Goal: Task Accomplishment & Management: Use online tool/utility

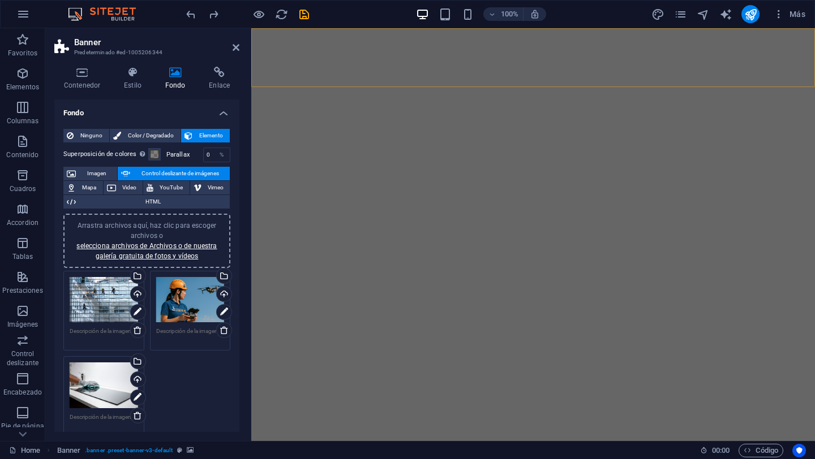
select select "ms"
select select "s"
select select "progressive"
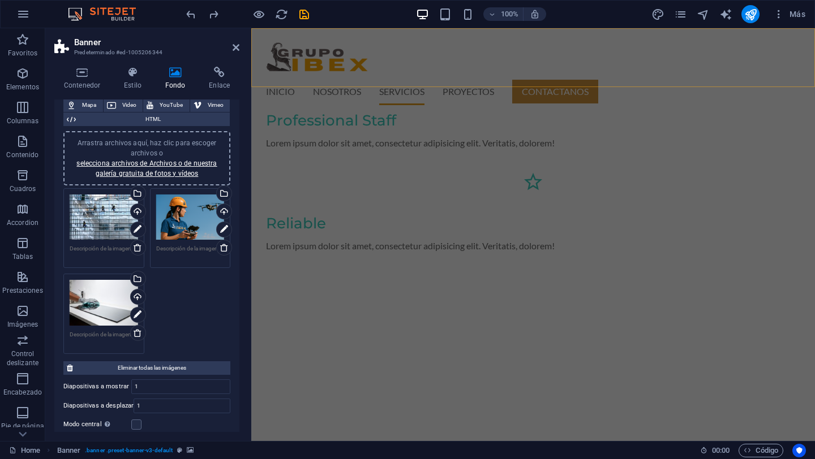
scroll to position [1062, 0]
click at [282, 17] on icon "reload" at bounding box center [281, 14] width 13 height 13
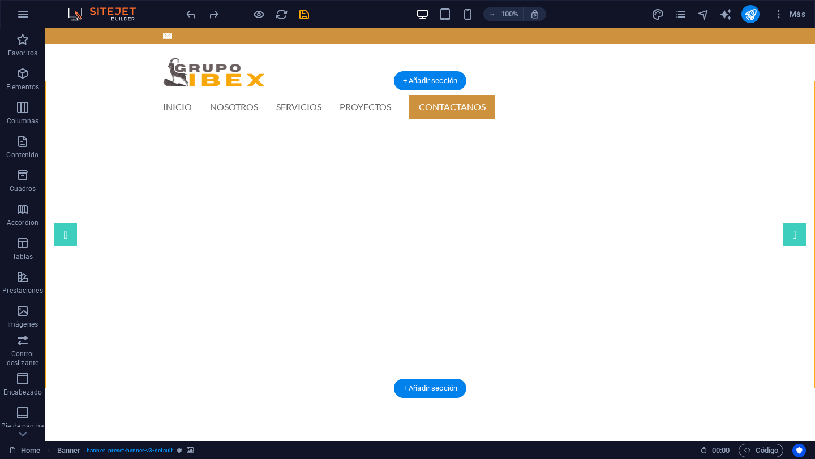
scroll to position [51, 0]
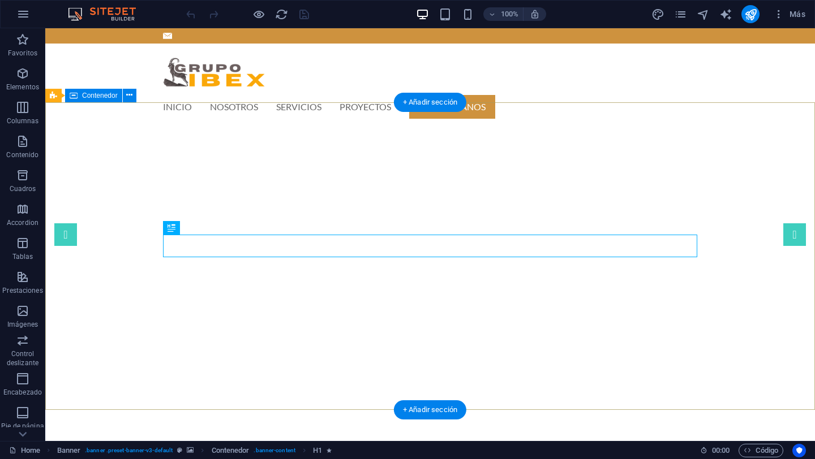
scroll to position [2, 0]
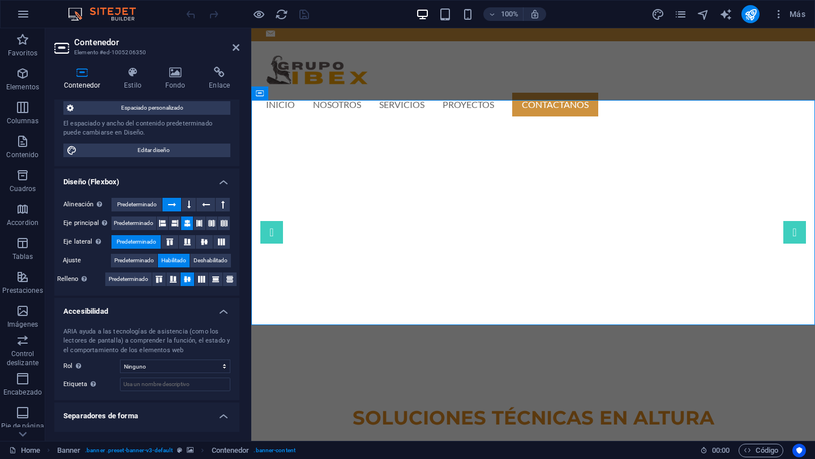
scroll to position [119, 0]
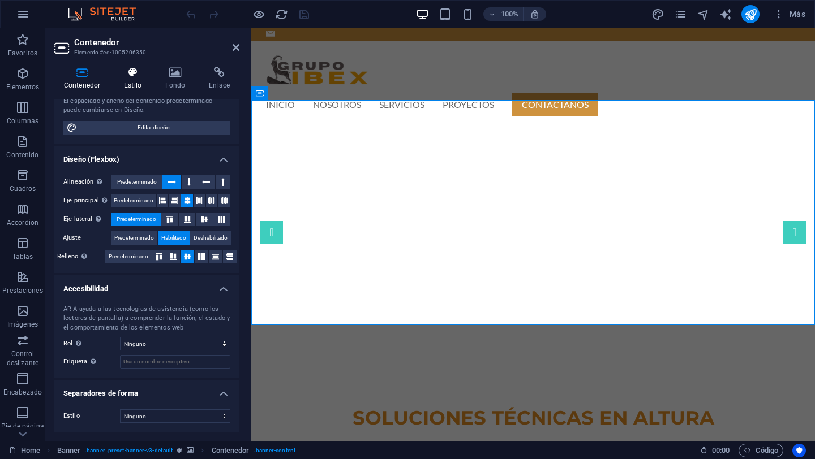
click at [133, 81] on h4 "Estilo" at bounding box center [134, 79] width 41 height 24
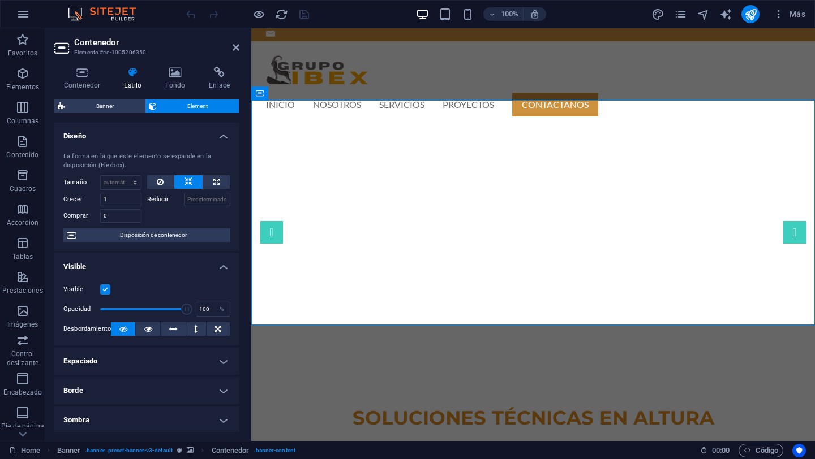
scroll to position [178, 0]
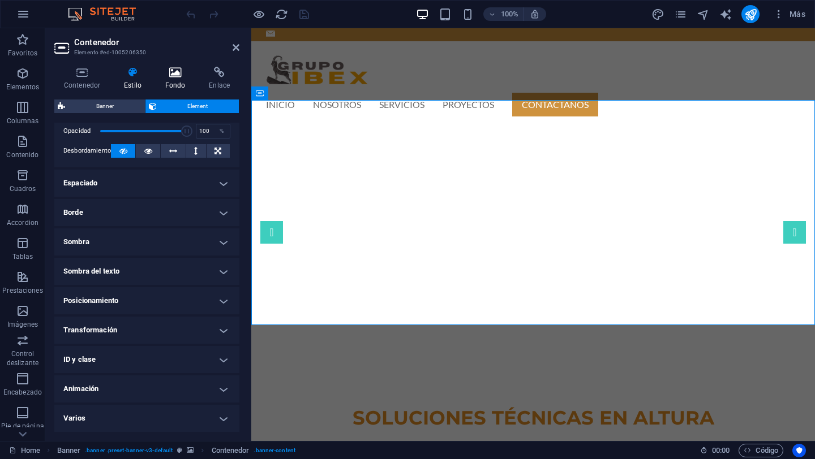
click at [175, 82] on h4 "Fondo" at bounding box center [178, 79] width 44 height 24
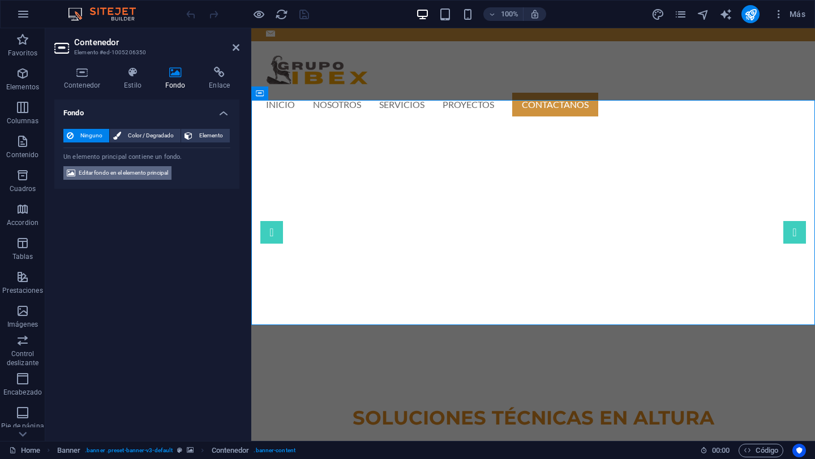
click at [133, 171] on span "Editar fondo en el elemento principal" at bounding box center [123, 173] width 89 height 14
select select "ms"
select select "s"
select select "progressive"
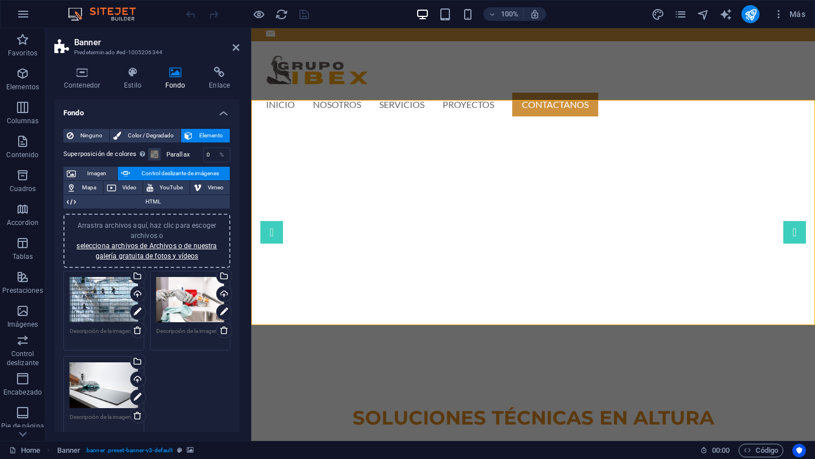
click at [114, 299] on div "Arrastra archivos aquí, haz clic para escoger archivos o selecciona archivos de…" at bounding box center [104, 299] width 68 height 45
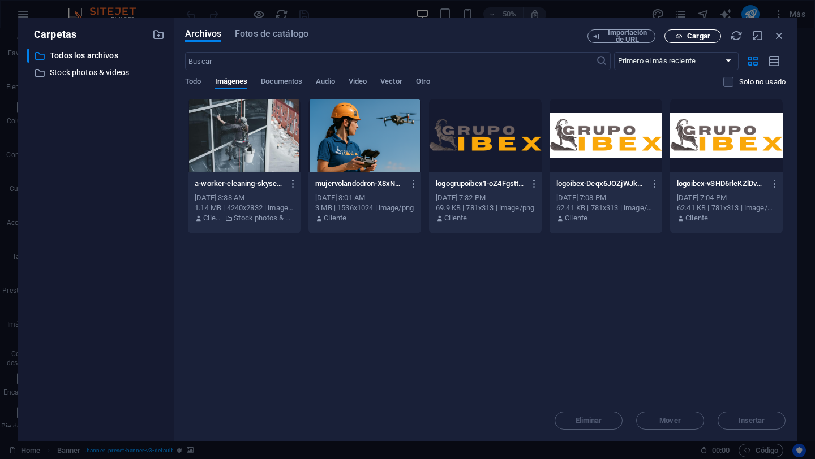
click at [609, 38] on span "Cargar" at bounding box center [698, 36] width 23 height 7
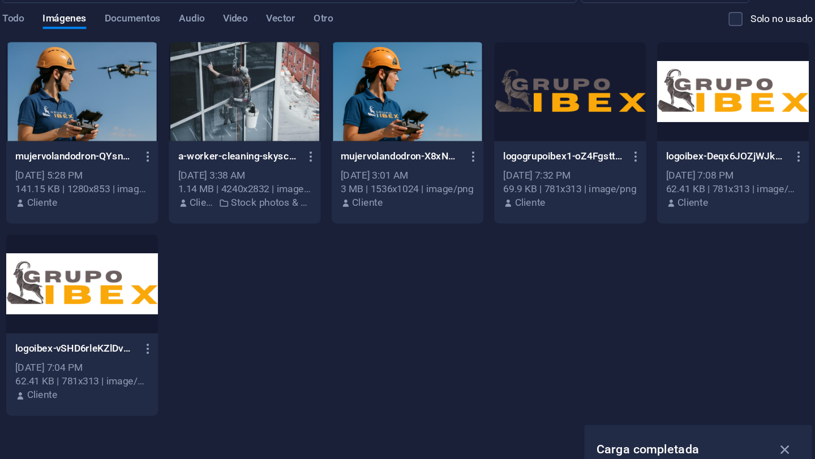
click at [274, 135] on div at bounding box center [244, 136] width 113 height 74
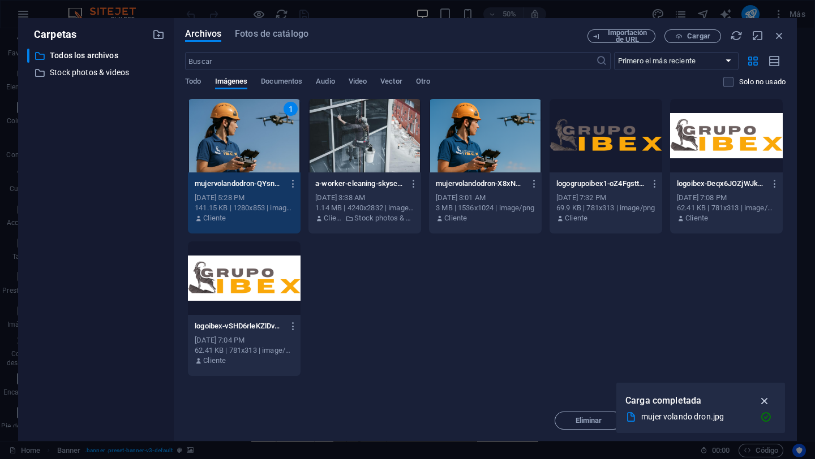
click at [609, 398] on icon "button" at bounding box center [764, 401] width 13 height 12
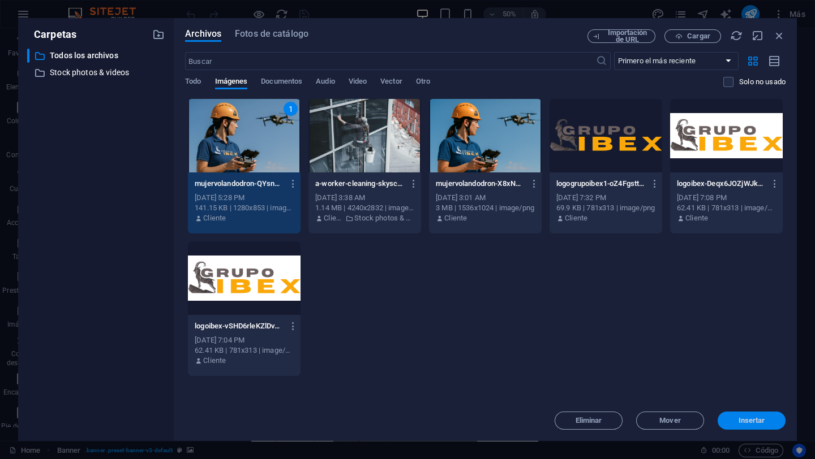
click at [609, 423] on span "Insertar" at bounding box center [751, 421] width 27 height 7
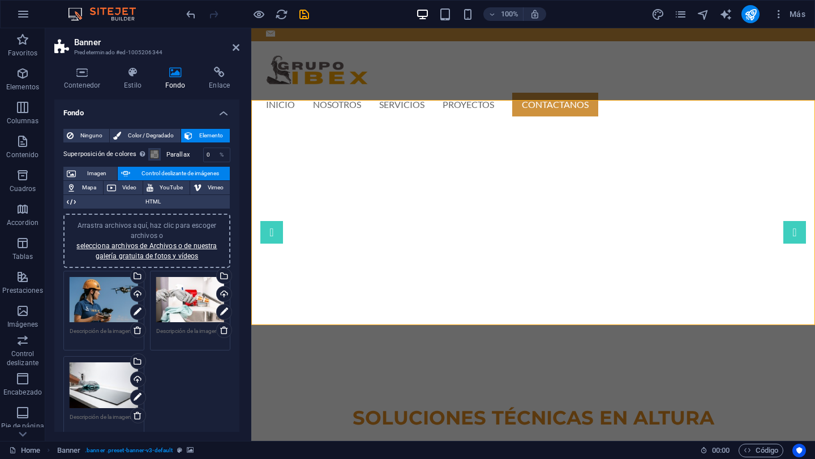
click at [101, 299] on div "Arrastra archivos aquí, haz clic para escoger archivos o selecciona archivos de…" at bounding box center [104, 300] width 68 height 46
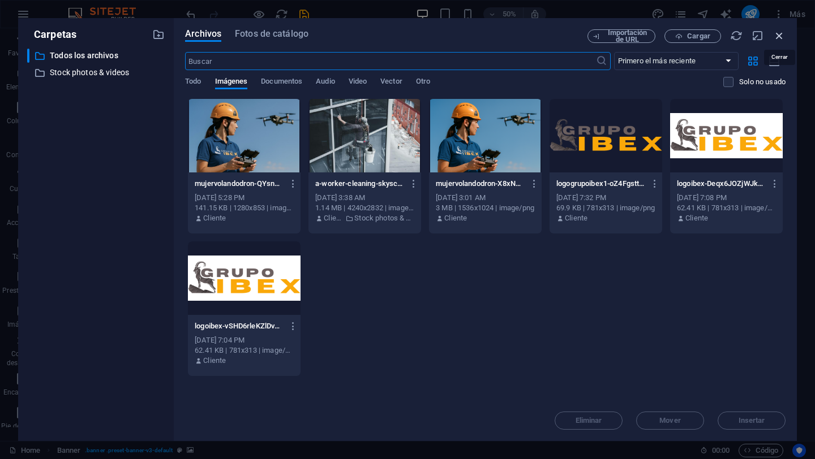
click at [609, 37] on icon "button" at bounding box center [779, 35] width 12 height 12
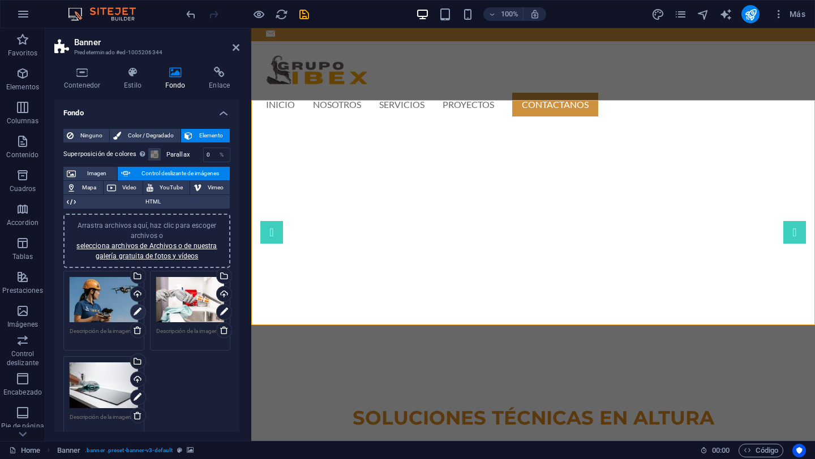
click at [138, 313] on icon at bounding box center [138, 313] width 8 height 14
click at [224, 296] on div "Cargar" at bounding box center [222, 295] width 17 height 17
click at [222, 316] on icon at bounding box center [224, 313] width 8 height 14
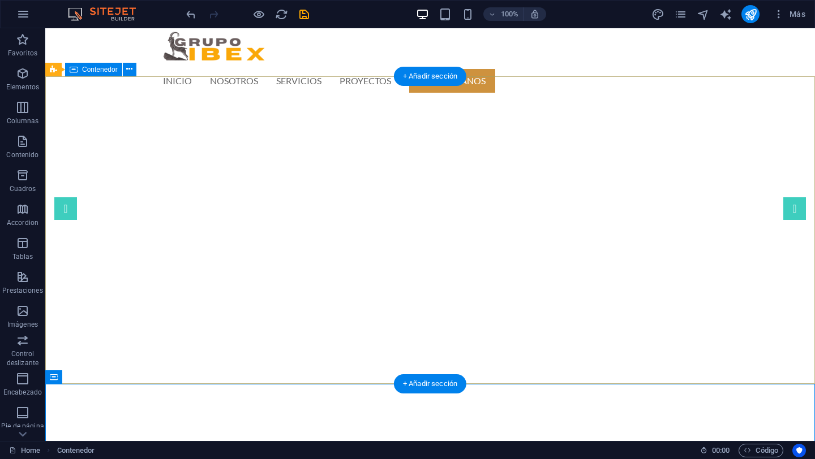
scroll to position [0, 0]
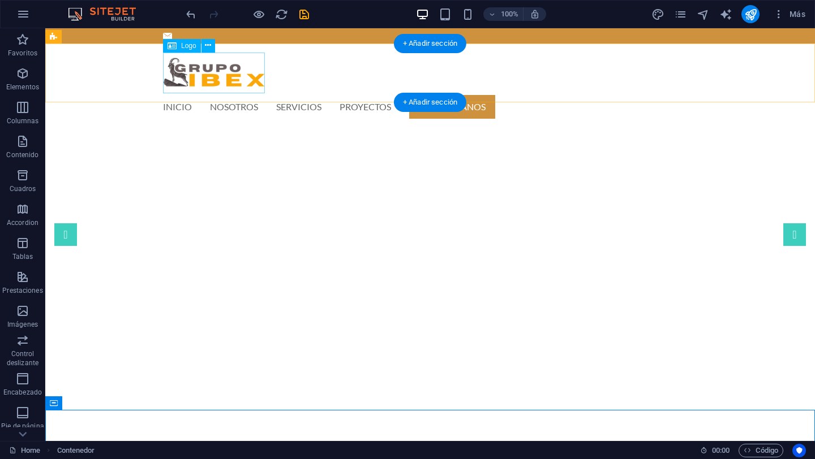
click at [244, 86] on div at bounding box center [430, 73] width 534 height 41
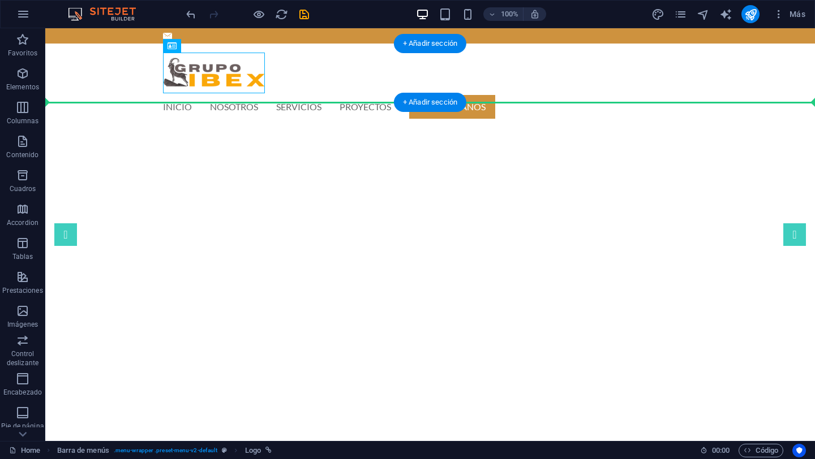
drag, startPoint x: 244, startPoint y: 82, endPoint x: 110, endPoint y: 78, distance: 134.2
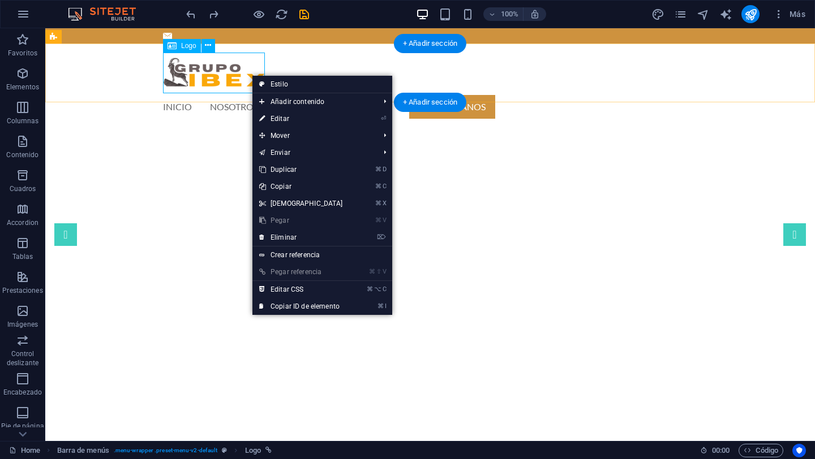
click at [225, 71] on div at bounding box center [430, 73] width 534 height 41
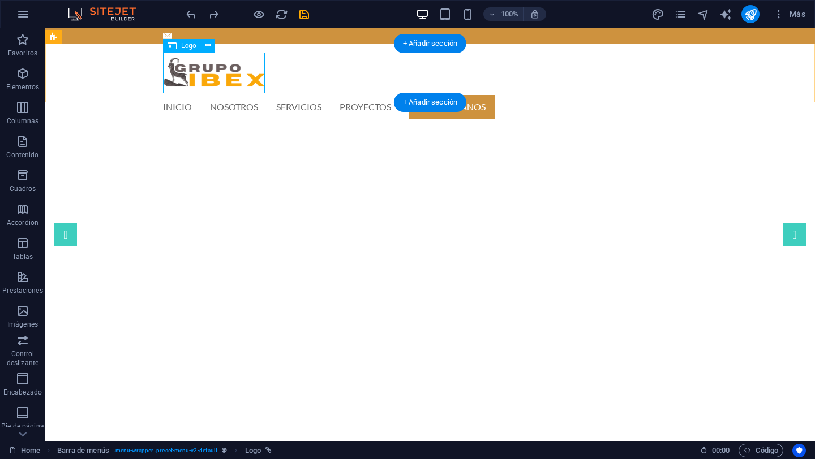
click at [225, 71] on div at bounding box center [430, 73] width 534 height 41
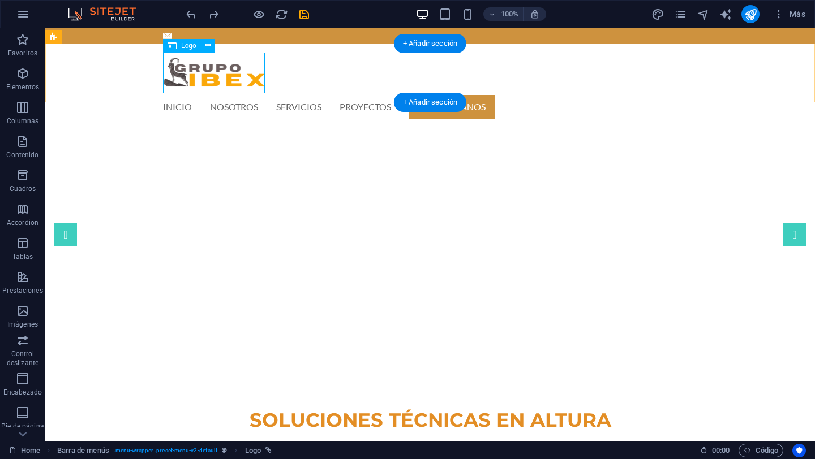
select select "px"
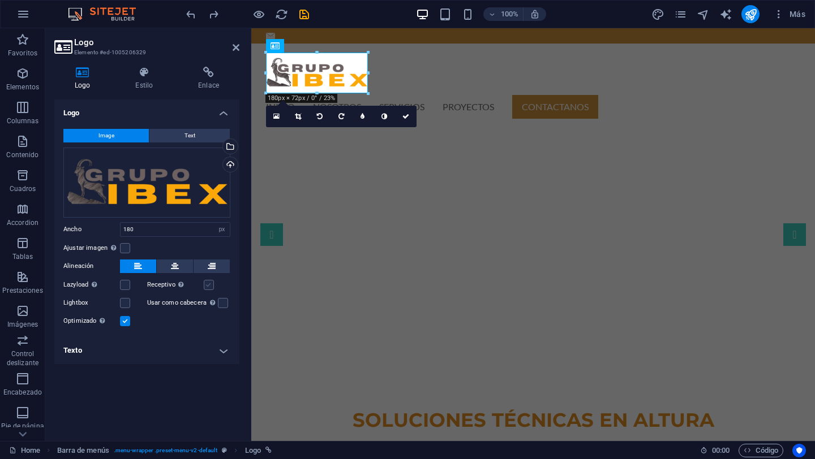
click at [210, 287] on label at bounding box center [209, 285] width 10 height 10
click at [0, 0] on input "Receptivo Automáticamente cargar tamaños optimizados de smartphone e imagen ret…" at bounding box center [0, 0] width 0 height 0
click at [192, 139] on span "Text" at bounding box center [189, 136] width 11 height 14
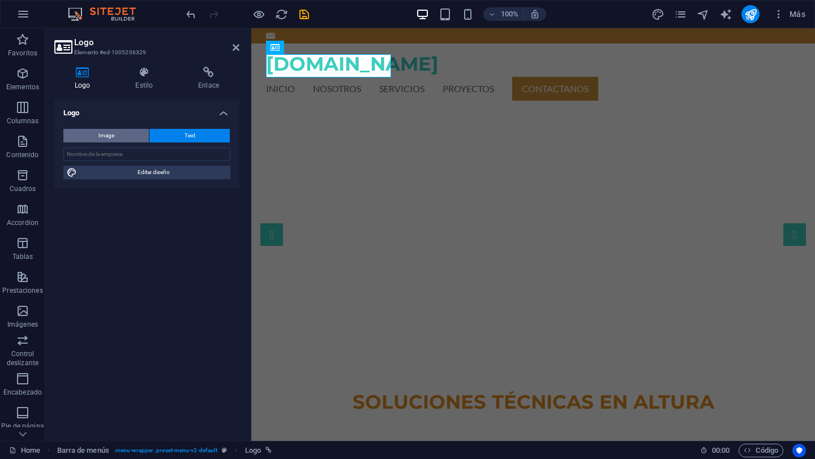
click at [115, 136] on button "Image" at bounding box center [105, 136] width 85 height 14
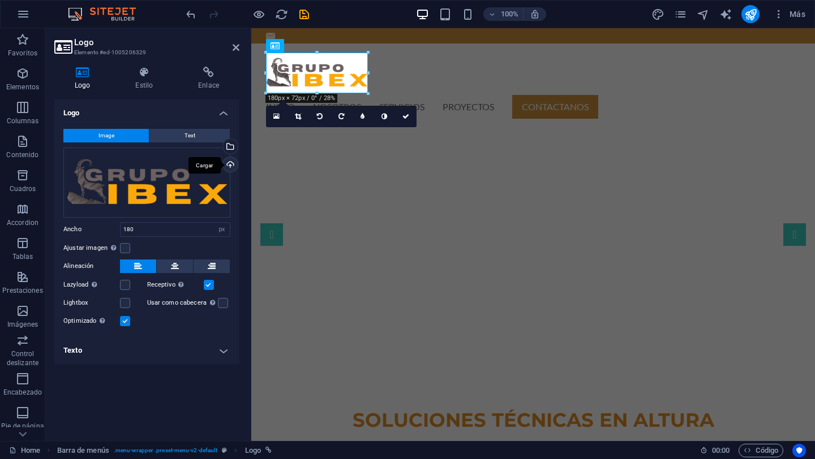
click at [231, 166] on div "Cargar" at bounding box center [229, 165] width 17 height 17
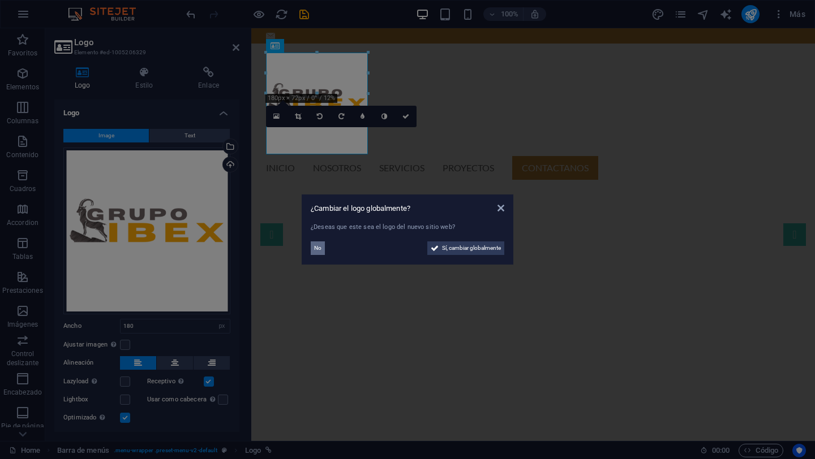
click at [317, 252] on span "No" at bounding box center [317, 249] width 7 height 14
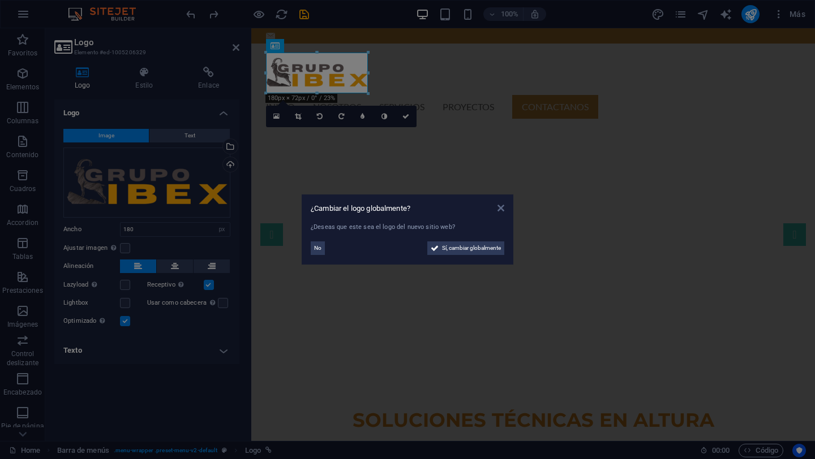
drag, startPoint x: 500, startPoint y: 210, endPoint x: 247, endPoint y: 183, distance: 254.4
click at [500, 210] on icon at bounding box center [500, 208] width 7 height 9
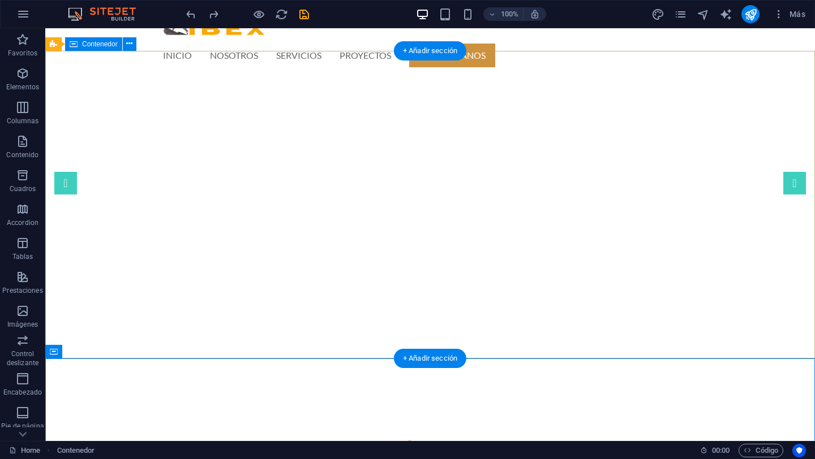
scroll to position [19, 0]
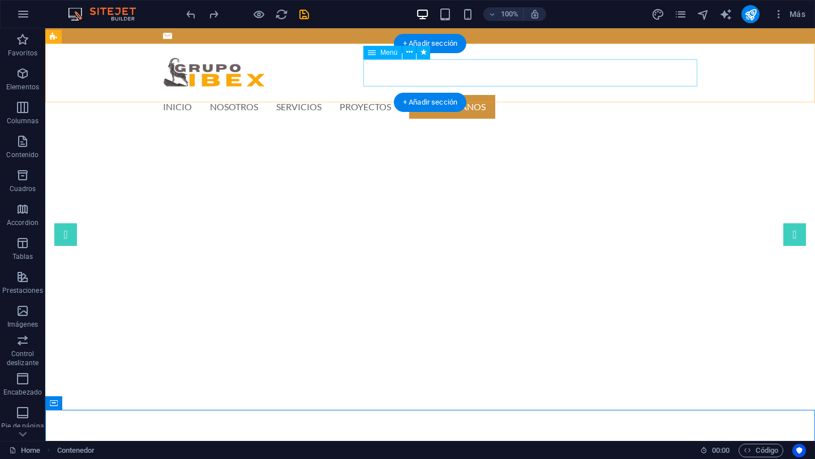
scroll to position [7, 0]
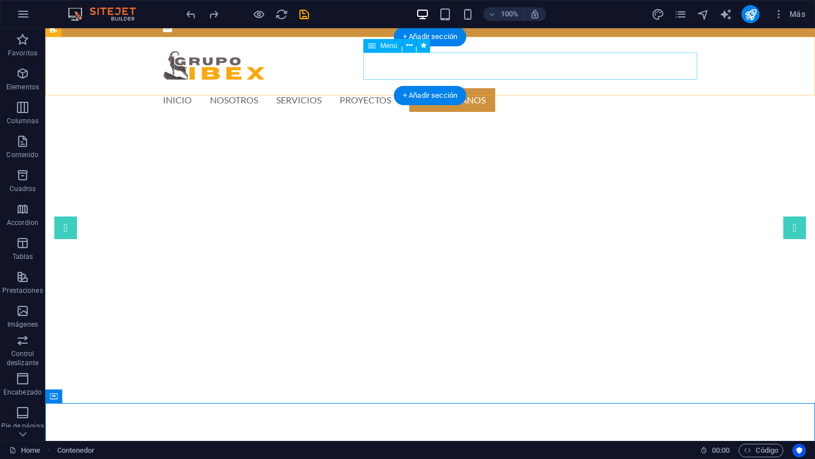
click at [379, 87] on nav "INICIO NOSOTROS SERVICIOS PROYECTOS CONTACTANOS" at bounding box center [430, 100] width 534 height 27
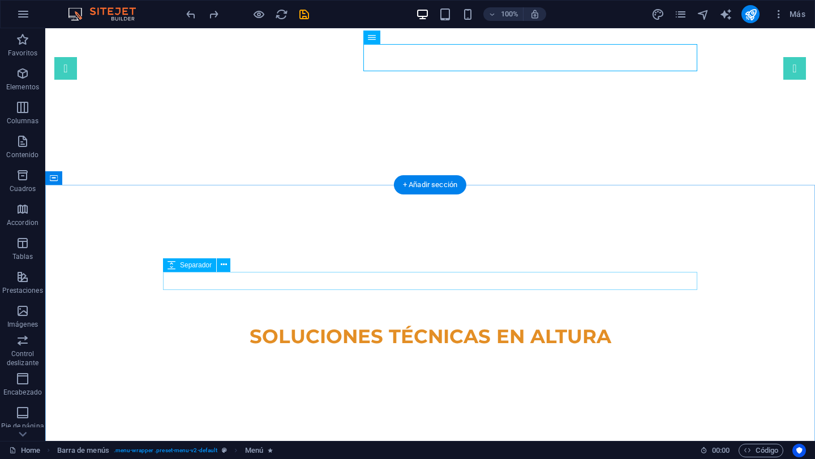
scroll to position [0, 0]
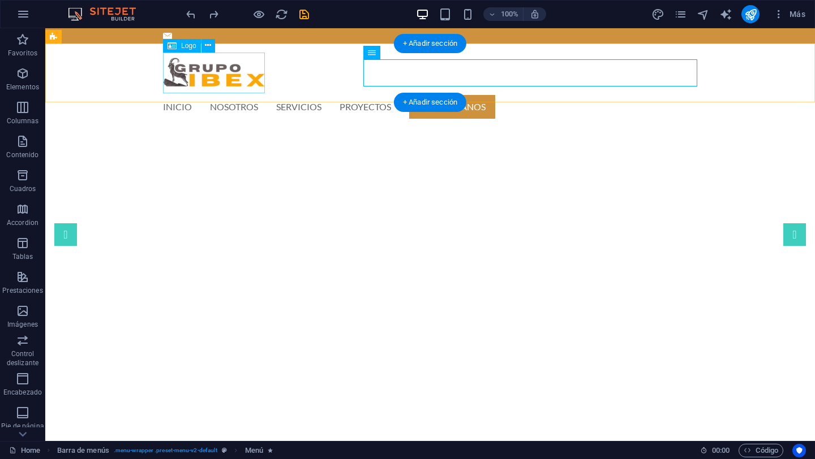
click at [213, 80] on div at bounding box center [430, 73] width 534 height 41
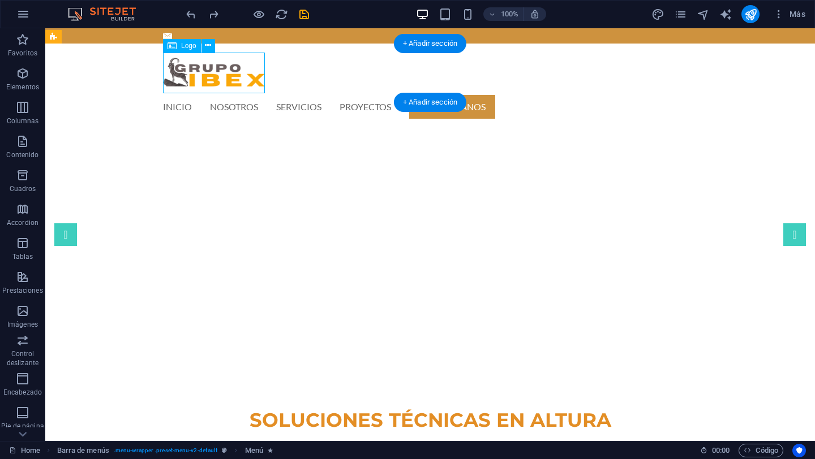
select select "px"
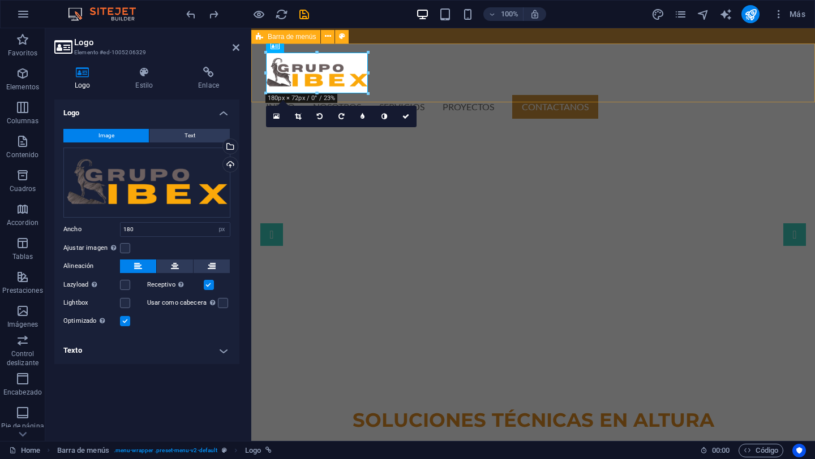
click at [428, 81] on div "INICIO NOSOTROS SERVICIOS PROYECTOS CONTACTANOS Menu" at bounding box center [533, 87] width 564 height 86
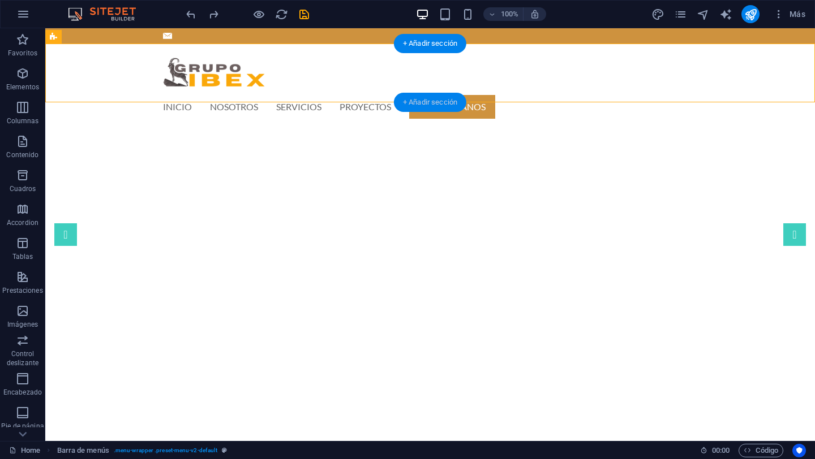
click at [441, 105] on div "+ Añadir sección" at bounding box center [430, 102] width 72 height 19
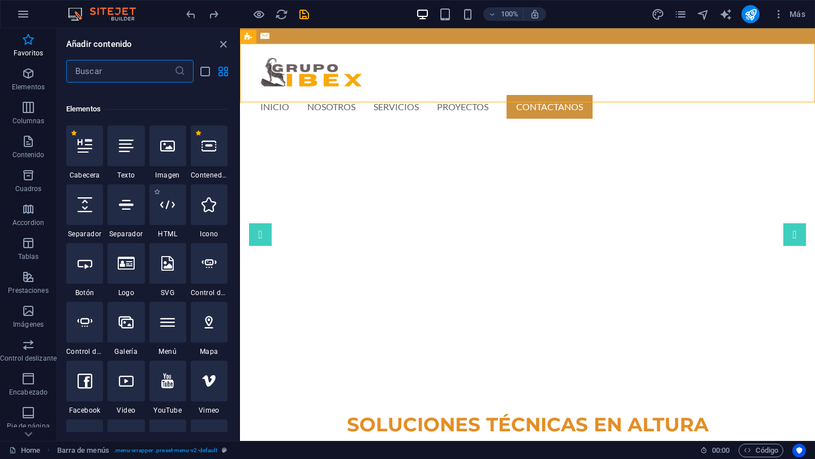
scroll to position [199, 0]
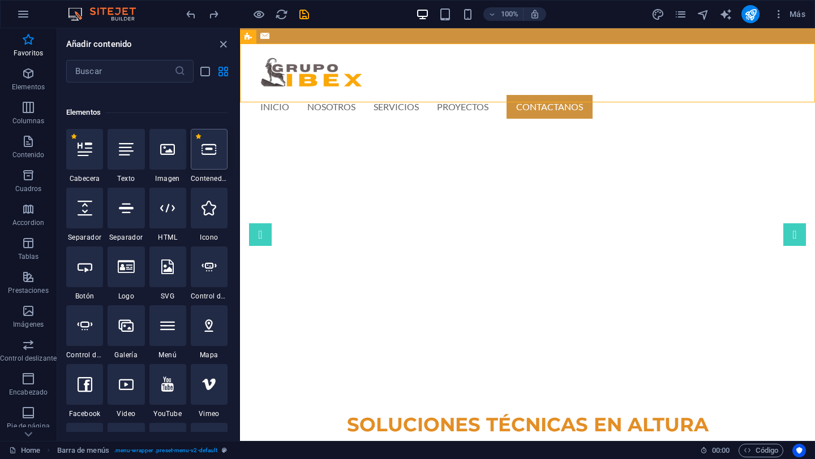
click at [213, 153] on icon at bounding box center [208, 149] width 15 height 15
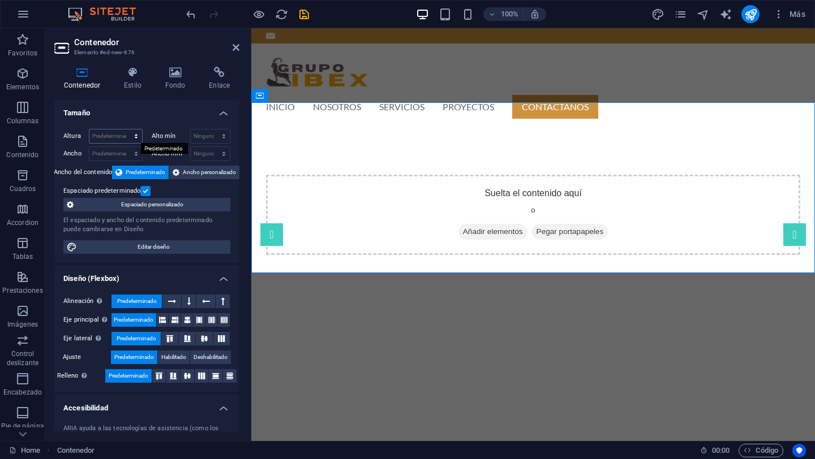
scroll to position [2, 0]
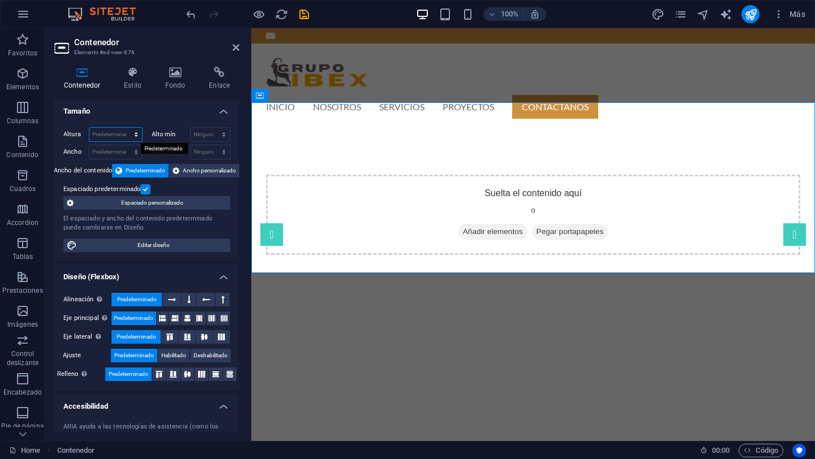
click at [136, 139] on select "Predeterminado px rem % vh vw" at bounding box center [115, 135] width 53 height 14
select select "px"
click at [124, 128] on select "Predeterminado px rem % vh vw" at bounding box center [115, 135] width 53 height 14
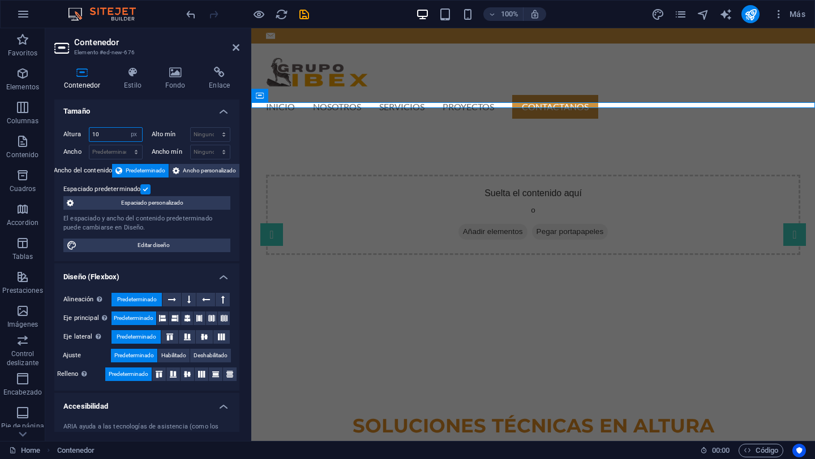
click at [107, 135] on input "10" at bounding box center [115, 135] width 53 height 14
type input "1"
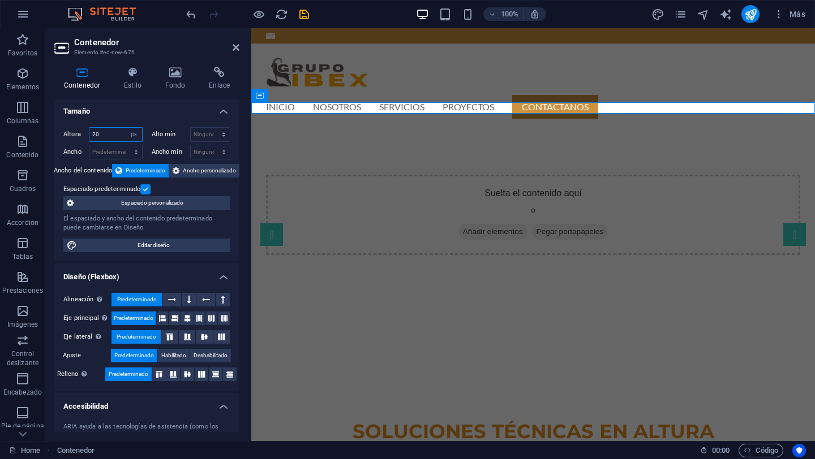
click at [106, 134] on input "20" at bounding box center [115, 135] width 53 height 14
type input "30"
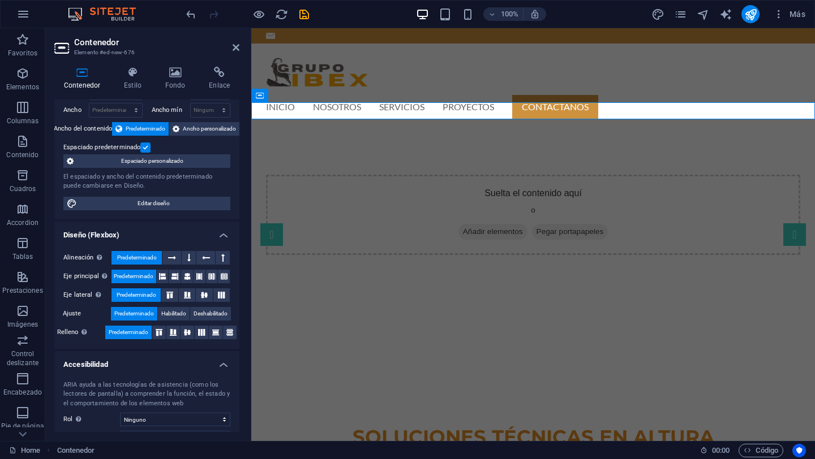
scroll to position [119, 0]
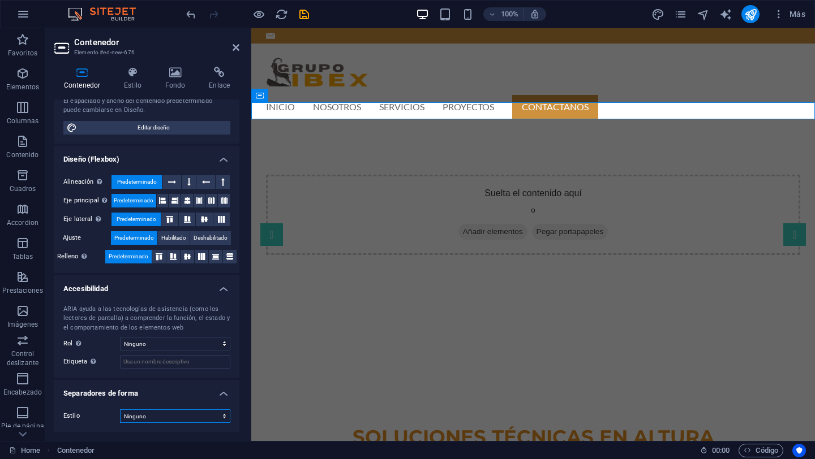
click at [220, 416] on select "Ninguno Triángulo Cuadrado Diagonal Polígono 1 Polígono 2 Zigzag Múltiples zigz…" at bounding box center [175, 417] width 110 height 14
click at [134, 84] on h4 "Estilo" at bounding box center [134, 79] width 41 height 24
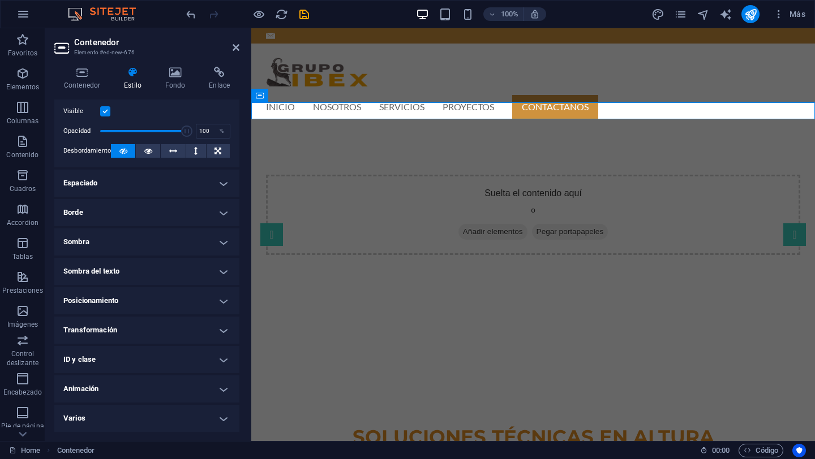
scroll to position [0, 0]
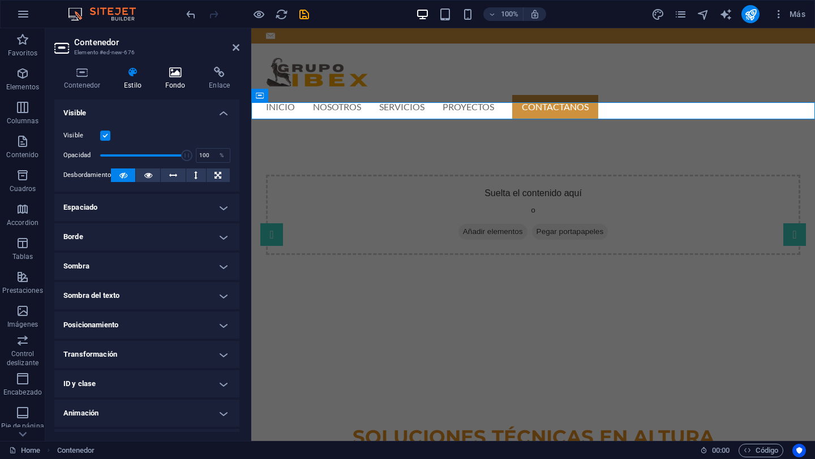
click at [171, 71] on icon at bounding box center [176, 72] width 40 height 11
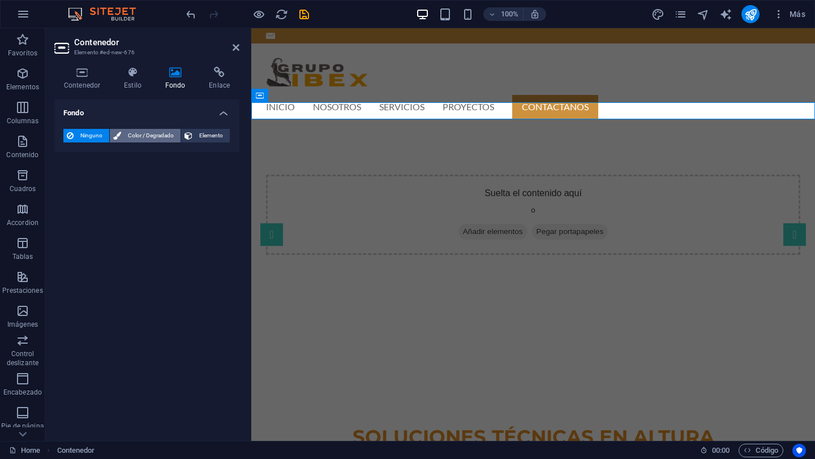
click at [136, 133] on span "Color / Degradado" at bounding box center [150, 136] width 53 height 14
click at [70, 182] on span at bounding box center [71, 181] width 12 height 12
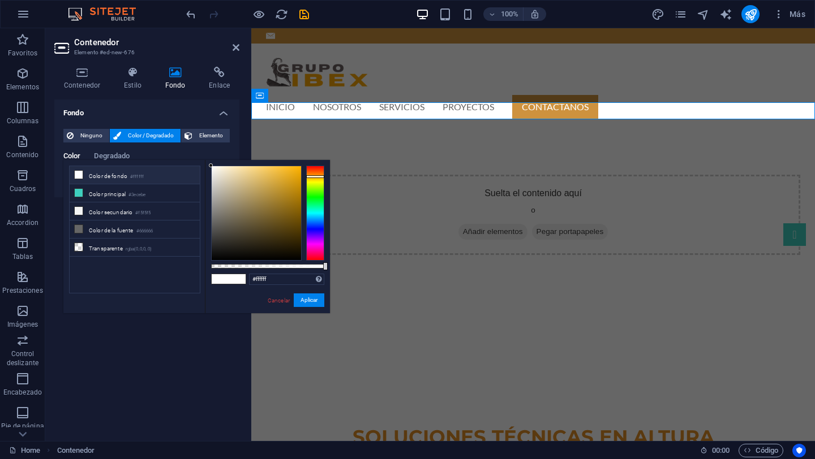
click at [314, 177] on div at bounding box center [315, 213] width 18 height 95
click at [316, 174] on div at bounding box center [315, 213] width 18 height 95
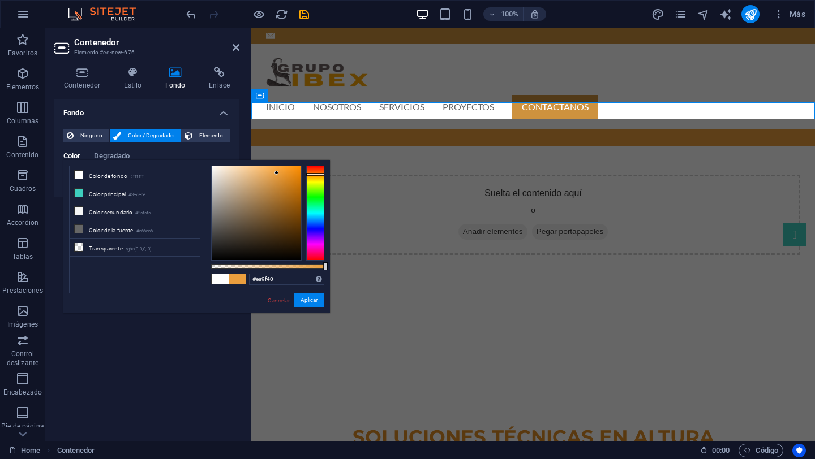
type input "#ea9f41"
drag, startPoint x: 212, startPoint y: 165, endPoint x: 276, endPoint y: 173, distance: 63.9
click at [276, 173] on div at bounding box center [275, 173] width 4 height 4
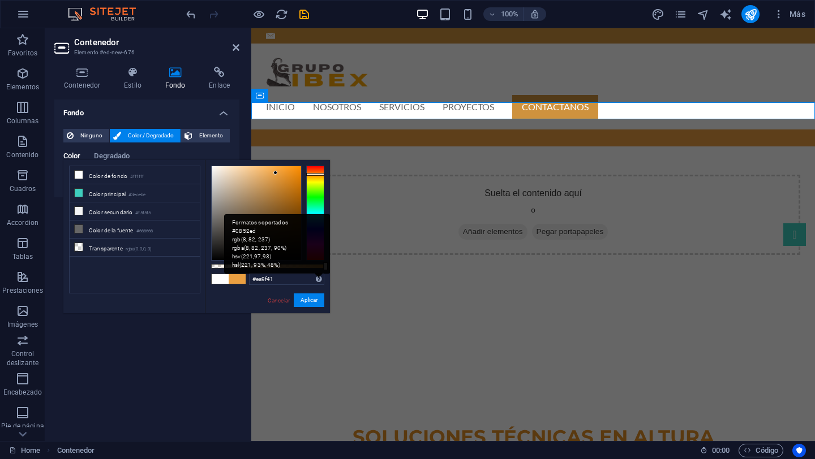
click at [319, 274] on div "Formatos soportados #0852ed rgb(8, 82, 237) rgba(8, 82, 237, 90%) hsv(221,97,93…" at bounding box center [277, 243] width 106 height 59
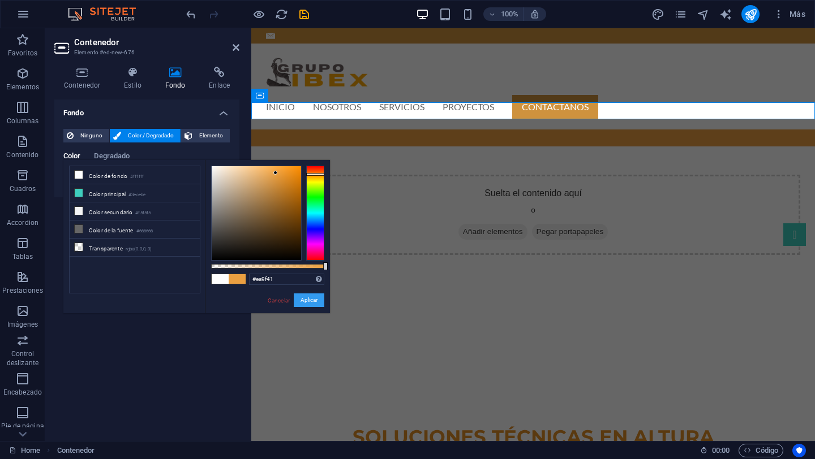
click at [312, 299] on button "Aplicar" at bounding box center [309, 301] width 31 height 14
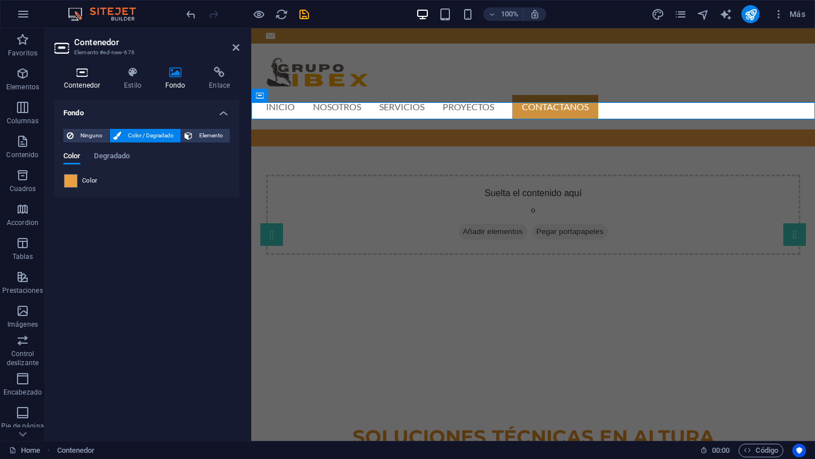
click at [90, 73] on icon at bounding box center [81, 72] width 55 height 11
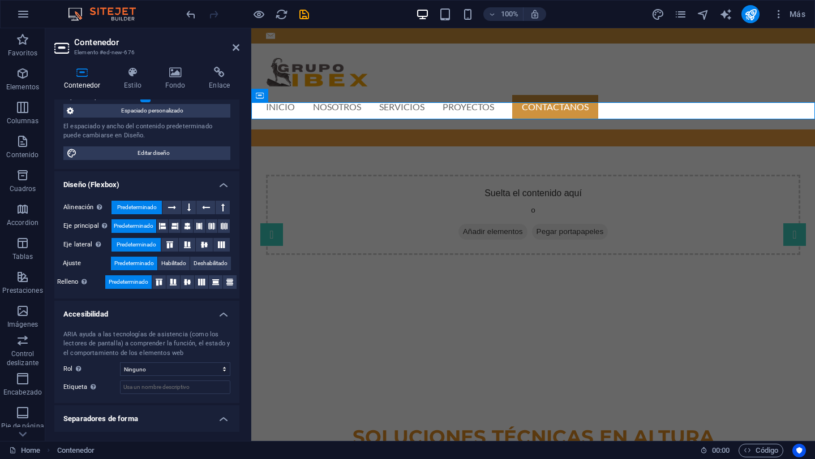
scroll to position [119, 0]
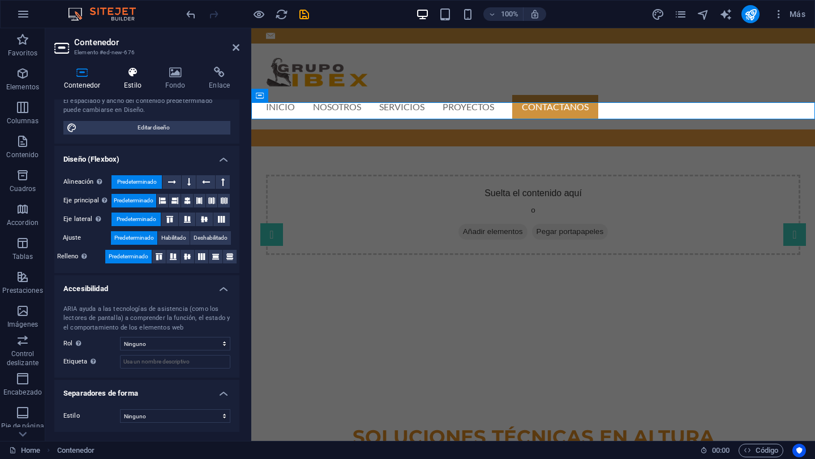
click at [134, 75] on icon at bounding box center [132, 72] width 37 height 11
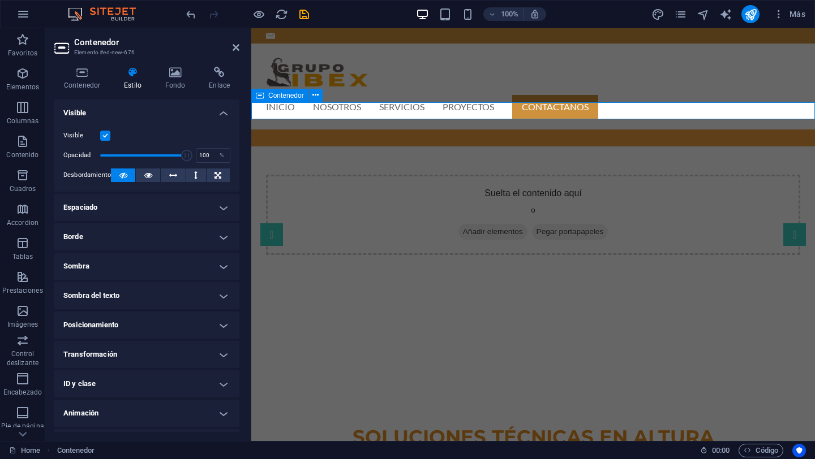
click at [403, 130] on div "Suelta el contenido aquí o Añadir elementos Pegar portapapeles" at bounding box center [533, 138] width 564 height 17
click at [412, 79] on div "INICIO NOSOTROS SERVICIOS PROYECTOS CONTACTANOS Menu" at bounding box center [533, 87] width 564 height 86
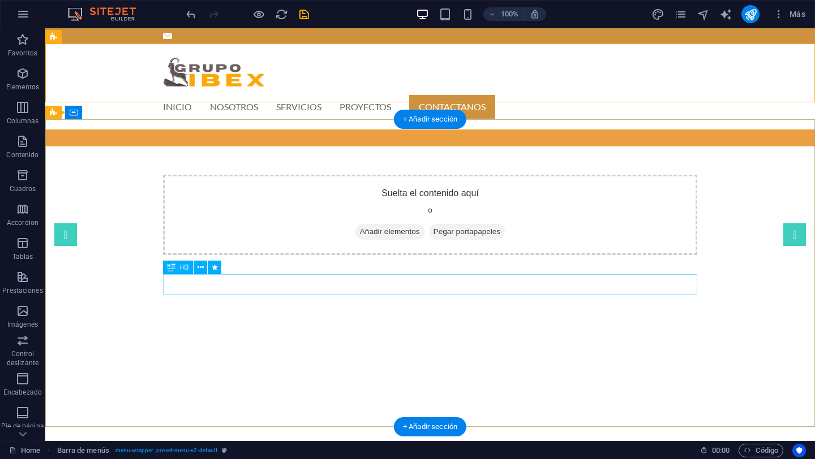
scroll to position [2, 0]
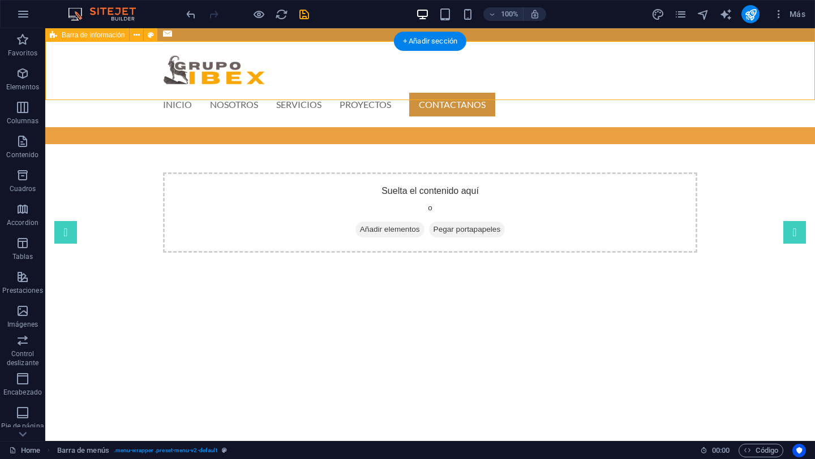
click at [274, 35] on div at bounding box center [430, 33] width 770 height 15
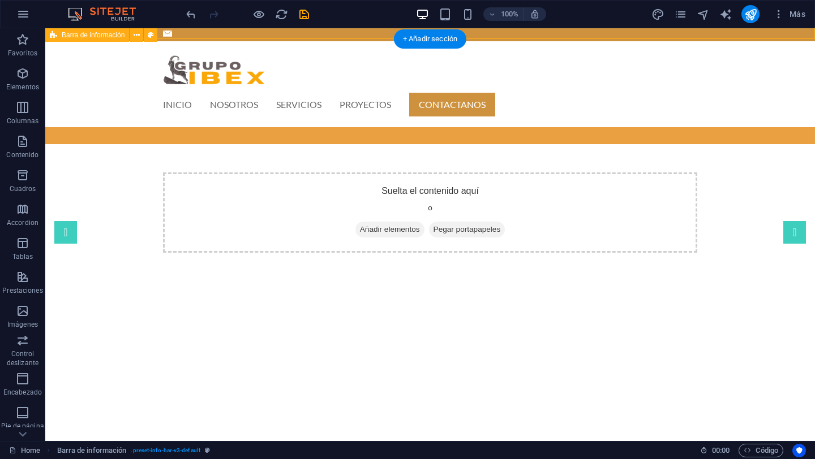
scroll to position [5, 0]
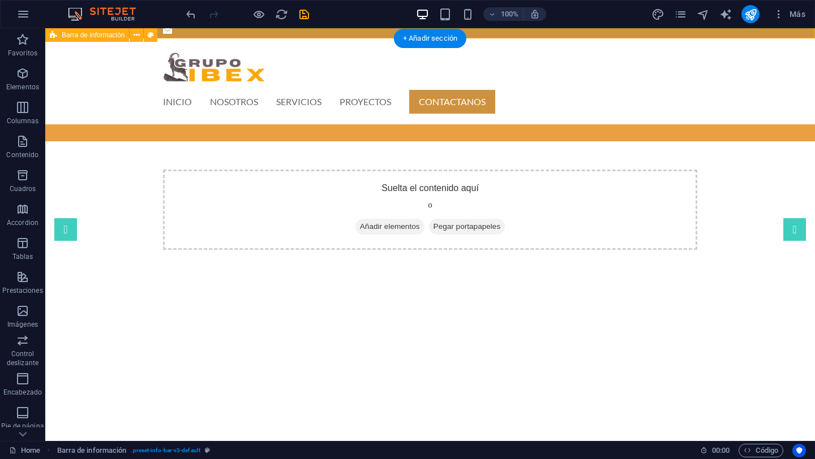
click at [274, 35] on div at bounding box center [430, 30] width 770 height 15
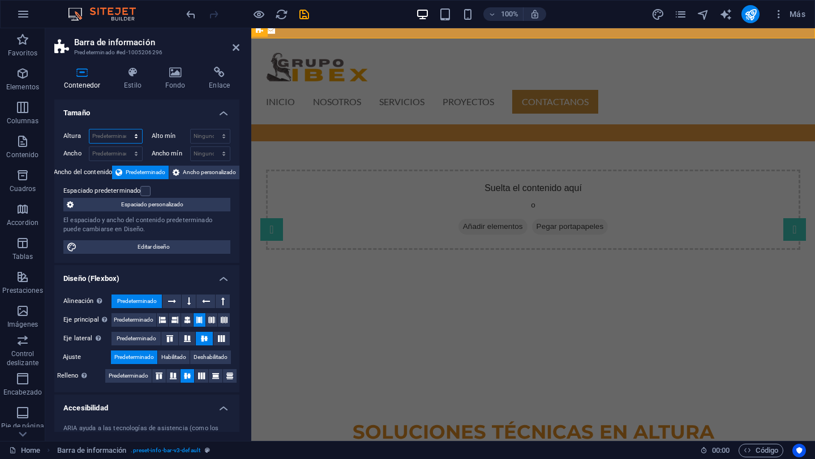
click at [134, 130] on select "Predeterminado px rem % vh vw" at bounding box center [115, 137] width 53 height 14
select select "px"
click at [124, 130] on select "Predeterminado px rem % vh vw" at bounding box center [115, 137] width 53 height 14
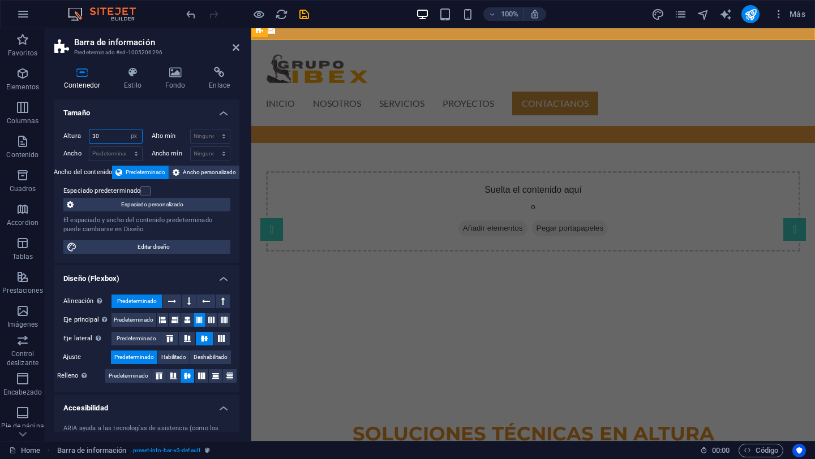
type input "30"
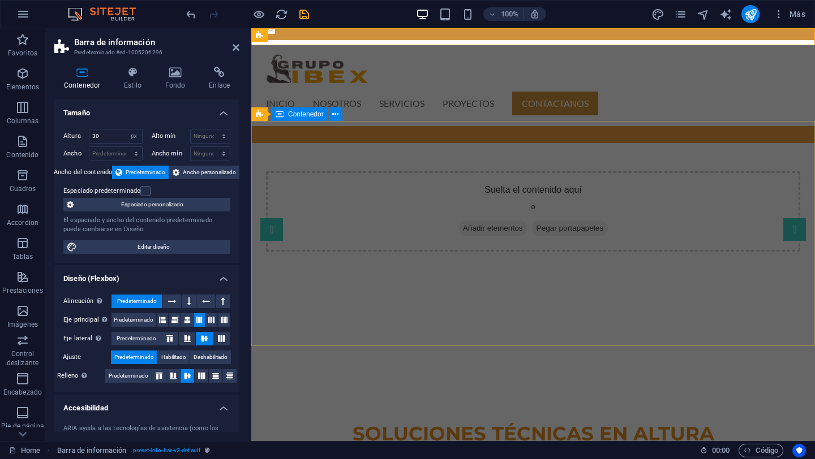
scroll to position [0, 0]
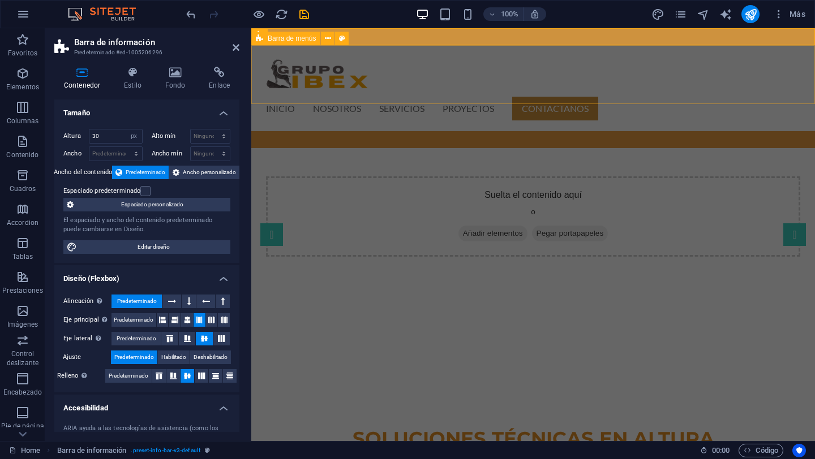
click at [420, 89] on div "INICIO NOSOTROS SERVICIOS PROYECTOS CONTACTANOS Menu" at bounding box center [533, 88] width 564 height 86
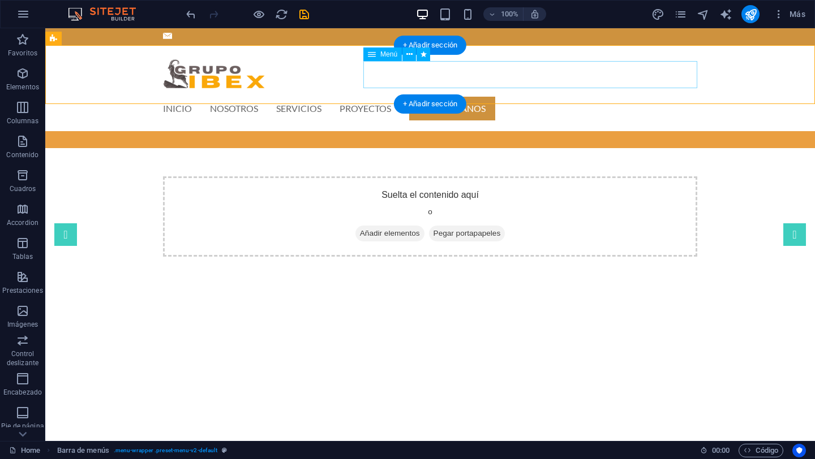
click at [460, 95] on nav "INICIO NOSOTROS SERVICIOS PROYECTOS CONTACTANOS" at bounding box center [430, 108] width 534 height 27
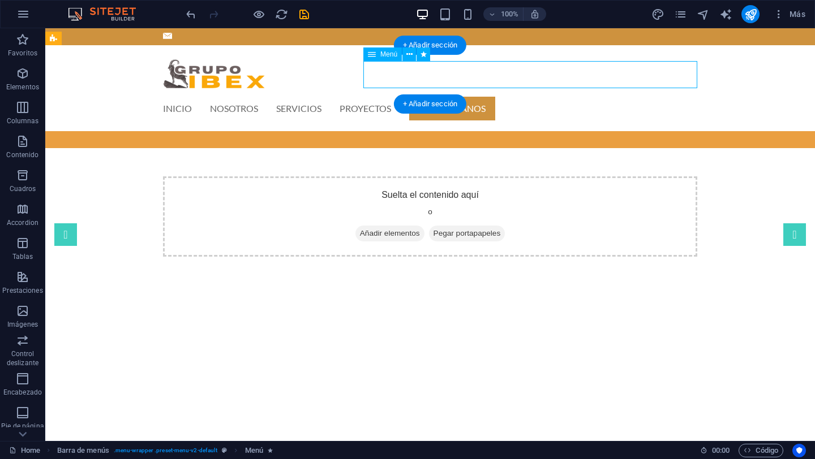
click at [460, 95] on nav "INICIO NOSOTROS SERVICIOS PROYECTOS CONTACTANOS" at bounding box center [430, 108] width 534 height 27
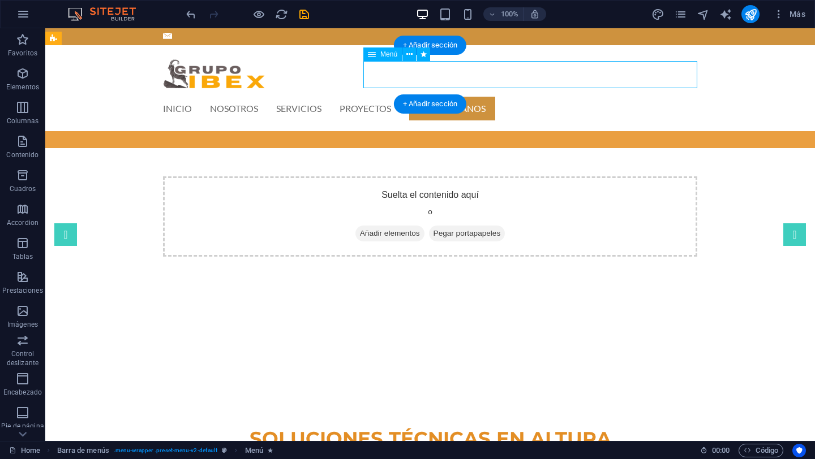
select select
select select "primary"
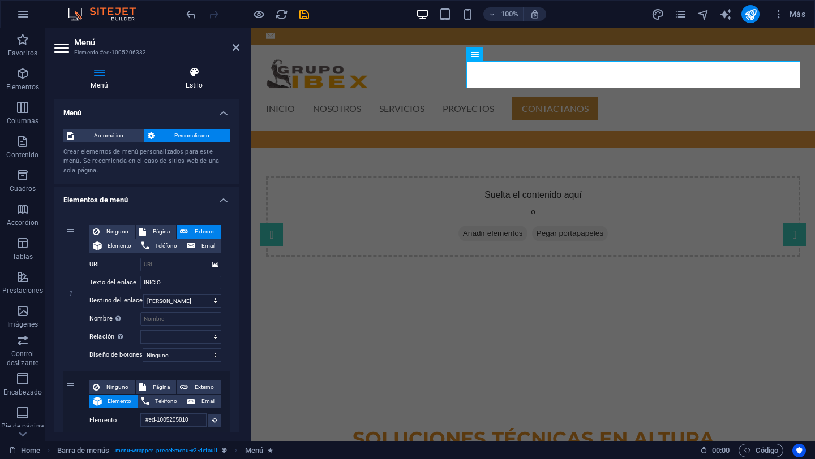
click at [199, 86] on h4 "Estilo" at bounding box center [194, 79] width 91 height 24
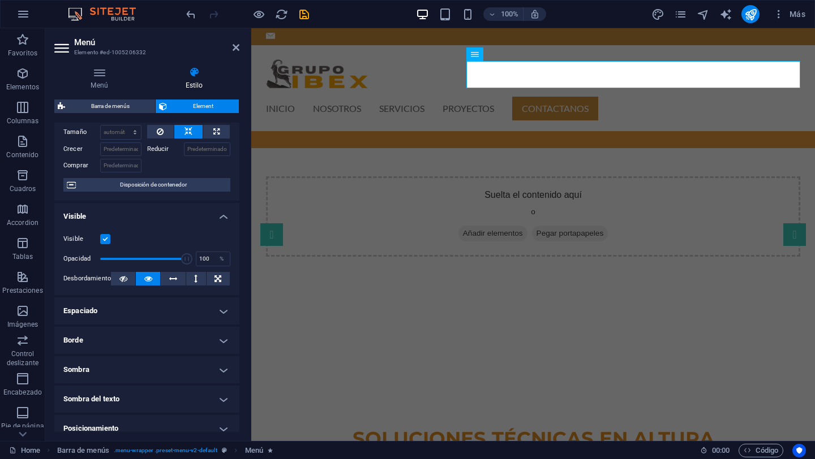
scroll to position [55, 0]
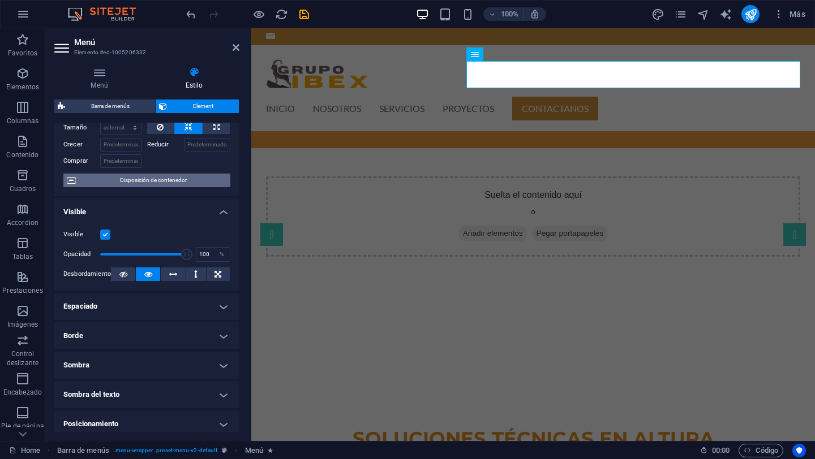
click at [154, 182] on span "Disposición de contenedor" at bounding box center [153, 181] width 148 height 14
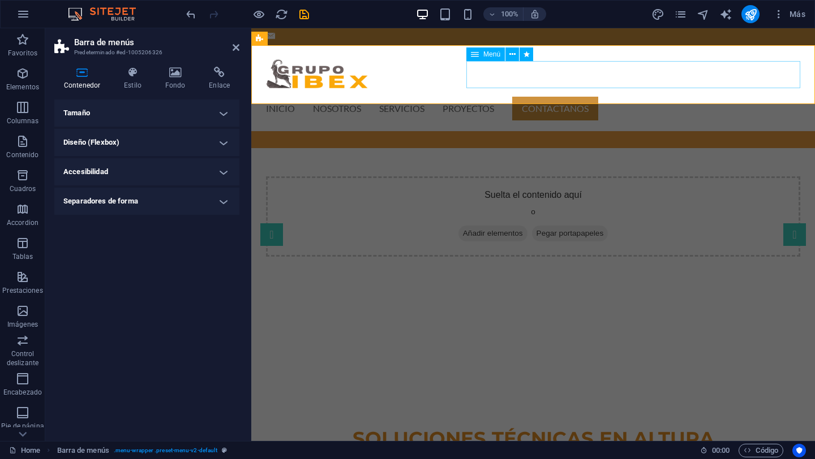
click at [505, 95] on nav "INICIO NOSOTROS SERVICIOS PROYECTOS CONTACTANOS" at bounding box center [533, 108] width 534 height 27
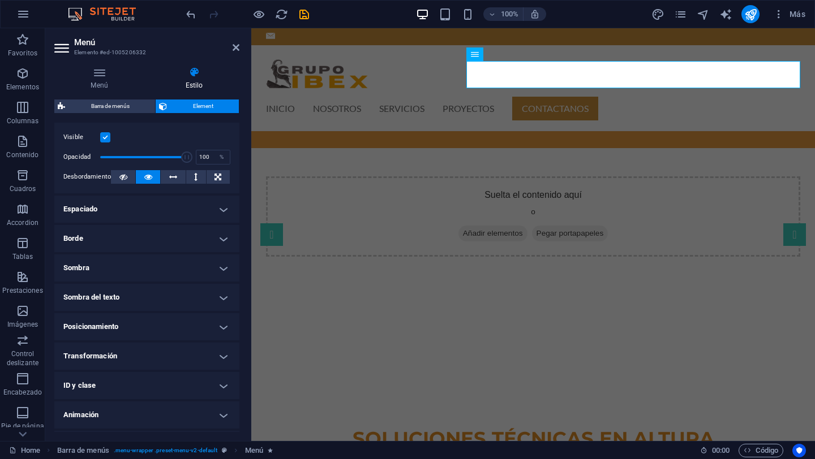
scroll to position [158, 0]
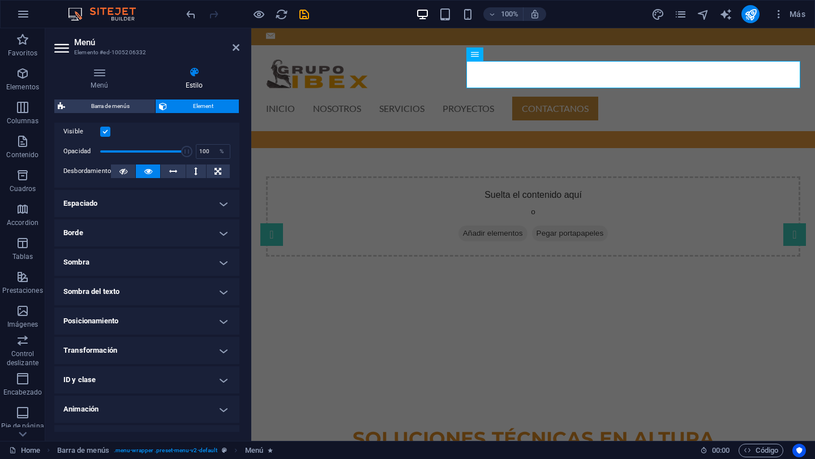
click at [145, 319] on h4 "Posicionamiento" at bounding box center [146, 321] width 185 height 27
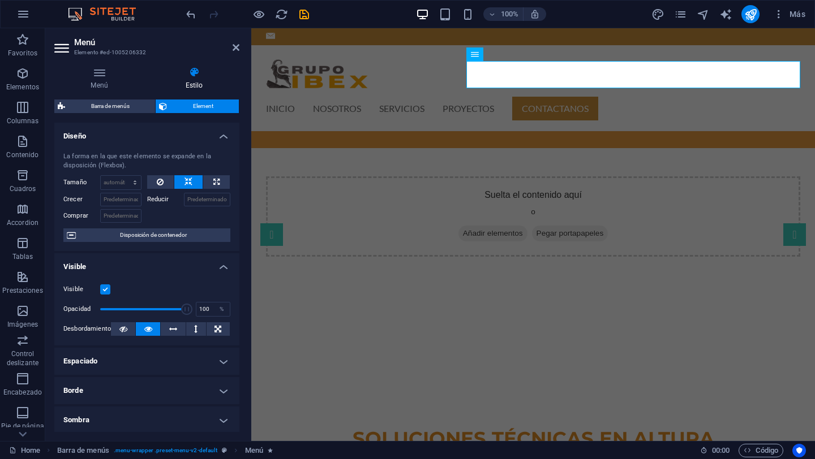
scroll to position [1, 0]
click at [406, 88] on div "INICIO NOSOTROS SERVICIOS PROYECTOS CONTACTANOS Menu" at bounding box center [533, 88] width 564 height 86
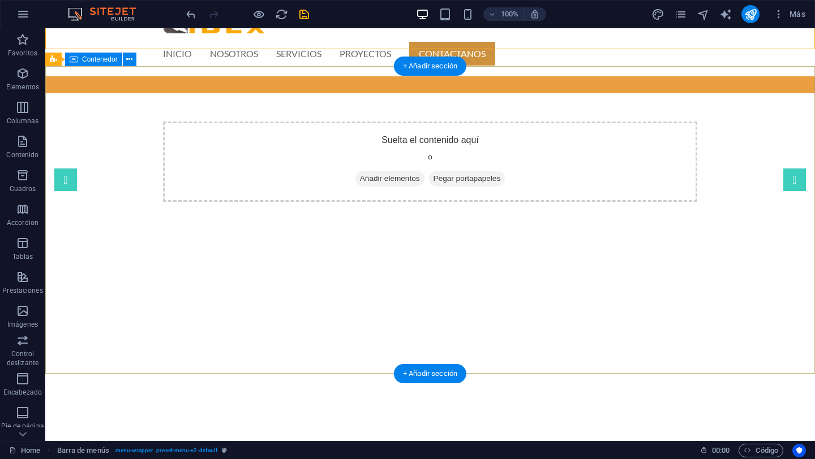
scroll to position [0, 0]
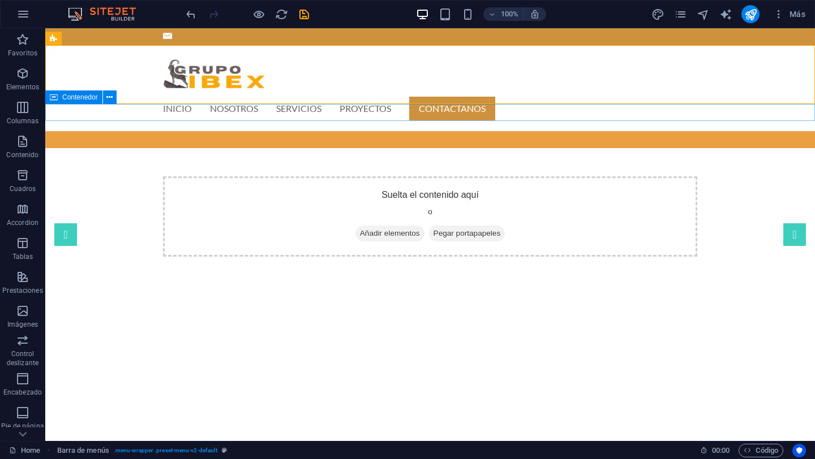
click at [308, 131] on div "Suelta el contenido aquí o Añadir elementos Pegar portapapeles" at bounding box center [430, 139] width 770 height 17
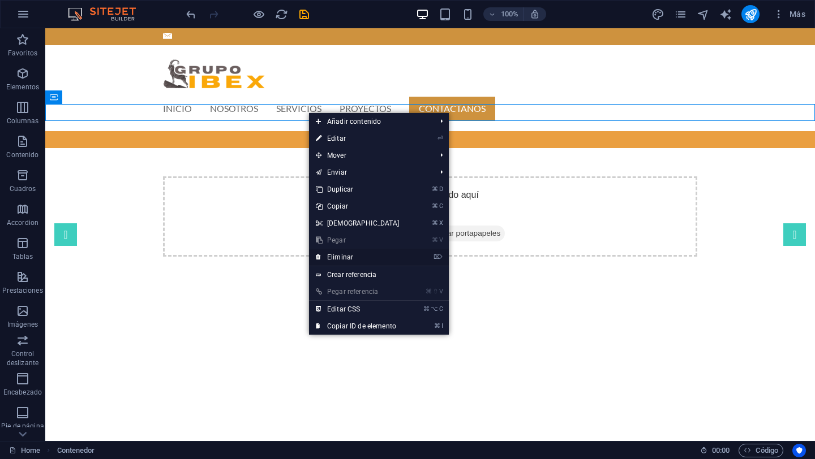
click at [345, 257] on link "⌦ Eliminar" at bounding box center [357, 257] width 97 height 17
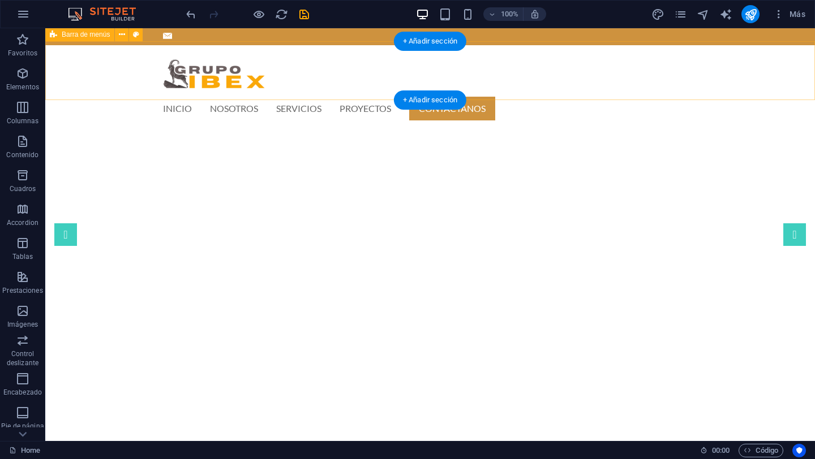
scroll to position [4, 0]
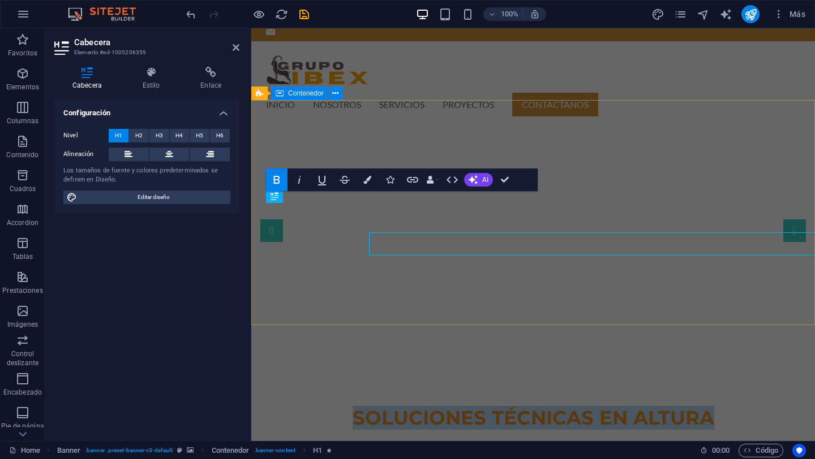
select select "%"
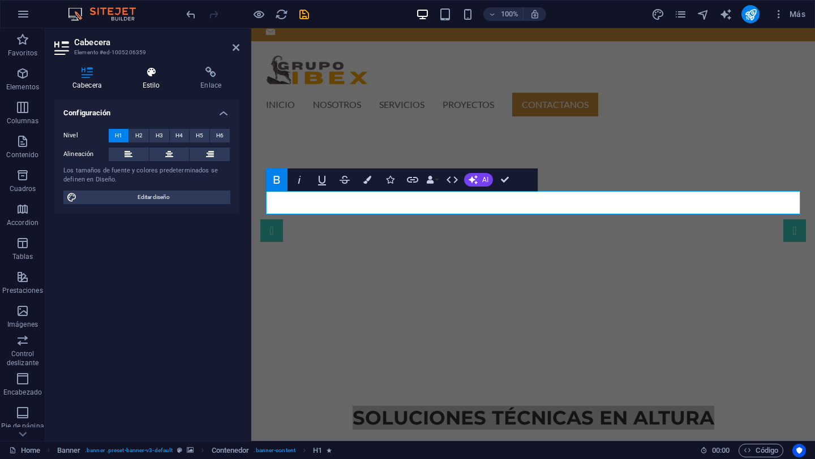
click at [154, 81] on h4 "Estilo" at bounding box center [153, 79] width 58 height 24
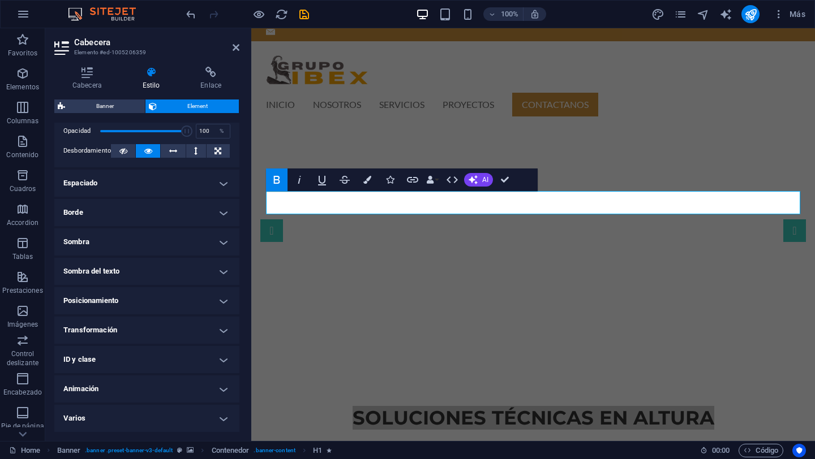
scroll to position [0, 0]
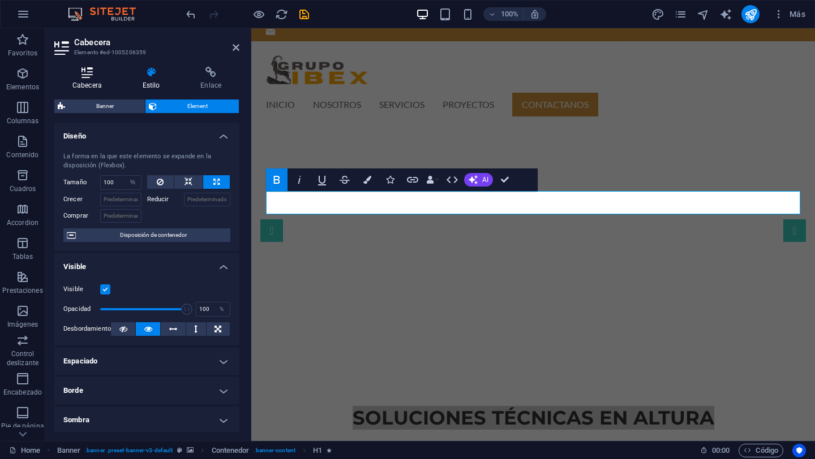
click at [98, 80] on h4 "Cabecera" at bounding box center [89, 79] width 70 height 24
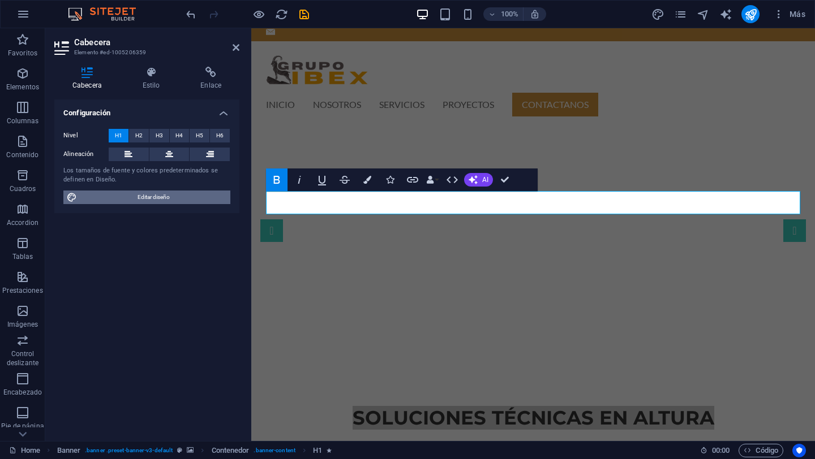
click at [147, 199] on span "Editar diseño" at bounding box center [153, 198] width 147 height 14
select select "px"
select select "400"
select select "px"
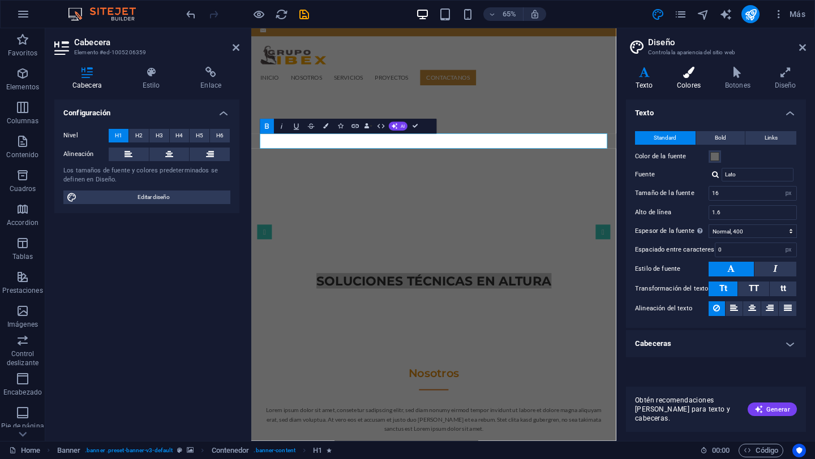
click at [609, 79] on h4 "Colores" at bounding box center [691, 79] width 48 height 24
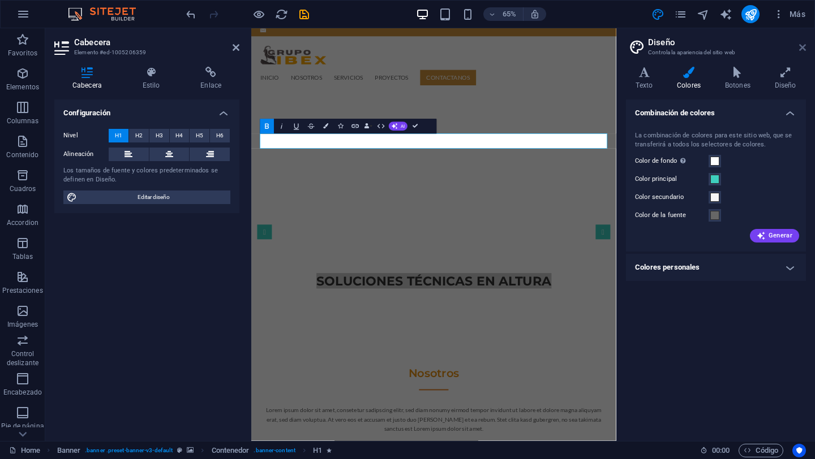
drag, startPoint x: 803, startPoint y: 46, endPoint x: 549, endPoint y: 18, distance: 255.6
click at [609, 46] on icon at bounding box center [802, 47] width 7 height 9
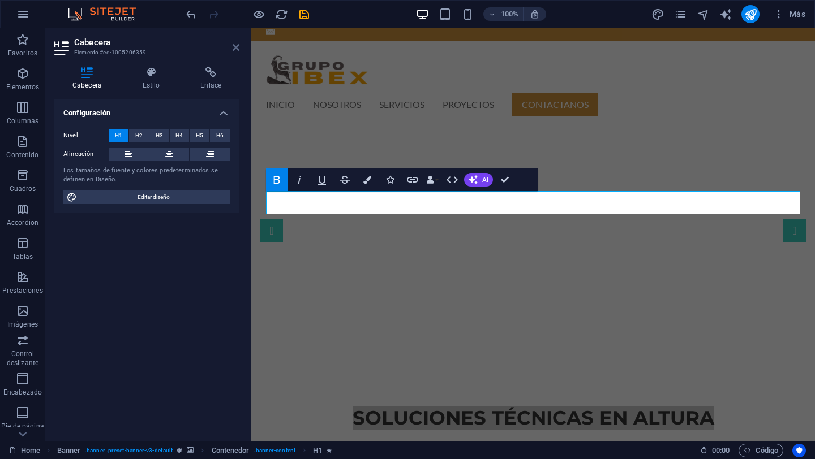
drag, startPoint x: 235, startPoint y: 46, endPoint x: 188, endPoint y: 22, distance: 53.4
click at [235, 46] on icon at bounding box center [236, 47] width 7 height 9
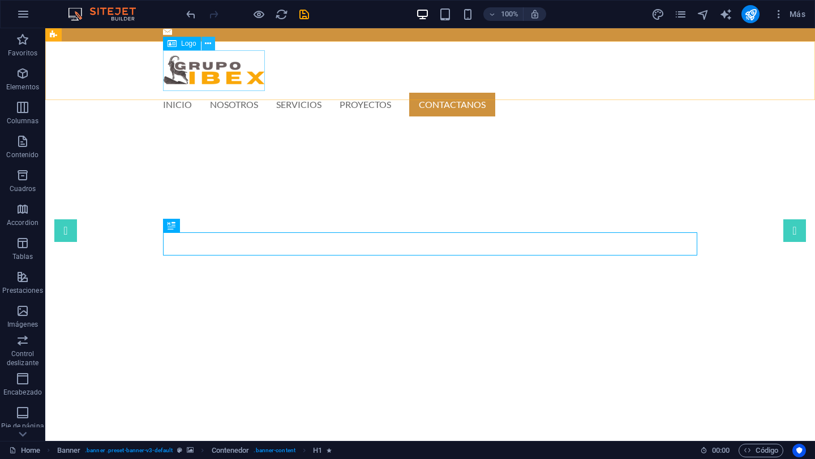
click at [210, 46] on icon at bounding box center [208, 44] width 6 height 12
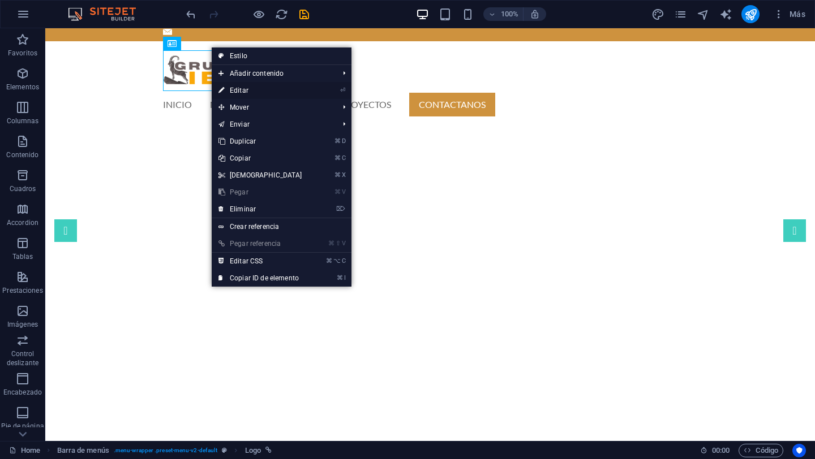
click at [250, 89] on link "⏎ Editar" at bounding box center [260, 90] width 97 height 17
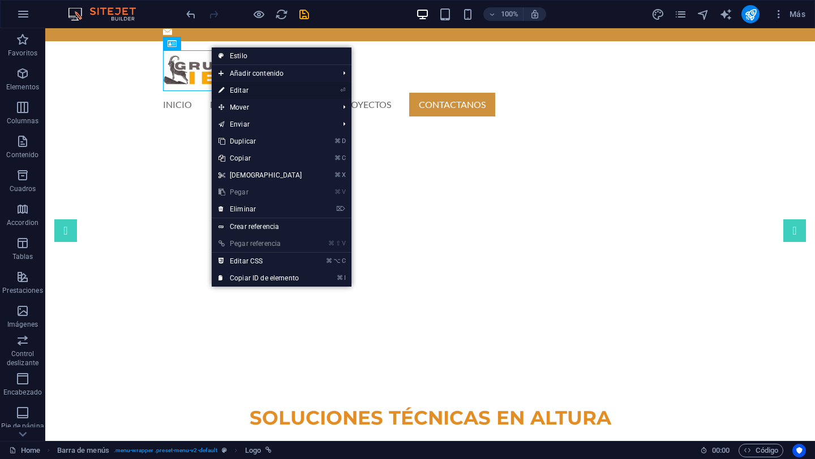
select select "px"
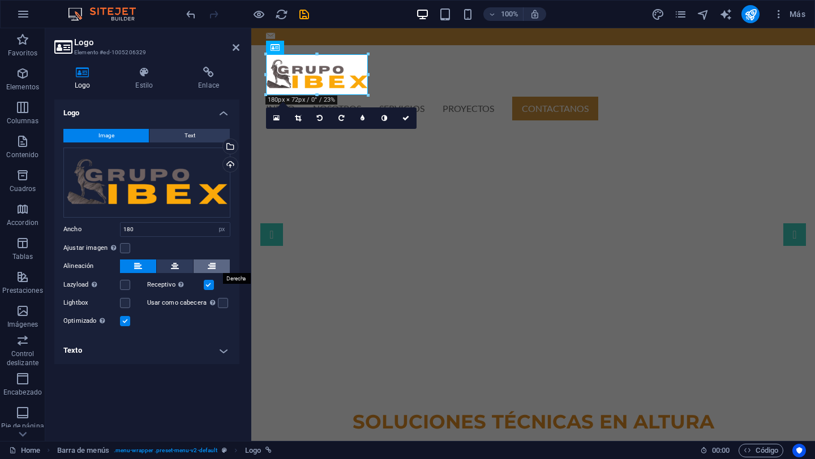
click at [219, 267] on button at bounding box center [212, 267] width 36 height 14
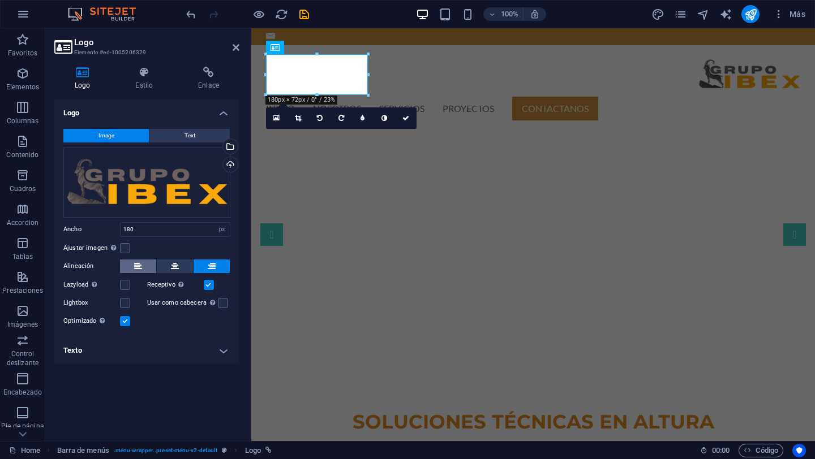
click at [135, 268] on icon at bounding box center [138, 267] width 8 height 14
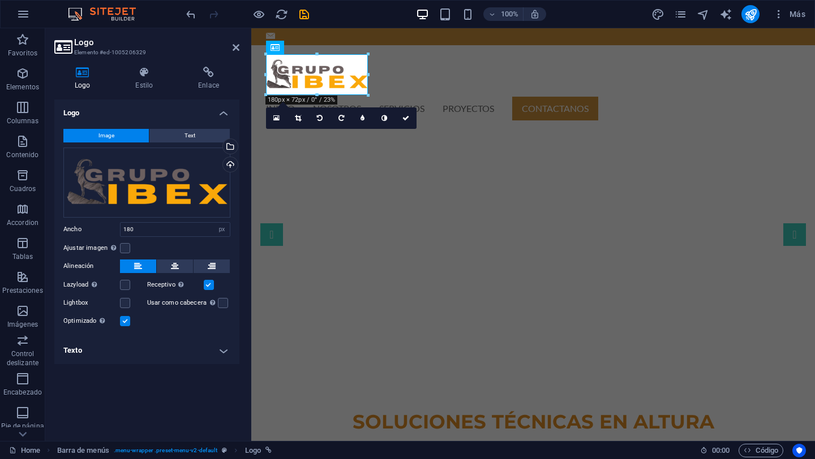
click at [222, 354] on h4 "Texto" at bounding box center [146, 350] width 185 height 27
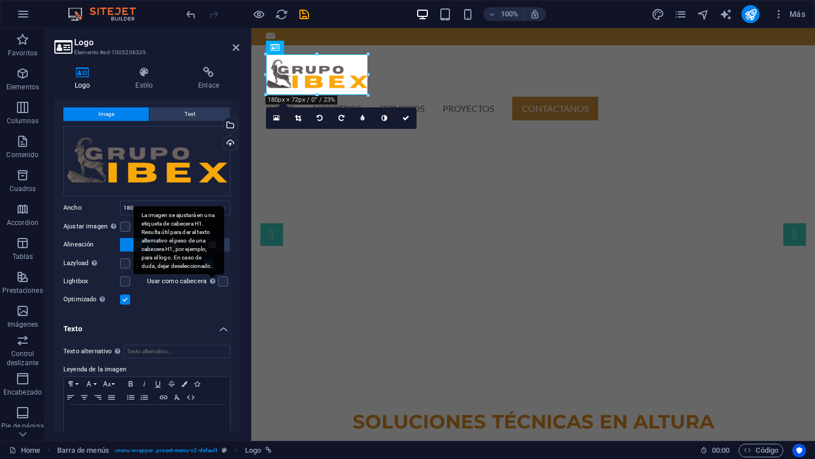
scroll to position [37, 0]
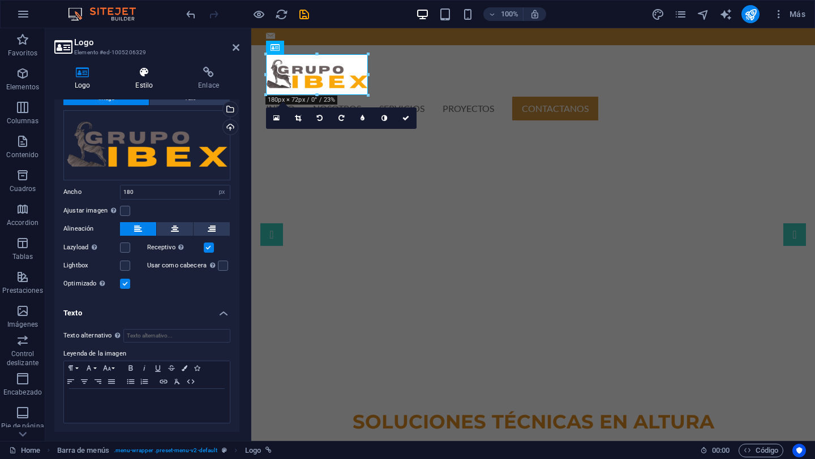
click at [151, 74] on icon at bounding box center [144, 72] width 58 height 11
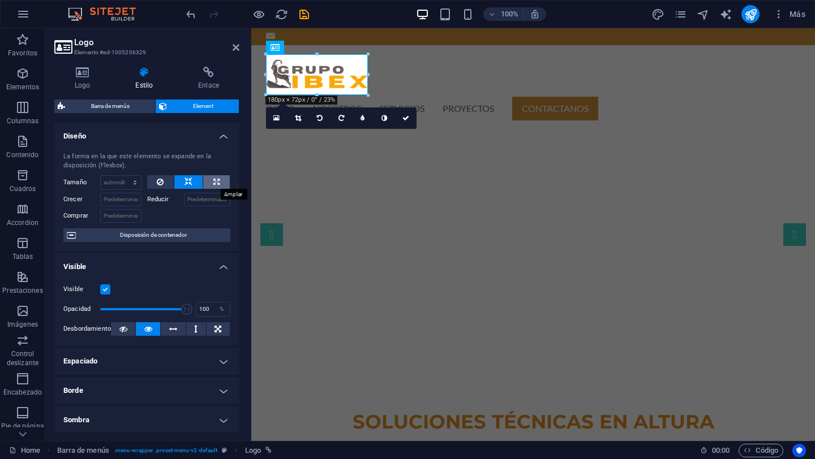
click at [217, 182] on icon at bounding box center [216, 182] width 6 height 14
type input "100"
select select "%"
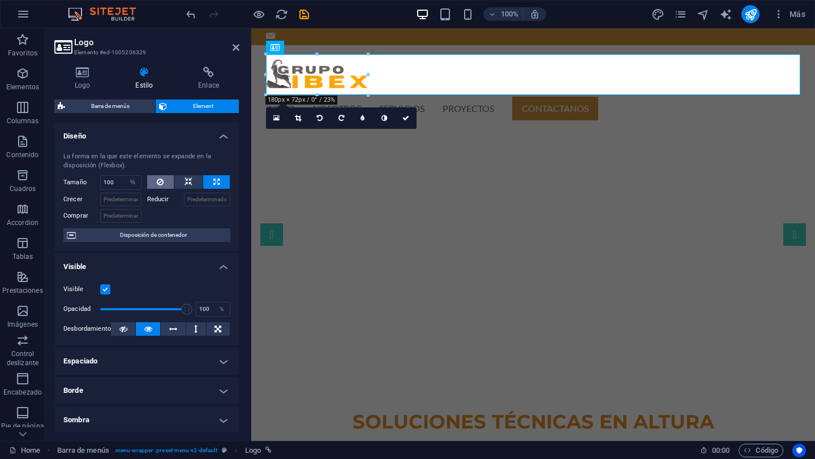
click at [165, 181] on button at bounding box center [160, 182] width 27 height 14
select select "DISABLED_OPTION_VALUE"
type input "100"
select select "%"
select select "DISABLED_OPTION_VALUE"
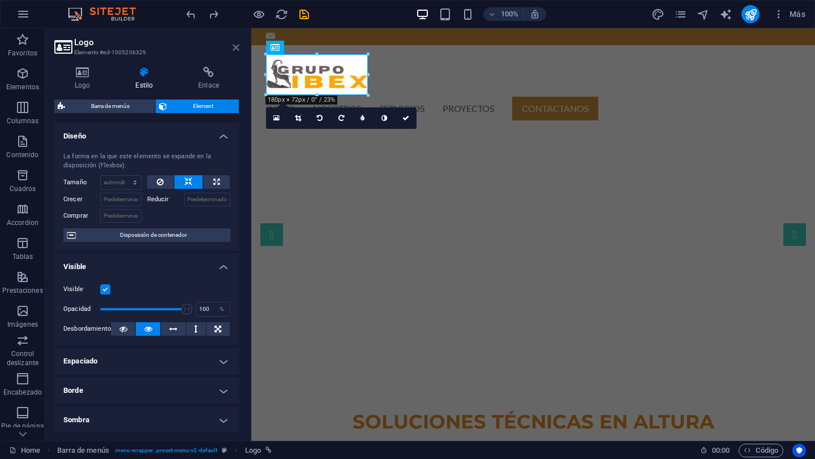
click at [238, 48] on icon at bounding box center [236, 47] width 7 height 9
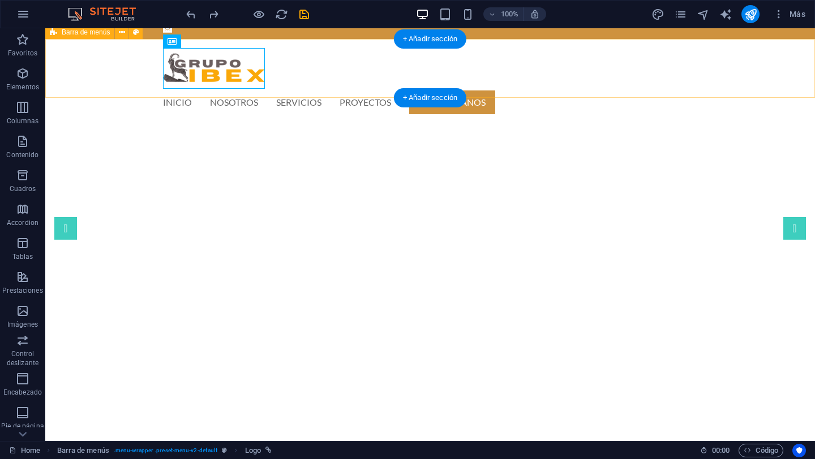
scroll to position [0, 0]
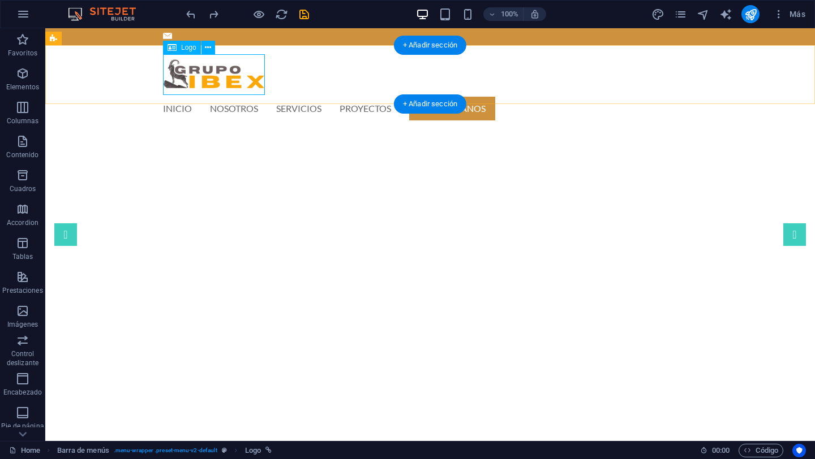
click at [236, 80] on div at bounding box center [430, 74] width 534 height 41
click at [317, 79] on div "INICIO NOSOTROS SERVICIOS PROYECTOS CONTACTANOS Menu" at bounding box center [430, 88] width 770 height 86
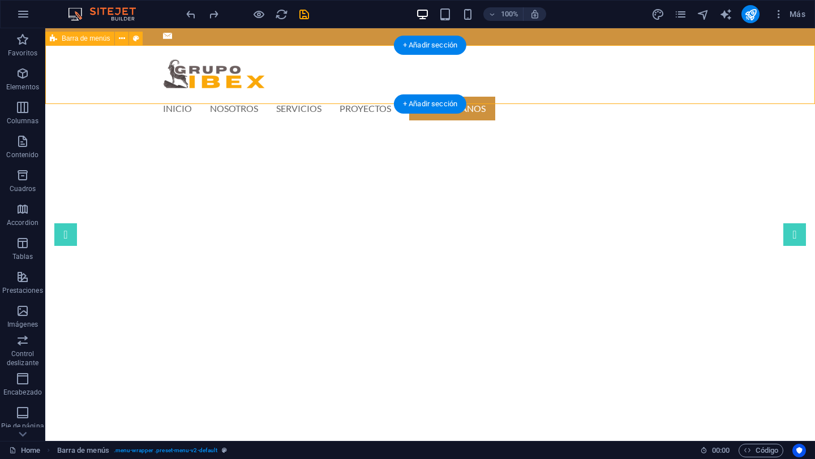
click at [317, 79] on div "INICIO NOSOTROS SERVICIOS PROYECTOS CONTACTANOS Menu" at bounding box center [430, 88] width 770 height 86
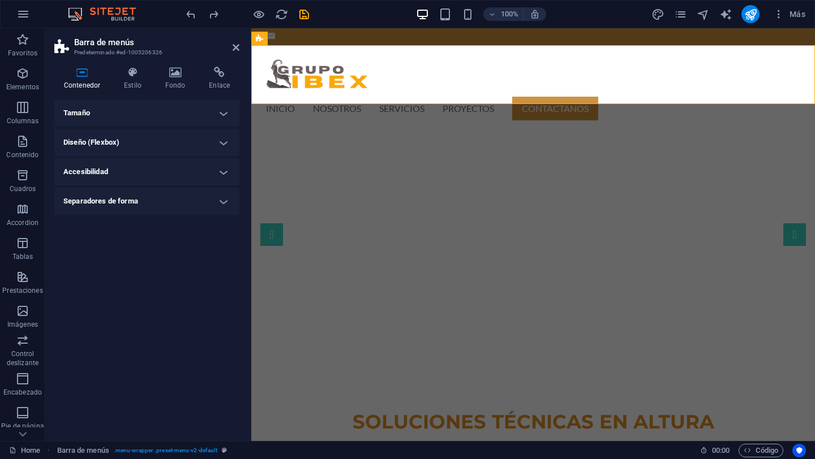
click at [223, 142] on h4 "Diseño (Flexbox)" at bounding box center [146, 142] width 185 height 27
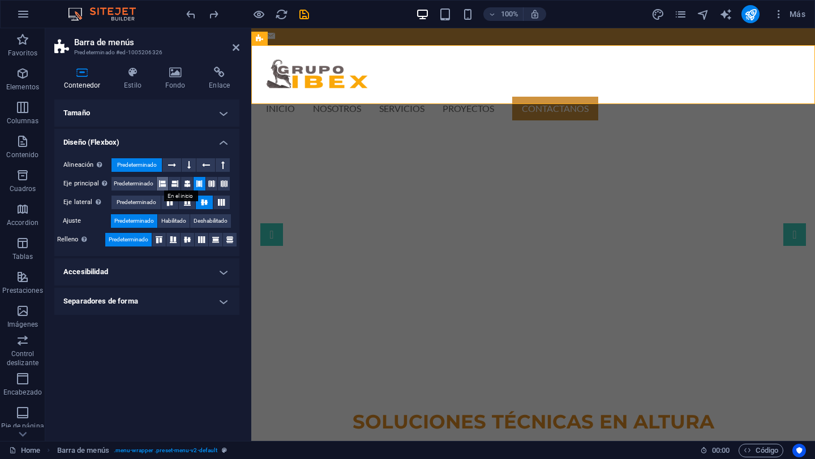
click at [165, 182] on icon at bounding box center [162, 184] width 7 height 14
click at [177, 181] on icon at bounding box center [174, 184] width 7 height 14
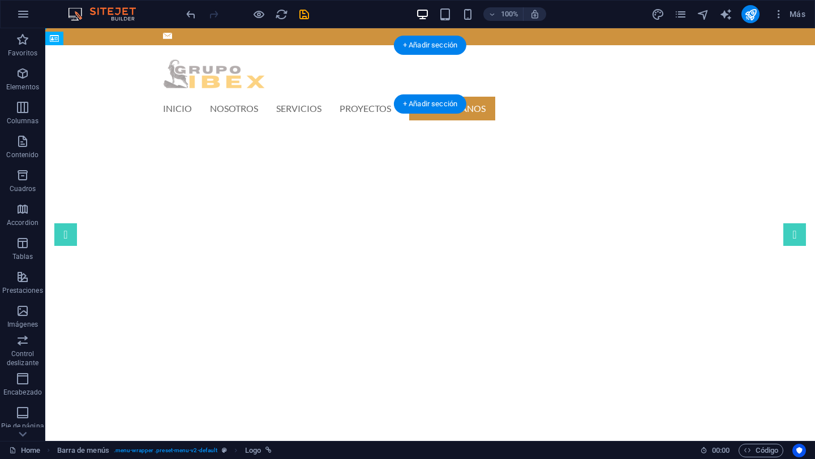
drag, startPoint x: 225, startPoint y: 73, endPoint x: 366, endPoint y: 76, distance: 140.9
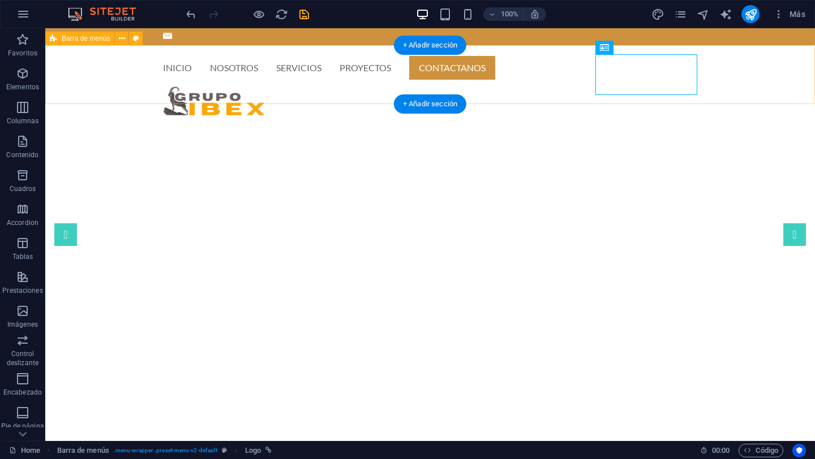
click at [225, 79] on div "INICIO NOSOTROS SERVICIOS PROYECTOS CONTACTANOS Menu" at bounding box center [430, 88] width 770 height 86
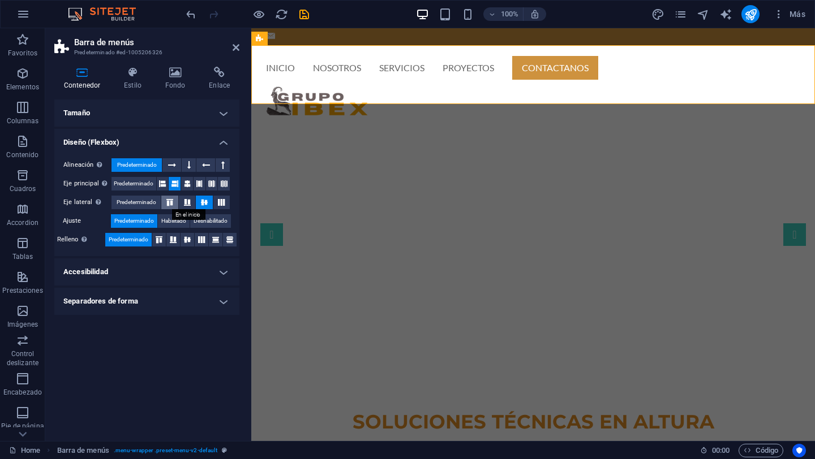
click at [175, 205] on icon at bounding box center [170, 202] width 14 height 7
click at [187, 203] on icon at bounding box center [188, 202] width 14 height 7
click at [208, 205] on icon at bounding box center [204, 202] width 14 height 7
click at [214, 183] on icon at bounding box center [211, 184] width 7 height 14
click at [227, 183] on button at bounding box center [224, 184] width 12 height 14
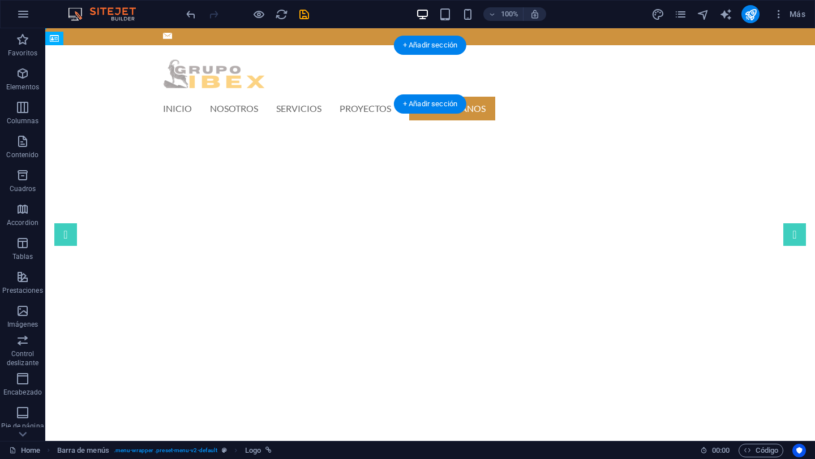
drag, startPoint x: 493, startPoint y: 80, endPoint x: 234, endPoint y: 76, distance: 259.7
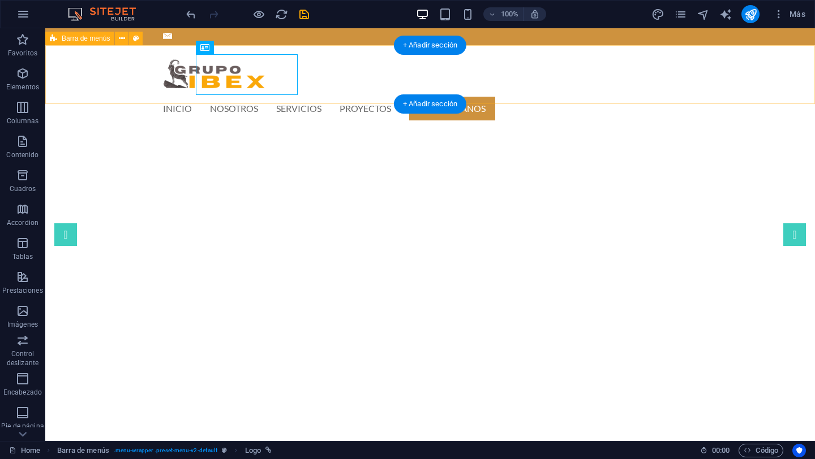
click at [131, 72] on div "INICIO NOSOTROS SERVICIOS PROYECTOS CONTACTANOS Menu" at bounding box center [430, 88] width 770 height 86
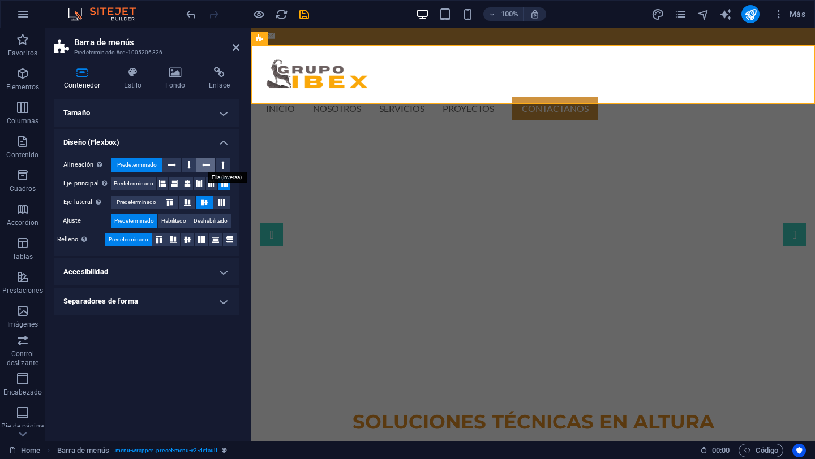
click at [207, 166] on icon at bounding box center [206, 165] width 8 height 14
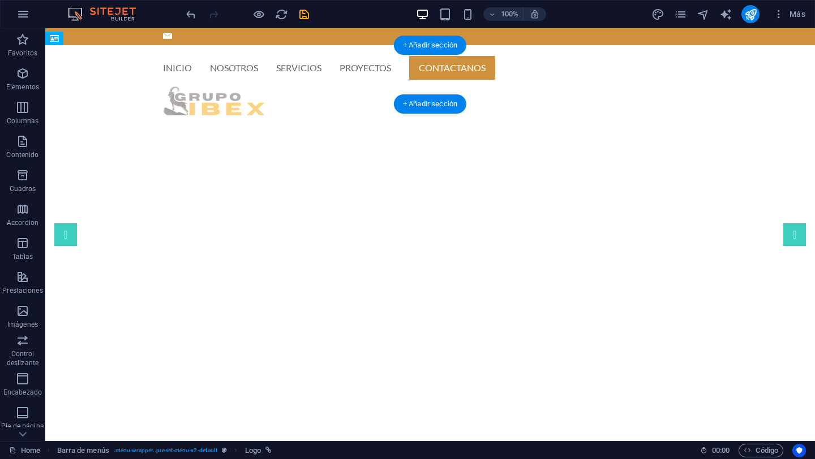
drag, startPoint x: 495, startPoint y: 89, endPoint x: 214, endPoint y: 84, distance: 280.7
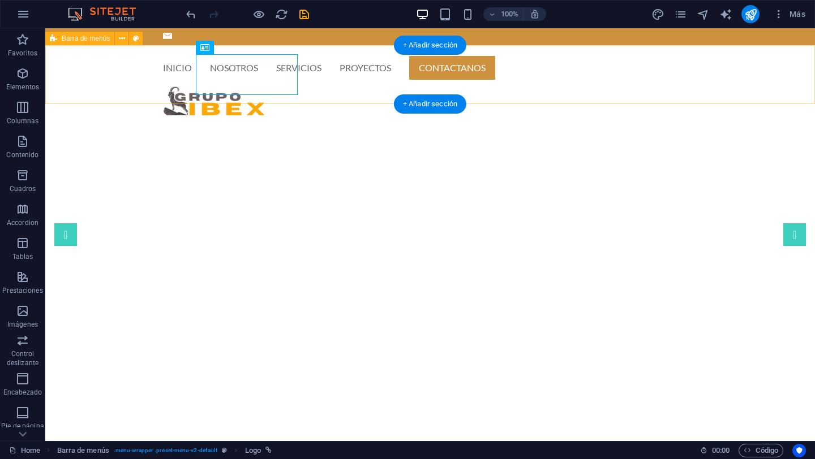
click at [131, 80] on div "INICIO NOSOTROS SERVICIOS PROYECTOS CONTACTANOS Menu" at bounding box center [430, 88] width 770 height 86
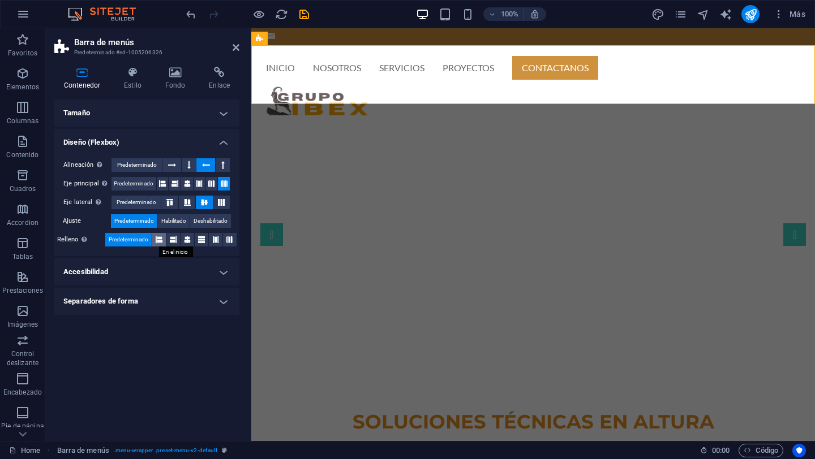
click at [158, 238] on icon at bounding box center [159, 240] width 7 height 14
click at [173, 239] on icon at bounding box center [173, 240] width 7 height 14
click at [190, 239] on icon at bounding box center [187, 240] width 7 height 14
click at [159, 240] on icon at bounding box center [159, 240] width 7 height 14
click at [182, 222] on span "Habilitado" at bounding box center [173, 221] width 25 height 14
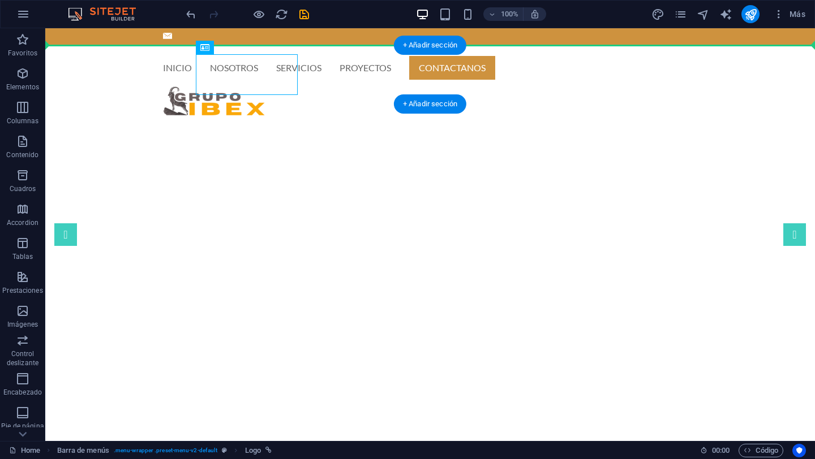
drag, startPoint x: 165, startPoint y: 78, endPoint x: 80, endPoint y: 68, distance: 85.4
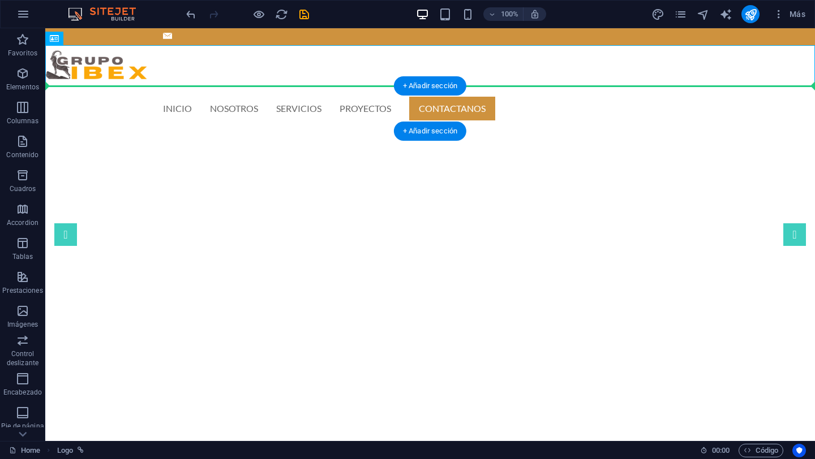
drag, startPoint x: 104, startPoint y: 69, endPoint x: 210, endPoint y: 107, distance: 113.5
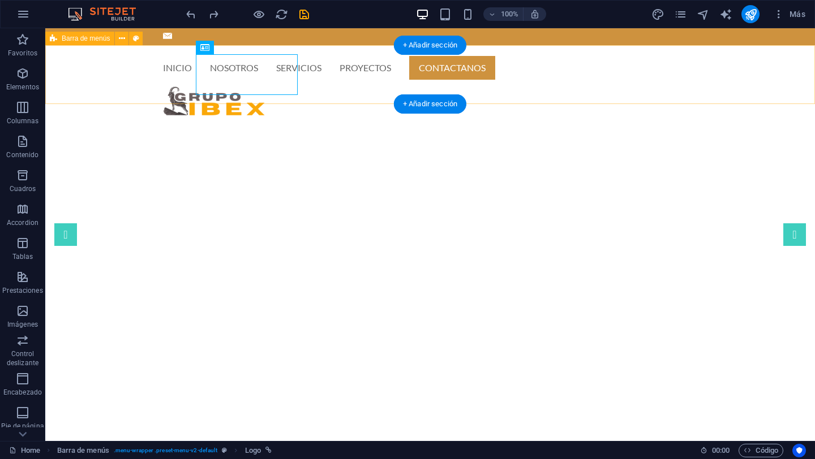
click at [156, 74] on div "INICIO NOSOTROS SERVICIOS PROYECTOS CONTACTANOS Menu" at bounding box center [430, 88] width 770 height 86
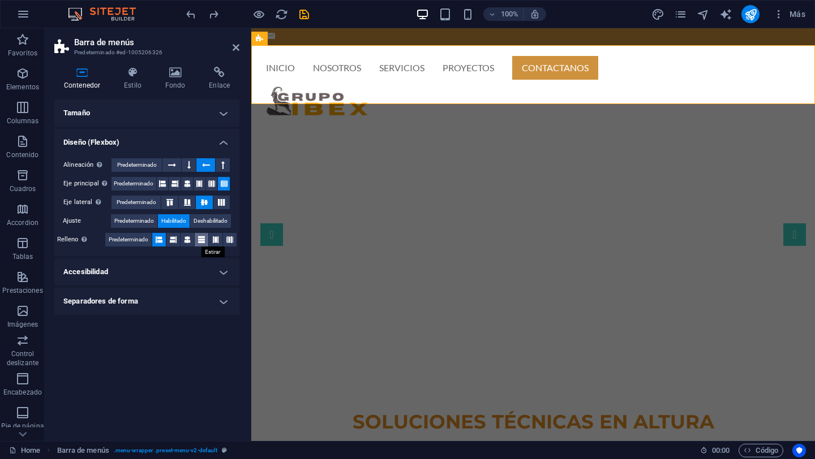
click at [202, 242] on icon at bounding box center [201, 240] width 7 height 14
click at [216, 239] on icon at bounding box center [215, 240] width 7 height 14
click at [187, 240] on icon at bounding box center [187, 240] width 7 height 14
click at [186, 165] on button at bounding box center [189, 165] width 14 height 14
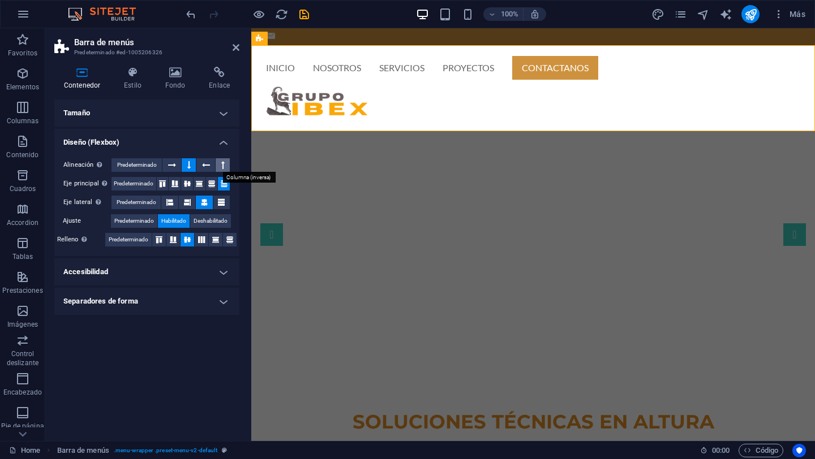
click at [222, 165] on icon at bounding box center [222, 165] width 3 height 14
click at [208, 163] on icon at bounding box center [206, 165] width 8 height 14
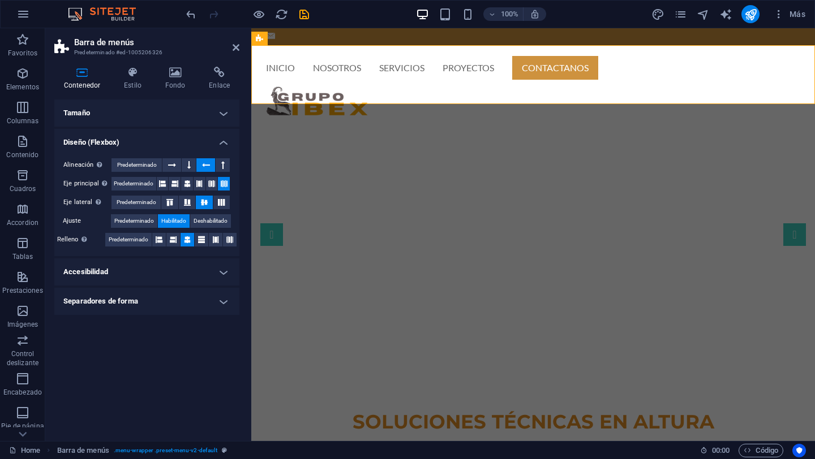
click at [208, 163] on icon at bounding box center [206, 165] width 8 height 14
click at [193, 302] on h4 "Separadores de forma" at bounding box center [146, 301] width 185 height 27
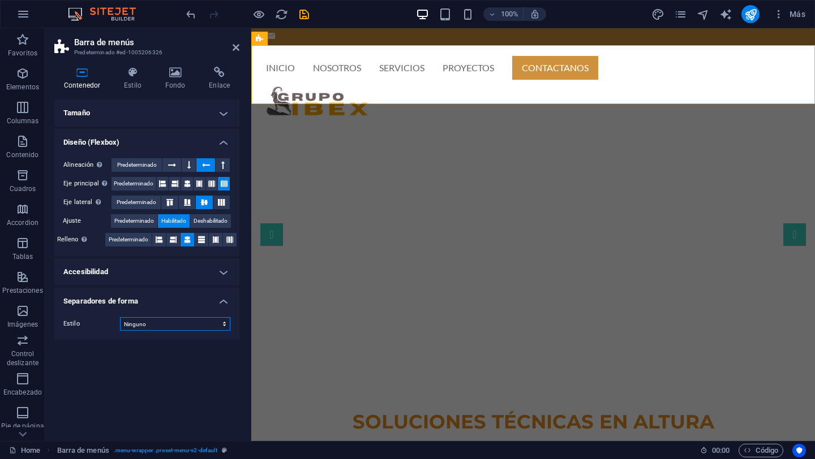
click at [212, 323] on select "Ninguno Triángulo Cuadrado Diagonal Polígono 1 Polígono 2 Zigzag Múltiples zigz…" at bounding box center [175, 324] width 110 height 14
click at [120, 317] on select "Ninguno Triángulo Cuadrado Diagonal Polígono 1 Polígono 2 Zigzag Múltiples zigz…" at bounding box center [175, 324] width 110 height 14
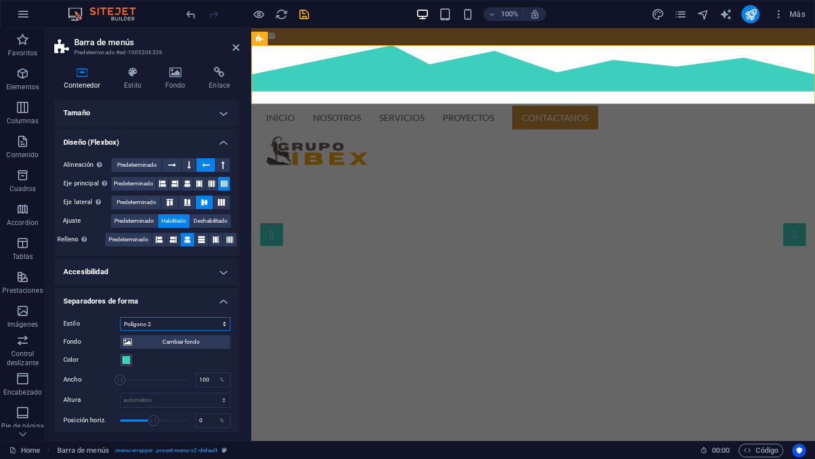
select select "none"
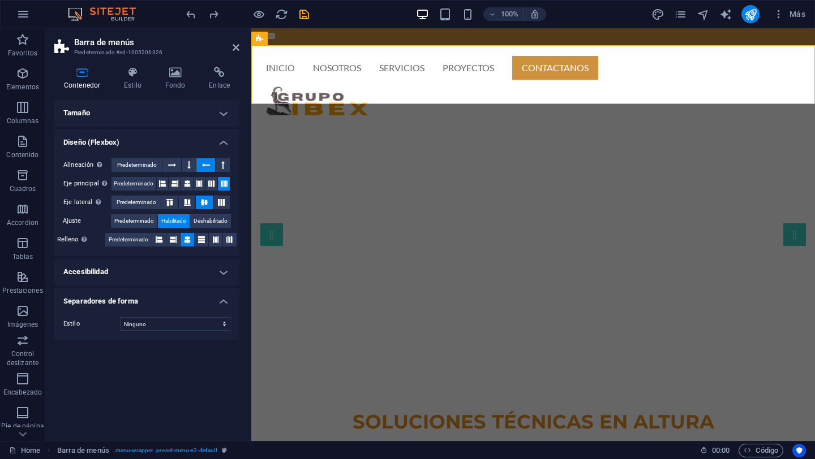
click at [197, 111] on h4 "Tamaño" at bounding box center [146, 113] width 185 height 27
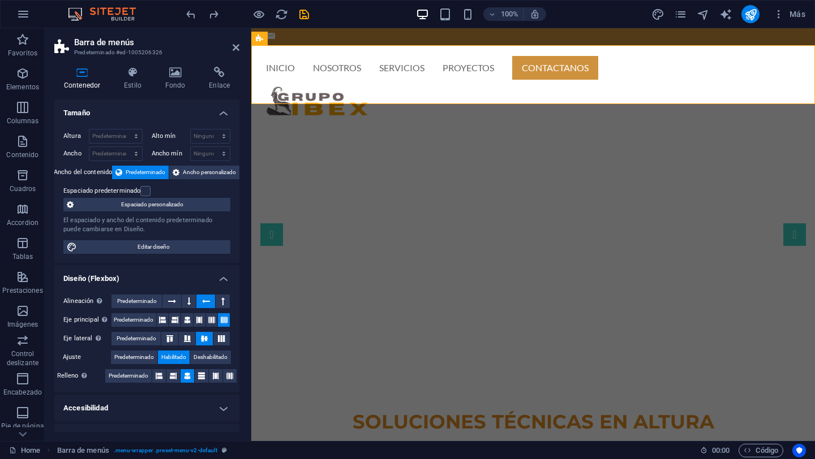
scroll to position [5, 0]
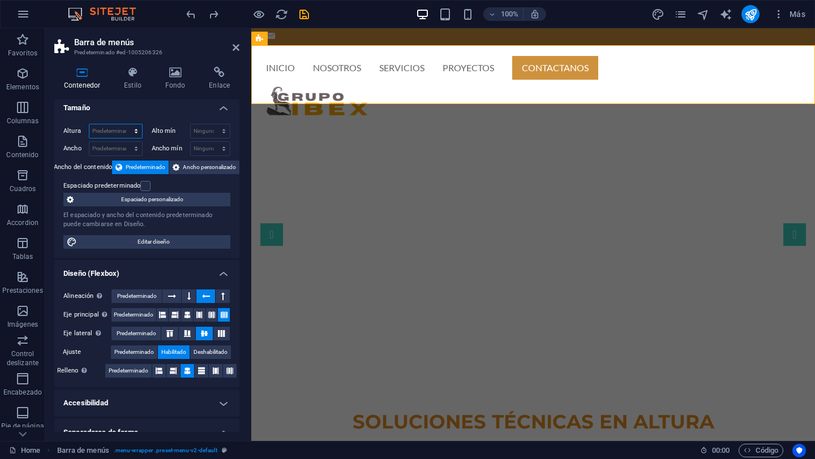
click at [136, 131] on select "Predeterminado px rem % vh vw" at bounding box center [115, 131] width 53 height 14
select select "px"
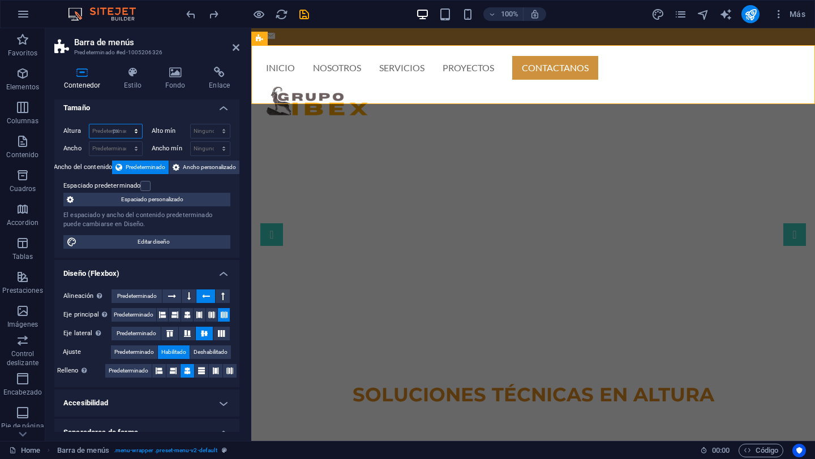
click at [124, 124] on select "Predeterminado px rem % vh vw" at bounding box center [115, 131] width 53 height 14
type input "80"
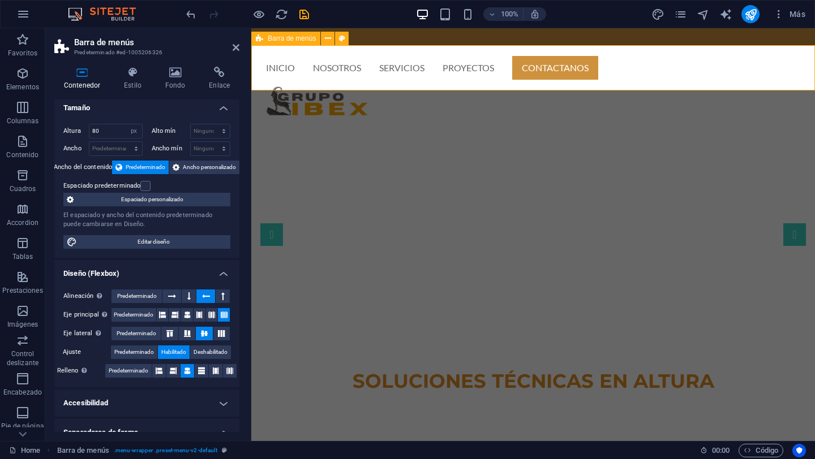
click at [274, 62] on div "INICIO NOSOTROS SERVICIOS PROYECTOS CONTACTANOS Menu" at bounding box center [533, 67] width 564 height 45
click at [189, 315] on icon at bounding box center [187, 315] width 7 height 14
click at [170, 335] on icon at bounding box center [170, 333] width 14 height 7
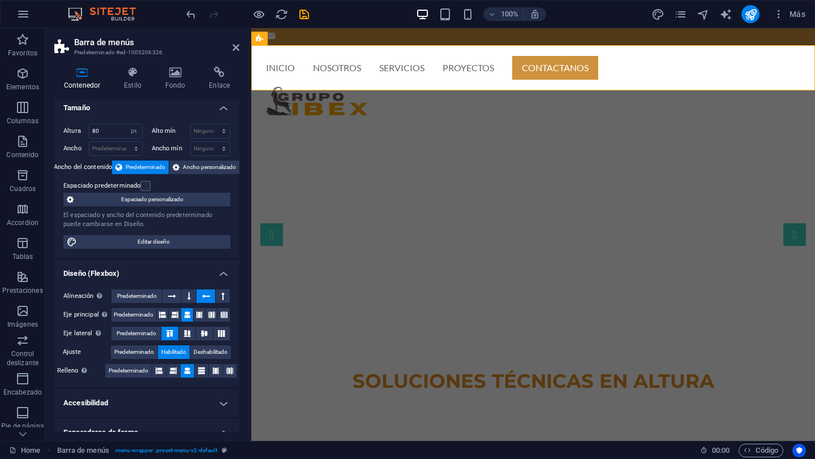
click at [170, 335] on icon at bounding box center [170, 333] width 14 height 7
click at [225, 295] on button at bounding box center [223, 297] width 14 height 14
click at [204, 296] on icon at bounding box center [206, 297] width 8 height 14
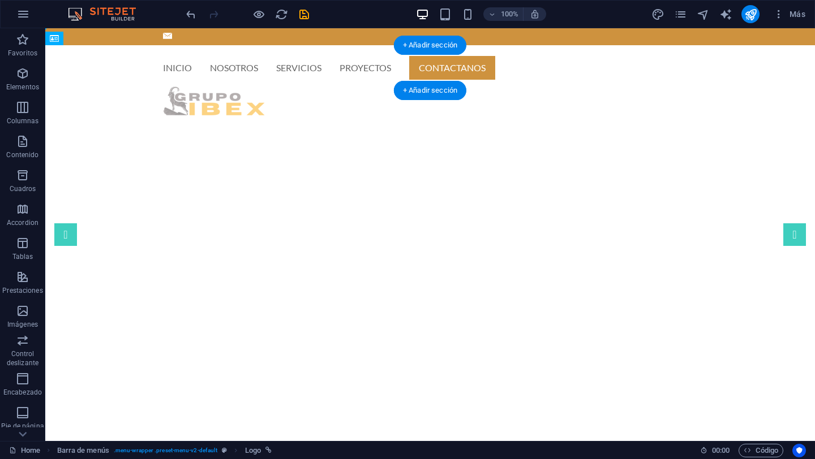
drag, startPoint x: 153, startPoint y: 75, endPoint x: 418, endPoint y: 69, distance: 264.3
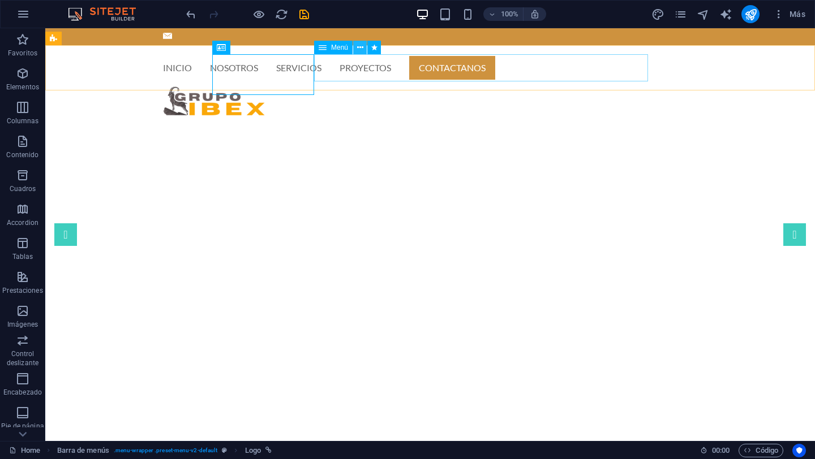
click at [362, 47] on icon at bounding box center [360, 48] width 6 height 12
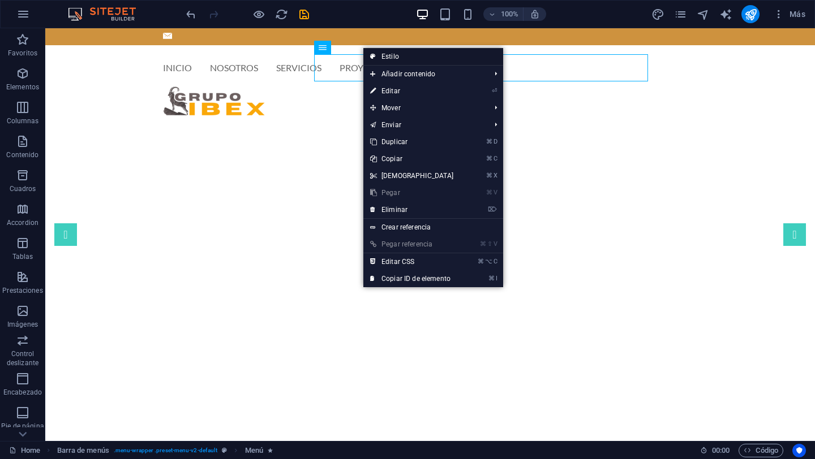
drag, startPoint x: 393, startPoint y: 55, endPoint x: 141, endPoint y: 27, distance: 252.8
click at [393, 55] on link "Estilo" at bounding box center [433, 56] width 140 height 17
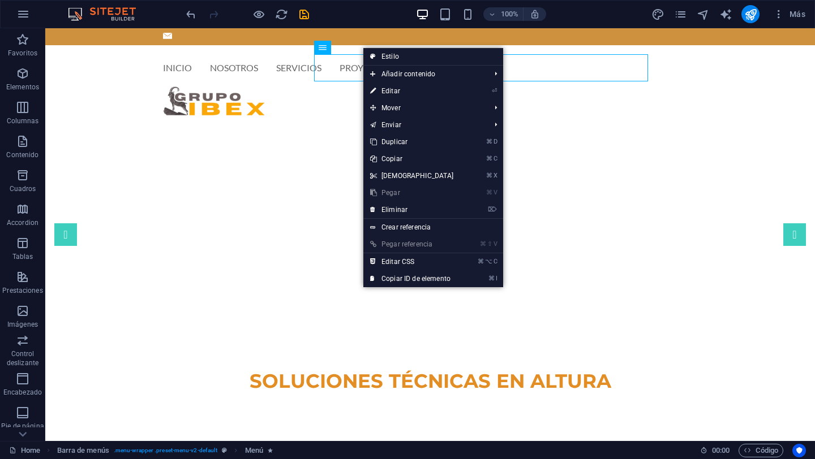
select select "rem"
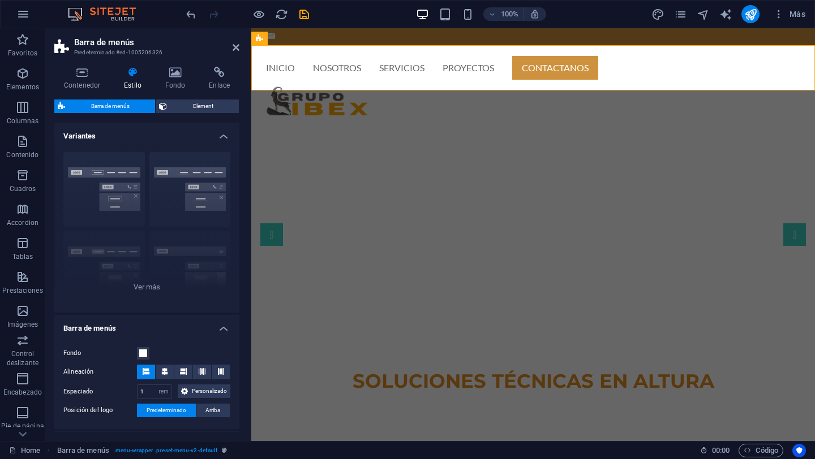
scroll to position [51, 0]
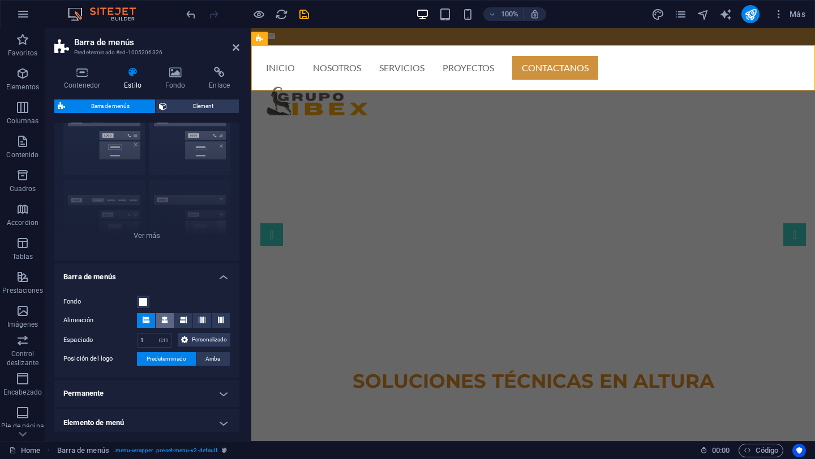
click at [166, 320] on icon at bounding box center [164, 320] width 7 height 7
click at [181, 320] on icon at bounding box center [183, 320] width 7 height 7
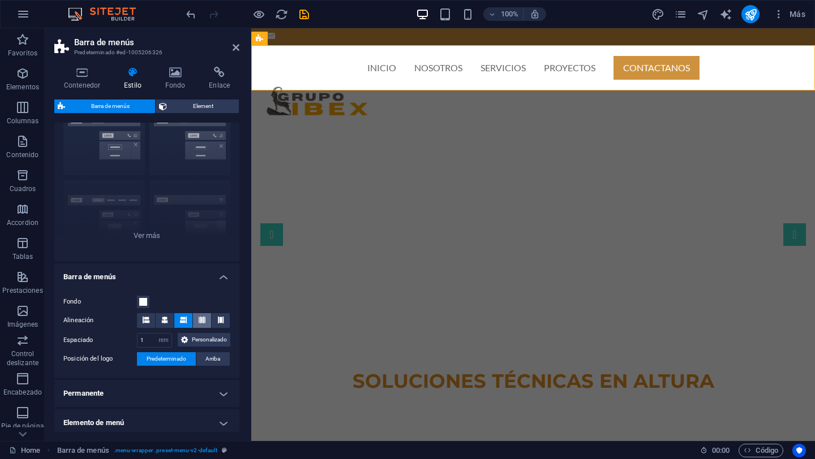
click at [200, 321] on icon at bounding box center [202, 320] width 7 height 7
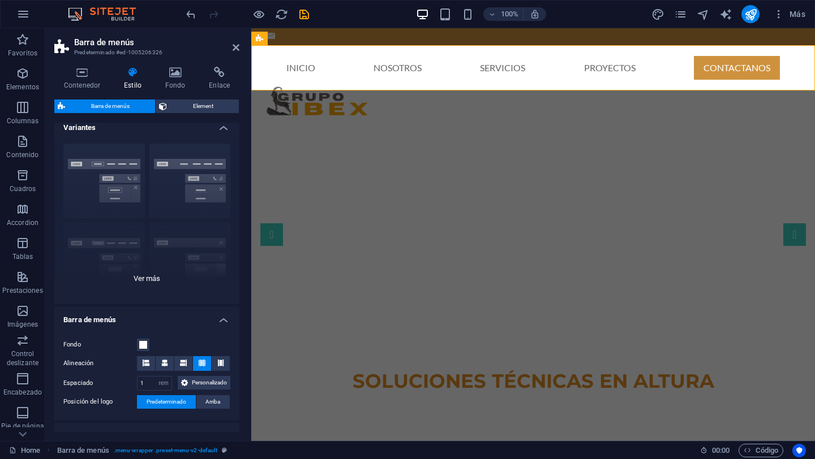
scroll to position [0, 0]
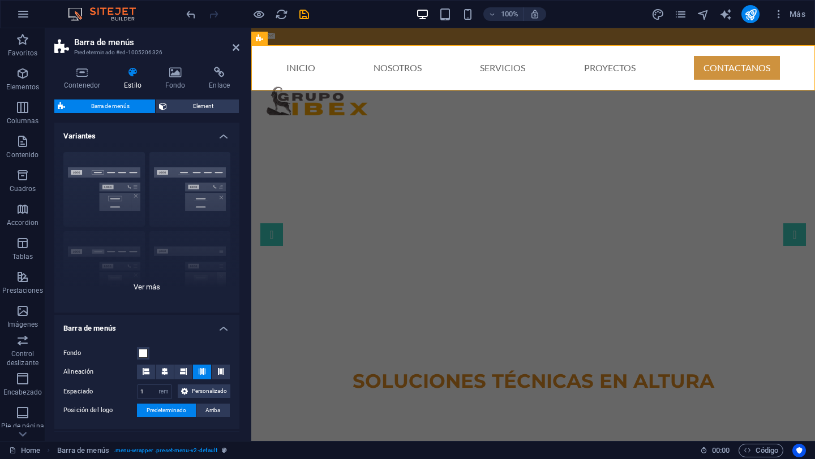
click at [144, 287] on div "Borde Centrado Predeterminado Fijo Loki Desencadenador Ancho XXL" at bounding box center [146, 228] width 185 height 170
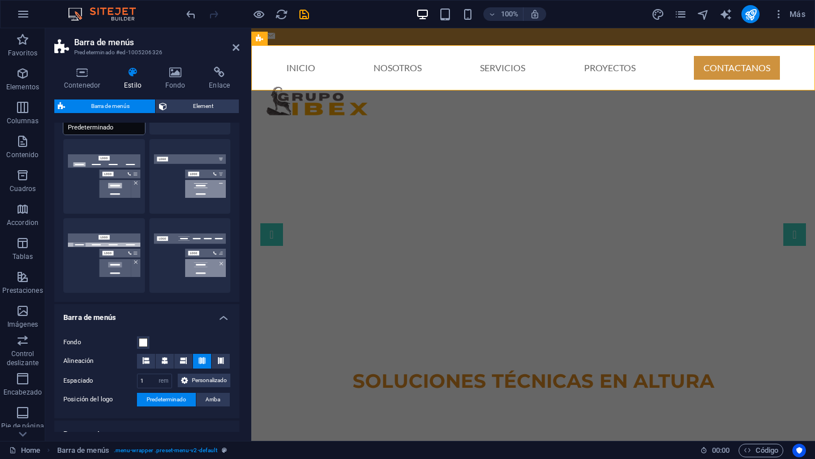
scroll to position [173, 0]
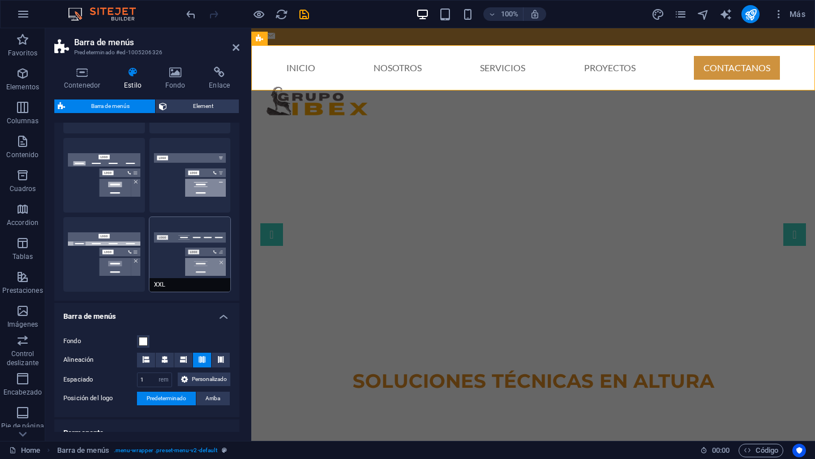
click at [167, 252] on button "XXL" at bounding box center [189, 254] width 81 height 75
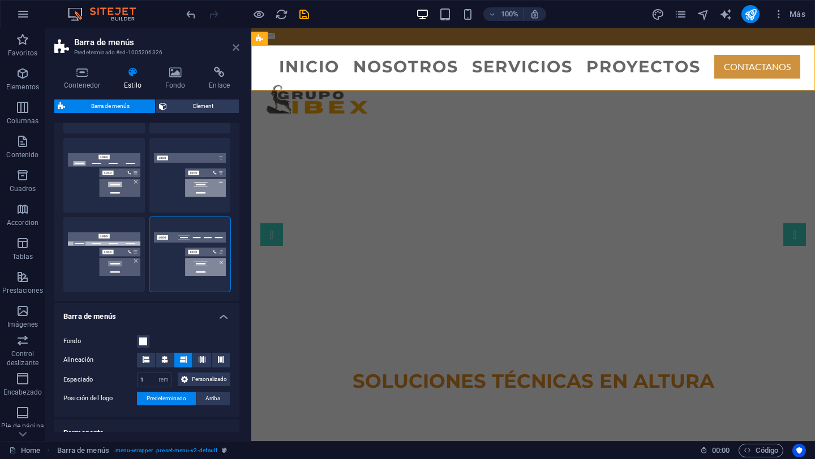
click at [236, 51] on icon at bounding box center [236, 47] width 7 height 9
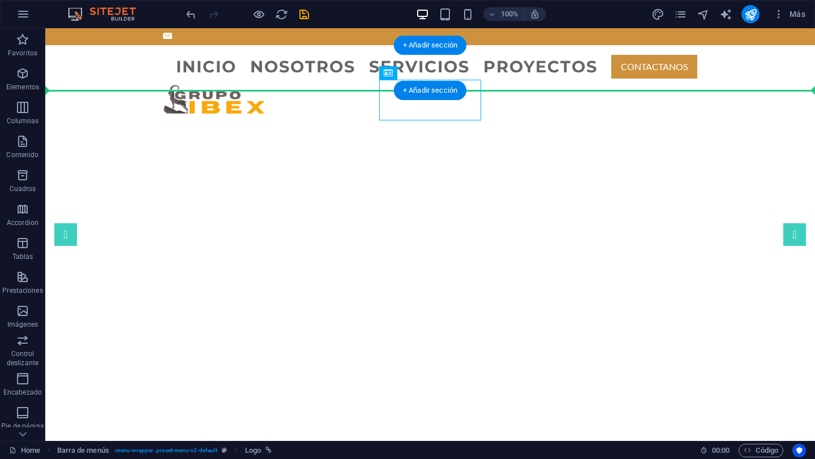
drag, startPoint x: 441, startPoint y: 111, endPoint x: 83, endPoint y: 68, distance: 360.2
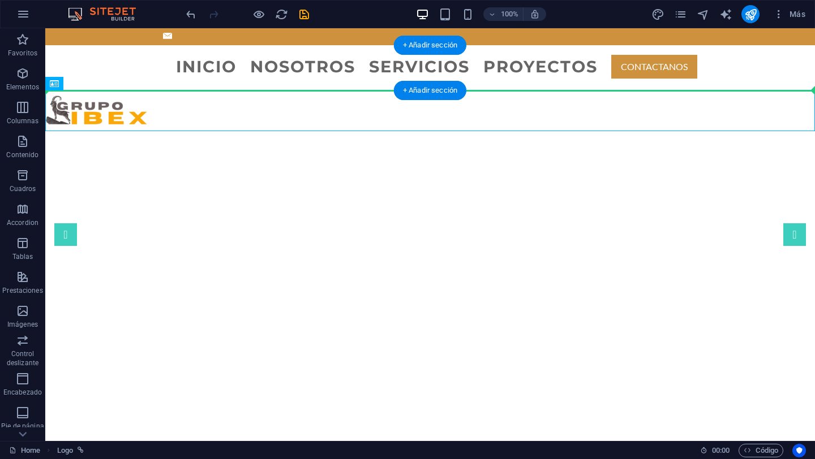
drag, startPoint x: 128, startPoint y: 115, endPoint x: 123, endPoint y: 78, distance: 37.1
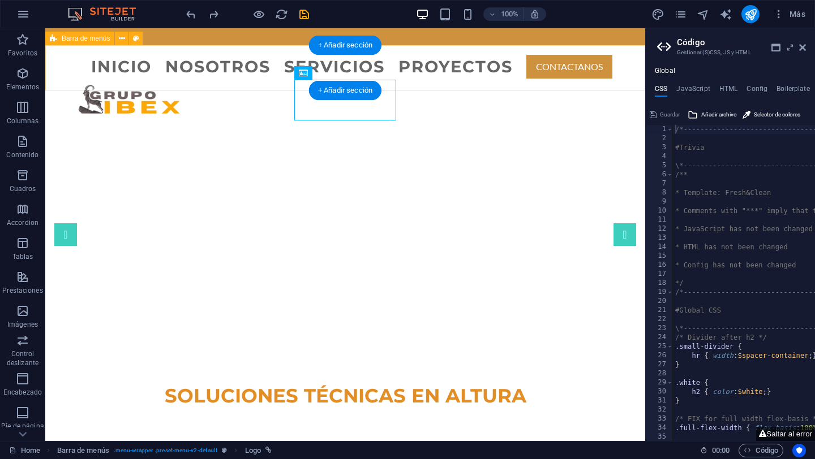
click at [59, 61] on div "INICIO NOSOTROS SERVICIOS PROYECTOS CONTACTANOS Menu" at bounding box center [345, 67] width 600 height 45
select select "rem"
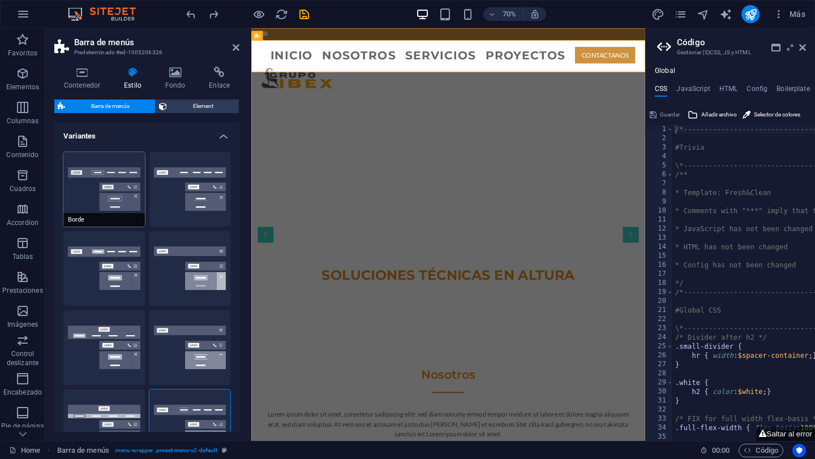
click at [83, 192] on button "Borde" at bounding box center [103, 189] width 81 height 75
click at [609, 45] on icon at bounding box center [802, 47] width 7 height 9
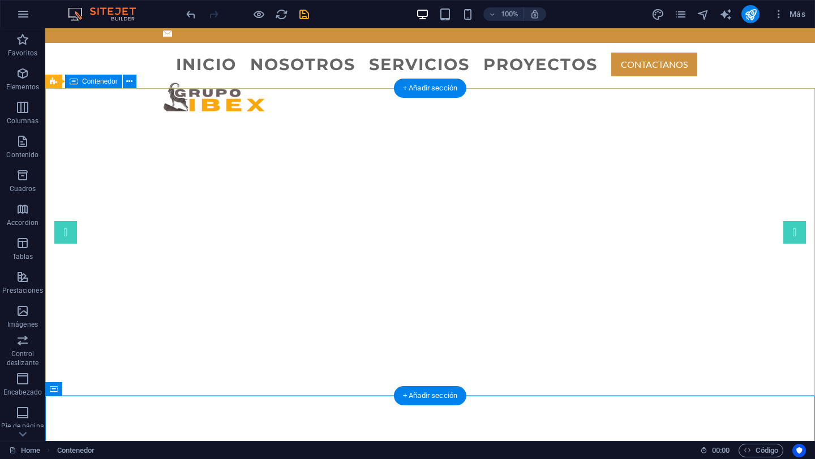
scroll to position [0, 0]
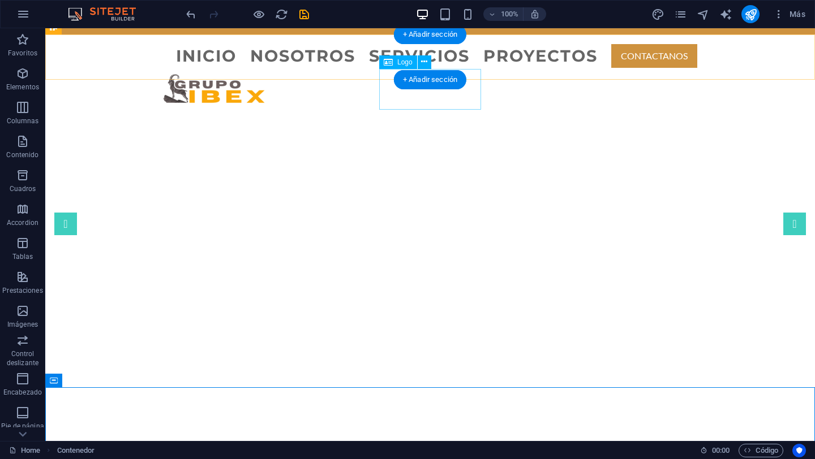
click at [439, 105] on div at bounding box center [430, 89] width 534 height 41
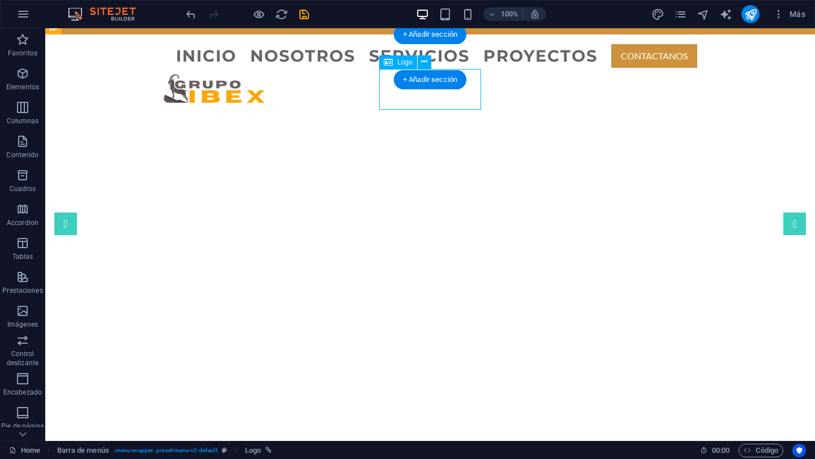
scroll to position [10, 0]
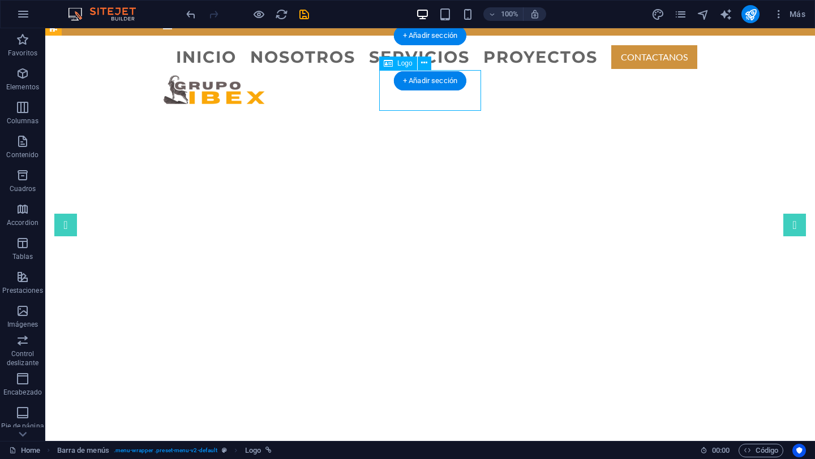
click at [439, 105] on div at bounding box center [430, 90] width 534 height 41
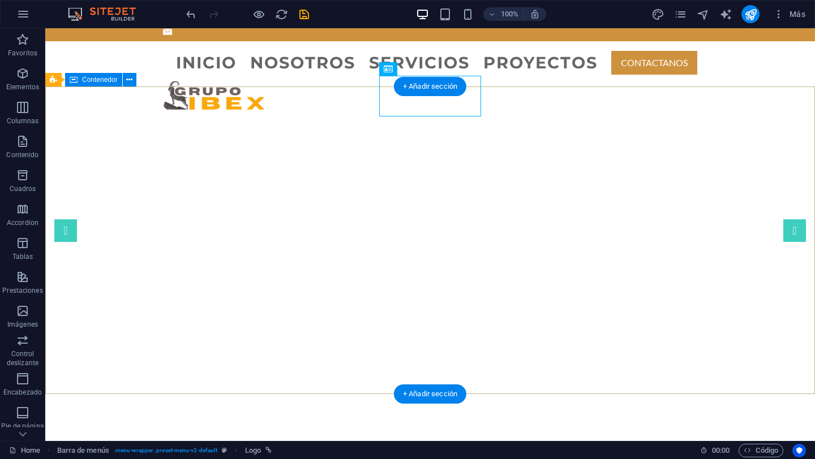
scroll to position [0, 0]
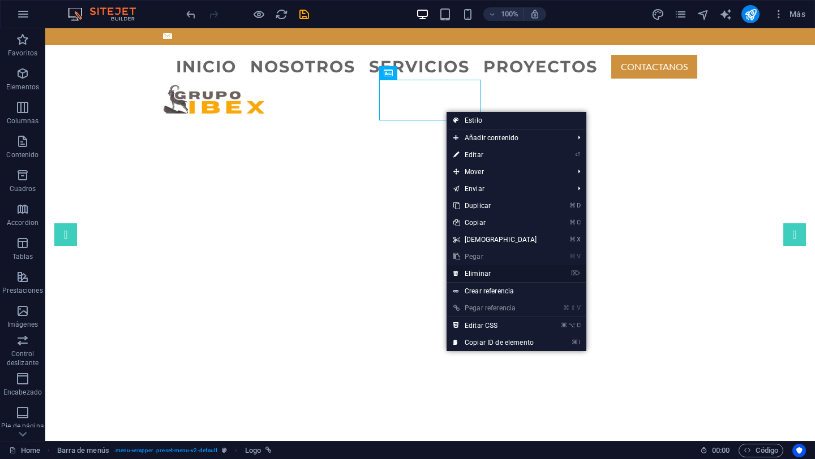
click at [488, 274] on link "⌦ Eliminar" at bounding box center [494, 273] width 97 height 17
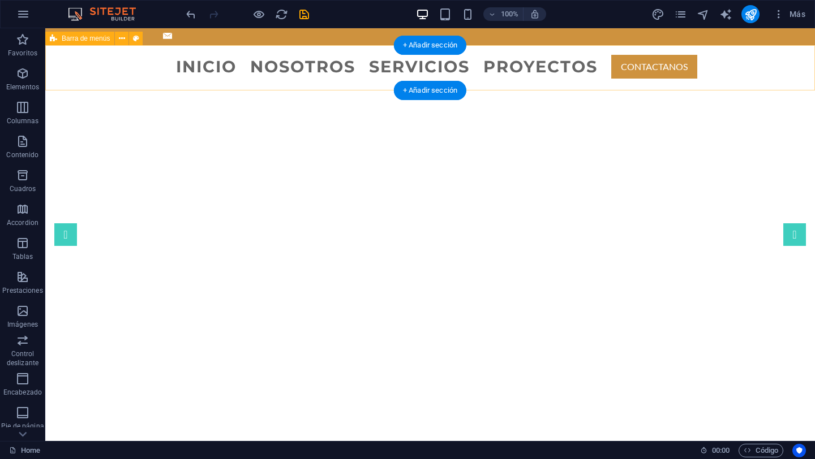
click at [139, 69] on div "INICIO NOSOTROS SERVICIOS PROYECTOS CONTACTANOS Menu" at bounding box center [430, 67] width 770 height 45
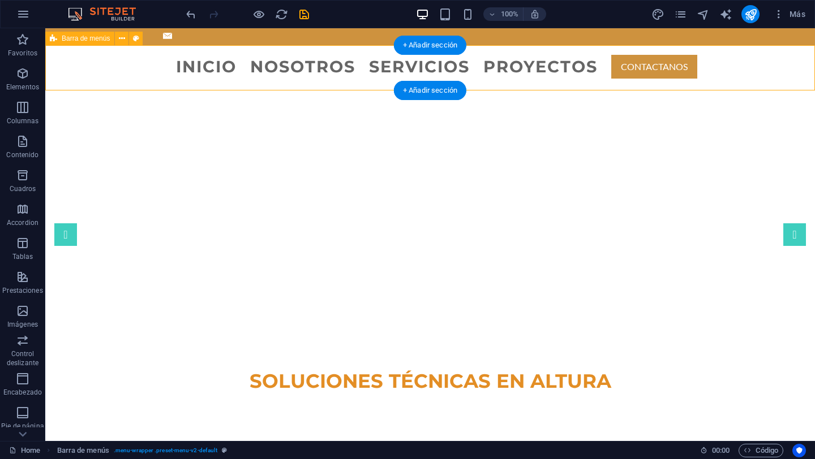
select select "rem"
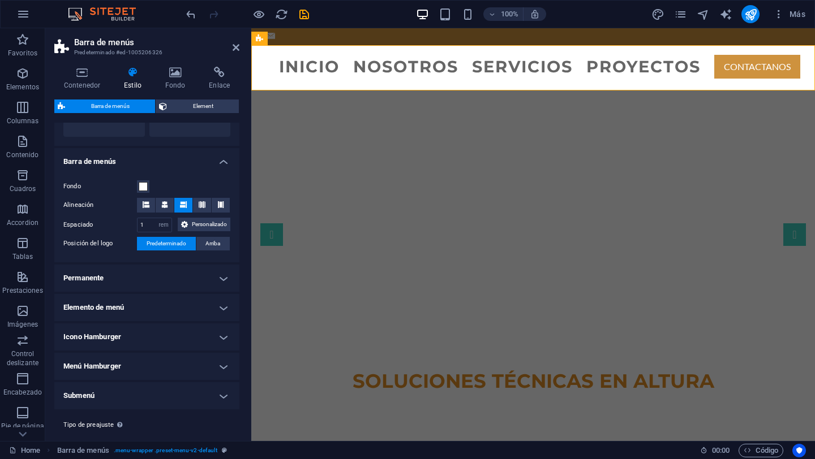
scroll to position [330, 0]
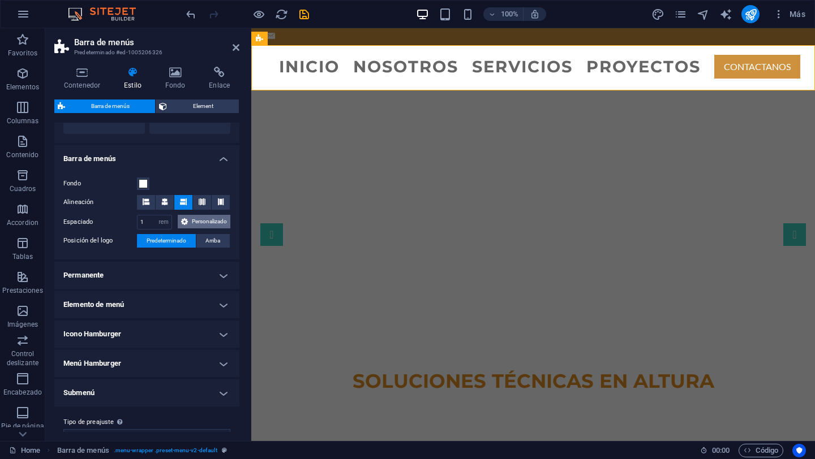
click at [191, 229] on span "Personalizado" at bounding box center [209, 222] width 36 height 14
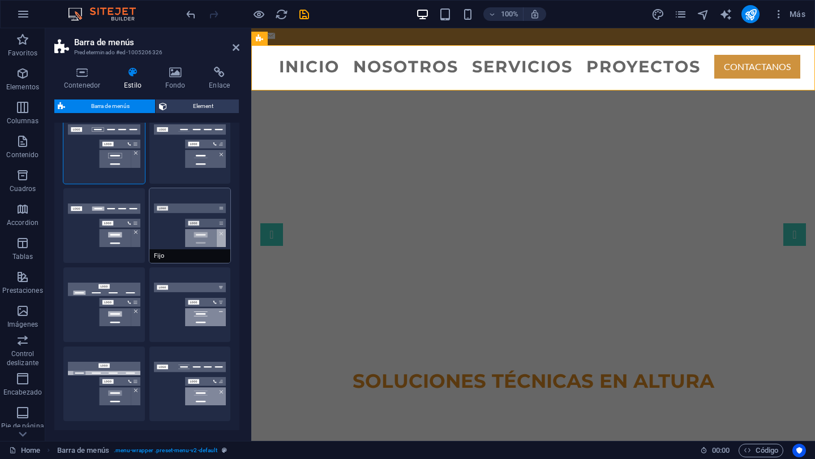
scroll to position [0, 0]
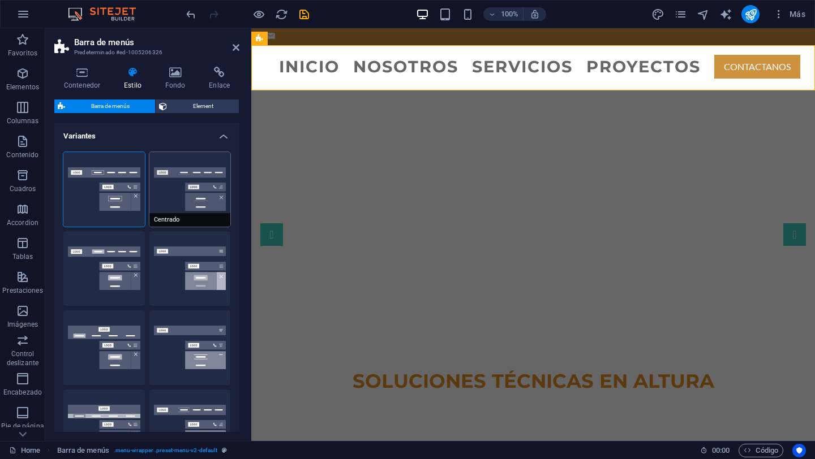
click at [187, 195] on button "Centrado" at bounding box center [189, 189] width 81 height 75
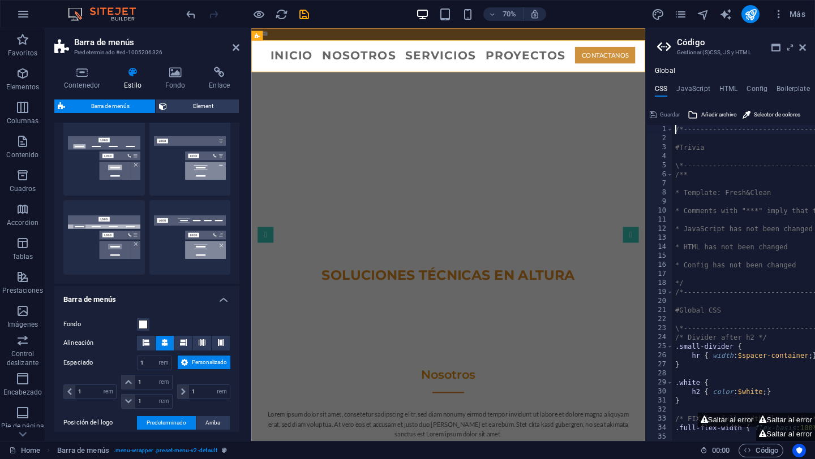
scroll to position [183, 0]
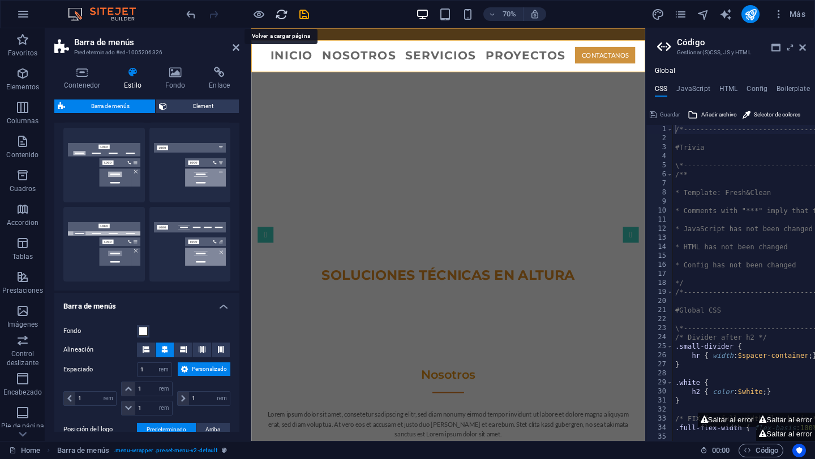
drag, startPoint x: 282, startPoint y: 15, endPoint x: 386, endPoint y: 127, distance: 152.9
click at [282, 15] on icon "reload" at bounding box center [281, 14] width 13 height 13
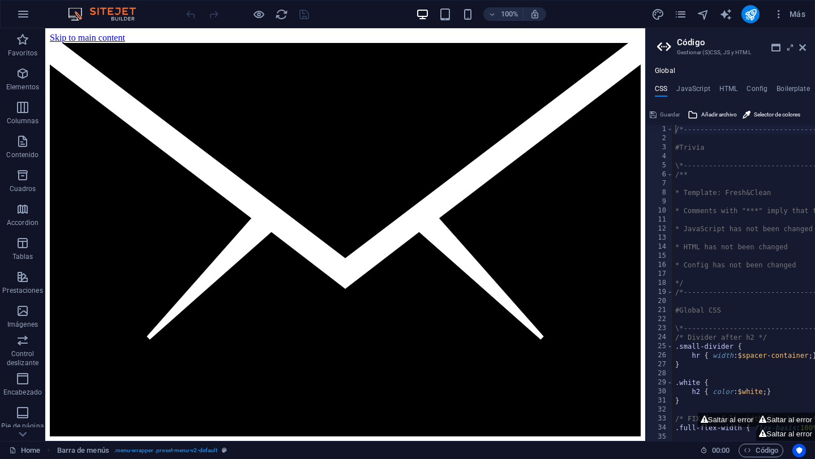
scroll to position [0, 0]
click at [609, 47] on aside "Código Gestionar (S)CSS, JS y HTML Global CSS JavaScript HTML Config Boilerplat…" at bounding box center [730, 234] width 170 height 413
click at [609, 49] on icon at bounding box center [802, 47] width 7 height 9
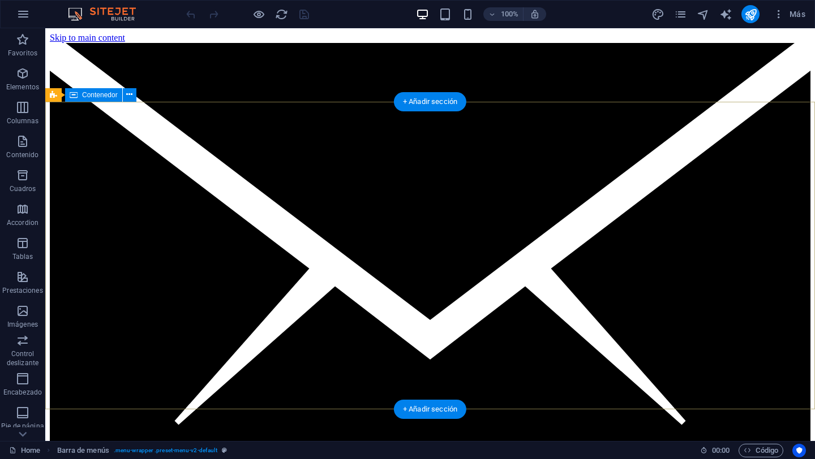
scroll to position [1, 0]
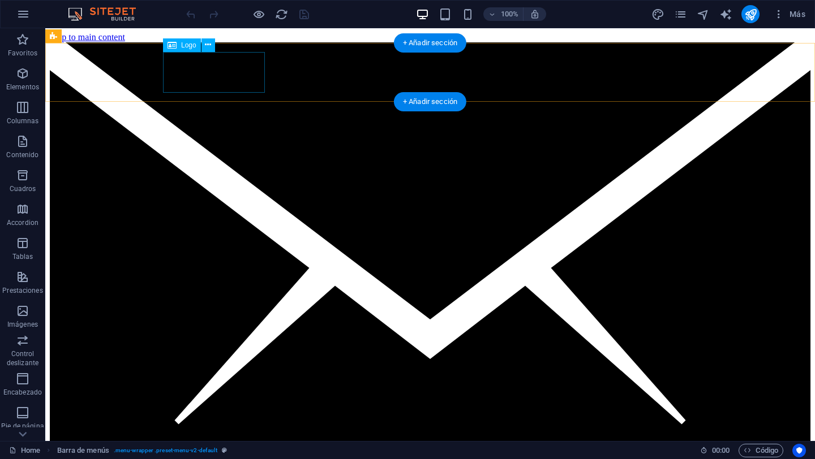
select select "px"
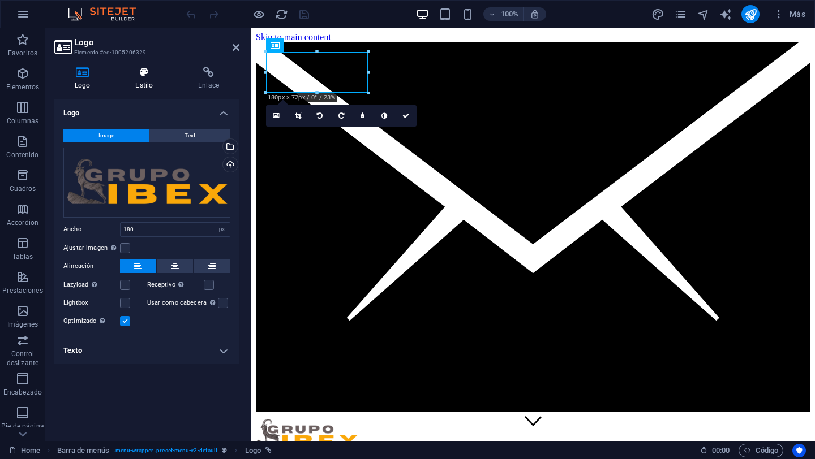
click at [146, 83] on h4 "Estilo" at bounding box center [146, 79] width 63 height 24
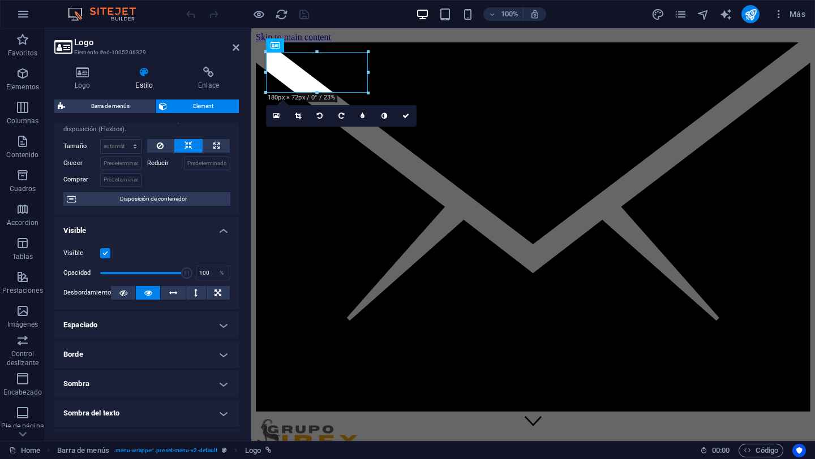
scroll to position [0, 0]
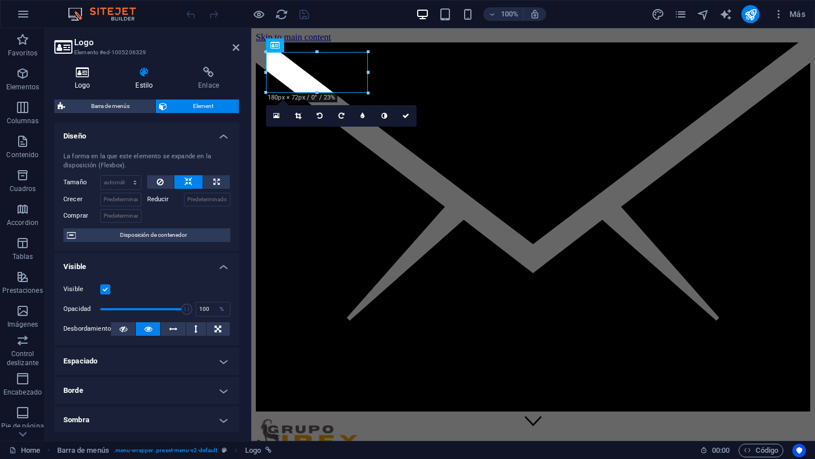
click at [87, 76] on icon at bounding box center [82, 72] width 56 height 11
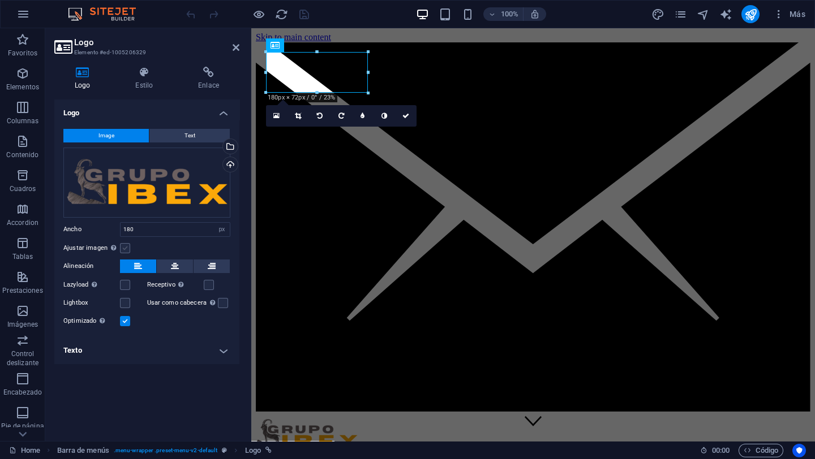
click at [126, 250] on label at bounding box center [125, 248] width 10 height 10
click at [0, 0] on input "Ajustar imagen Ajustar imagen automáticamente a un ancho y alto fijo" at bounding box center [0, 0] width 0 height 0
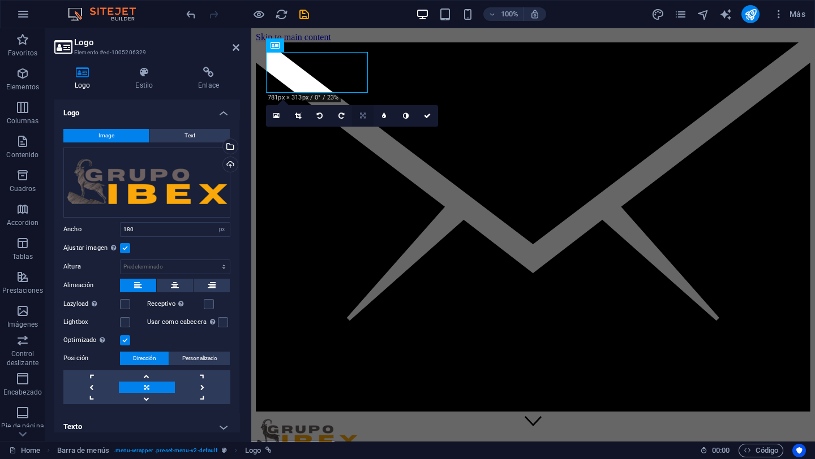
click at [364, 115] on icon at bounding box center [363, 116] width 6 height 7
click at [342, 132] on icon at bounding box center [340, 133] width 5 height 7
click at [342, 127] on div "16:10 16:9 4:3 1:1 1:2 0" at bounding box center [352, 116] width 172 height 22
click at [238, 48] on icon at bounding box center [236, 47] width 7 height 9
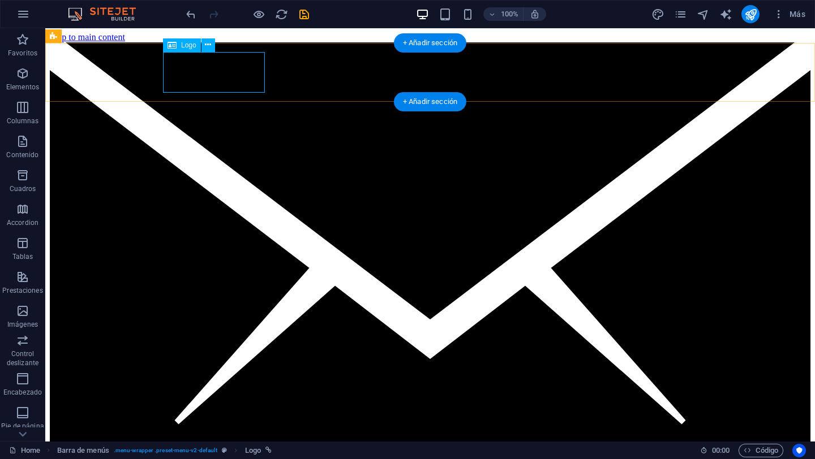
select select "px"
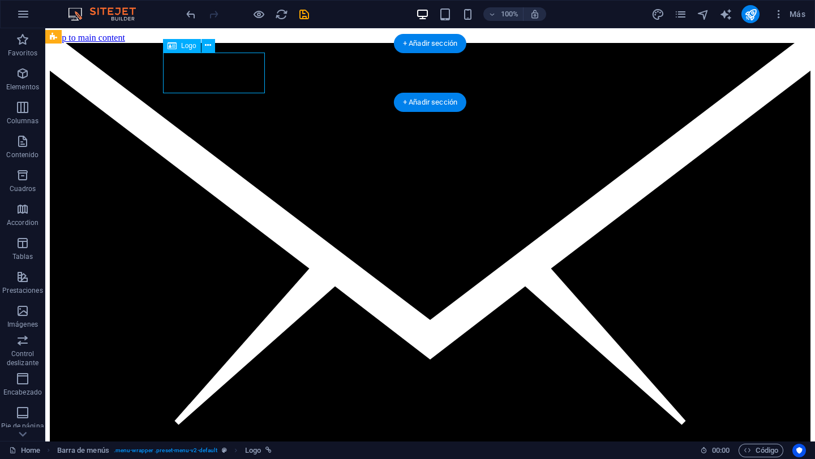
select select "px"
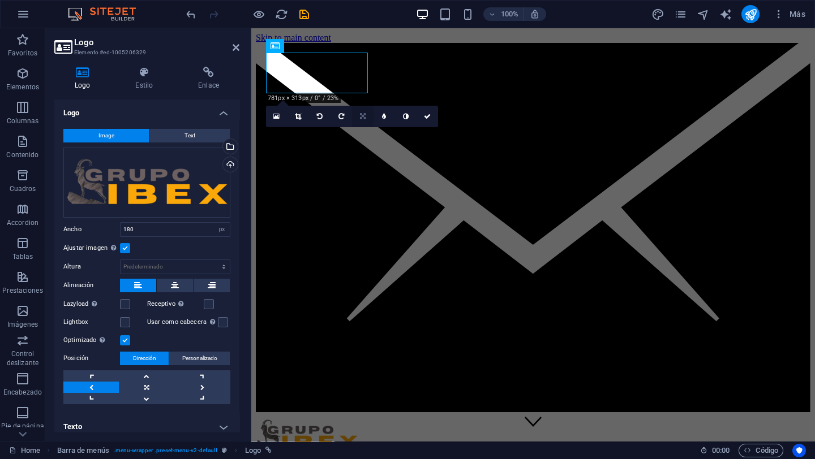
click at [365, 118] on icon at bounding box center [363, 116] width 6 height 7
click at [339, 133] on icon at bounding box center [340, 134] width 5 height 7
click at [339, 127] on div "16:10 16:9 4:3 1:1 1:2 0" at bounding box center [352, 117] width 172 height 22
click at [363, 115] on icon at bounding box center [362, 116] width 5 height 7
click at [363, 115] on icon at bounding box center [362, 112] width 7 height 7
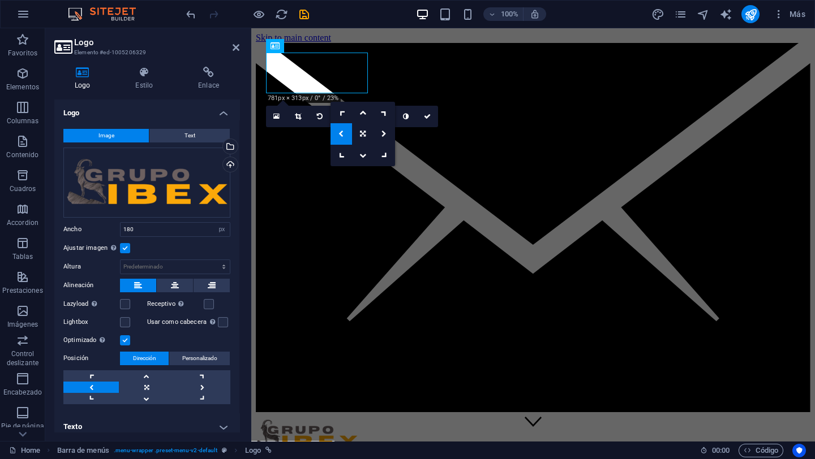
click at [363, 115] on icon at bounding box center [362, 116] width 5 height 7
click at [361, 131] on icon at bounding box center [363, 134] width 6 height 7
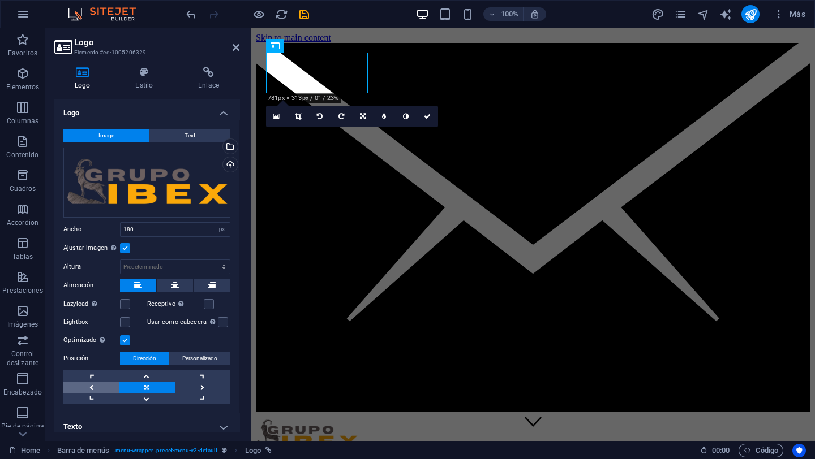
click at [93, 383] on link at bounding box center [90, 387] width 55 height 11
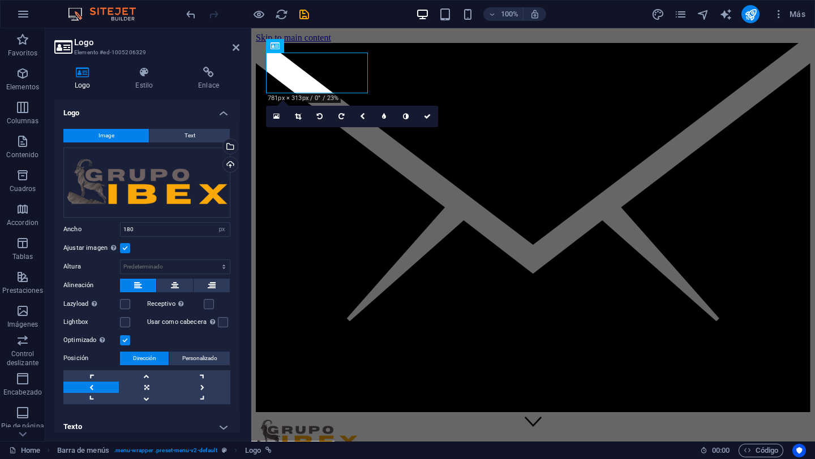
click at [93, 383] on link at bounding box center [90, 387] width 55 height 11
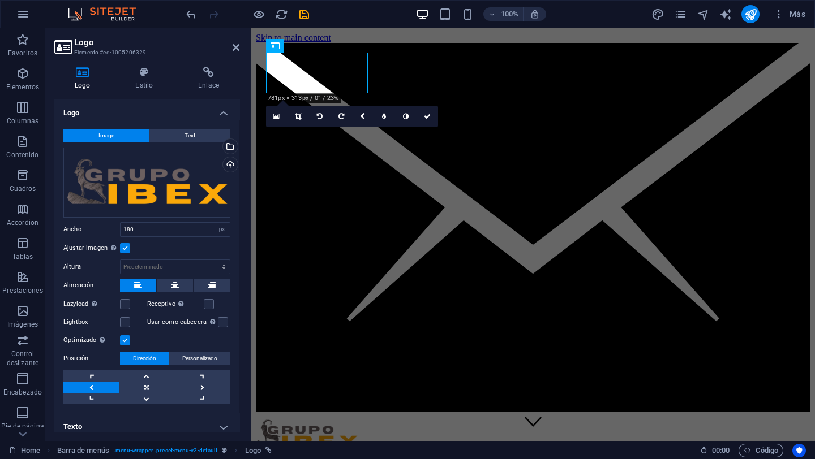
click at [93, 383] on link at bounding box center [90, 387] width 55 height 11
click at [198, 384] on link at bounding box center [202, 387] width 55 height 11
click at [199, 384] on link at bounding box center [202, 387] width 55 height 11
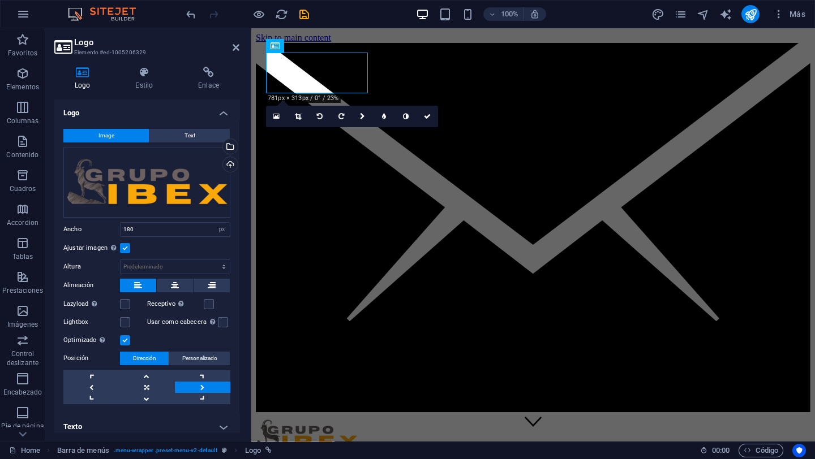
click at [199, 384] on link at bounding box center [202, 387] width 55 height 11
click at [176, 134] on button "Text" at bounding box center [189, 136] width 80 height 14
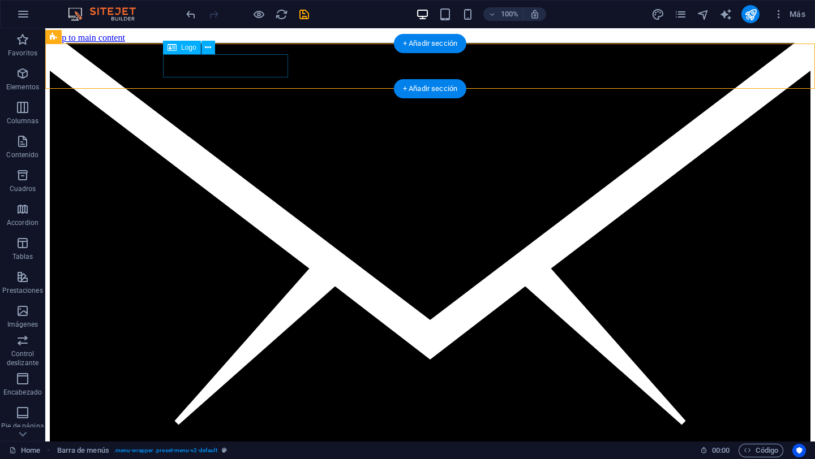
click at [205, 49] on icon at bounding box center [208, 48] width 6 height 12
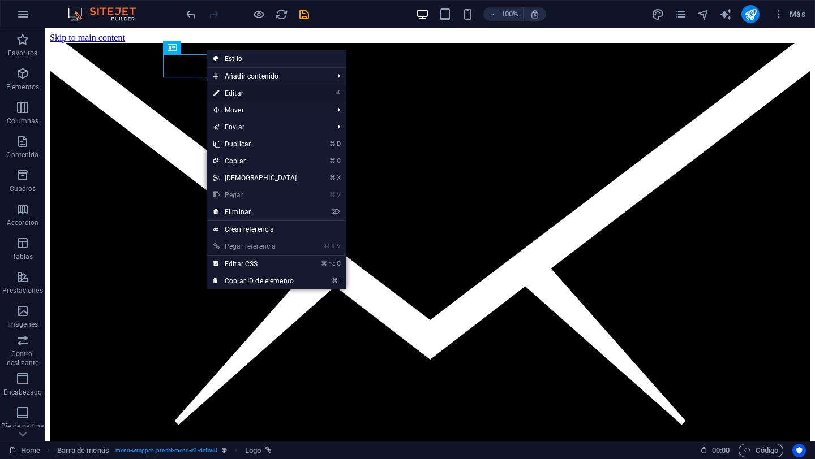
click at [255, 92] on link "⏎ Editar" at bounding box center [255, 93] width 97 height 17
select select "px"
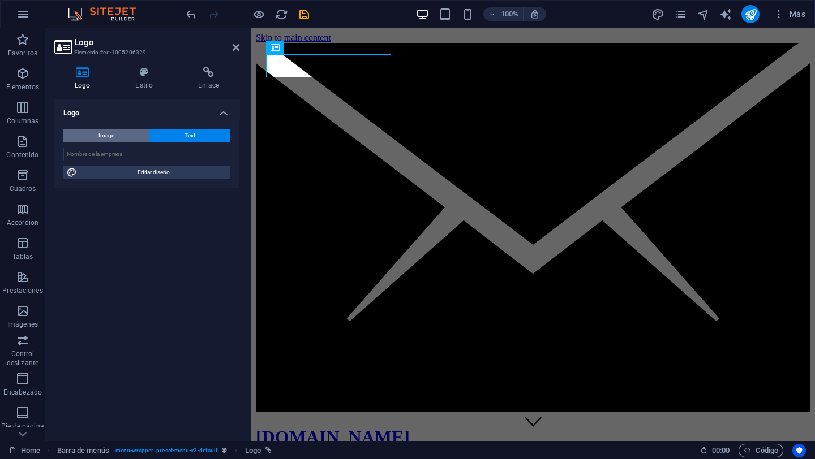
click at [109, 133] on span "Image" at bounding box center [106, 136] width 16 height 14
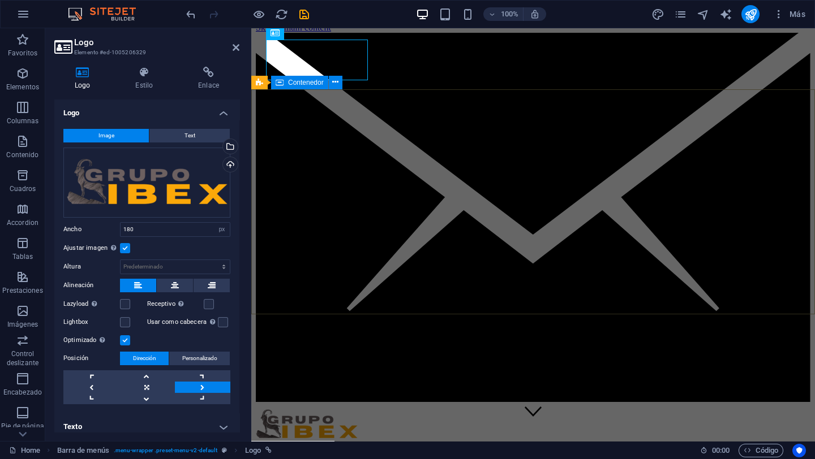
scroll to position [14, 0]
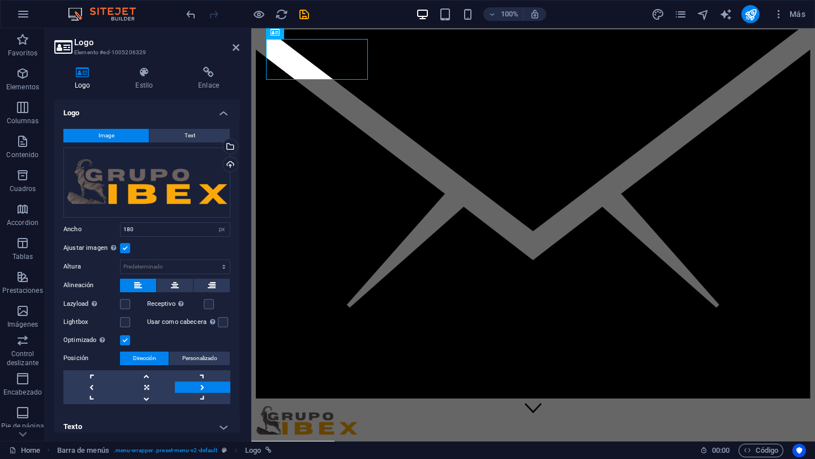
click at [128, 247] on label at bounding box center [125, 248] width 10 height 10
click at [0, 0] on input "Ajustar imagen Ajustar imagen automáticamente a un ancho y alto fijo" at bounding box center [0, 0] width 0 height 0
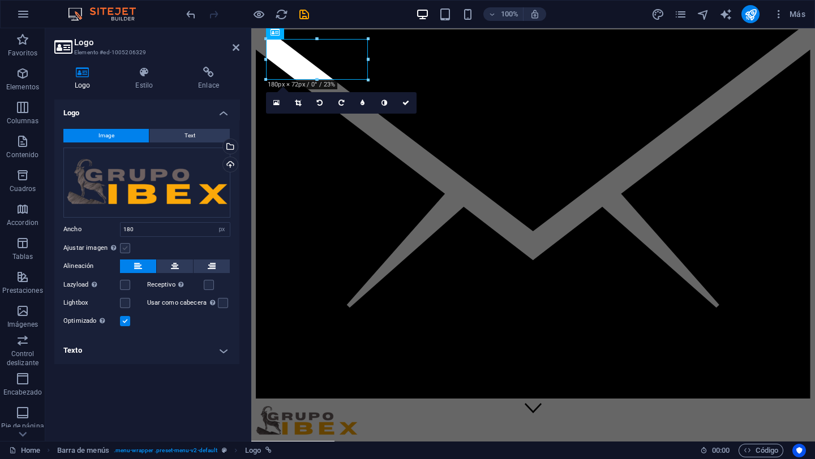
click at [125, 249] on label at bounding box center [125, 248] width 10 height 10
click at [0, 0] on input "Ajustar imagen Ajustar imagen automáticamente a un ancho y alto fijo" at bounding box center [0, 0] width 0 height 0
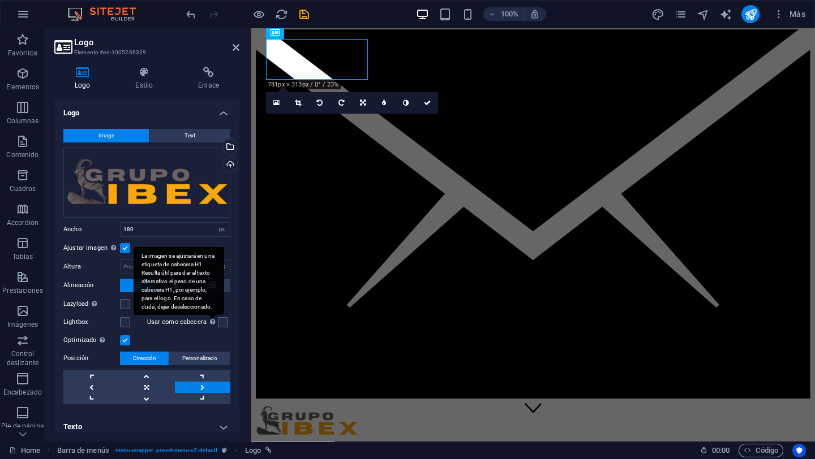
click at [208, 303] on div "La imagen se ajustará en una etiqueta de cabecera H1. Resulta útil para dar al …" at bounding box center [179, 281] width 91 height 68
click at [0, 0] on input "Usar como cabecera La imagen se ajustará en una etiqueta de cabecera H1. Result…" at bounding box center [0, 0] width 0 height 0
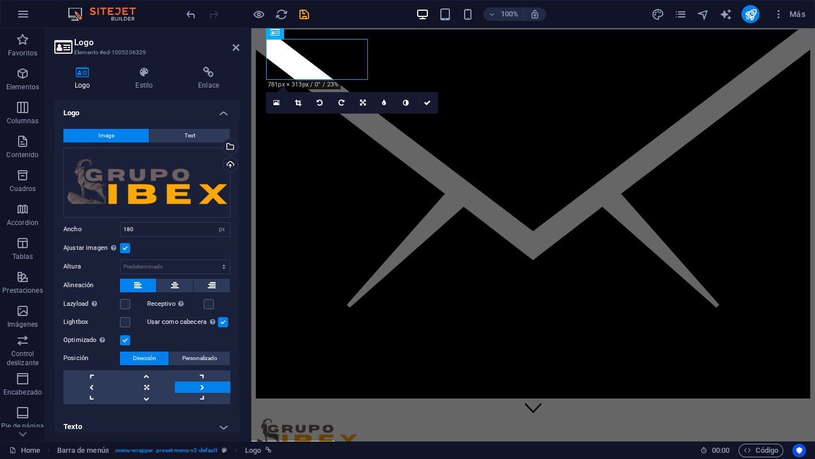
click at [224, 319] on label at bounding box center [223, 322] width 10 height 10
click at [0, 0] on input "Usar como cabecera La imagen se ajustará en una etiqueta de cabecera H1. Result…" at bounding box center [0, 0] width 0 height 0
click at [208, 304] on label at bounding box center [209, 304] width 10 height 10
click at [0, 0] on input "Receptivo Automáticamente cargar tamaños optimizados de smartphone e imagen ret…" at bounding box center [0, 0] width 0 height 0
click at [92, 388] on link at bounding box center [90, 387] width 55 height 11
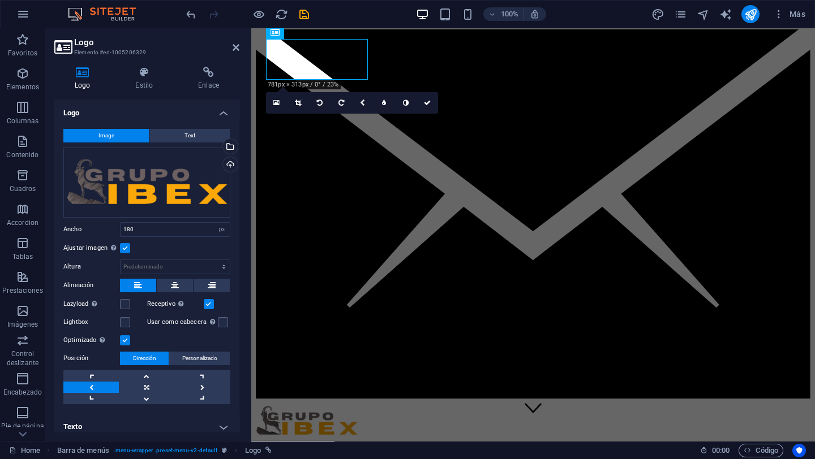
click at [92, 388] on link at bounding box center [90, 387] width 55 height 11
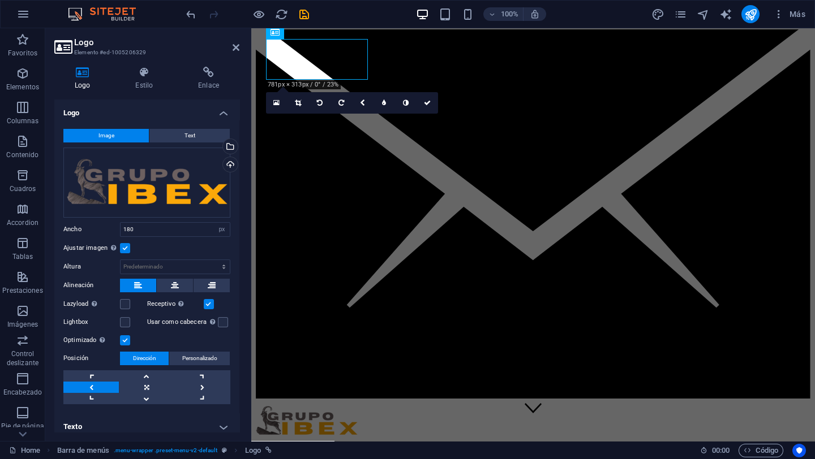
click at [92, 388] on link at bounding box center [90, 387] width 55 height 11
click at [158, 387] on link at bounding box center [146, 387] width 55 height 11
click at [185, 360] on span "Personalizado" at bounding box center [199, 359] width 35 height 14
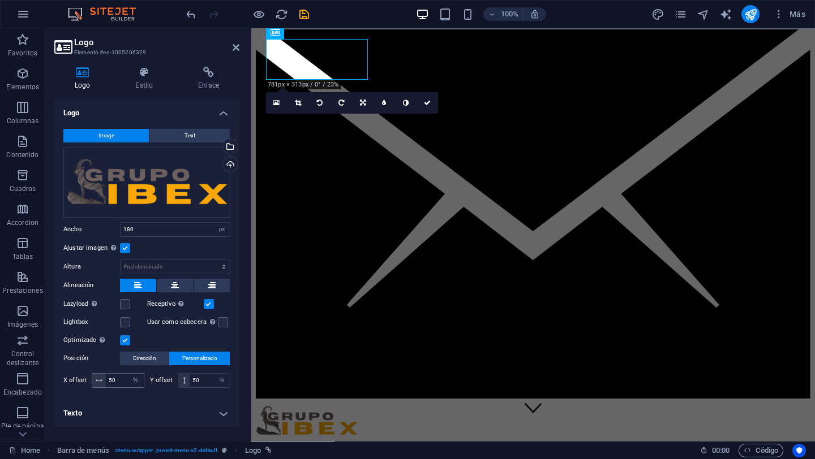
click at [96, 383] on icon at bounding box center [99, 380] width 7 height 7
click at [187, 380] on span at bounding box center [184, 381] width 11 height 14
click at [224, 381] on select "px rem % vh vw" at bounding box center [222, 381] width 16 height 14
click at [214, 374] on select "px rem % vh vw" at bounding box center [222, 381] width 16 height 14
click at [224, 380] on select "px rem % vh vw" at bounding box center [222, 381] width 16 height 14
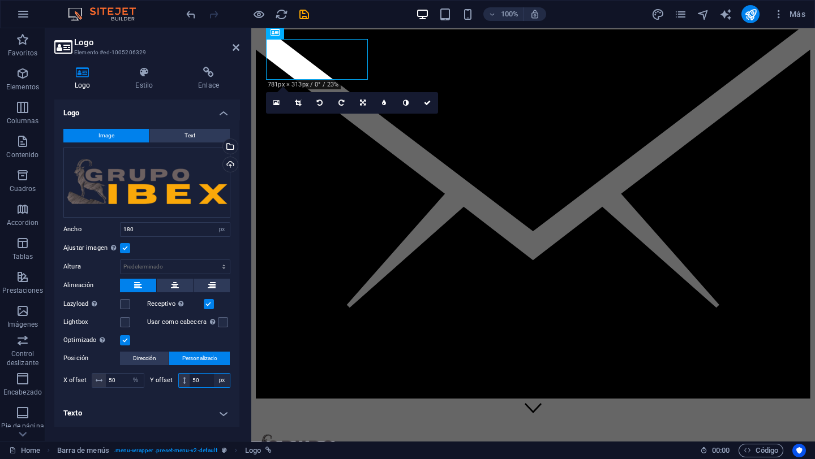
select select "rem"
click at [214, 374] on select "px rem % vh vw" at bounding box center [222, 381] width 16 height 14
click at [186, 383] on span at bounding box center [184, 381] width 11 height 14
click at [183, 383] on icon at bounding box center [184, 380] width 3 height 7
type input "50"
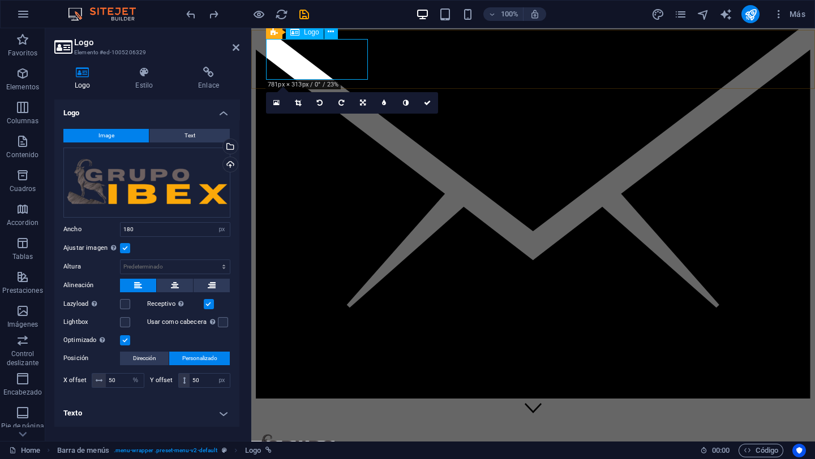
select select "%"
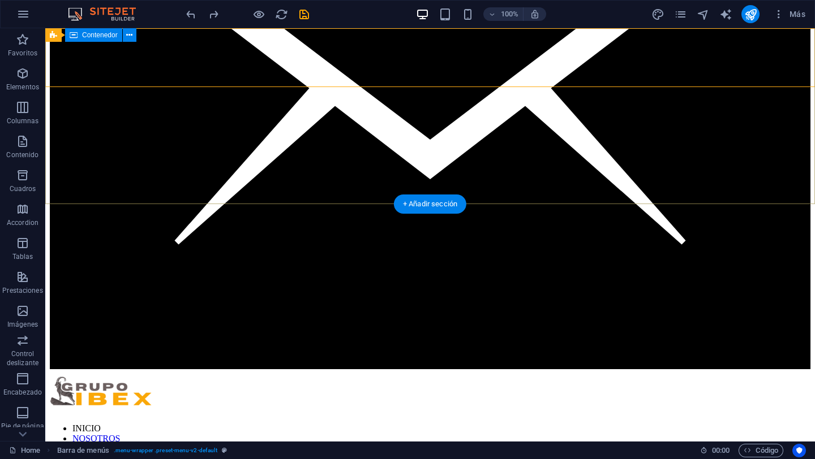
scroll to position [0, 0]
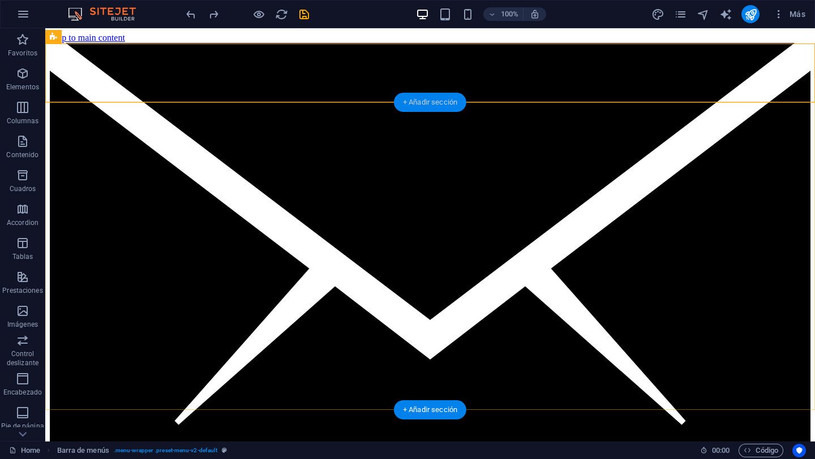
click at [429, 100] on div "+ Añadir sección" at bounding box center [430, 102] width 72 height 19
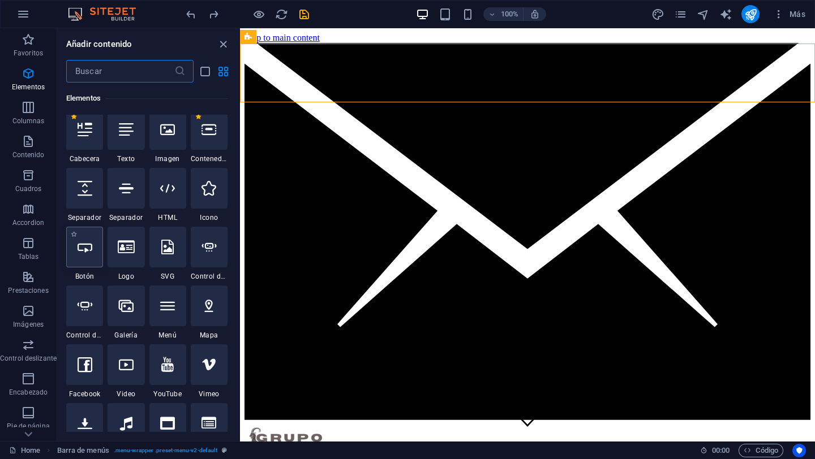
scroll to position [213, 0]
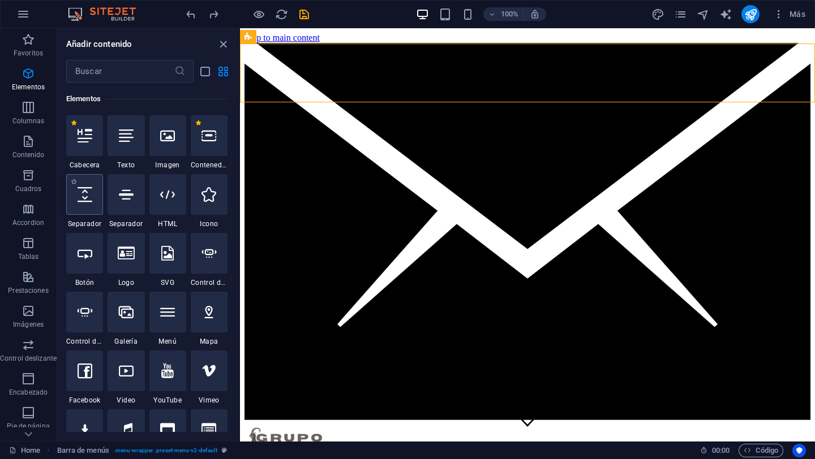
click at [86, 206] on div at bounding box center [84, 194] width 37 height 41
select select "px"
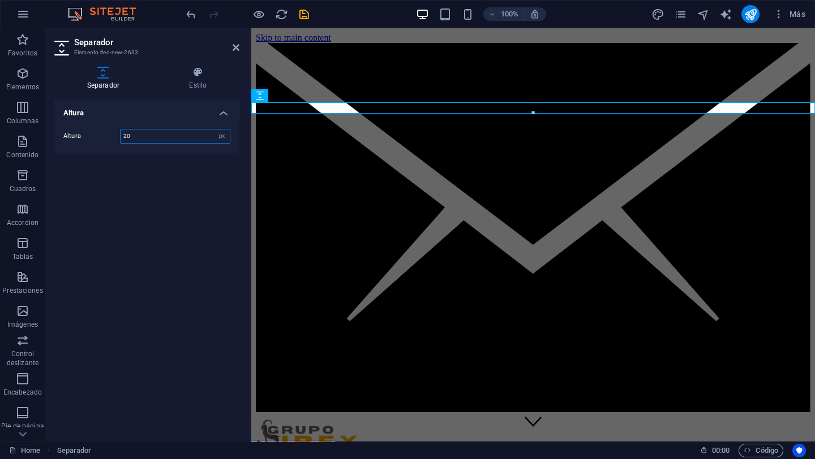
type input "2"
type input "5"
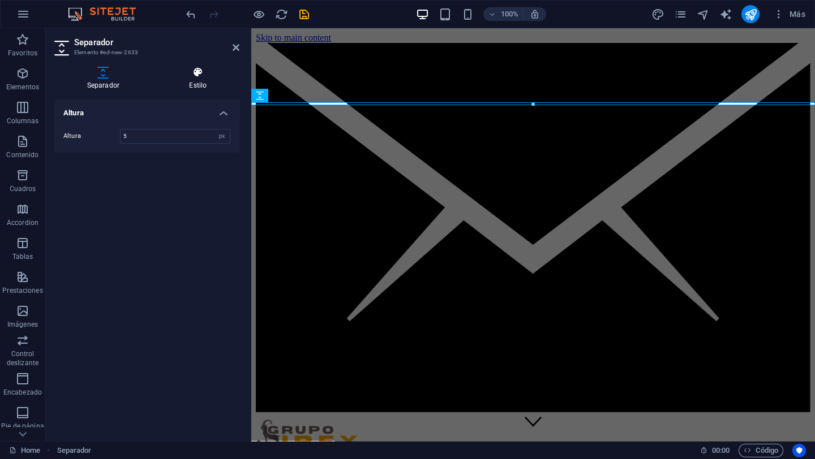
click at [203, 83] on h4 "Estilo" at bounding box center [198, 79] width 83 height 24
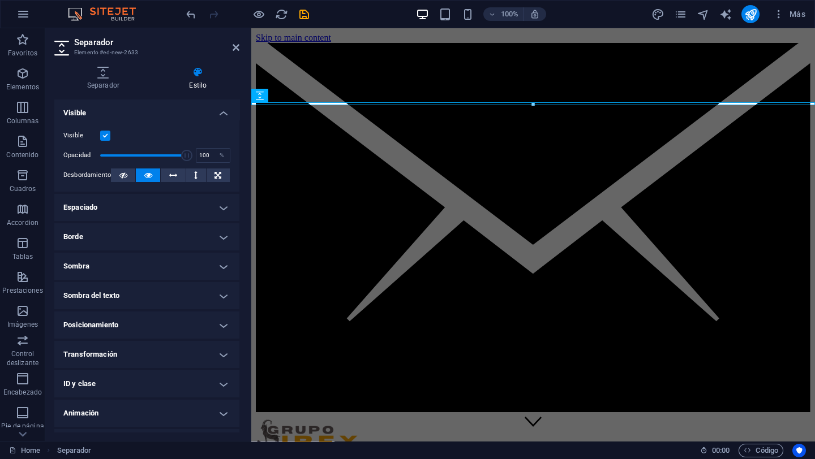
scroll to position [24, 0]
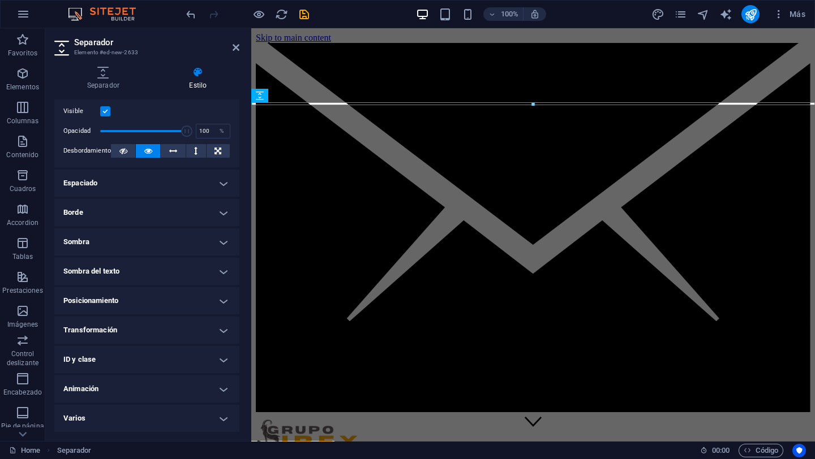
click at [96, 211] on h4 "Borde" at bounding box center [146, 212] width 185 height 27
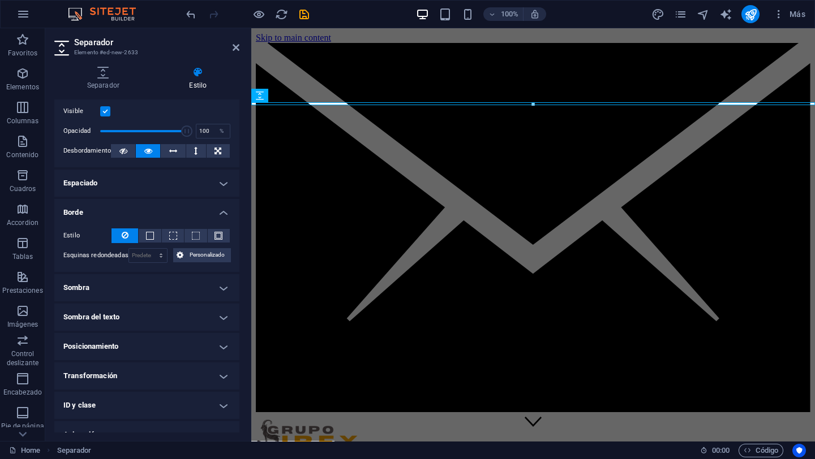
scroll to position [70, 0]
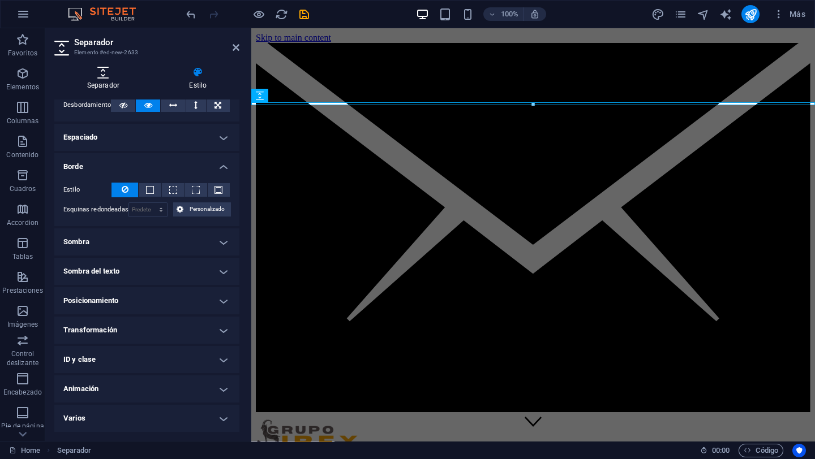
click at [109, 81] on h4 "Separador" at bounding box center [105, 79] width 102 height 24
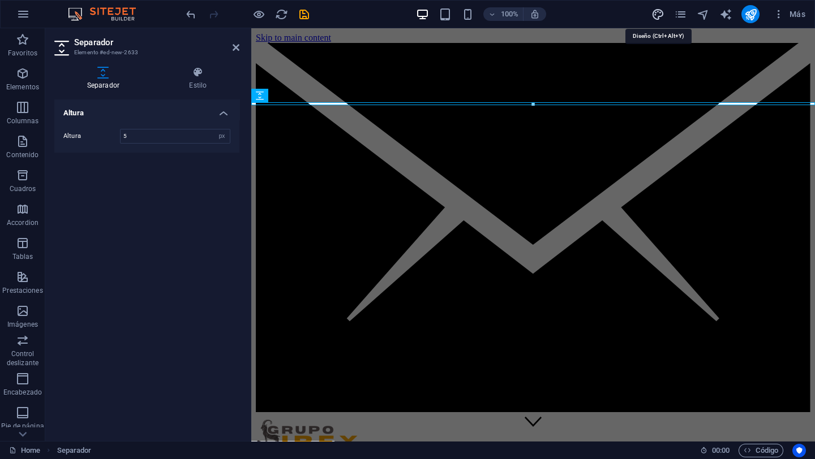
click at [609, 11] on icon "design" at bounding box center [657, 14] width 13 height 13
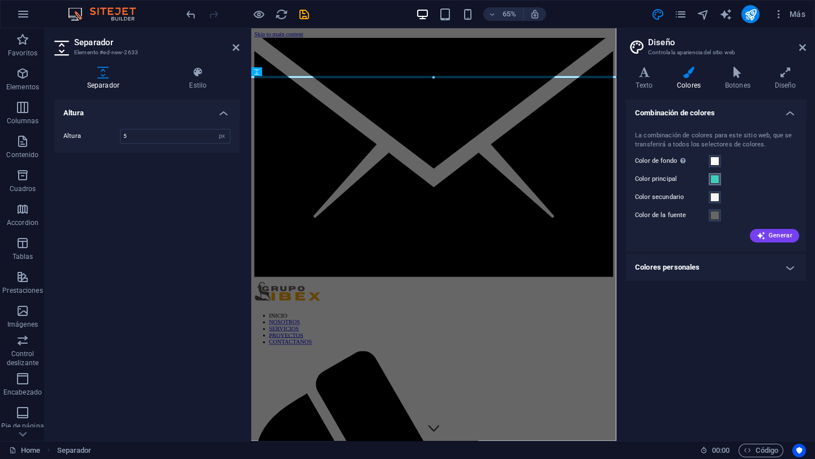
click at [609, 183] on span at bounding box center [714, 179] width 9 height 9
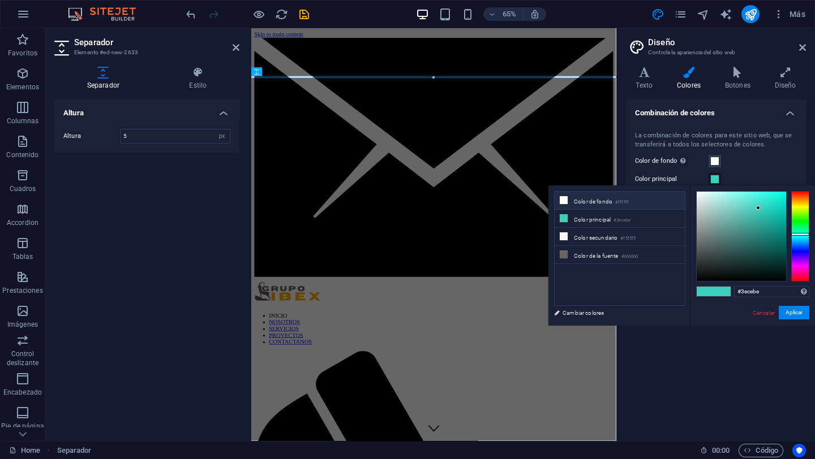
click at [565, 202] on icon at bounding box center [564, 200] width 8 height 8
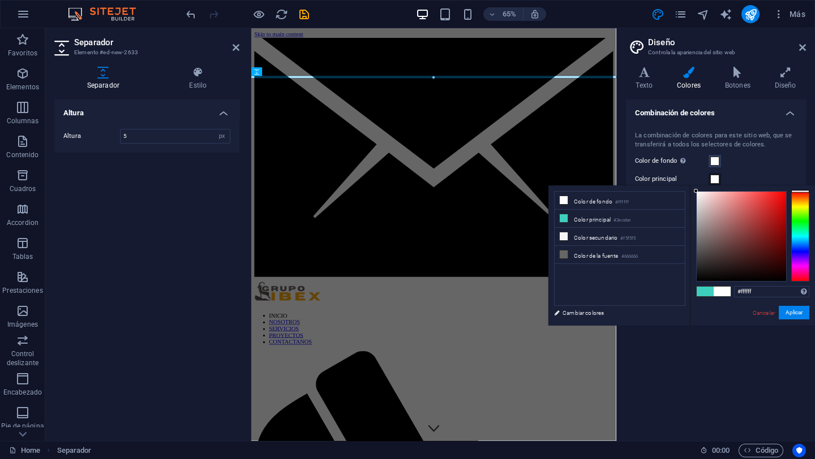
click at [609, 204] on div at bounding box center [800, 236] width 18 height 91
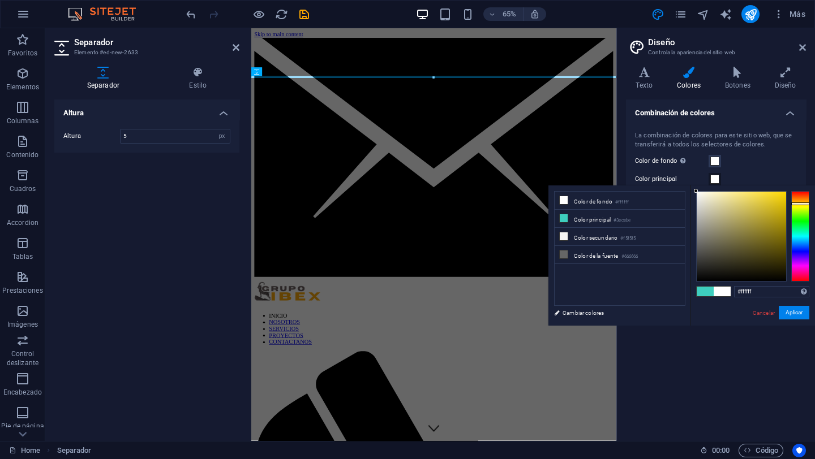
click at [609, 201] on div at bounding box center [800, 236] width 18 height 91
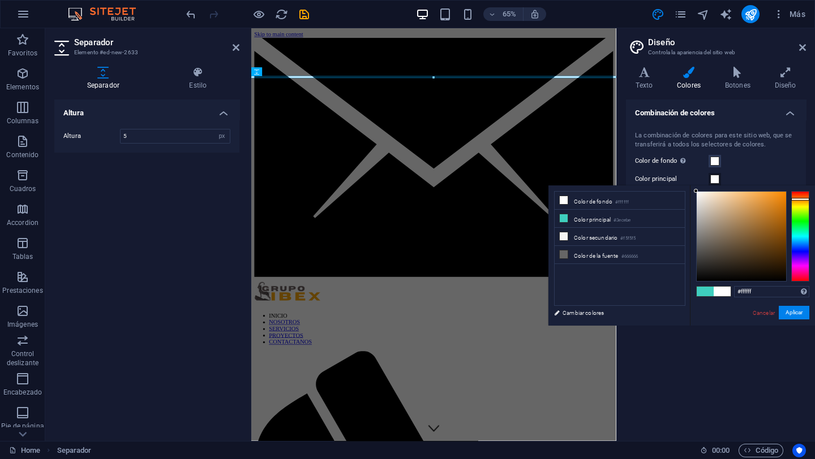
click at [609, 199] on div at bounding box center [800, 199] width 18 height 3
type input "#db8927"
click at [609, 204] on div at bounding box center [741, 236] width 89 height 89
click at [609, 313] on button "Aplicar" at bounding box center [794, 313] width 31 height 14
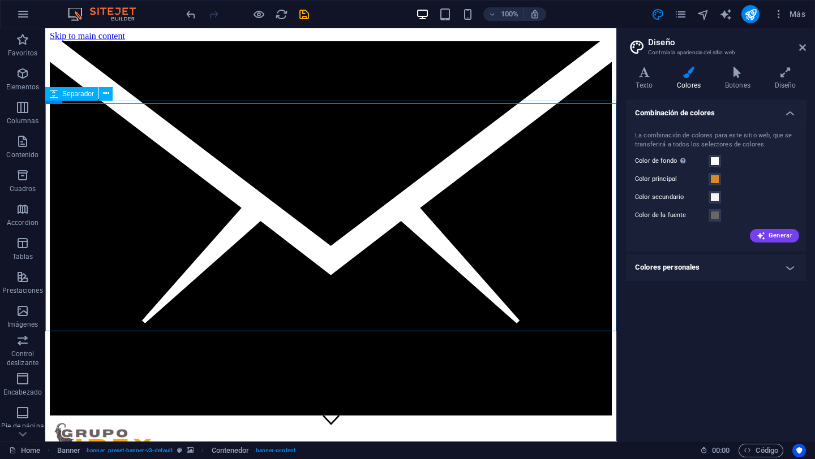
scroll to position [3, 0]
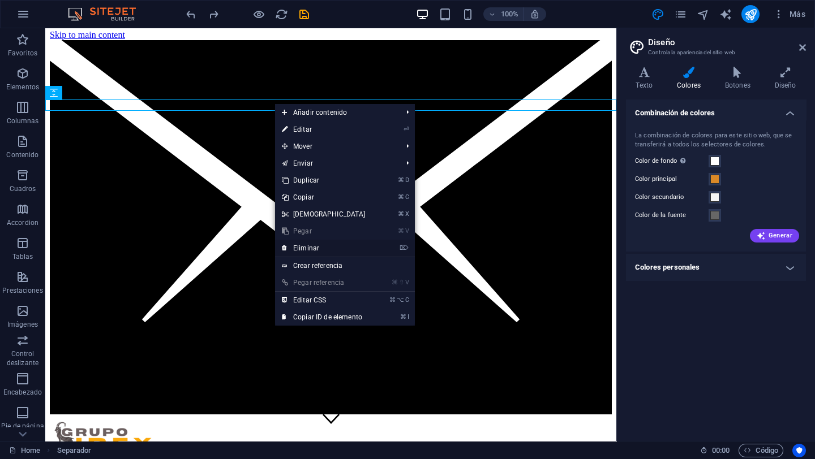
click at [307, 248] on link "⌦ Eliminar" at bounding box center [323, 248] width 97 height 17
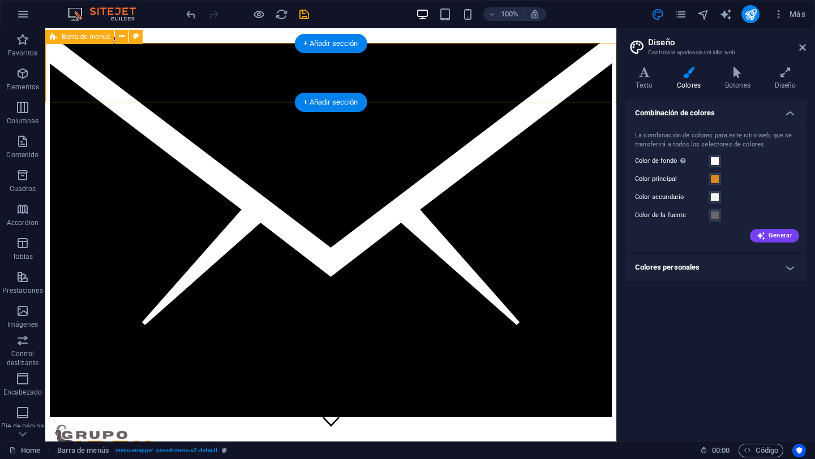
select select "header"
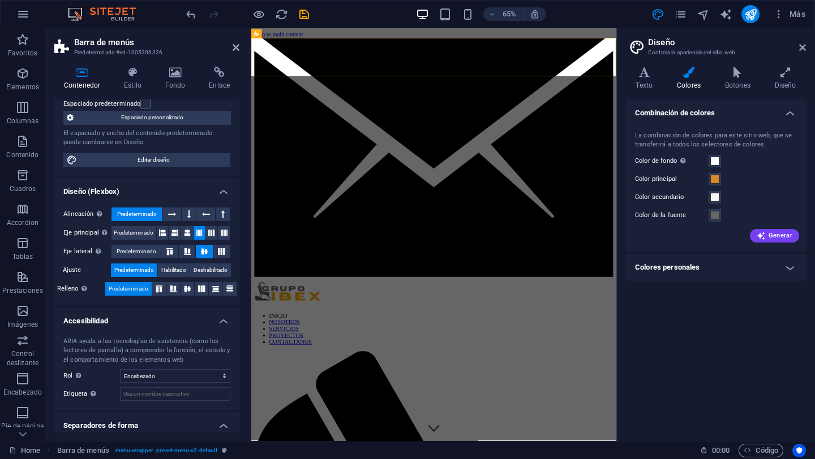
scroll to position [89, 0]
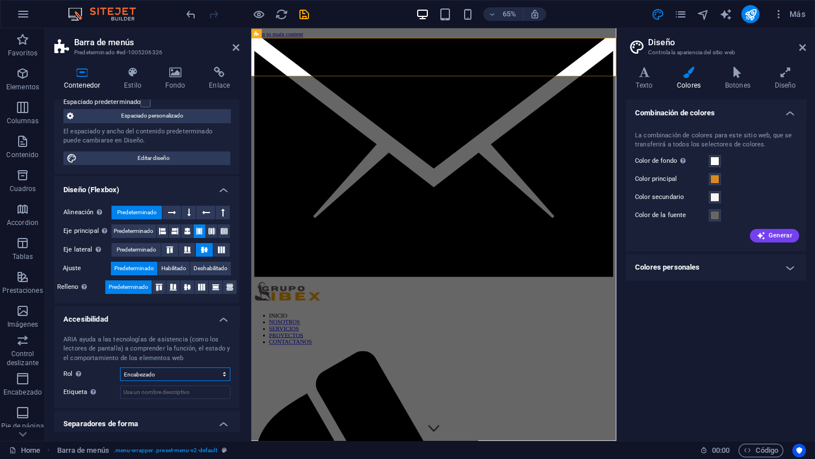
click at [223, 377] on select "Ninguno Alert Article Banner Comment Complementary Dialog Encabezado Marquee Pi…" at bounding box center [175, 375] width 110 height 14
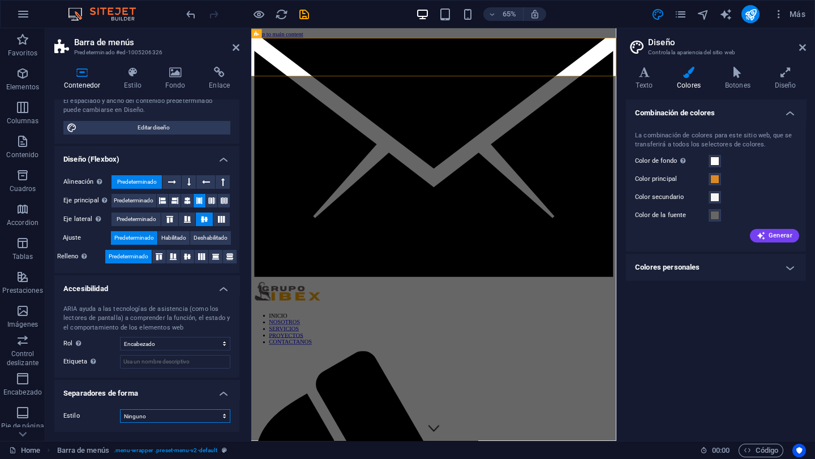
click at [217, 415] on select "Ninguno Triángulo Cuadrado Diagonal Polígono 1 Polígono 2 Zigzag Múltiples zigz…" at bounding box center [175, 417] width 110 height 14
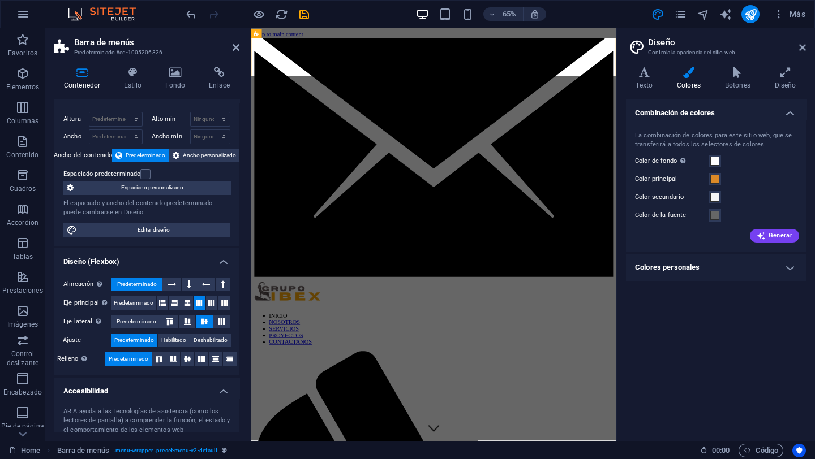
scroll to position [16, 0]
click at [162, 359] on icon at bounding box center [159, 359] width 14 height 7
click at [173, 358] on icon at bounding box center [173, 359] width 14 height 7
click at [185, 358] on icon at bounding box center [188, 359] width 14 height 7
click at [202, 357] on icon at bounding box center [202, 359] width 14 height 7
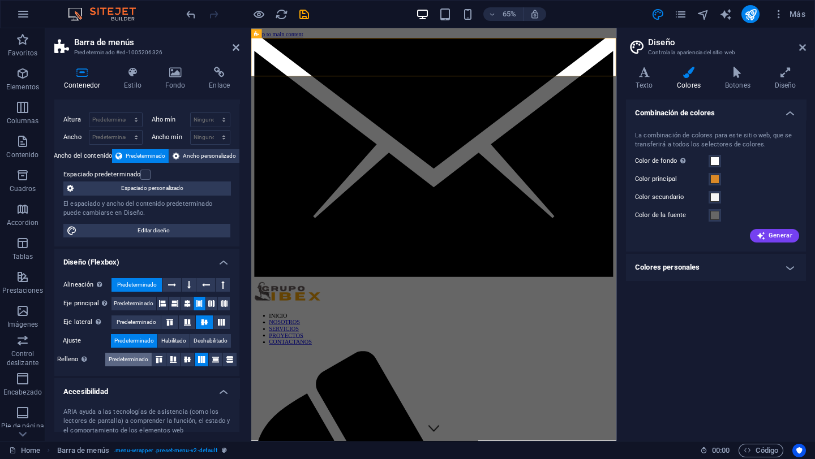
click at [120, 359] on span "Predeterminado" at bounding box center [129, 360] width 40 height 14
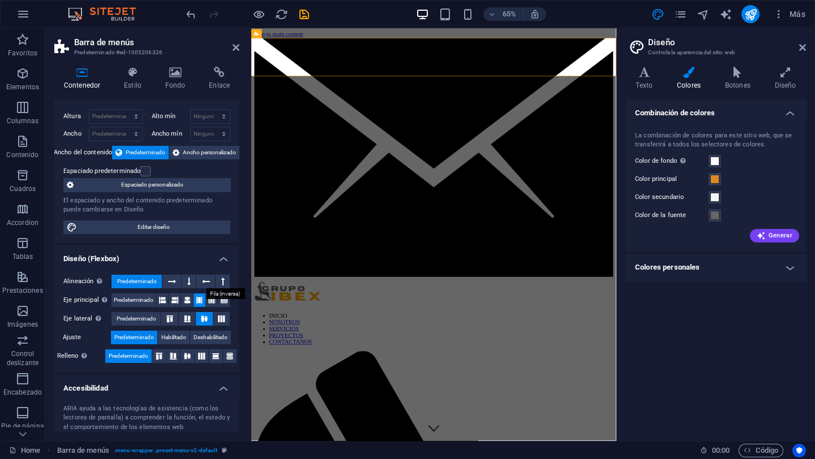
scroll to position [19, 0]
click at [203, 284] on icon at bounding box center [206, 283] width 8 height 14
click at [170, 282] on icon at bounding box center [172, 283] width 8 height 14
click at [223, 258] on h4 "Diseño (Flexbox)" at bounding box center [146, 256] width 185 height 20
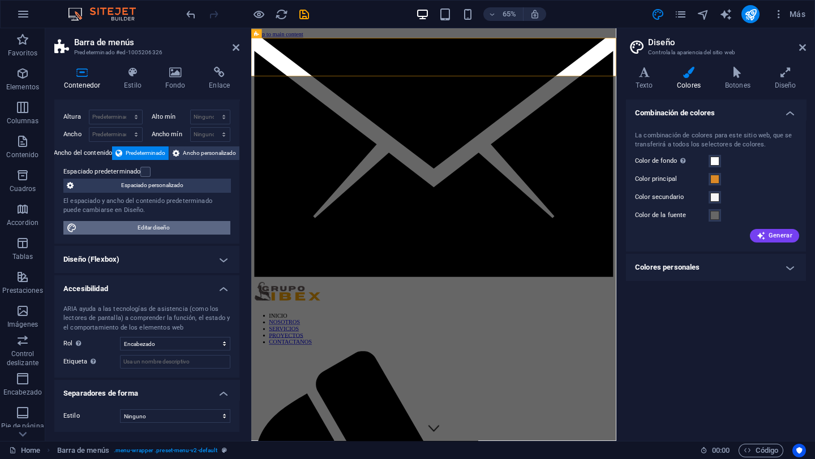
click at [171, 229] on span "Editar diseño" at bounding box center [153, 228] width 147 height 14
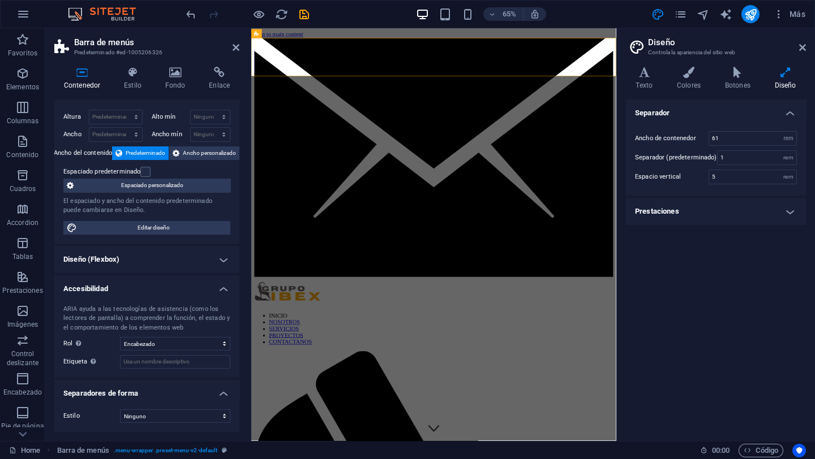
click at [609, 215] on h4 "Prestaciones" at bounding box center [716, 211] width 180 height 27
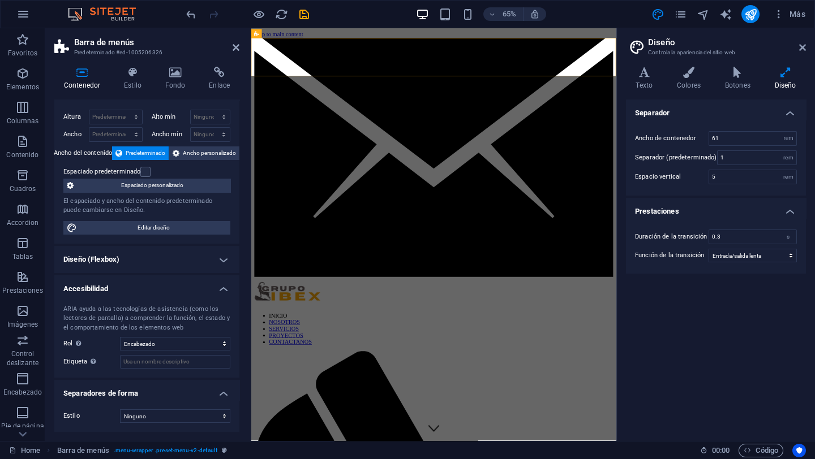
click at [609, 281] on div "Separador Ancho de contenedor 61 rem px Separador (predeterminado) 1 rem Espaci…" at bounding box center [716, 266] width 180 height 333
click at [609, 333] on div "Separador Ancho de contenedor 61 rem px Separador (predeterminado) 1 rem Espaci…" at bounding box center [716, 266] width 180 height 333
click at [236, 47] on icon at bounding box center [236, 47] width 7 height 9
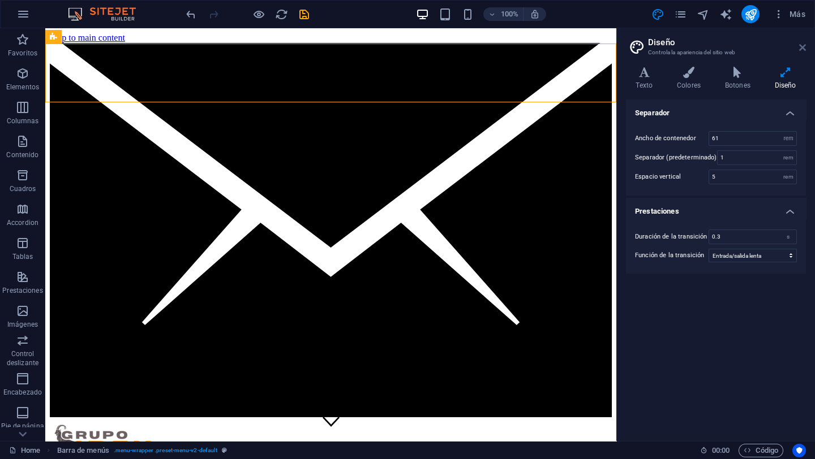
click at [609, 50] on icon at bounding box center [802, 47] width 7 height 9
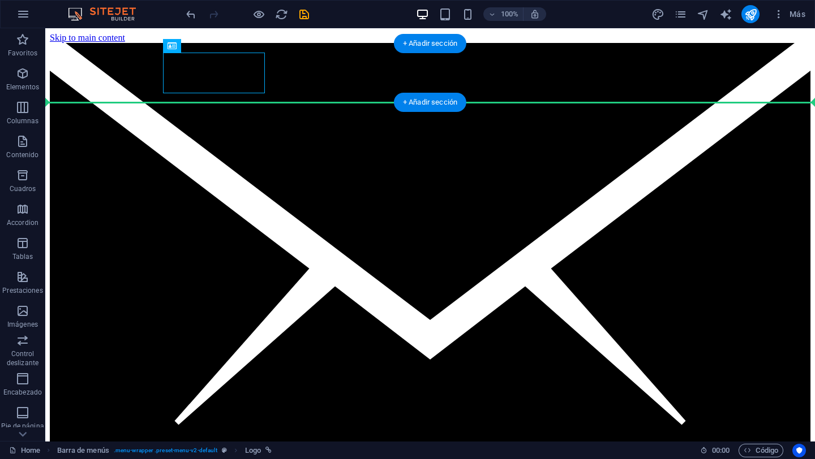
drag, startPoint x: 228, startPoint y: 75, endPoint x: 86, endPoint y: 78, distance: 142.0
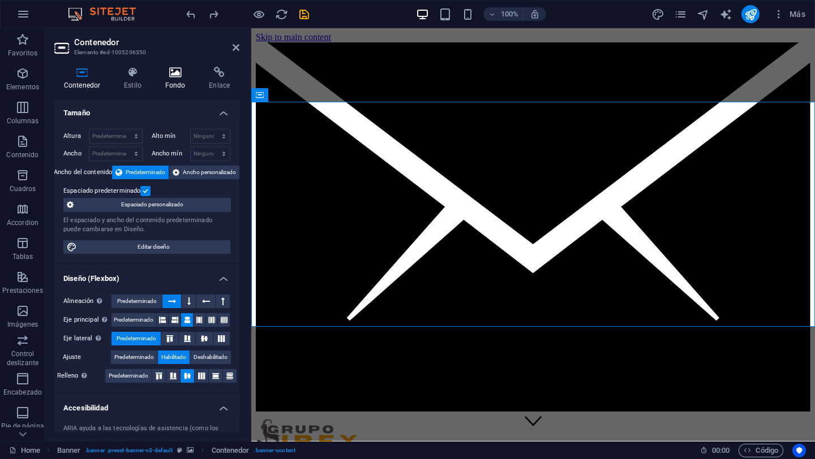
click at [175, 84] on h4 "Fondo" at bounding box center [178, 79] width 44 height 24
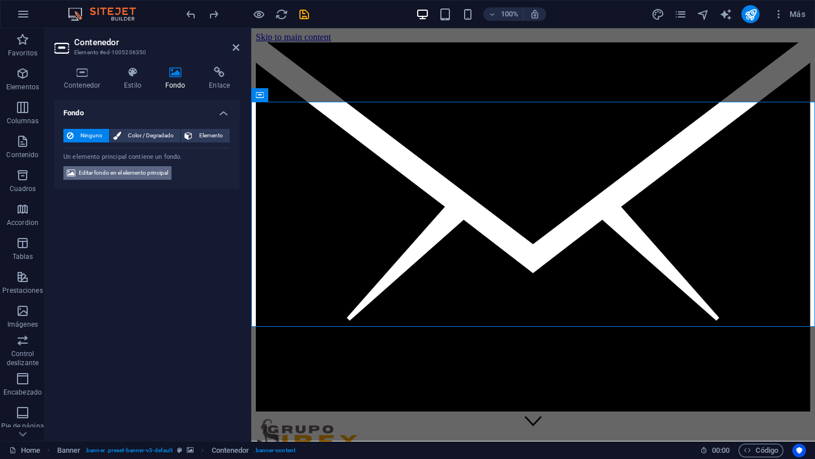
click at [136, 170] on span "Editar fondo en el elemento principal" at bounding box center [123, 173] width 89 height 14
select select "ms"
select select "s"
select select "progressive"
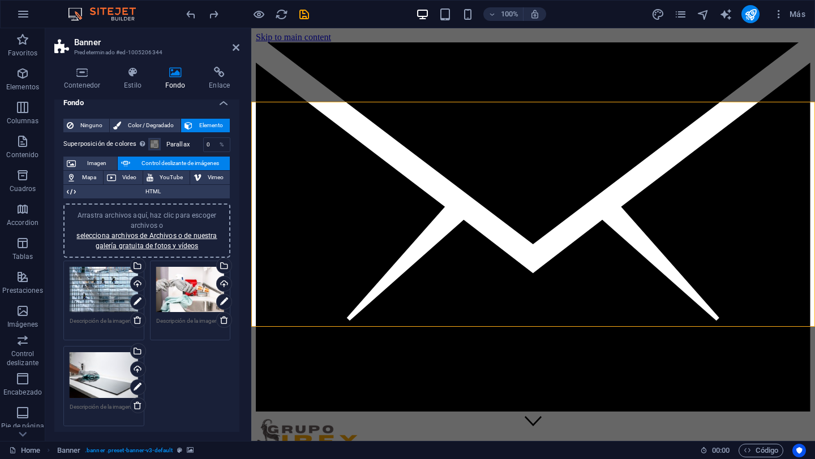
scroll to position [11, 0]
click at [225, 283] on div "Cargar" at bounding box center [222, 284] width 17 height 17
click at [223, 303] on icon at bounding box center [224, 302] width 8 height 14
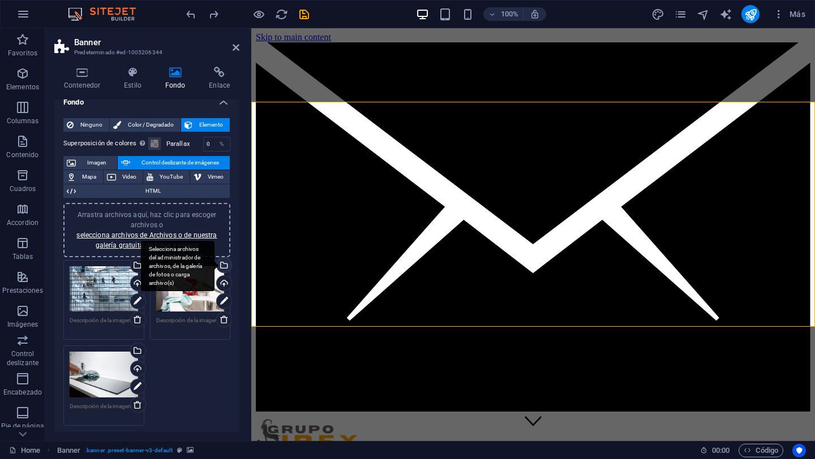
click at [224, 264] on div "Selecciona archivos del administrador de archivos, de la galería de fotos o car…" at bounding box center [222, 266] width 17 height 17
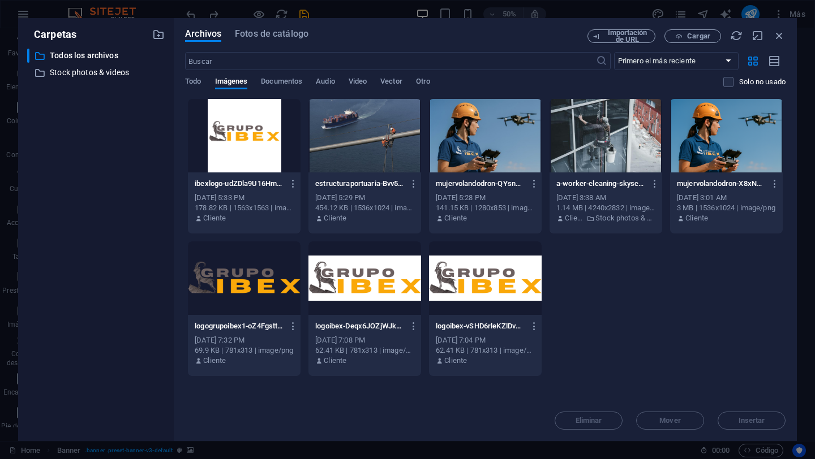
click at [479, 156] on div at bounding box center [485, 136] width 113 height 74
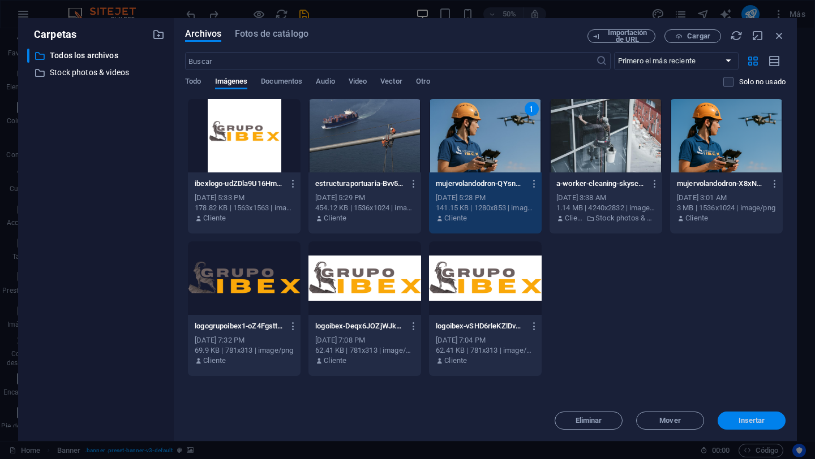
click at [609, 420] on span "Insertar" at bounding box center [751, 421] width 27 height 7
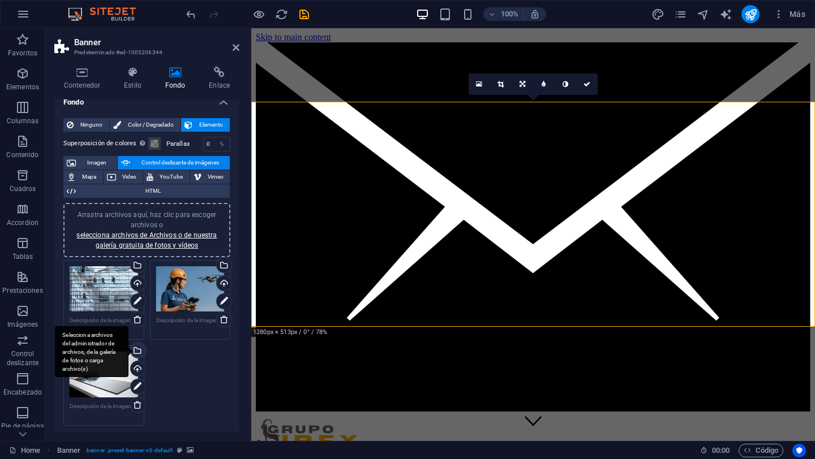
click at [137, 351] on div "Selecciona archivos del administrador de archivos, de la galería de fotos o car…" at bounding box center [136, 351] width 17 height 17
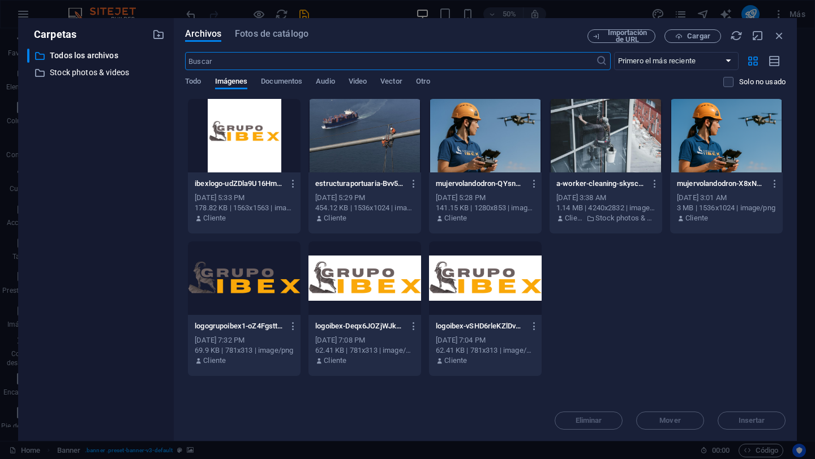
click at [355, 151] on div at bounding box center [364, 136] width 113 height 74
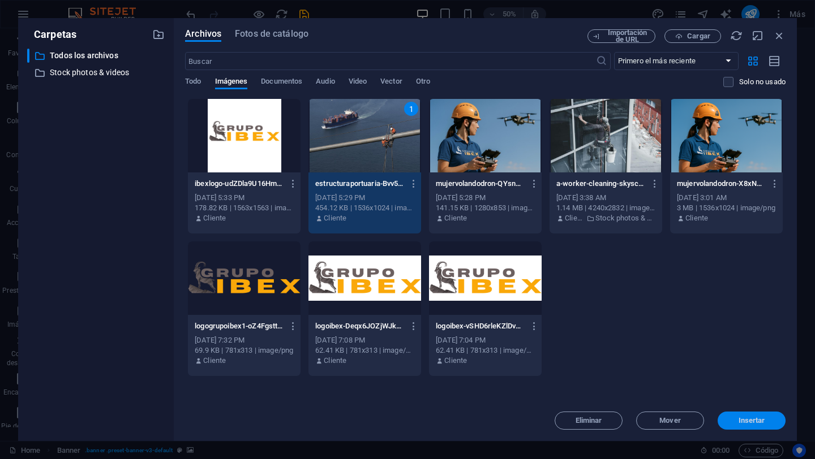
click at [609, 420] on span "Insertar" at bounding box center [751, 421] width 27 height 7
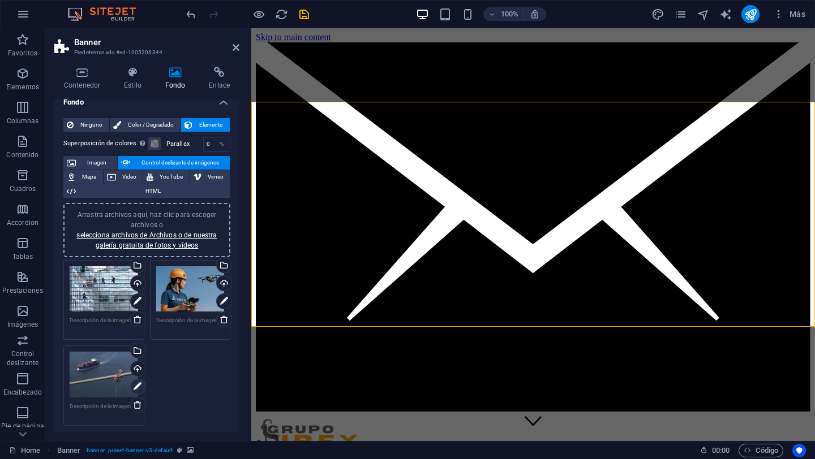
click at [140, 390] on icon at bounding box center [138, 387] width 8 height 14
click at [142, 303] on link at bounding box center [138, 302] width 16 height 16
click at [306, 18] on icon "save" at bounding box center [304, 14] width 13 height 13
select select
checkbox input "false"
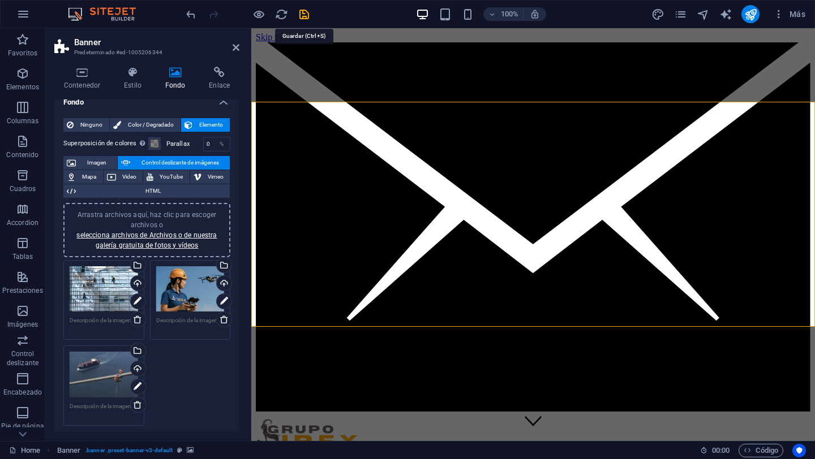
checkbox input "false"
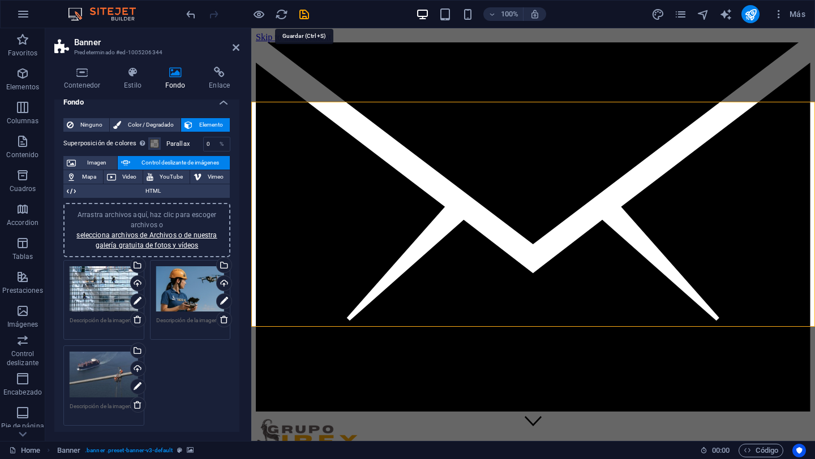
checkbox input "false"
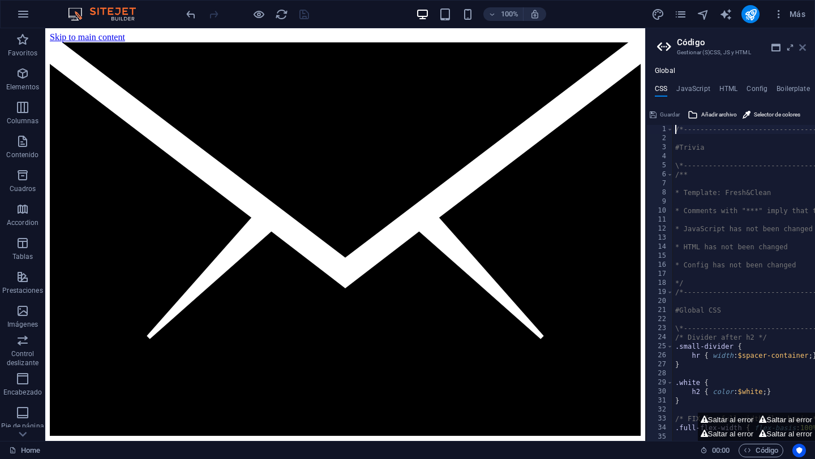
click at [609, 47] on icon at bounding box center [802, 47] width 7 height 9
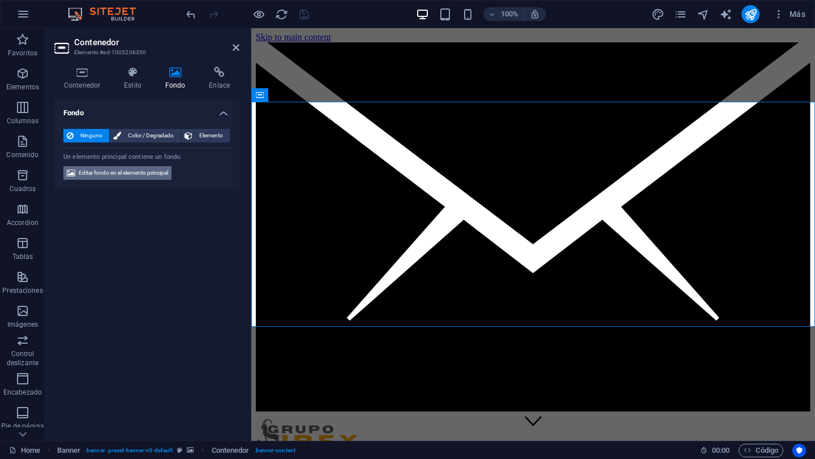
click at [115, 167] on span "Editar fondo en el elemento principal" at bounding box center [123, 173] width 89 height 14
select select "ms"
select select "s"
select select "progressive"
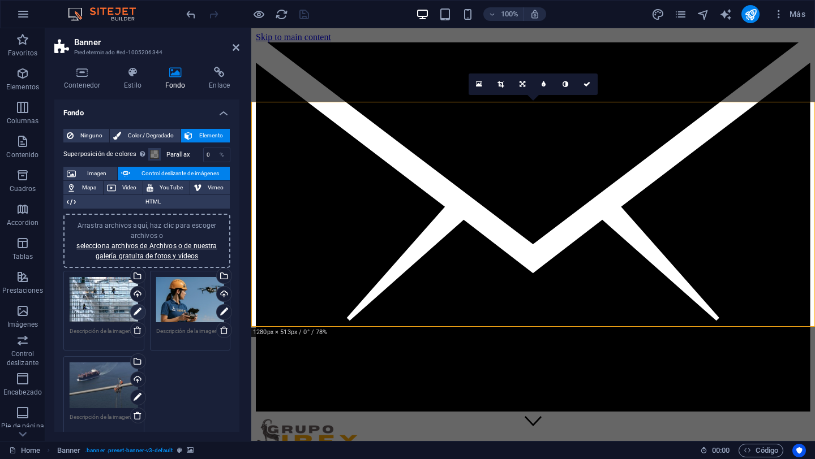
click at [136, 311] on icon at bounding box center [138, 313] width 8 height 14
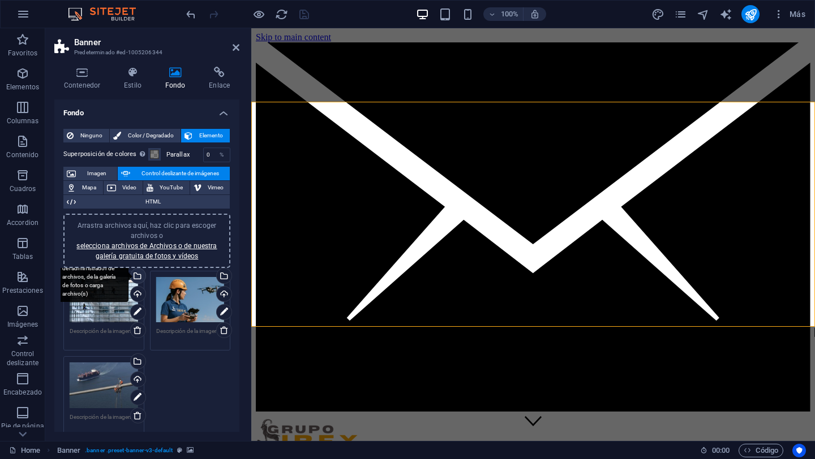
click at [140, 277] on div "Selecciona archivos del administrador de archivos, de la galería de fotos o car…" at bounding box center [136, 277] width 17 height 17
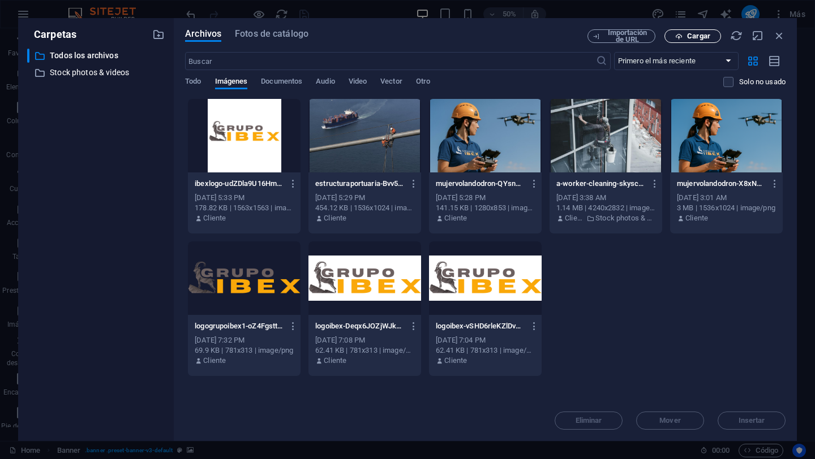
click at [609, 42] on button "Cargar" at bounding box center [692, 36] width 57 height 14
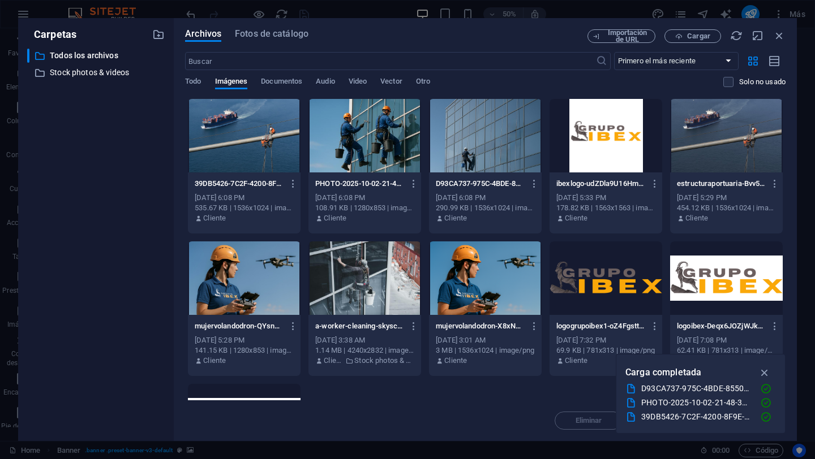
scroll to position [4, 0]
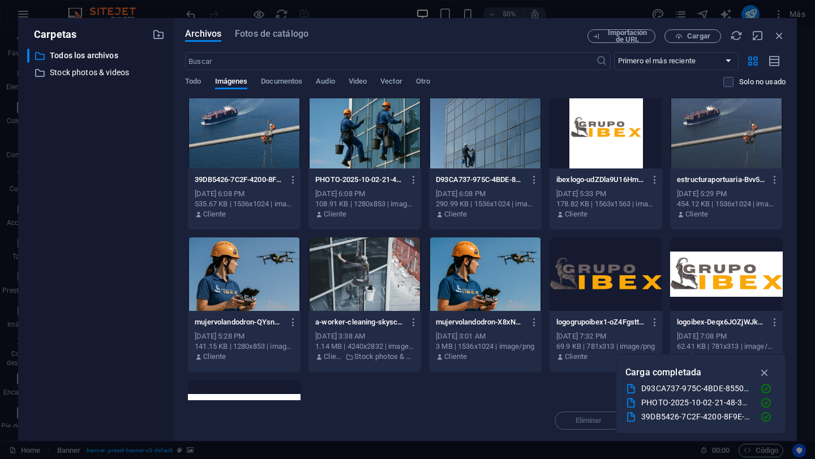
click at [228, 135] on div at bounding box center [244, 132] width 113 height 74
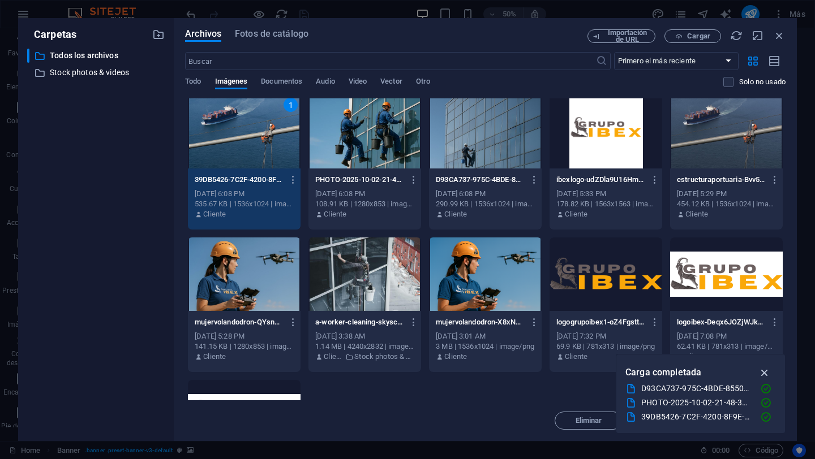
click at [609, 372] on icon "button" at bounding box center [764, 373] width 13 height 12
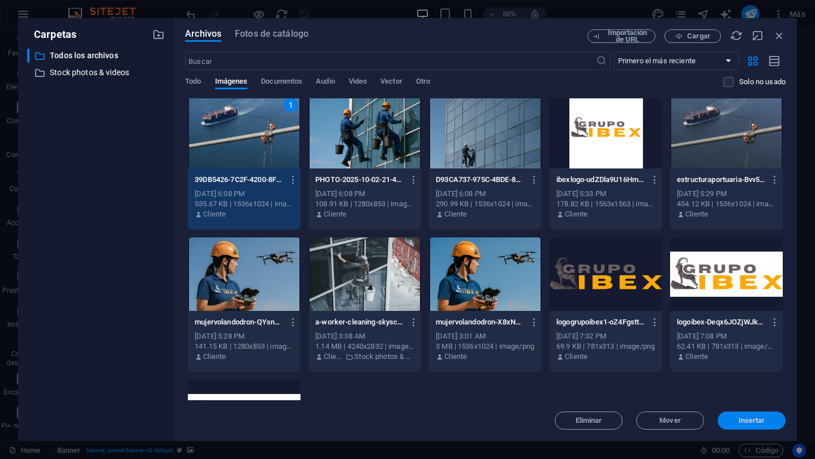
click at [609, 423] on span "Insertar" at bounding box center [751, 421] width 27 height 7
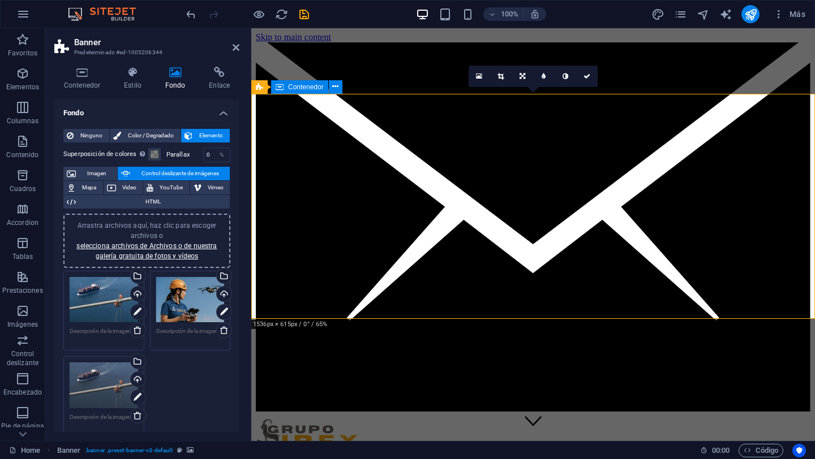
scroll to position [8, 0]
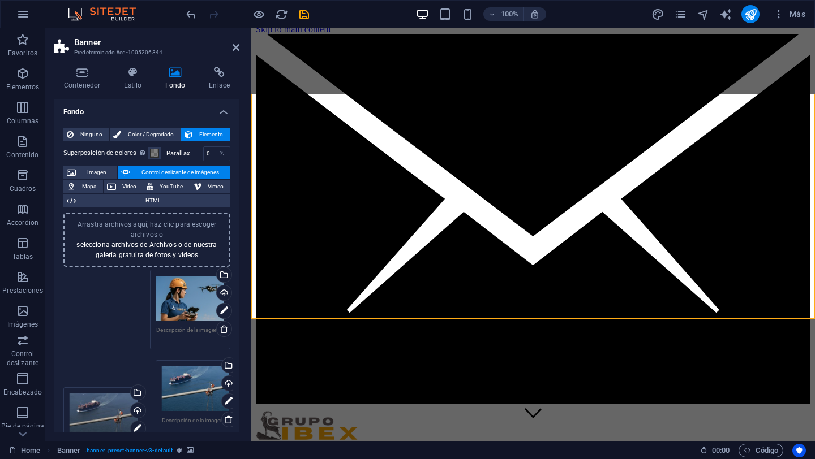
drag, startPoint x: 87, startPoint y: 296, endPoint x: 179, endPoint y: 385, distance: 128.4
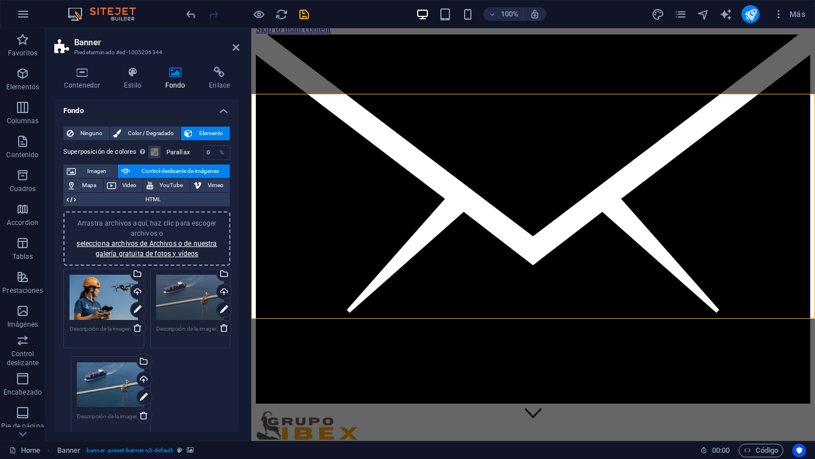
drag, startPoint x: 102, startPoint y: 313, endPoint x: 108, endPoint y: 399, distance: 86.2
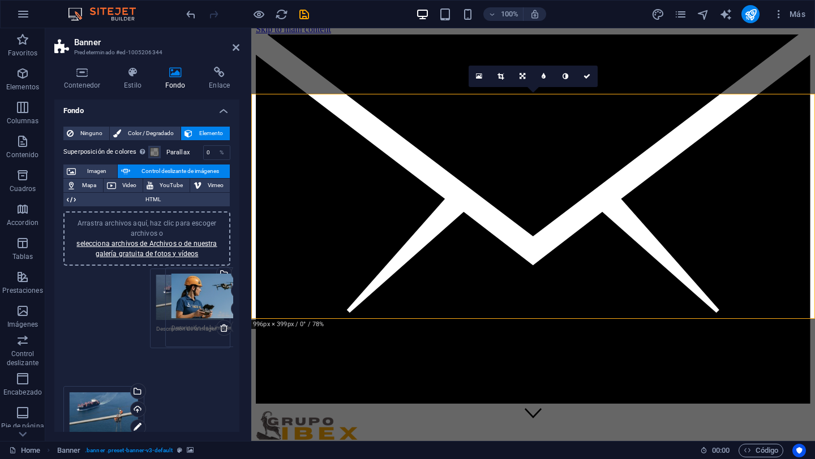
drag, startPoint x: 101, startPoint y: 300, endPoint x: 203, endPoint y: 299, distance: 101.9
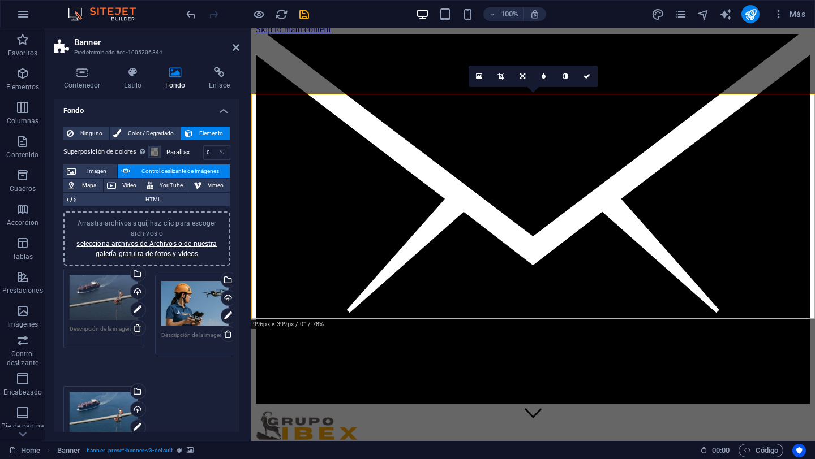
drag, startPoint x: 89, startPoint y: 305, endPoint x: 174, endPoint y: 314, distance: 85.4
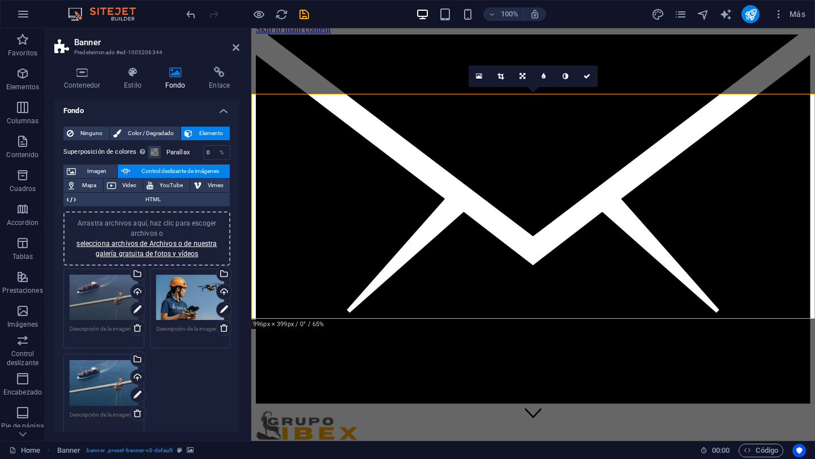
click at [199, 385] on div "Arrastra archivos aquí, haz clic para escoger archivos o selecciona archivos de…" at bounding box center [147, 351] width 173 height 171
click at [138, 393] on icon at bounding box center [138, 396] width 8 height 14
click at [220, 308] on icon at bounding box center [224, 310] width 8 height 14
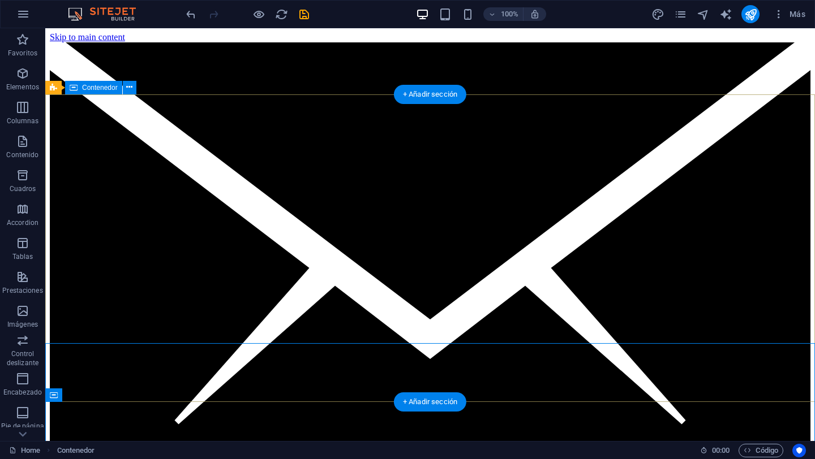
scroll to position [0, 0]
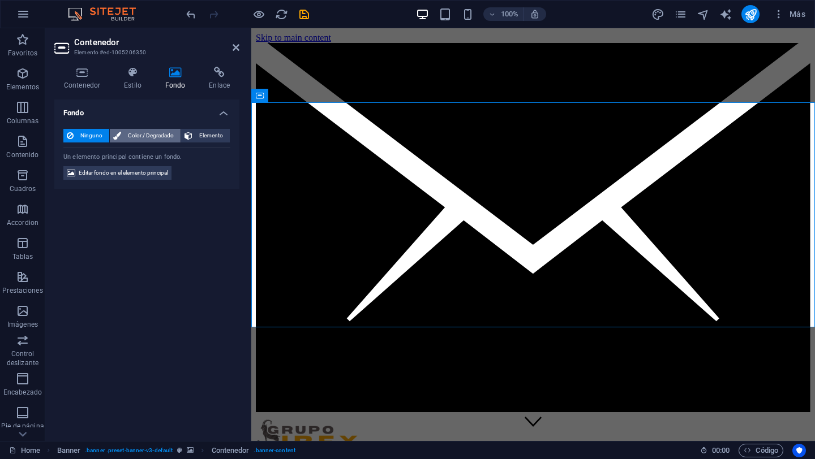
click at [158, 138] on span "Color / Degradado" at bounding box center [150, 136] width 53 height 14
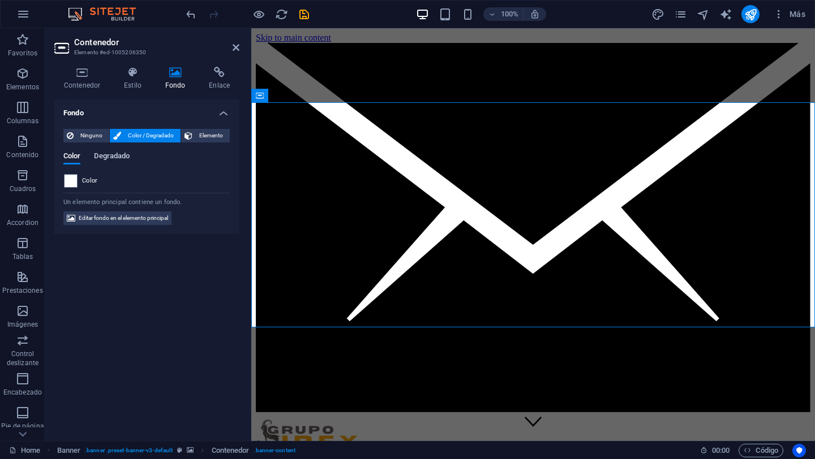
click at [114, 157] on span "Degradado" at bounding box center [112, 157] width 36 height 16
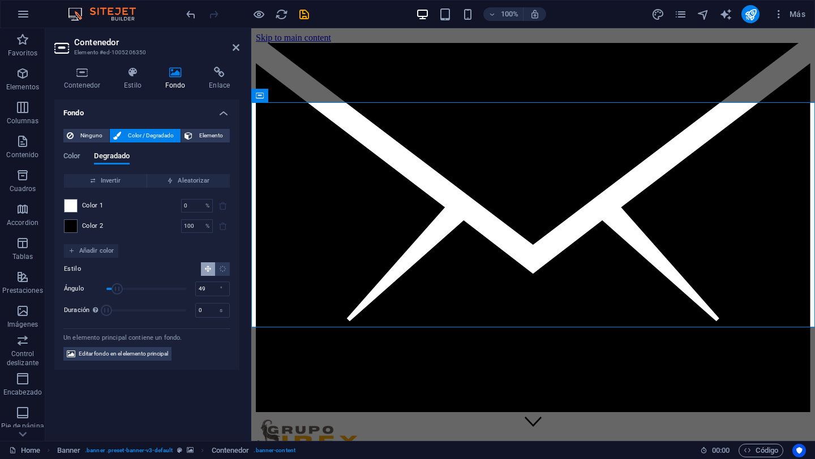
drag, startPoint x: 124, startPoint y: 290, endPoint x: 117, endPoint y: 290, distance: 6.8
click at [117, 290] on span "Ángulo" at bounding box center [116, 288] width 11 height 11
type input "71"
drag, startPoint x: 116, startPoint y: 290, endPoint x: 122, endPoint y: 290, distance: 6.2
click at [122, 290] on span "Ángulo" at bounding box center [122, 288] width 11 height 11
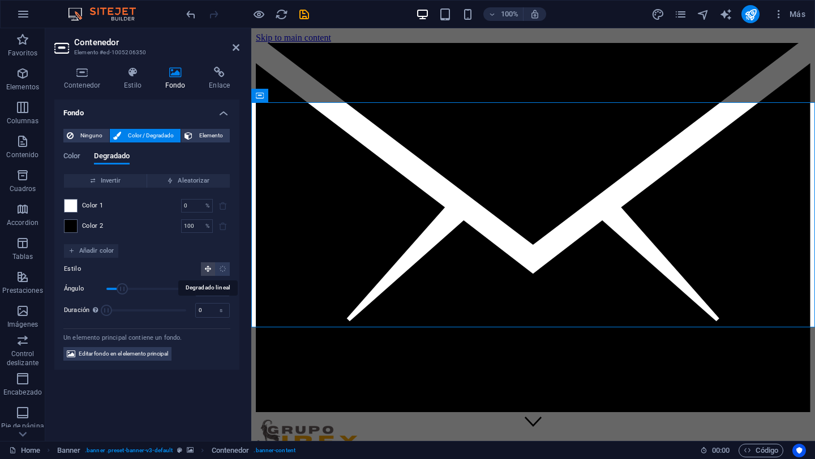
click at [209, 269] on icon "Degradado lineal" at bounding box center [207, 268] width 7 height 7
click at [201, 132] on span "Elemento" at bounding box center [211, 136] width 31 height 14
click at [137, 357] on span "Editar fondo en el elemento principal" at bounding box center [123, 354] width 89 height 14
select select "ms"
select select "s"
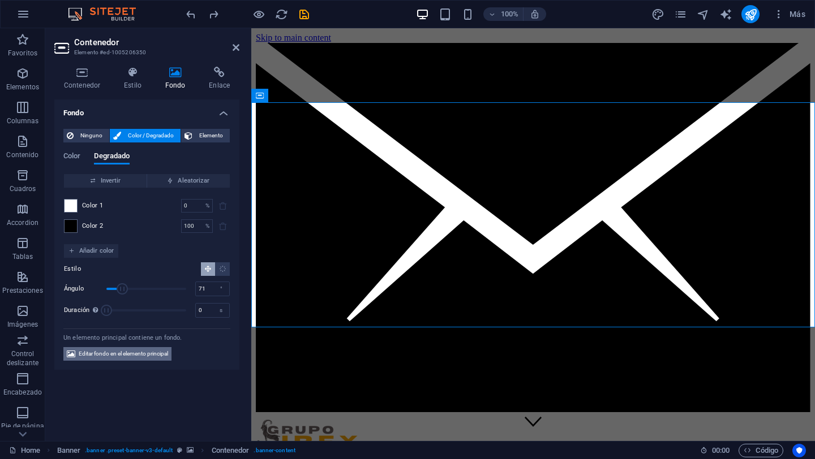
select select "progressive"
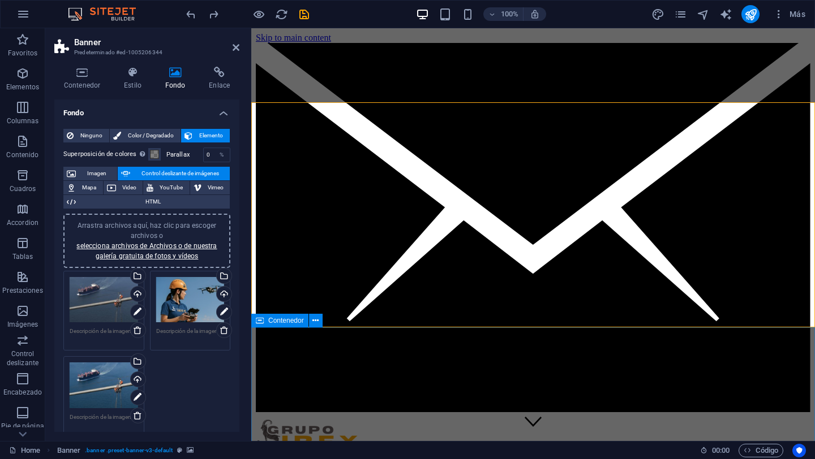
click at [237, 46] on icon at bounding box center [236, 47] width 7 height 9
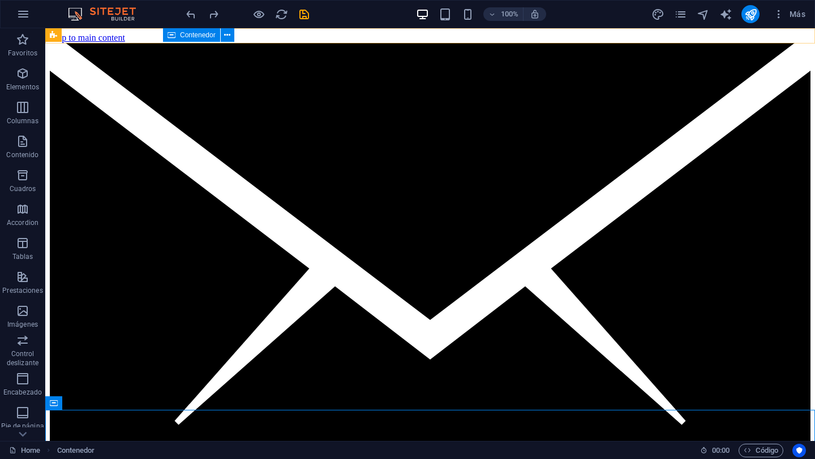
click at [169, 38] on icon at bounding box center [171, 35] width 8 height 14
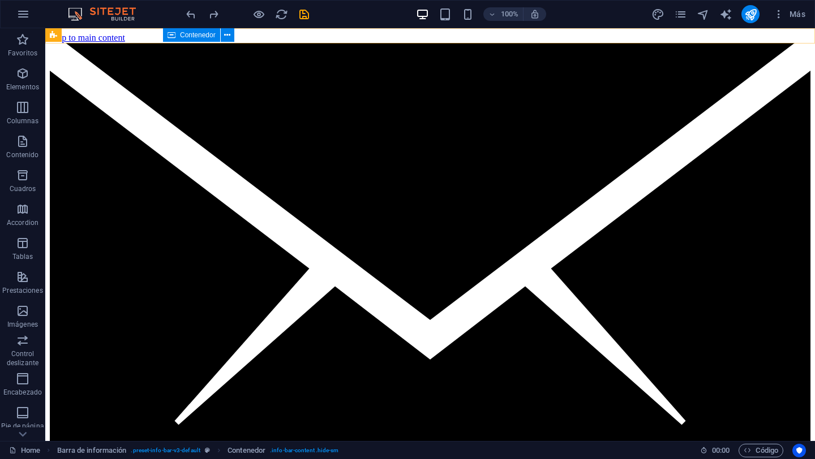
click at [169, 35] on icon at bounding box center [171, 35] width 8 height 14
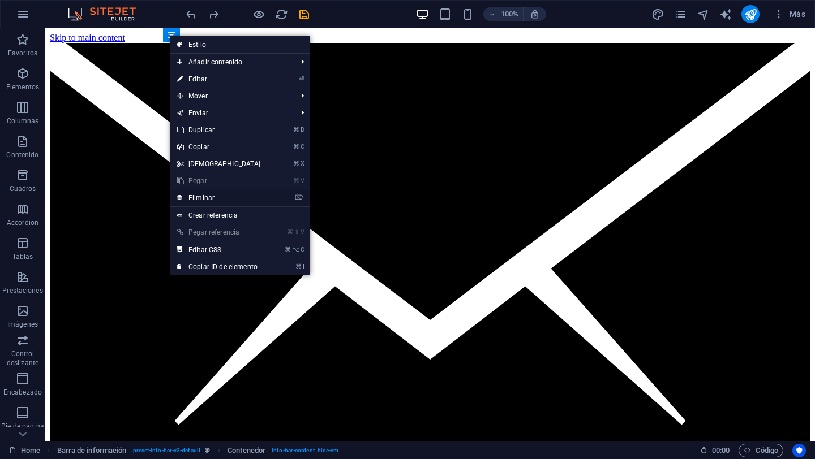
click at [227, 199] on link "⌦ Eliminar" at bounding box center [218, 198] width 97 height 17
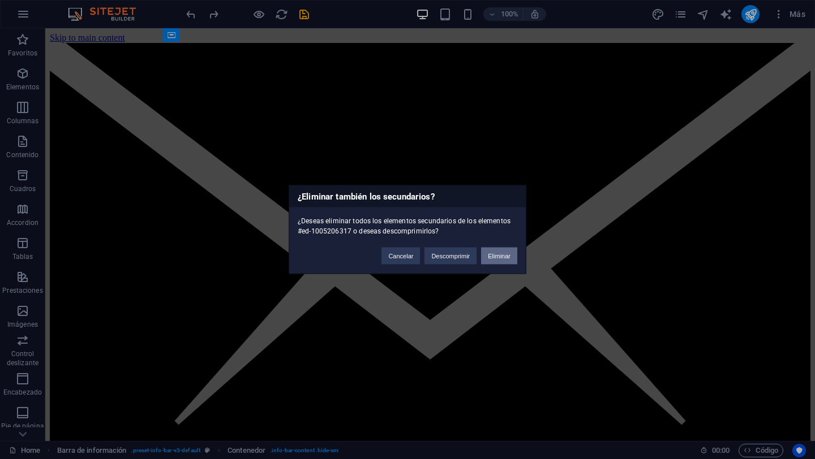
click at [506, 262] on button "Eliminar" at bounding box center [499, 256] width 36 height 17
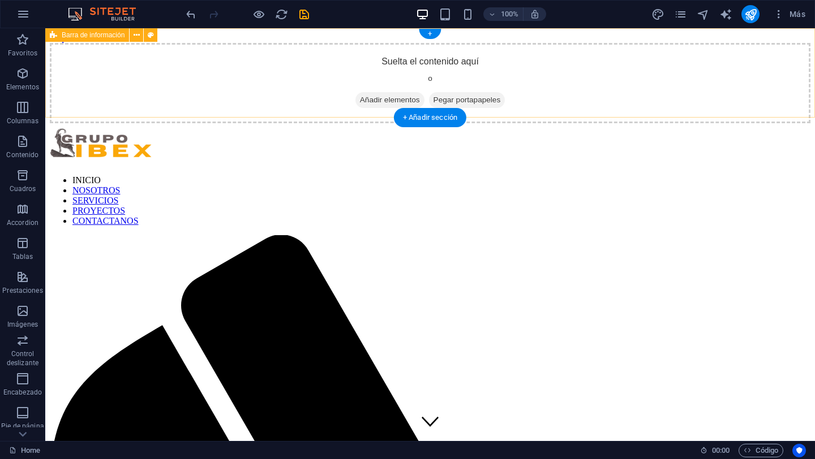
click at [381, 92] on span "Añadir elementos" at bounding box center [389, 100] width 69 height 16
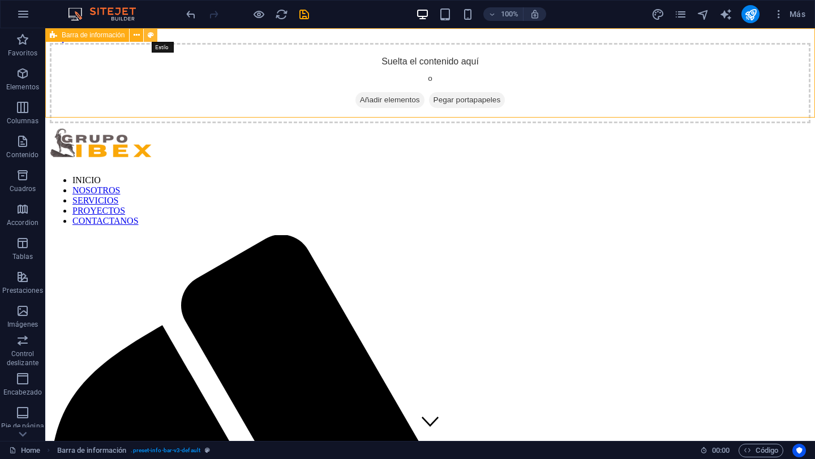
click at [154, 38] on button at bounding box center [151, 35] width 14 height 14
select select "rem"
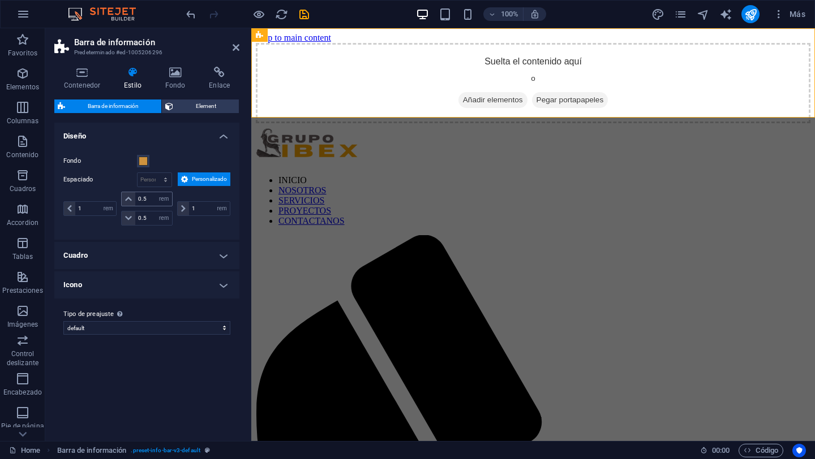
click at [129, 201] on icon at bounding box center [128, 199] width 7 height 7
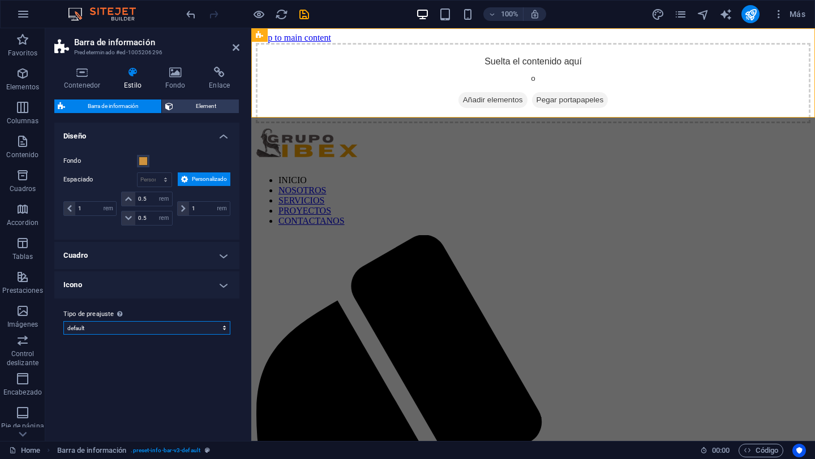
click at [217, 328] on select "default Añadir tipo de preajuste" at bounding box center [146, 328] width 167 height 14
click at [63, 321] on select "default Añadir tipo de preajuste" at bounding box center [146, 328] width 167 height 14
select select "preset-info-bar-v3-default"
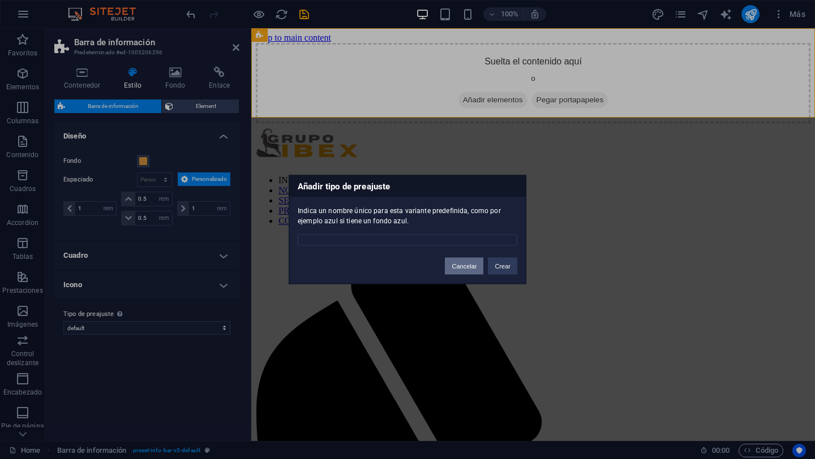
drag, startPoint x: 474, startPoint y: 268, endPoint x: 119, endPoint y: 225, distance: 357.4
click at [474, 268] on button "Cancelar" at bounding box center [464, 266] width 38 height 17
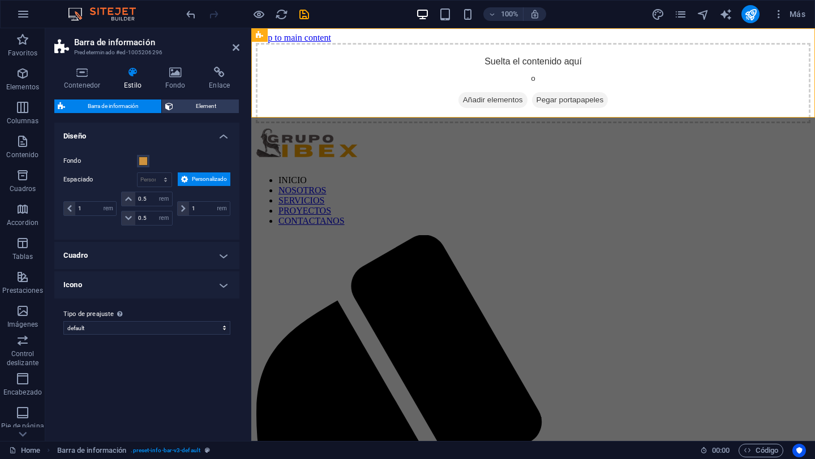
click at [184, 178] on icon at bounding box center [184, 180] width 7 height 14
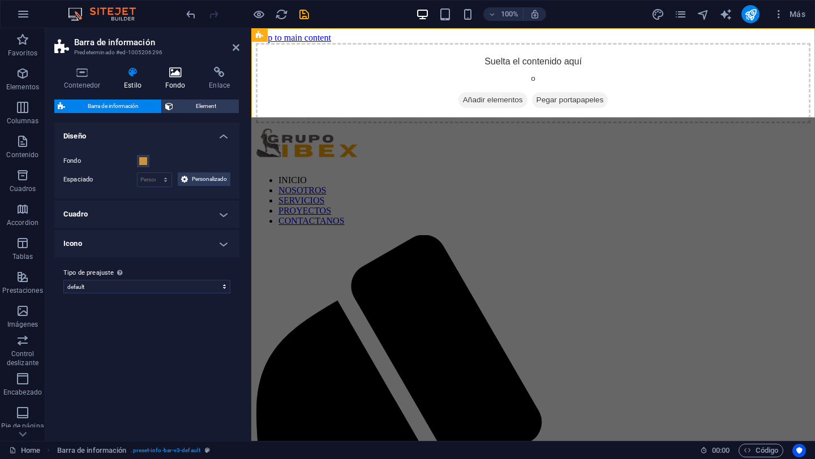
click at [179, 78] on h4 "Fondo" at bounding box center [178, 79] width 44 height 24
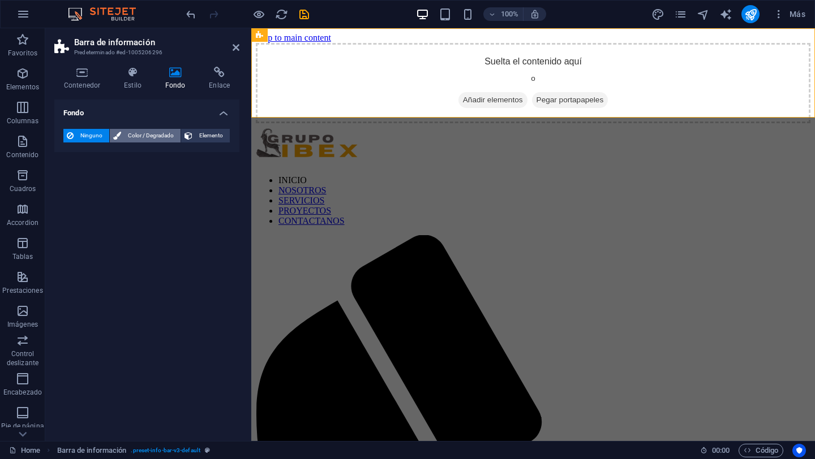
click at [156, 135] on span "Color / Degradado" at bounding box center [150, 136] width 53 height 14
click at [96, 136] on span "Ninguno" at bounding box center [91, 136] width 29 height 14
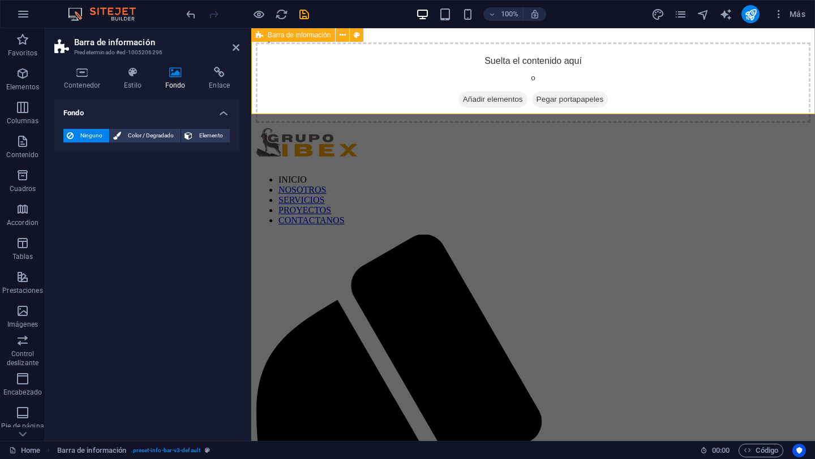
scroll to position [3, 0]
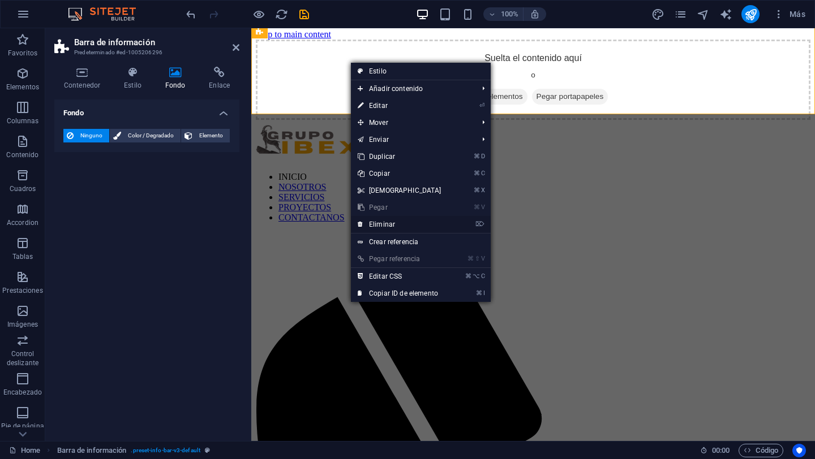
click at [416, 225] on link "⌦ Eliminar" at bounding box center [399, 224] width 97 height 17
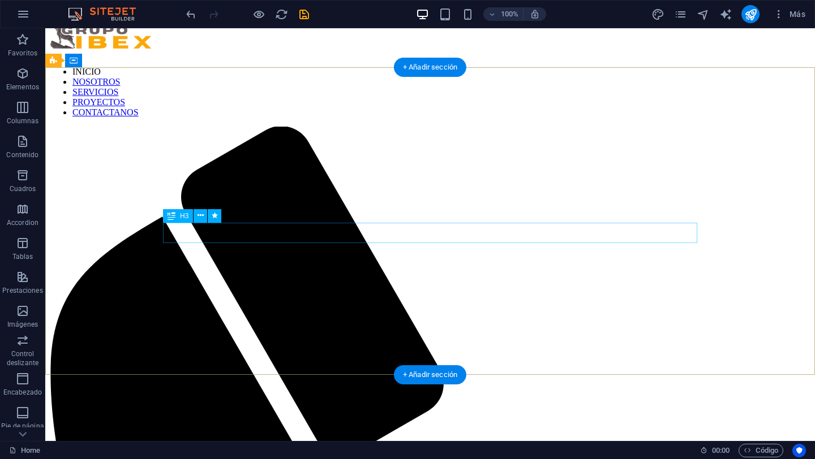
scroll to position [0, 0]
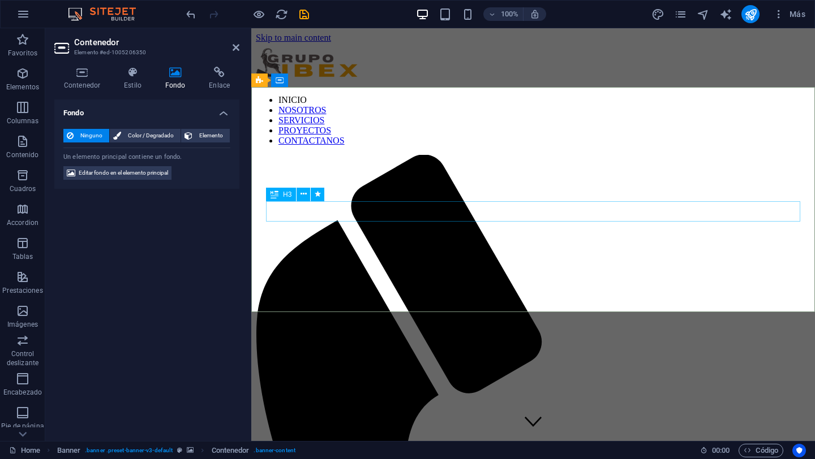
scroll to position [6, 0]
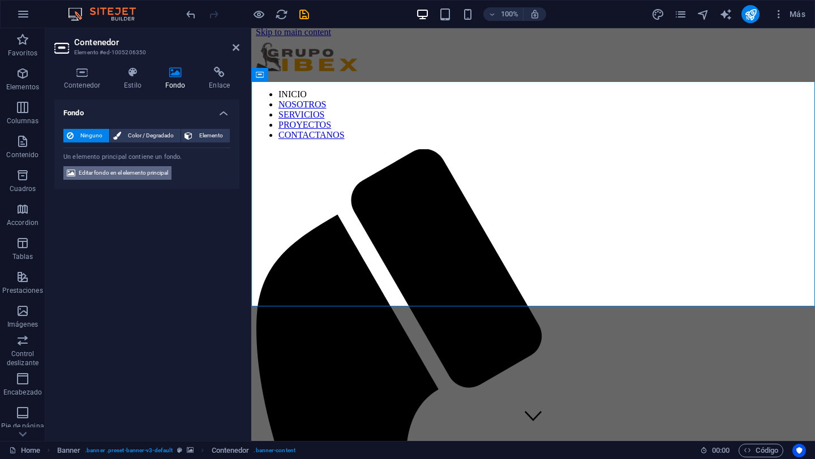
click at [143, 174] on span "Editar fondo en el elemento principal" at bounding box center [123, 173] width 89 height 14
select select "ms"
select select "s"
select select "progressive"
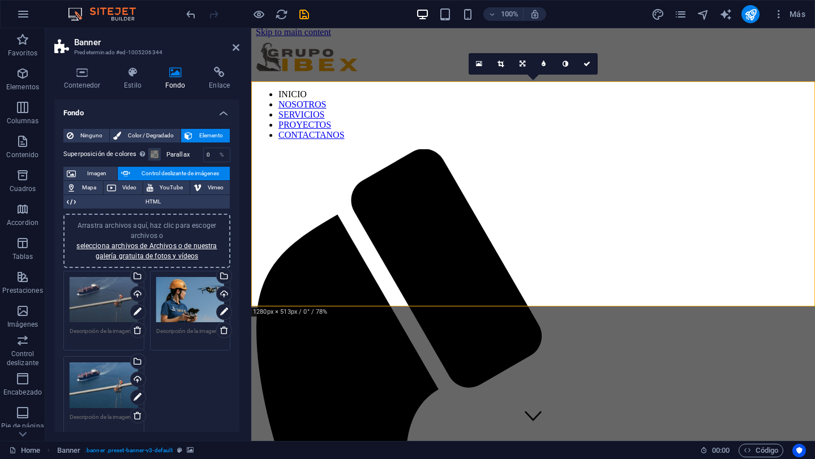
scroll to position [2, 0]
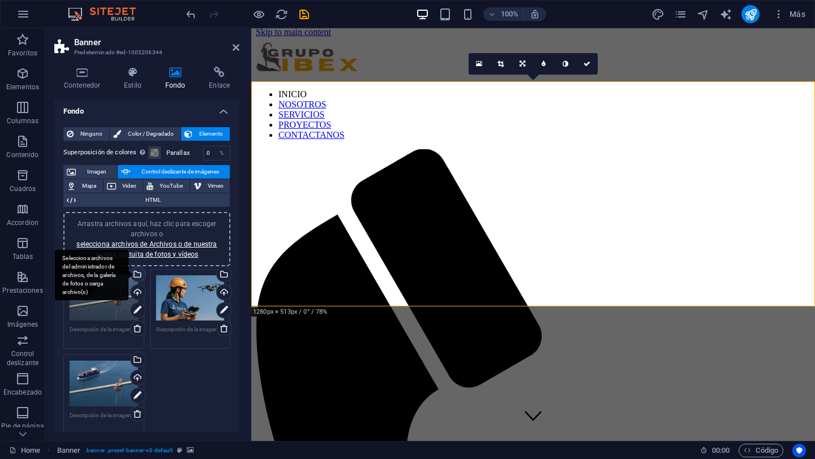
click at [139, 274] on div "Selecciona archivos del administrador de archivos, de la galería de fotos o car…" at bounding box center [136, 275] width 17 height 17
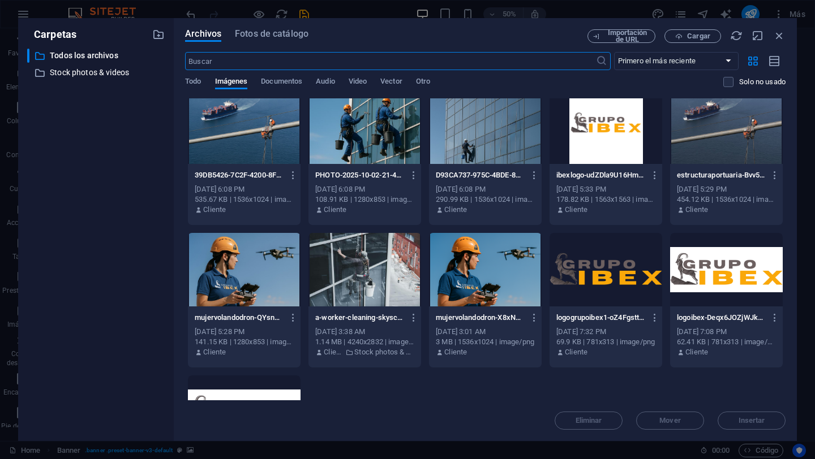
scroll to position [11, 0]
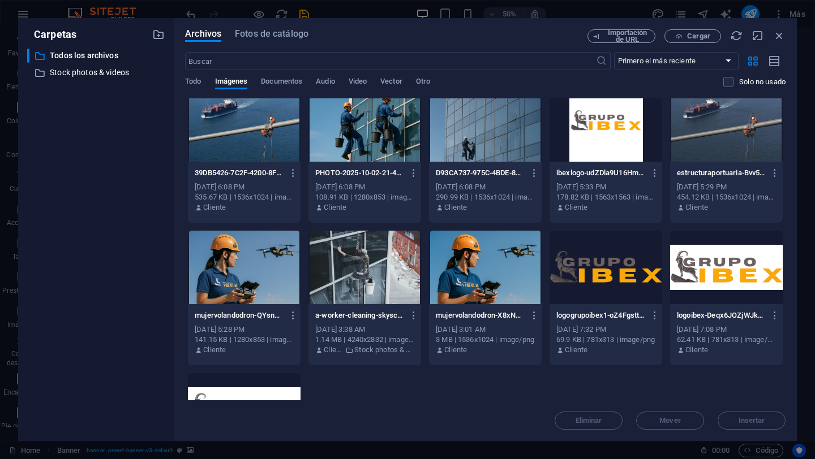
click at [480, 136] on div at bounding box center [485, 125] width 113 height 74
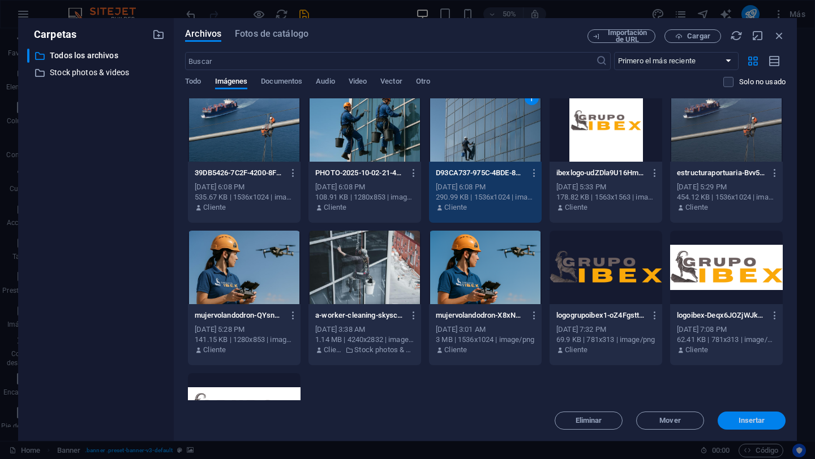
click at [609, 423] on span "Insertar" at bounding box center [751, 421] width 27 height 7
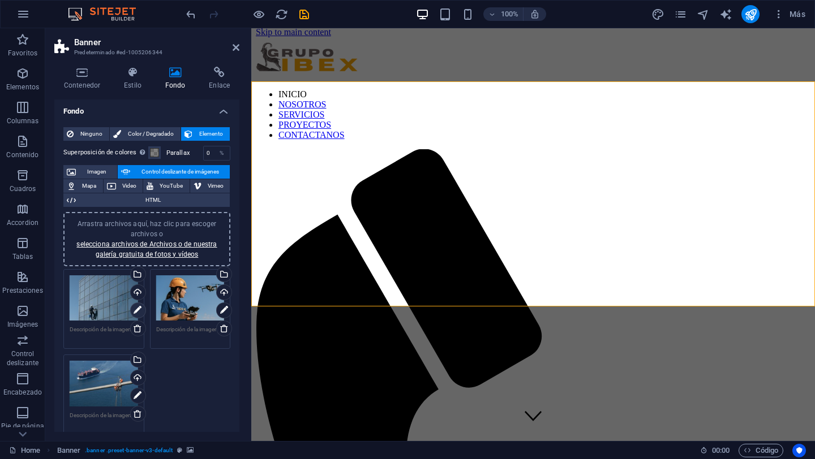
click at [140, 313] on icon at bounding box center [138, 311] width 8 height 14
click at [525, 65] on icon at bounding box center [522, 64] width 6 height 7
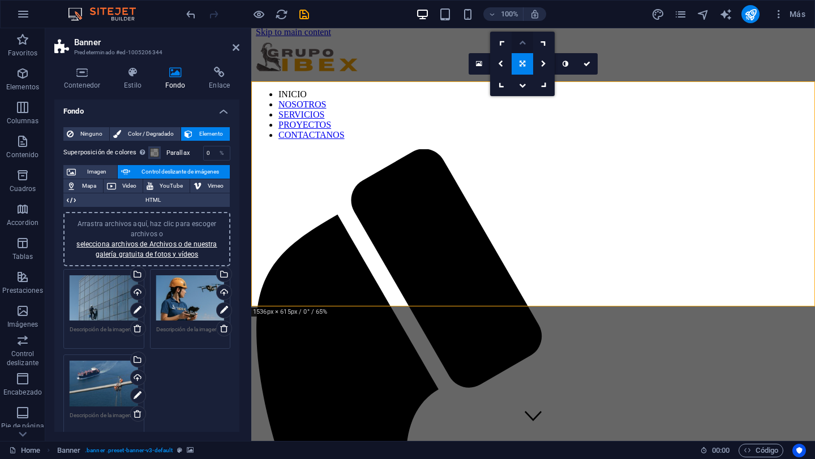
click at [522, 42] on icon at bounding box center [522, 42] width 7 height 7
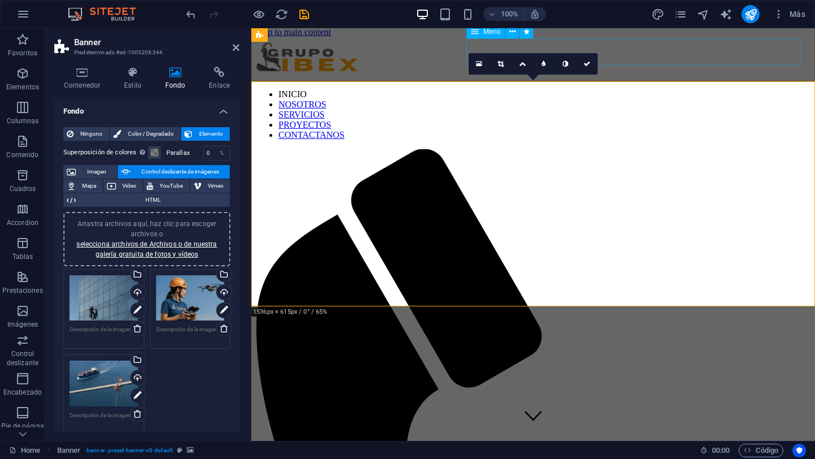
click at [522, 89] on nav "INICIO NOSOTROS SERVICIOS PROYECTOS CONTACTANOS" at bounding box center [533, 114] width 555 height 51
select select
select select "primary"
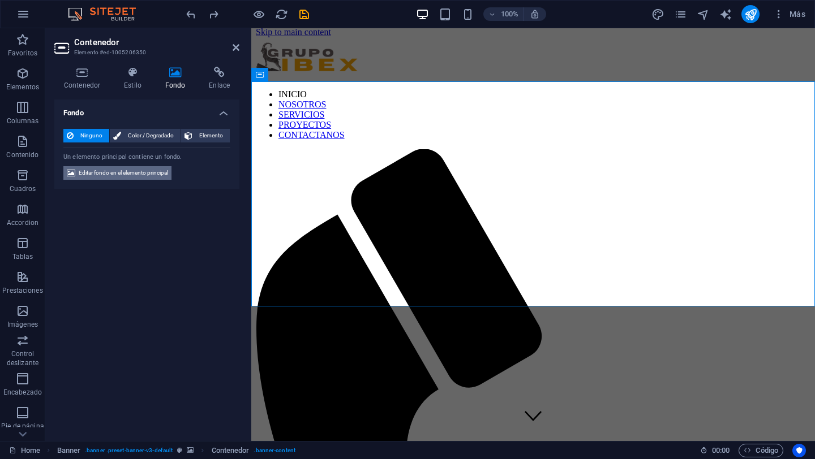
click at [134, 175] on span "Editar fondo en el elemento principal" at bounding box center [123, 173] width 89 height 14
select select "ms"
select select "s"
select select "progressive"
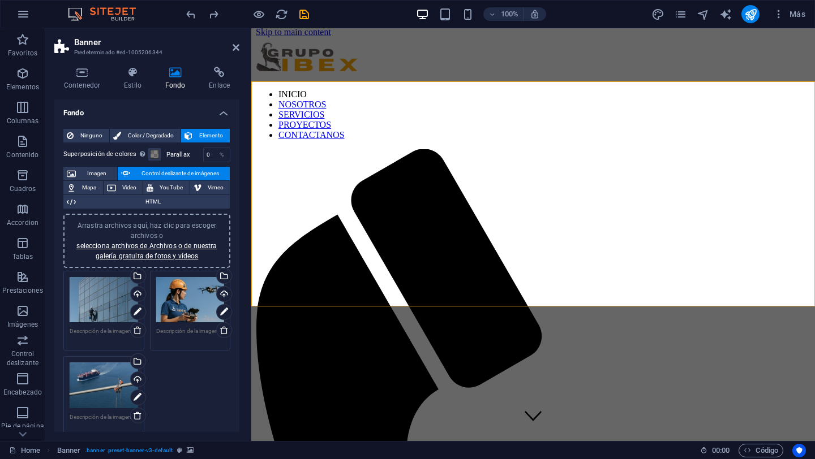
click at [106, 307] on div "Arrastra archivos aquí, haz clic para escoger archivos o selecciona archivos de…" at bounding box center [104, 300] width 68 height 46
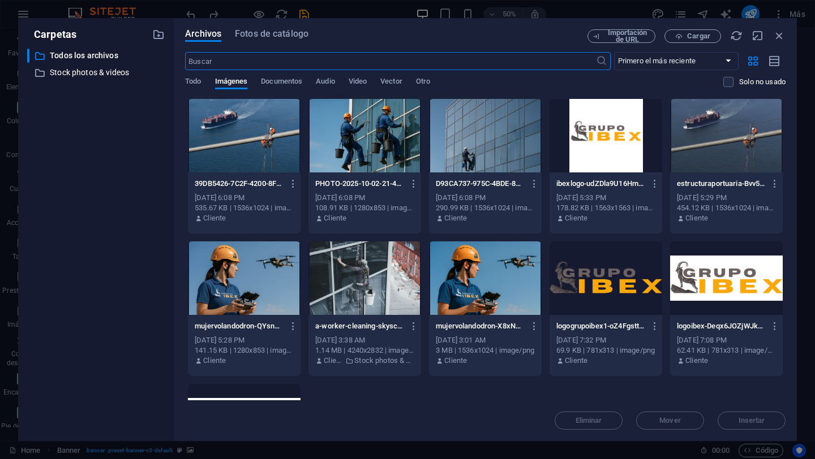
scroll to position [1, 0]
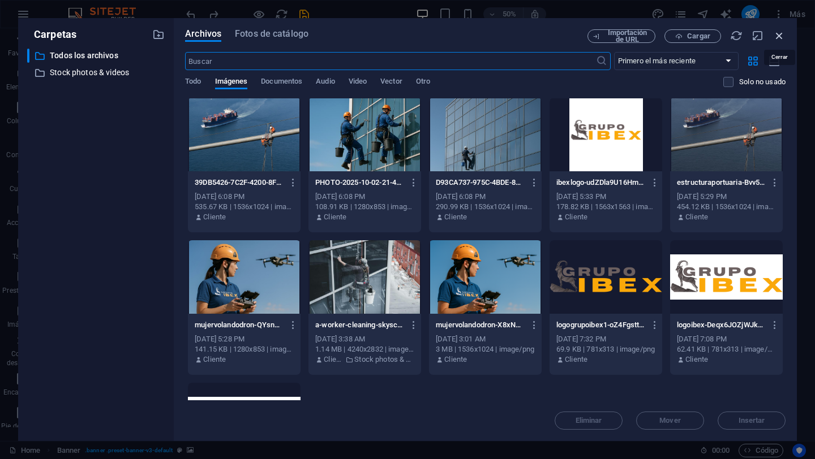
click at [609, 36] on icon "button" at bounding box center [779, 35] width 12 height 12
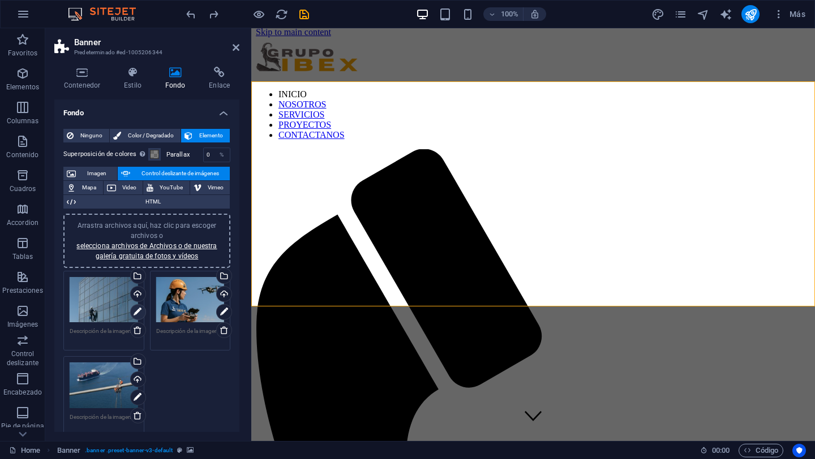
click at [140, 311] on icon at bounding box center [138, 313] width 8 height 14
click at [501, 63] on icon at bounding box center [500, 64] width 6 height 7
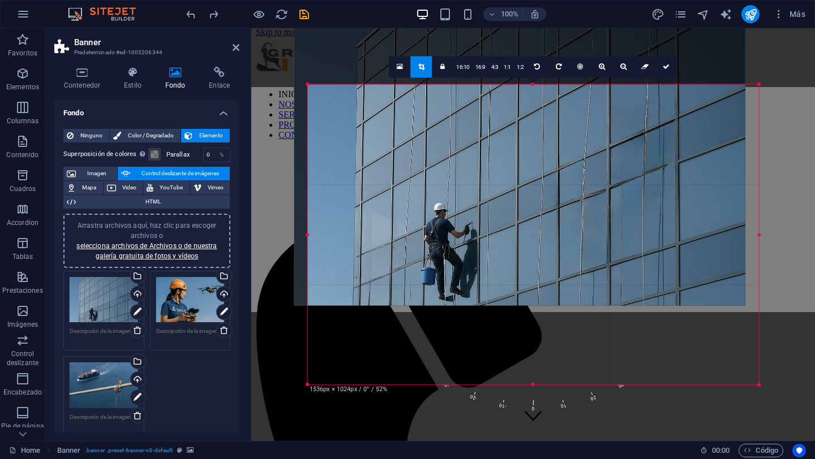
drag, startPoint x: 504, startPoint y: 286, endPoint x: 491, endPoint y: 207, distance: 80.4
click at [491, 207] on div at bounding box center [519, 155] width 451 height 300
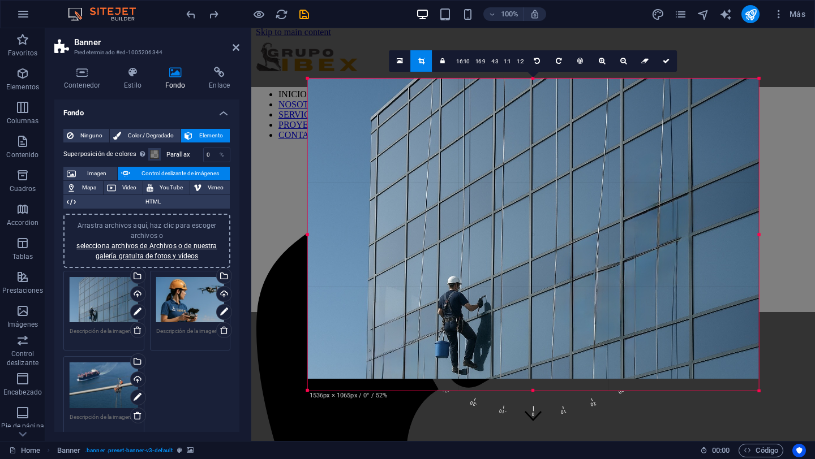
drag, startPoint x: 534, startPoint y: 85, endPoint x: 539, endPoint y: 74, distance: 12.2
click at [539, 79] on div "180 170 160 150 140 130 120 110 100 90 80 70 60 50 40 30 20 10 0 -10 -20 -30 -4…" at bounding box center [533, 235] width 451 height 312
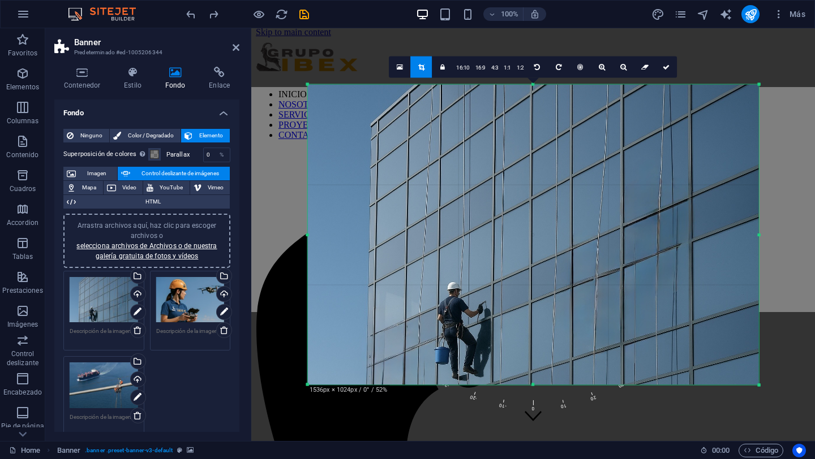
click at [609, 238] on div at bounding box center [533, 235] width 474 height 323
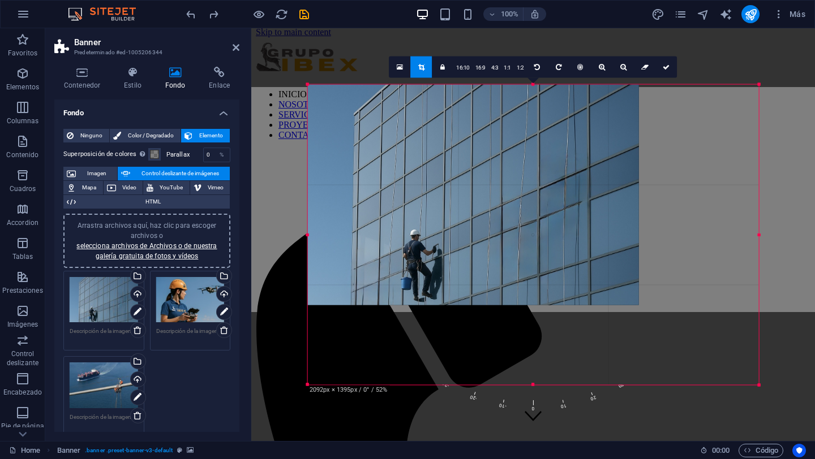
drag, startPoint x: 758, startPoint y: 236, endPoint x: 814, endPoint y: 226, distance: 56.8
click at [609, 226] on div "Barra de menús Banner Contenedor Banner Logo Arrastra aquí para reemplazar el c…" at bounding box center [533, 234] width 564 height 413
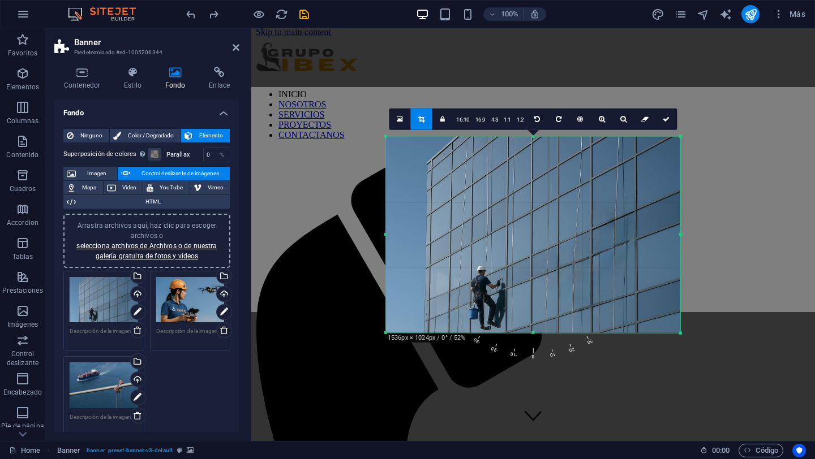
click at [609, 121] on link at bounding box center [666, 120] width 22 height 22
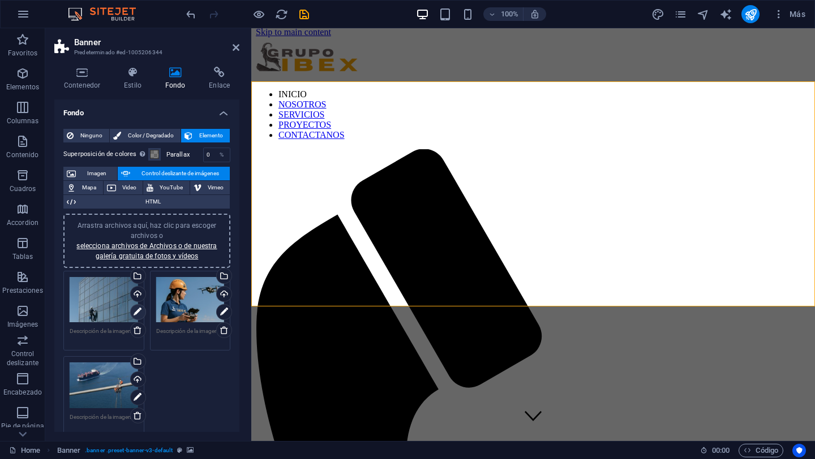
click at [139, 318] on icon at bounding box center [138, 313] width 8 height 14
click at [136, 312] on icon at bounding box center [138, 313] width 8 height 14
click at [128, 274] on div "Selecciona archivos del administrador de archivos, de la galería de fotos o car…" at bounding box center [92, 277] width 74 height 51
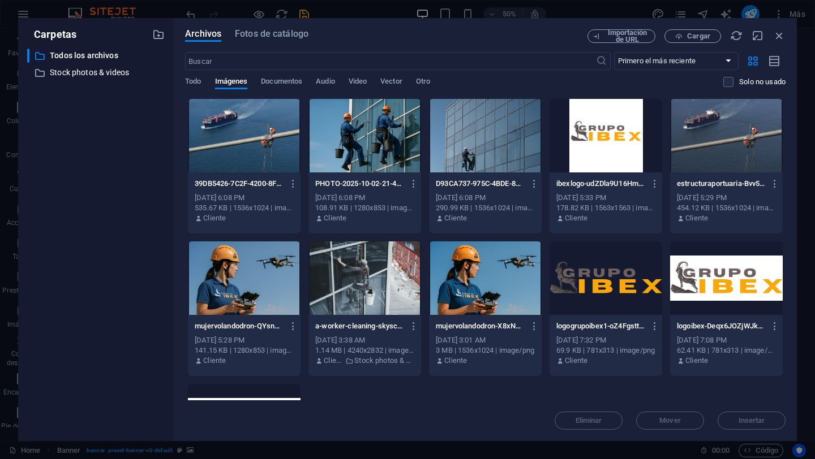
click at [384, 139] on div at bounding box center [364, 136] width 113 height 74
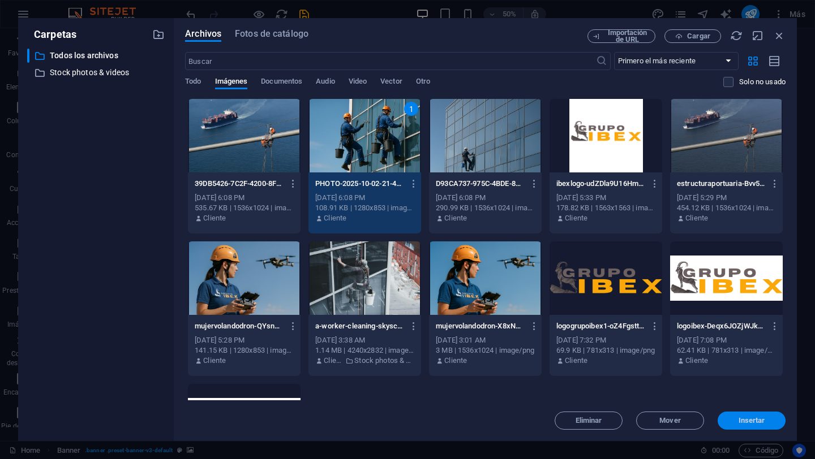
click at [609, 418] on span "Insertar" at bounding box center [751, 421] width 27 height 7
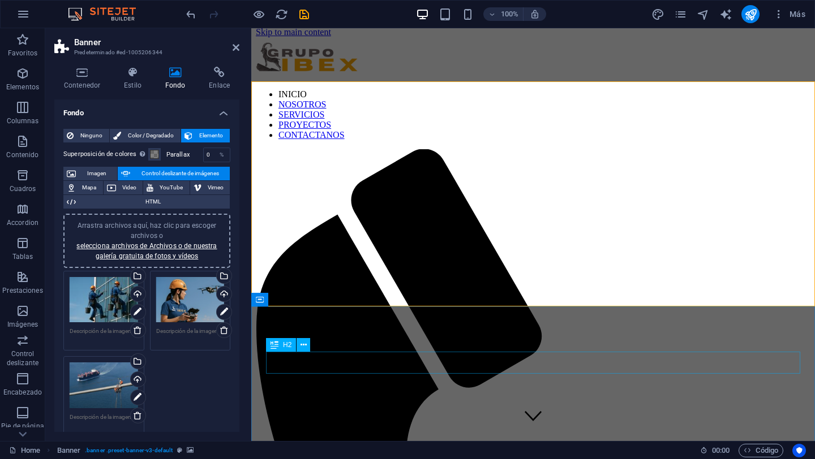
scroll to position [8, 0]
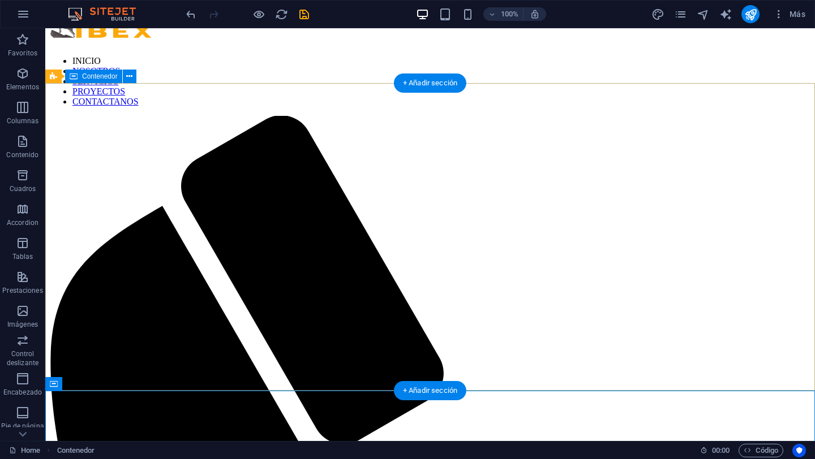
scroll to position [0, 0]
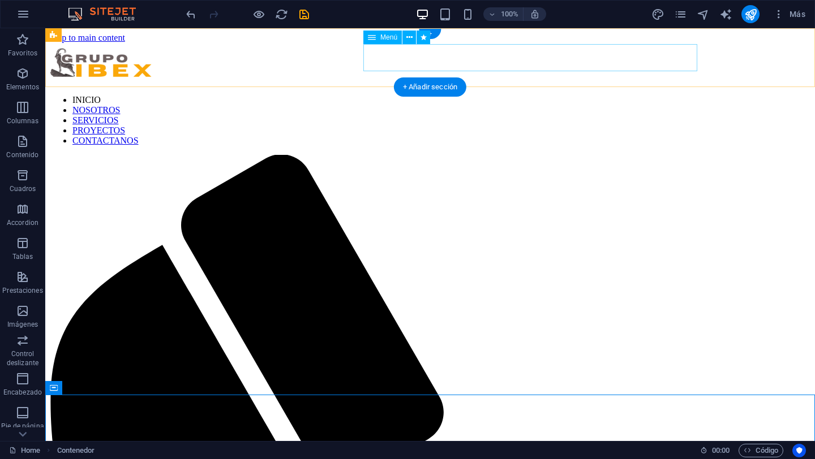
click at [609, 95] on nav "INICIO NOSOTROS SERVICIOS PROYECTOS CONTACTANOS" at bounding box center [430, 120] width 760 height 51
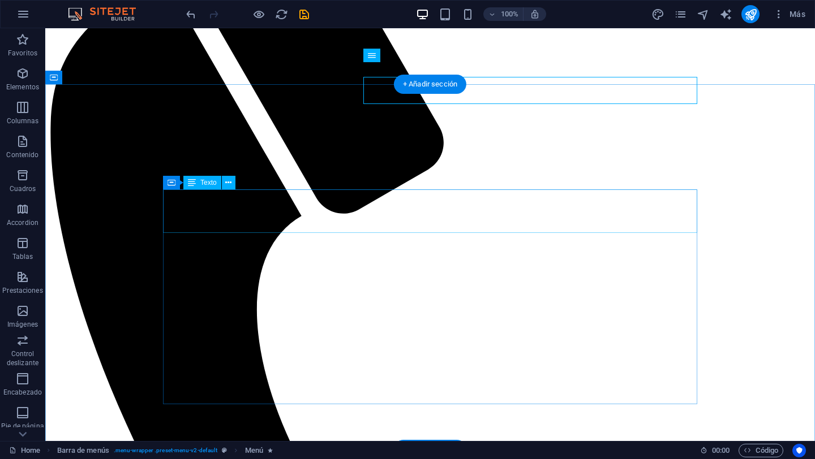
scroll to position [245, 0]
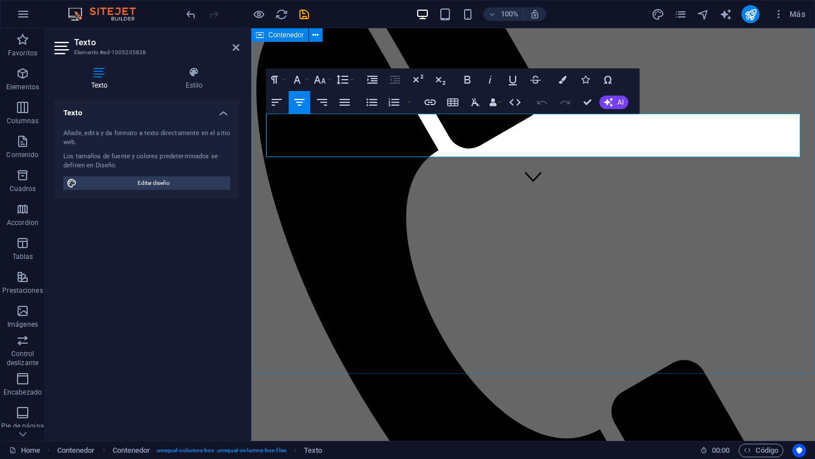
drag, startPoint x: 604, startPoint y: 154, endPoint x: 252, endPoint y: 121, distance: 354.0
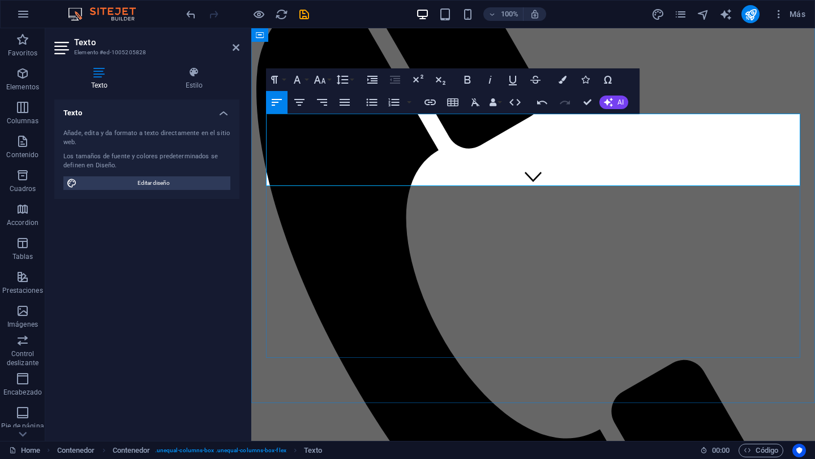
drag, startPoint x: 374, startPoint y: 122, endPoint x: 278, endPoint y: 122, distance: 96.2
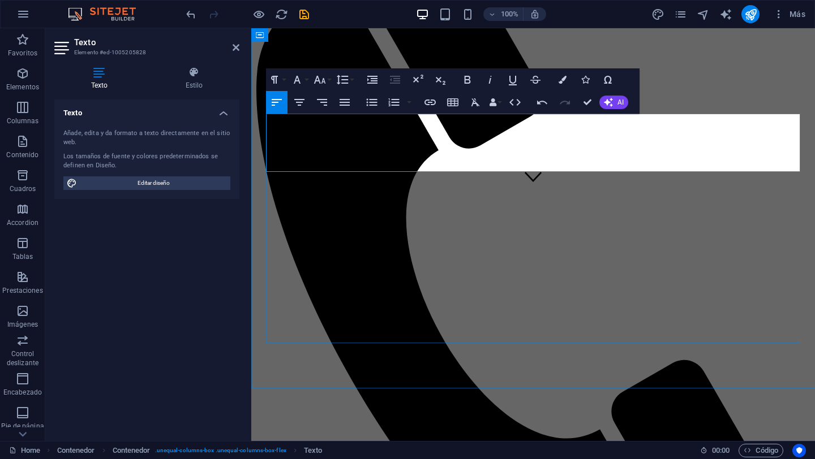
drag, startPoint x: 331, startPoint y: 121, endPoint x: 280, endPoint y: 122, distance: 51.5
click at [470, 79] on icon "button" at bounding box center [468, 80] width 14 height 14
click at [302, 101] on icon "button" at bounding box center [300, 103] width 14 height 14
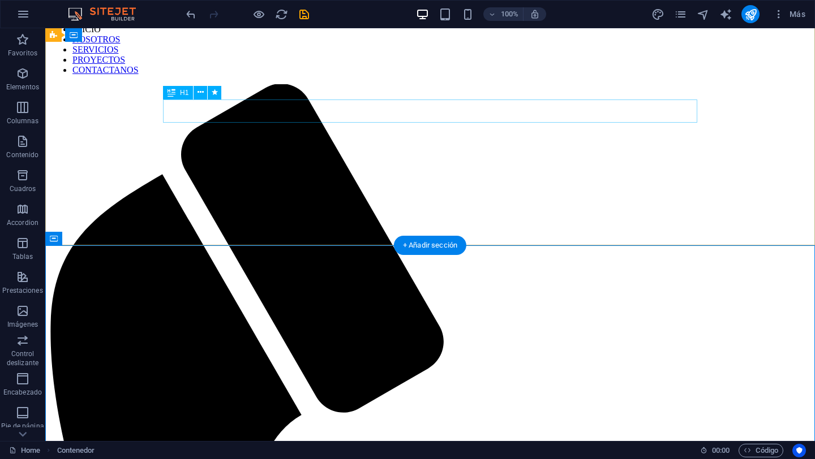
scroll to position [0, 0]
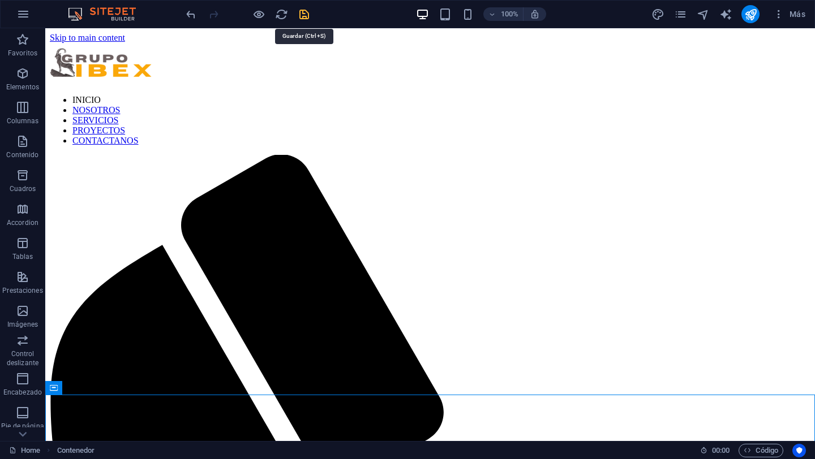
click at [307, 19] on icon "save" at bounding box center [304, 14] width 13 height 13
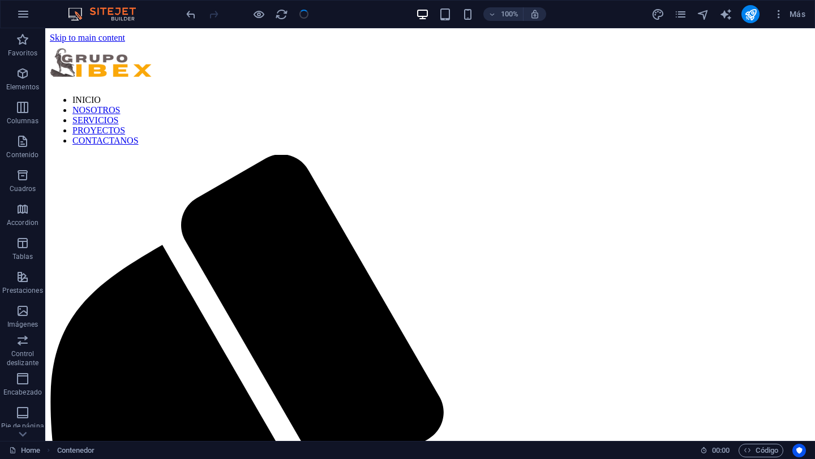
select select
checkbox input "false"
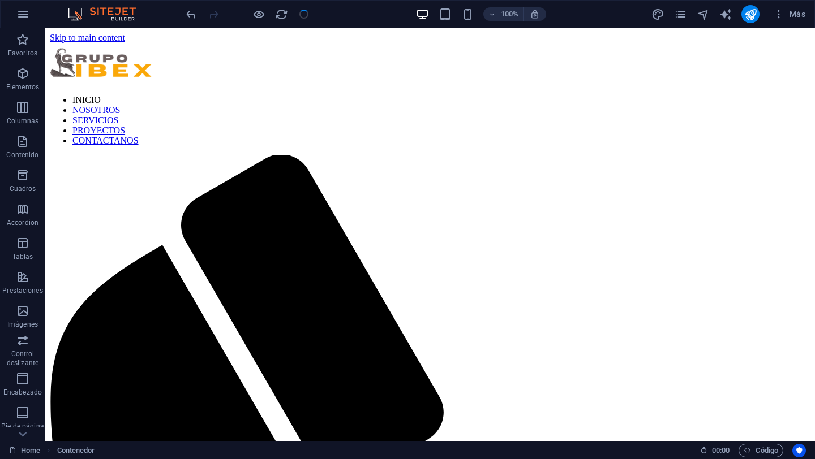
checkbox input "false"
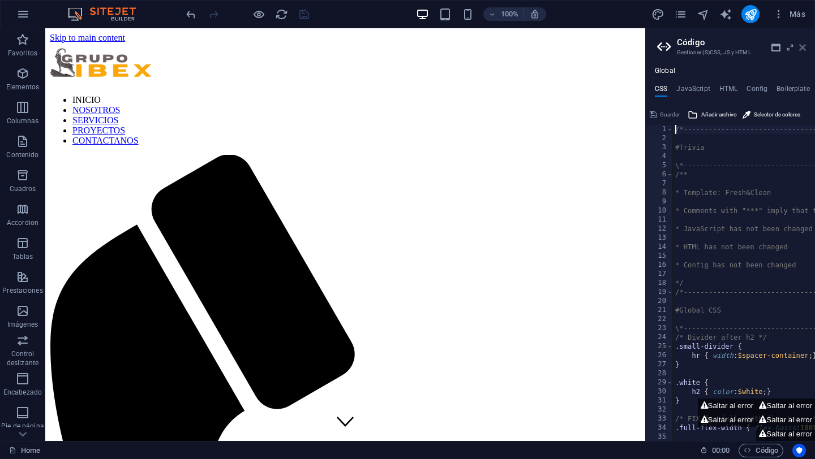
click at [609, 47] on icon at bounding box center [802, 47] width 7 height 9
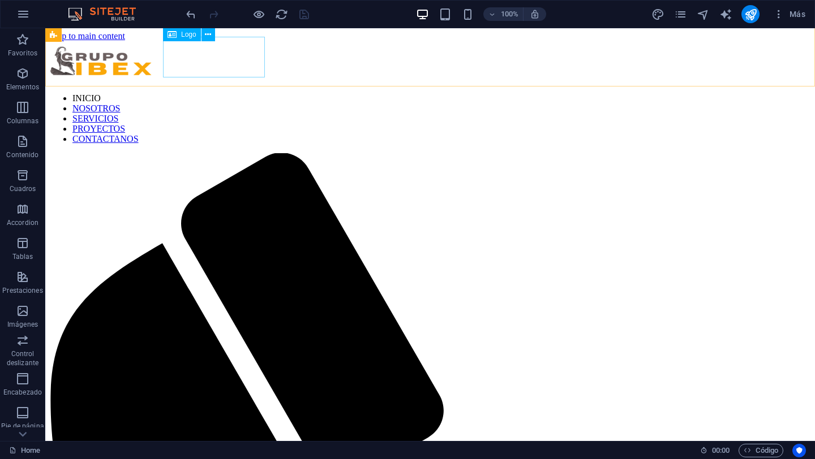
scroll to position [1, 0]
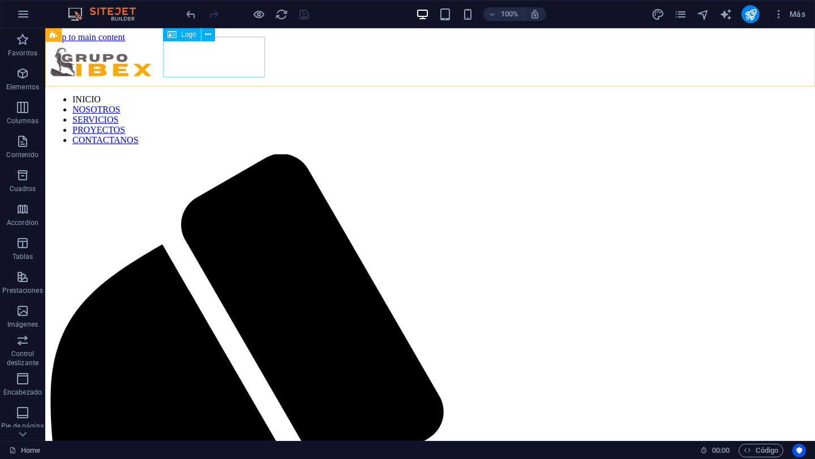
click at [172, 36] on icon at bounding box center [171, 35] width 9 height 14
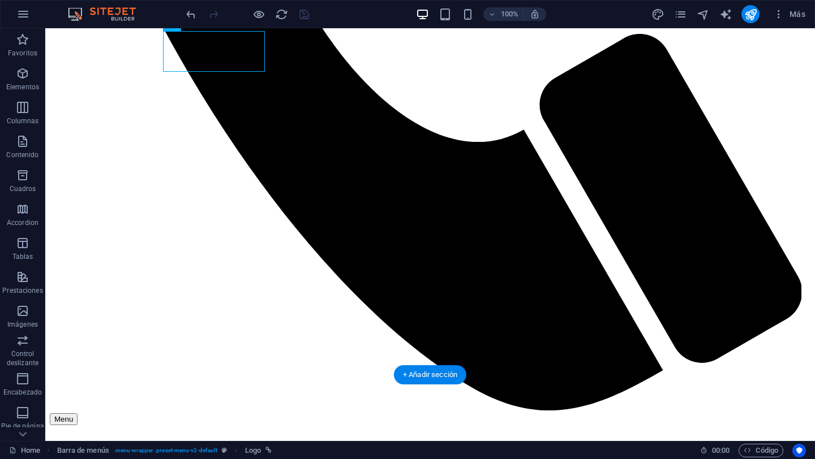
scroll to position [766, 0]
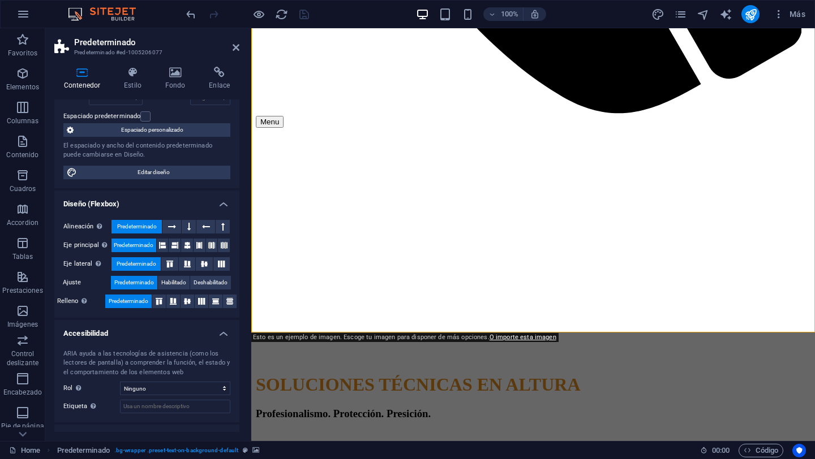
scroll to position [139, 0]
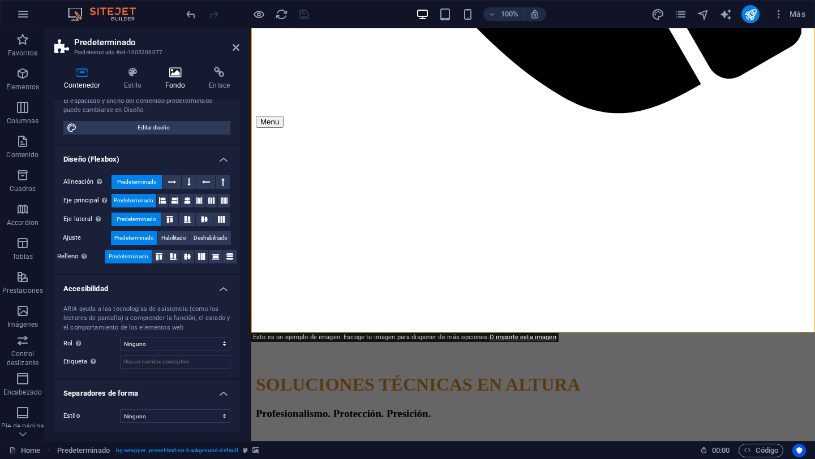
click at [171, 85] on h4 "Fondo" at bounding box center [178, 79] width 44 height 24
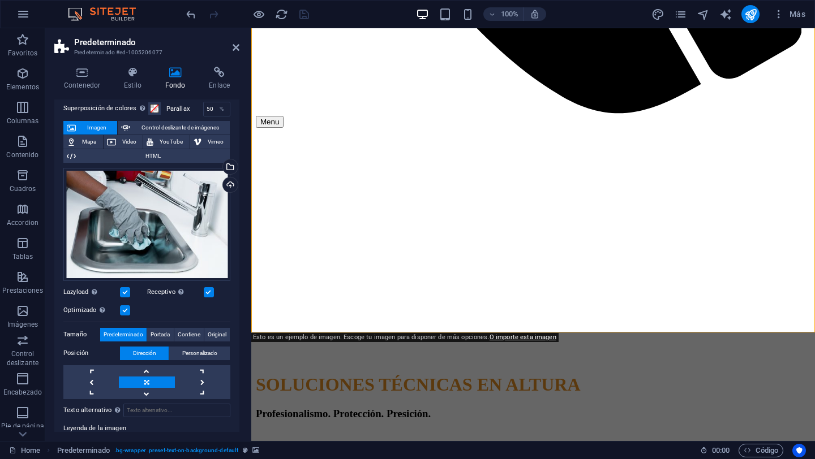
scroll to position [56, 0]
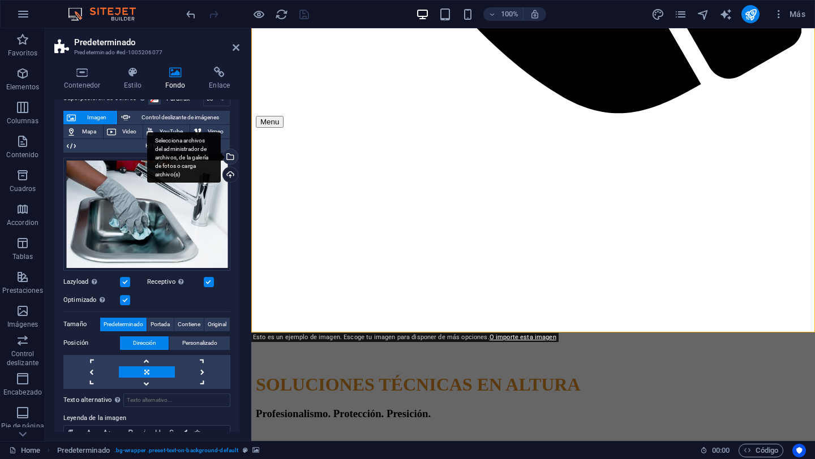
click at [227, 157] on div "Selecciona archivos del administrador de archivos, de la galería de fotos o car…" at bounding box center [229, 157] width 17 height 17
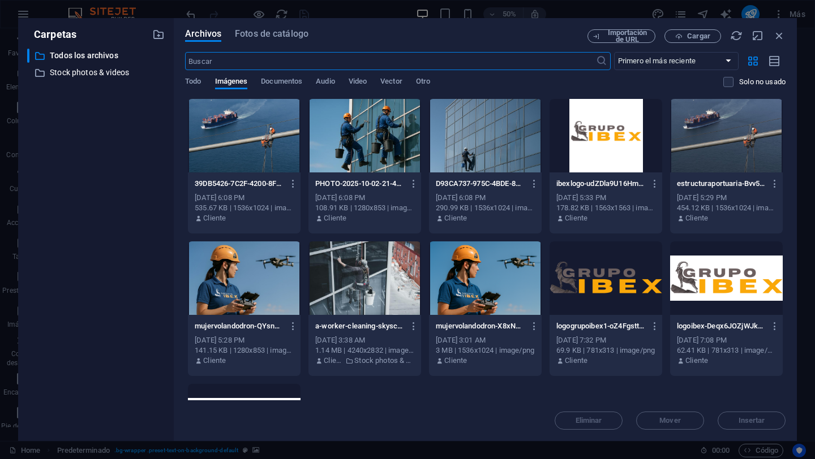
click at [465, 155] on div at bounding box center [485, 136] width 113 height 74
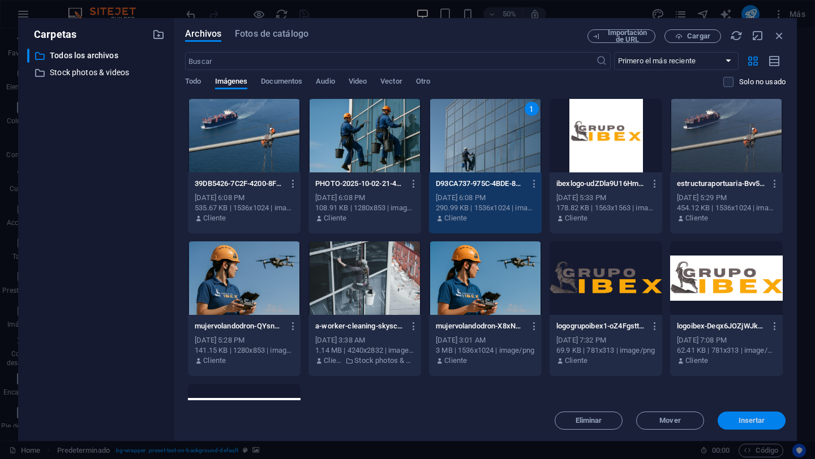
click at [609, 423] on span "Insertar" at bounding box center [751, 421] width 27 height 7
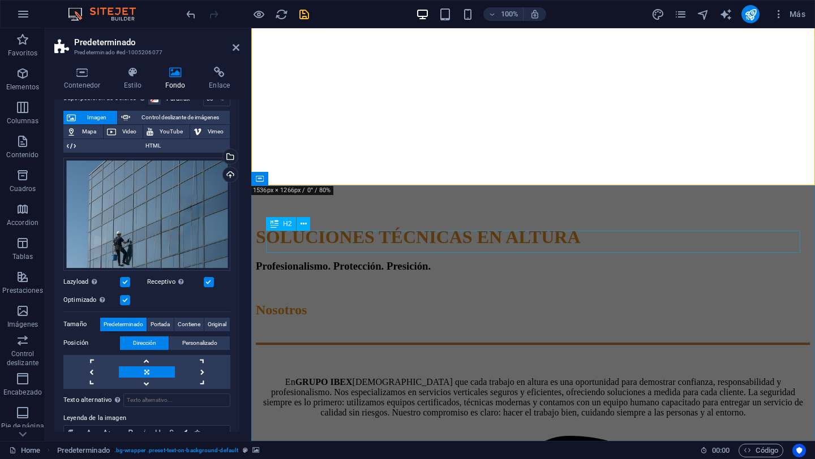
scroll to position [912, 0]
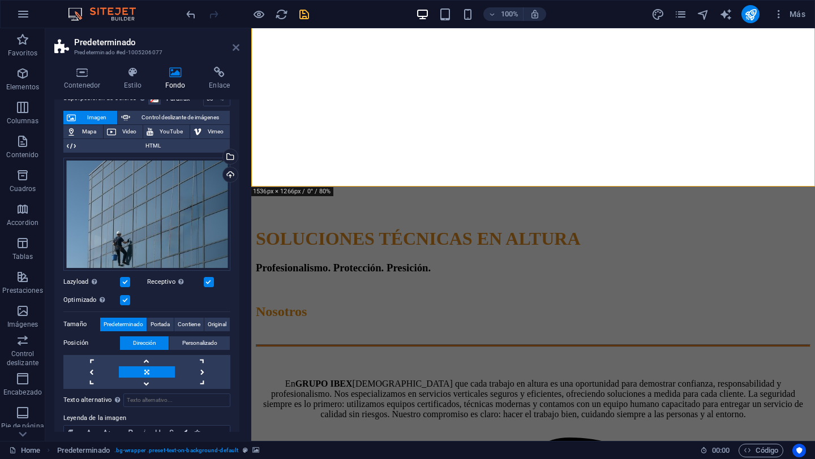
click at [236, 51] on icon at bounding box center [236, 47] width 7 height 9
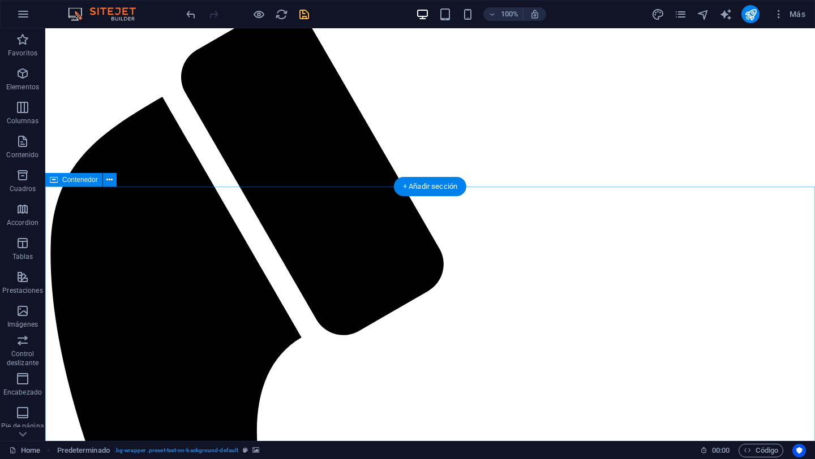
scroll to position [0, 0]
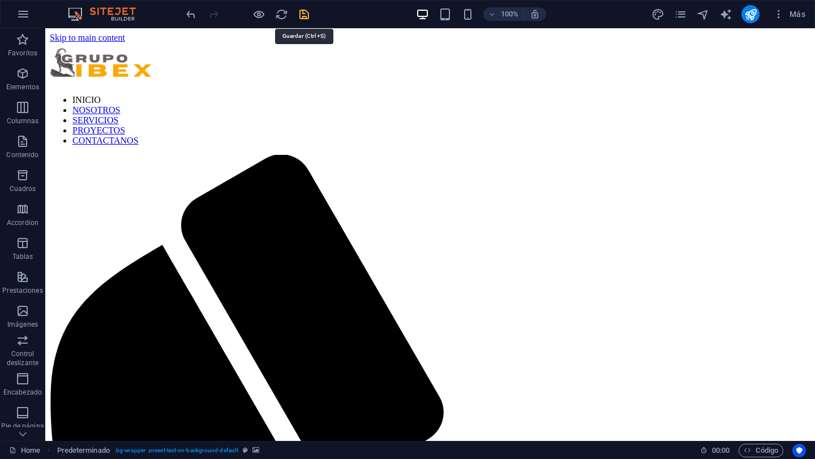
click at [306, 16] on icon "save" at bounding box center [304, 14] width 13 height 13
select select
checkbox input "false"
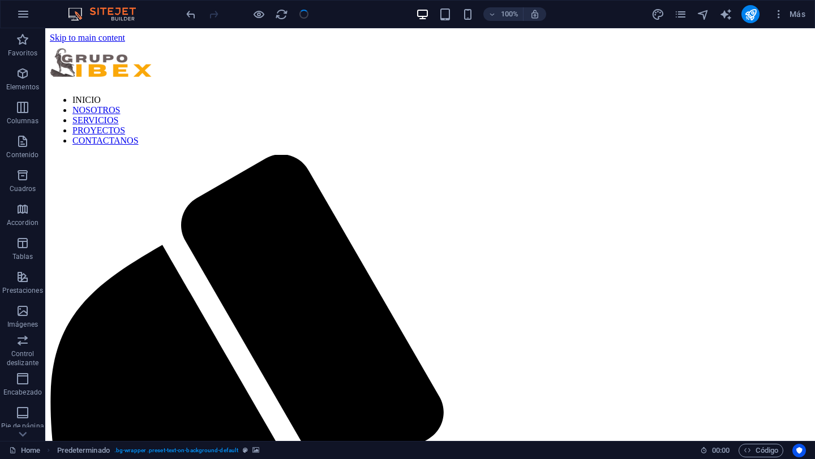
checkbox input "false"
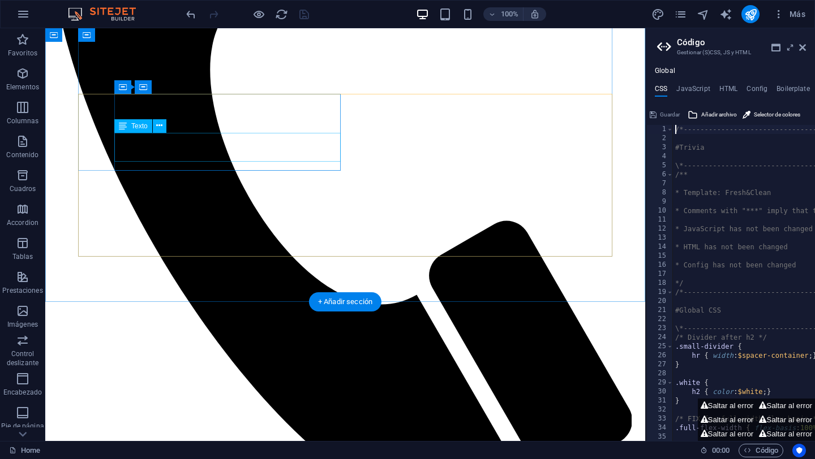
scroll to position [347, 0]
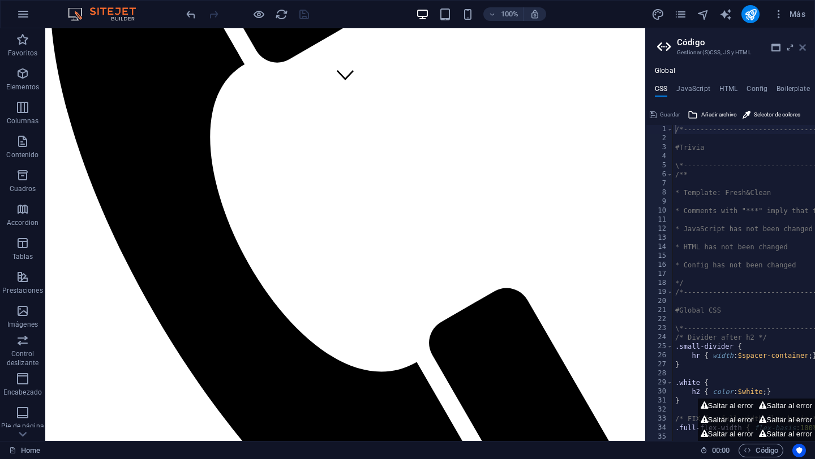
click at [609, 50] on icon at bounding box center [802, 47] width 7 height 9
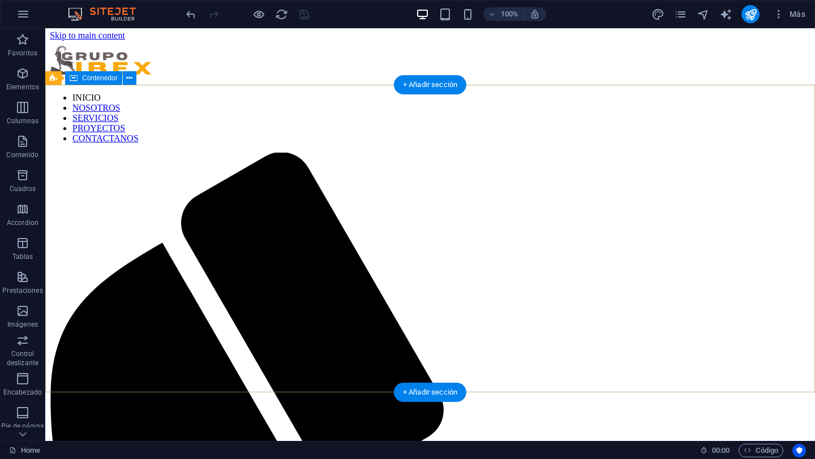
scroll to position [0, 0]
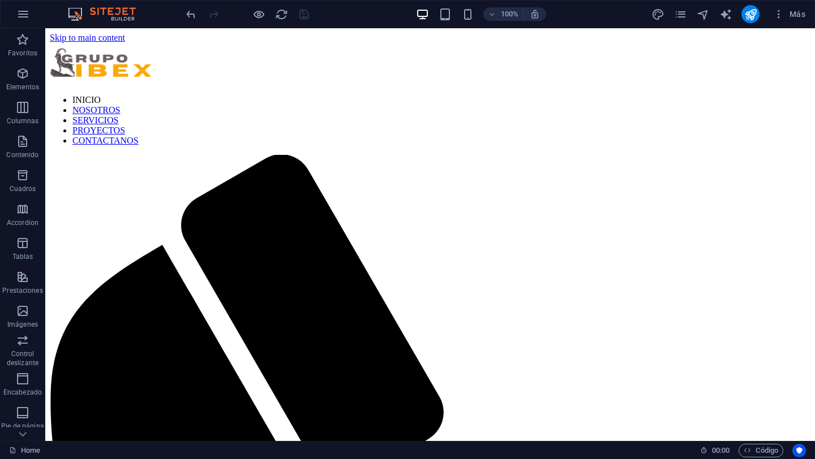
click at [469, 21] on div "100%" at bounding box center [480, 14] width 131 height 18
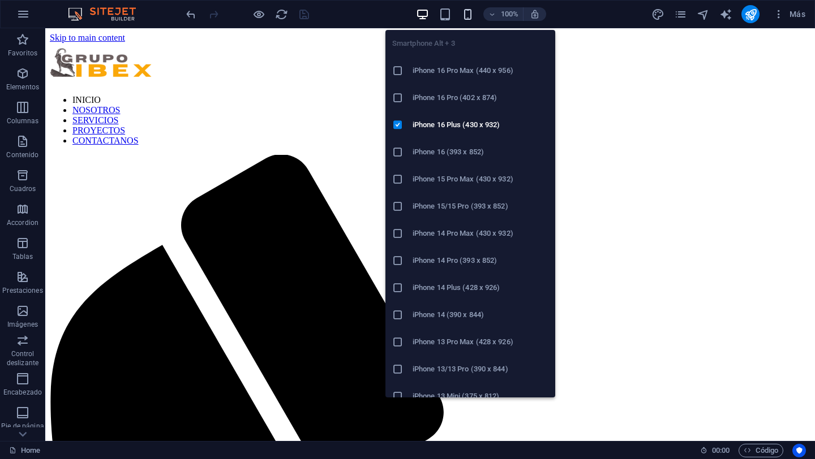
click at [469, 17] on icon "button" at bounding box center [467, 14] width 13 height 13
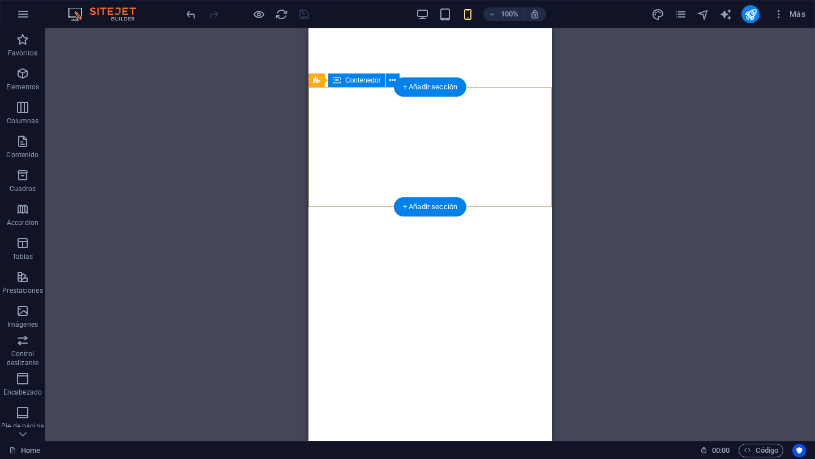
select select
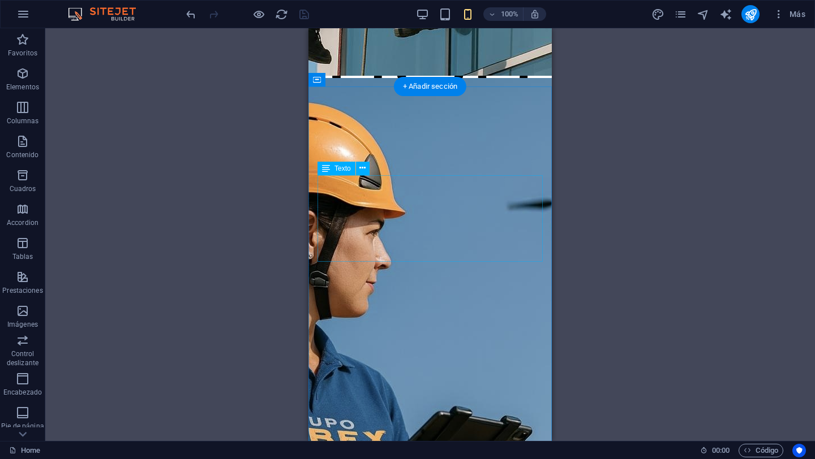
scroll to position [1423, 0]
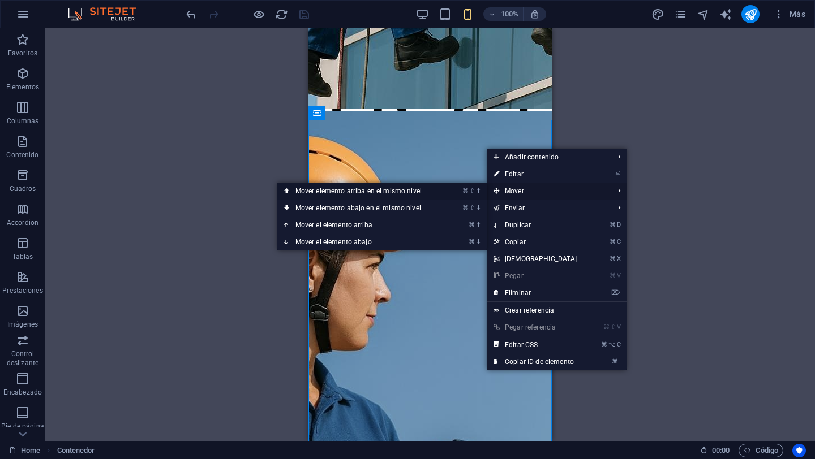
click at [350, 192] on link "⌘ ⇧ ⬆ Mover elemento arriba en el mismo nivel" at bounding box center [360, 191] width 167 height 17
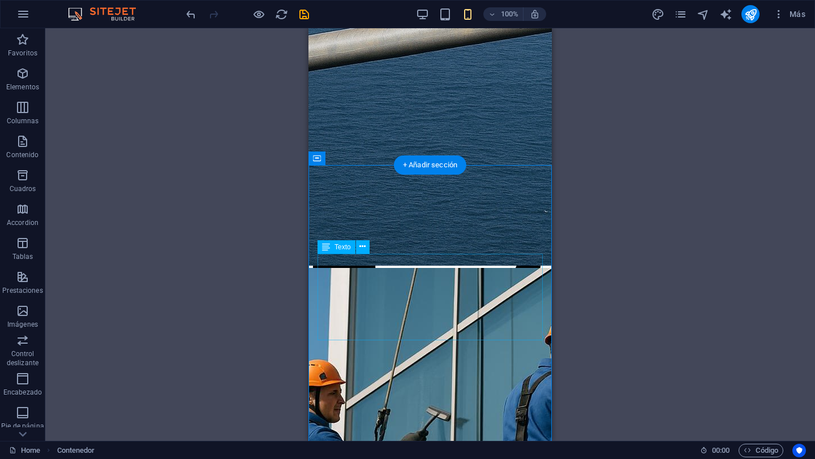
scroll to position [779, 0]
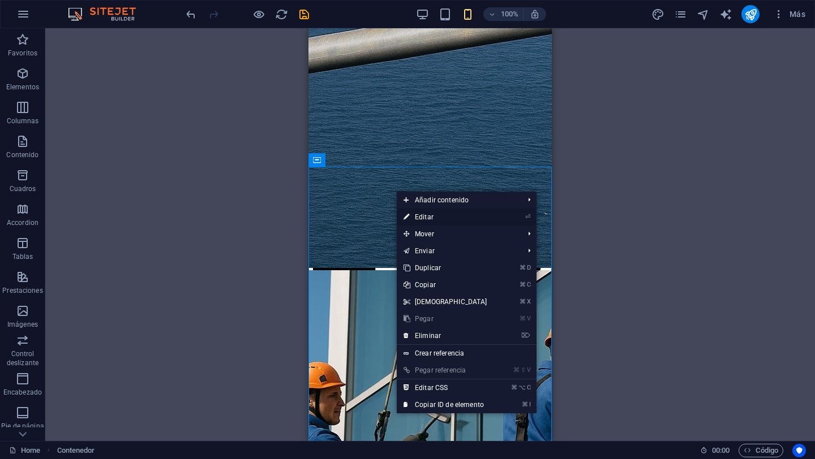
click at [500, 217] on li "⏎ Editar" at bounding box center [467, 217] width 140 height 17
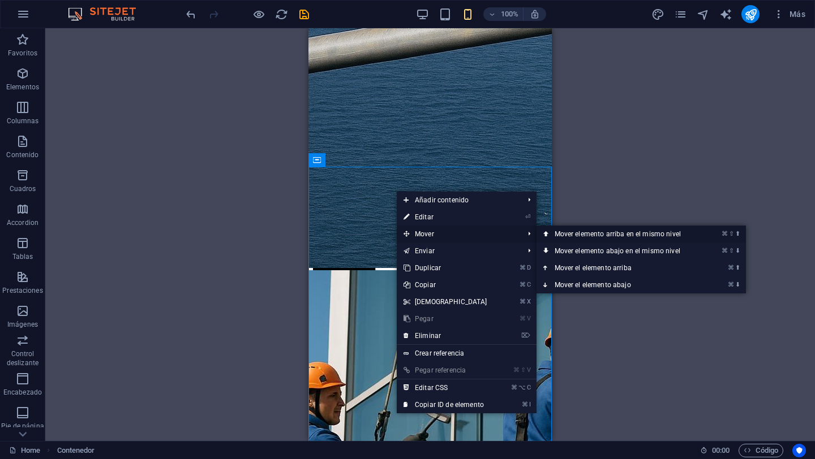
click at [588, 233] on link "⌘ ⇧ ⬆ Mover elemento arriba en el mismo nivel" at bounding box center [619, 234] width 167 height 17
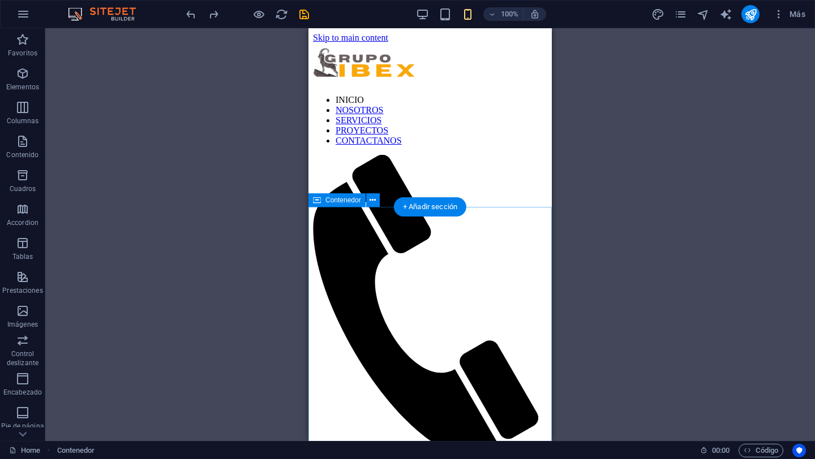
scroll to position [7, 0]
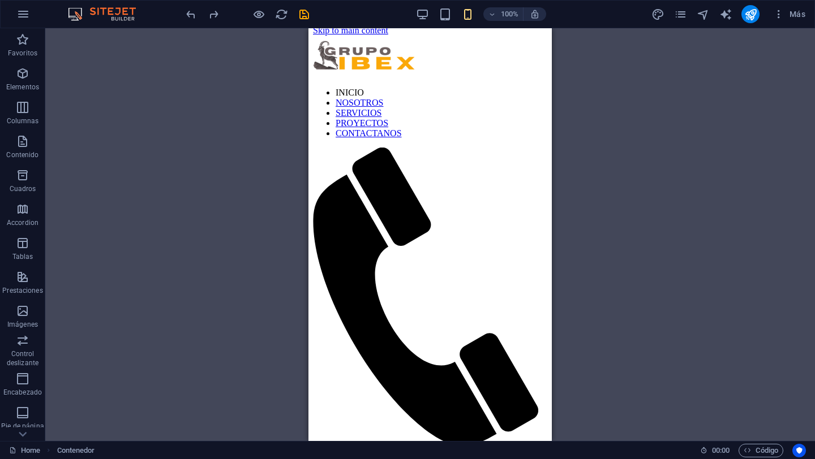
click at [442, 20] on span at bounding box center [445, 14] width 14 height 14
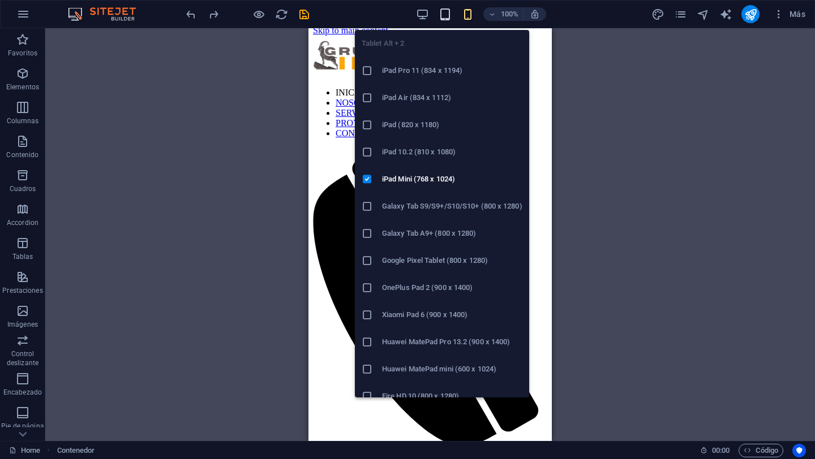
click at [447, 16] on icon "button" at bounding box center [445, 14] width 13 height 13
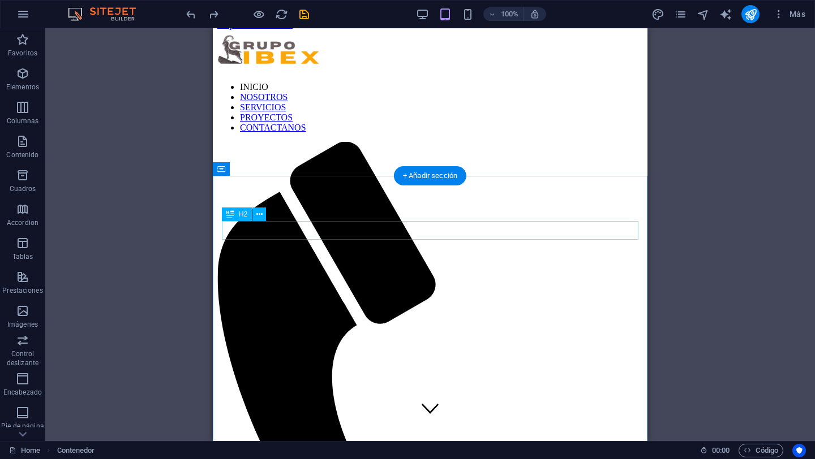
scroll to position [0, 0]
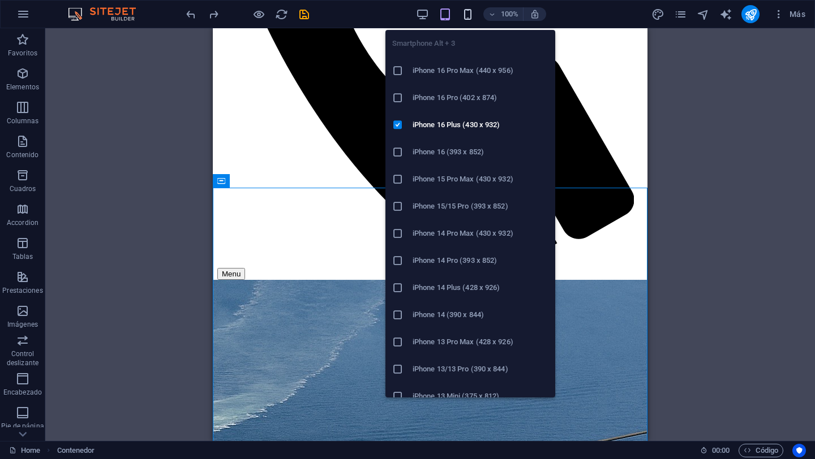
click at [468, 11] on icon "button" at bounding box center [467, 14] width 13 height 13
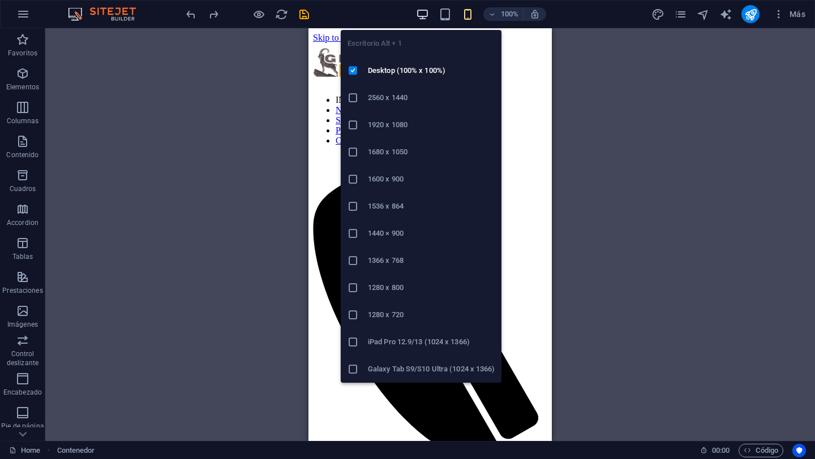
click at [423, 18] on icon "button" at bounding box center [422, 14] width 13 height 13
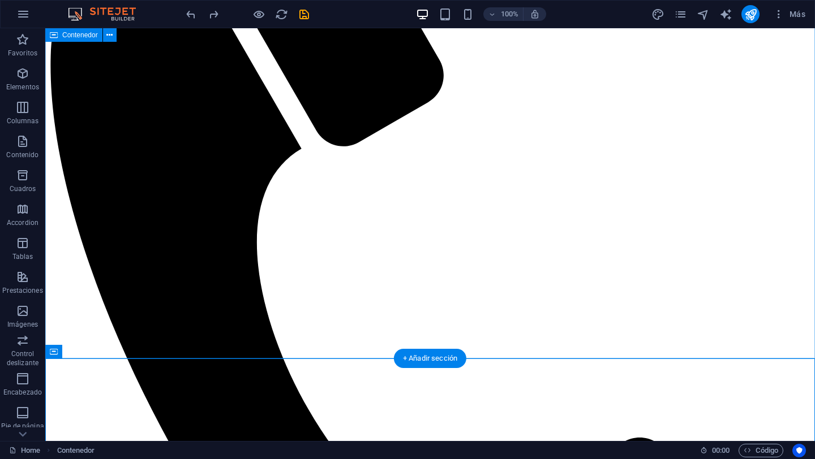
scroll to position [332, 0]
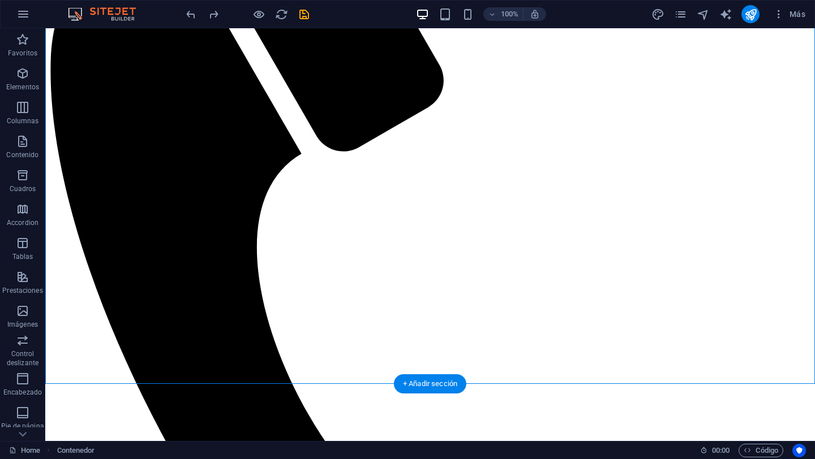
drag, startPoint x: 135, startPoint y: 174, endPoint x: 420, endPoint y: 239, distance: 292.5
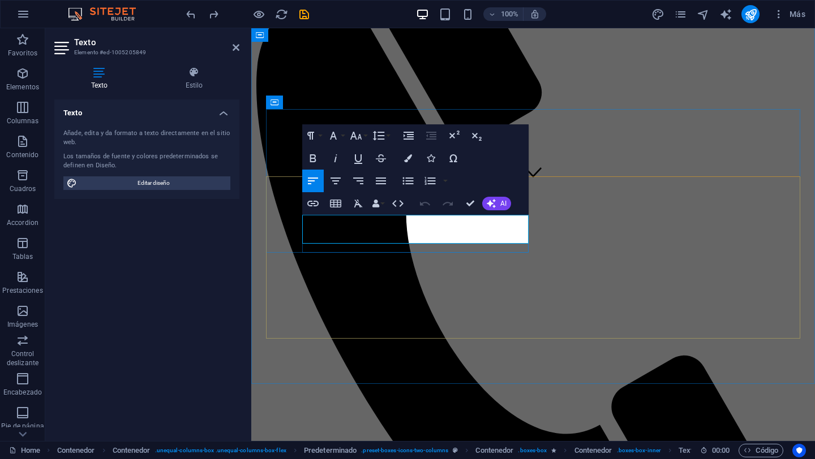
drag, startPoint x: 379, startPoint y: 239, endPoint x: 302, endPoint y: 225, distance: 77.7
copy p "Lorem ipsum dolor sit amet, consectetur adipisicing elit. Veritatis, dolorem!"
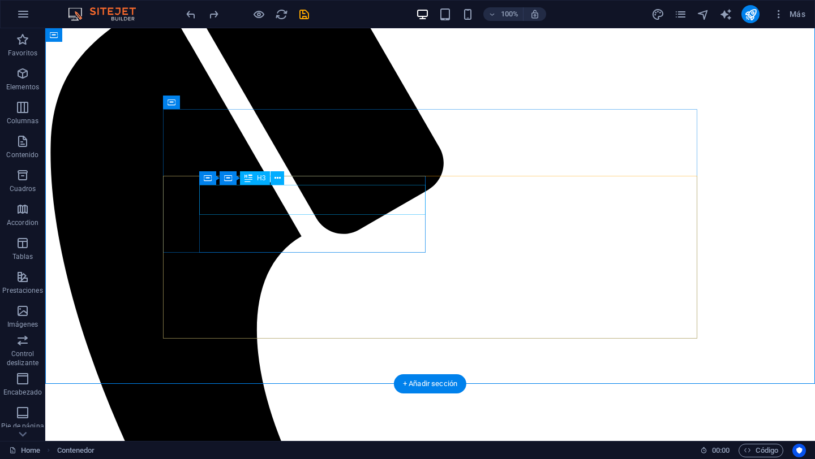
scroll to position [332, 0]
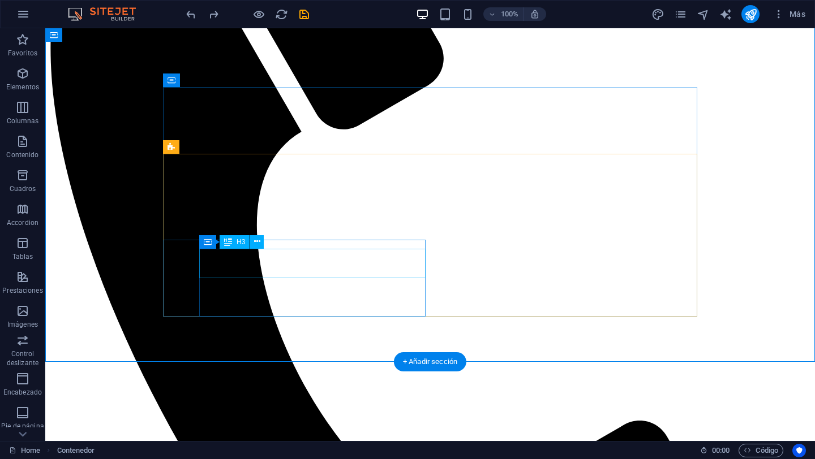
scroll to position [353, 0]
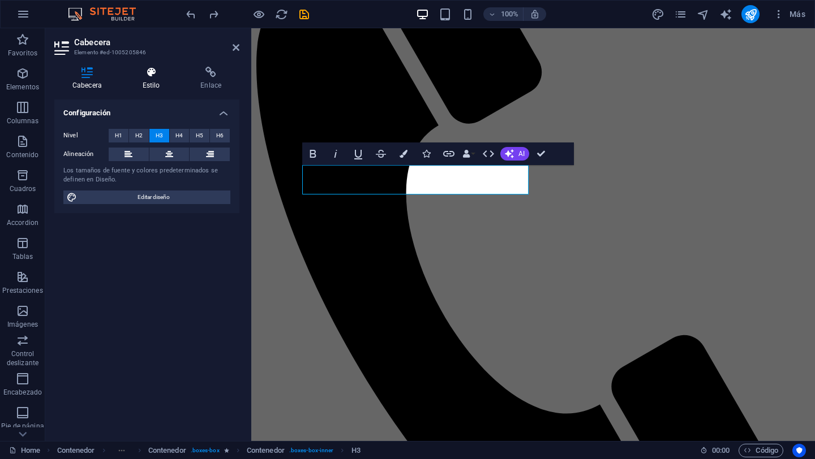
click at [154, 81] on h4 "Estilo" at bounding box center [153, 79] width 58 height 24
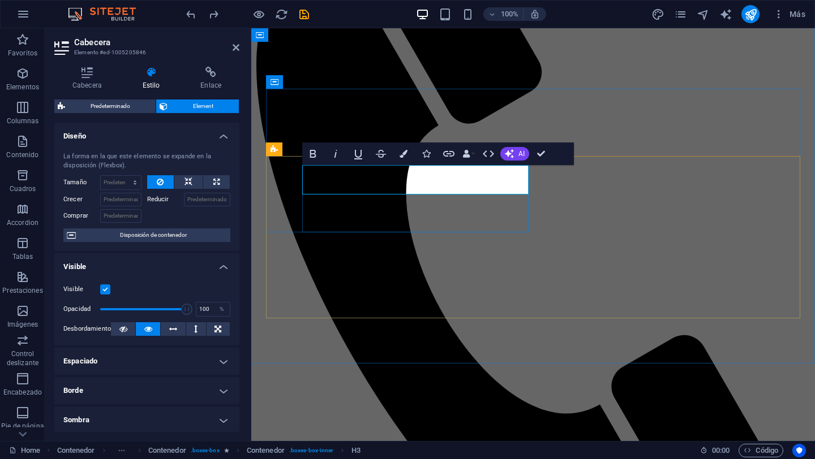
drag, startPoint x: 420, startPoint y: 181, endPoint x: 302, endPoint y: 175, distance: 118.4
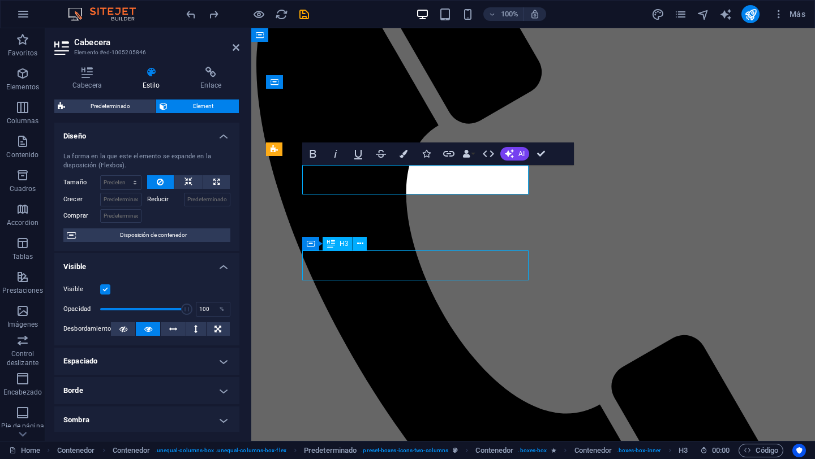
scroll to position [353, 0]
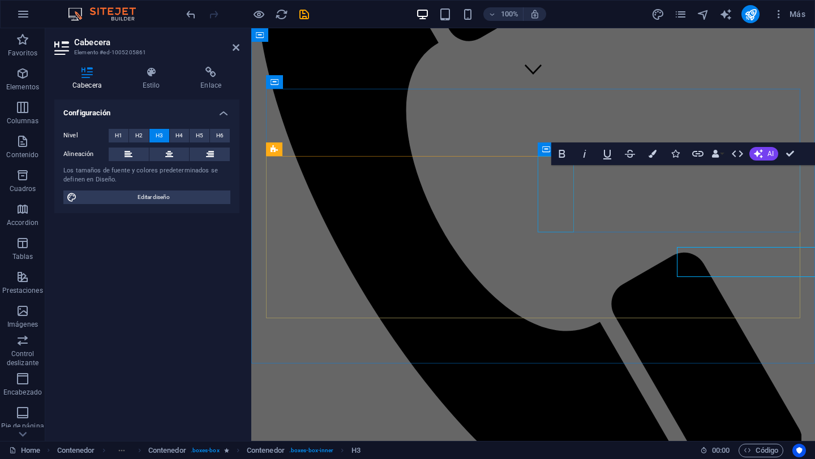
scroll to position [270, 0]
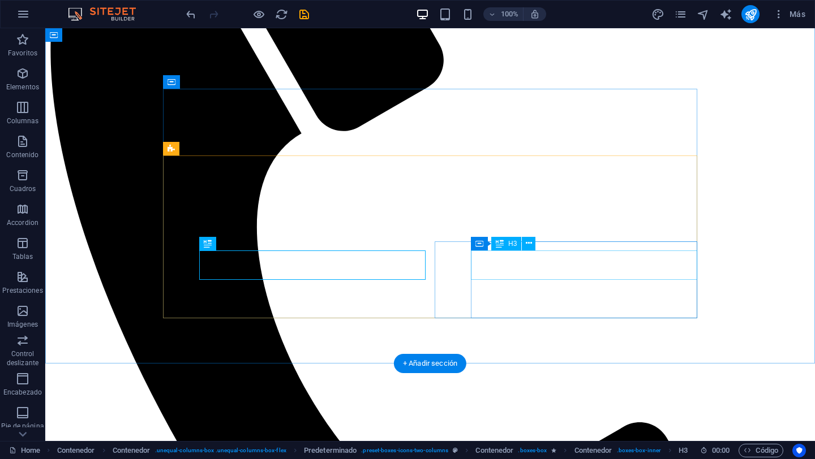
scroll to position [356, 0]
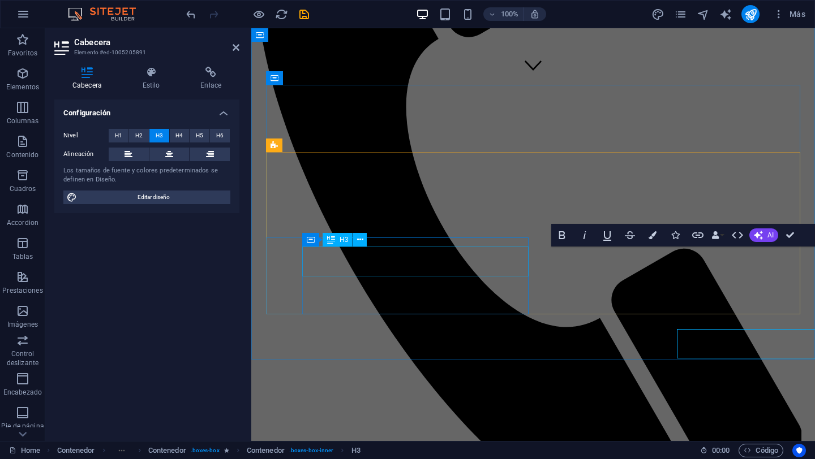
scroll to position [274, 0]
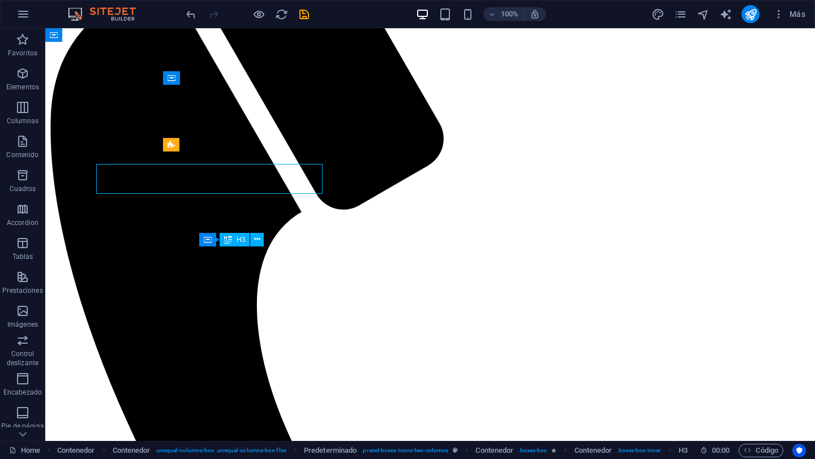
scroll to position [356, 0]
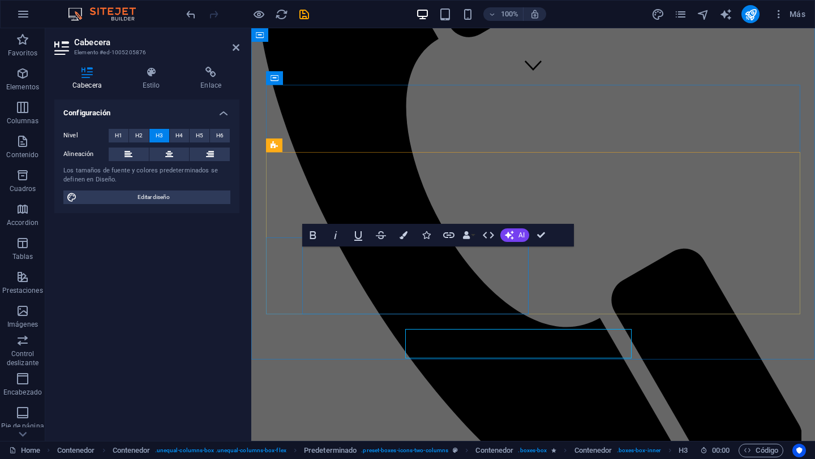
scroll to position [274, 0]
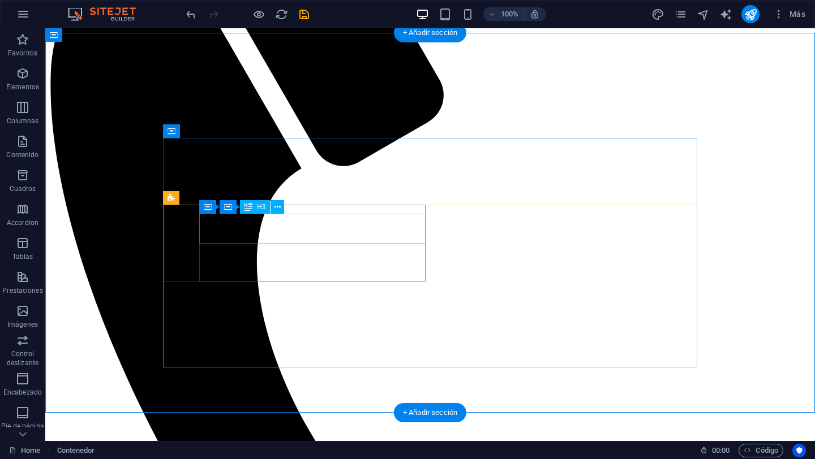
scroll to position [289, 0]
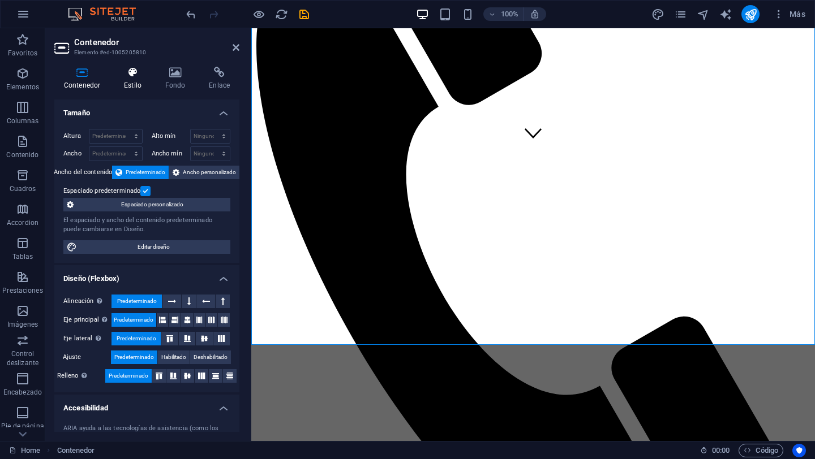
click at [136, 72] on icon at bounding box center [132, 72] width 37 height 11
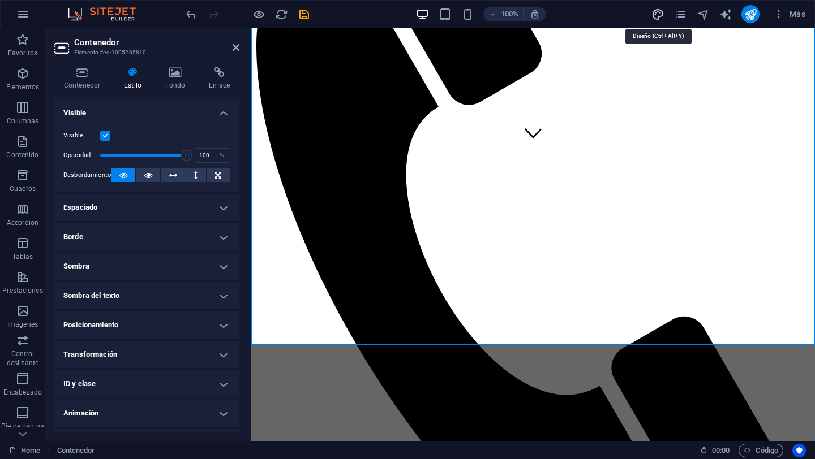
click at [656, 10] on icon "design" at bounding box center [657, 14] width 13 height 13
select select "rem"
select select "ease-in-out"
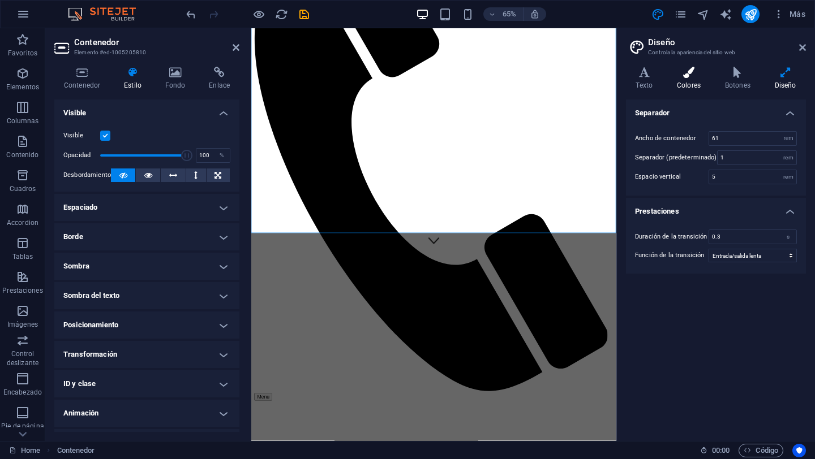
click at [692, 79] on h4 "Colores" at bounding box center [691, 79] width 48 height 24
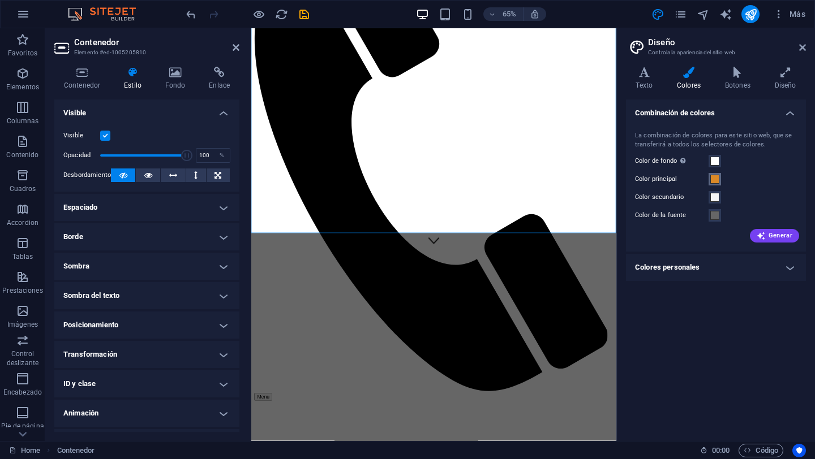
click at [715, 181] on span at bounding box center [714, 179] width 9 height 9
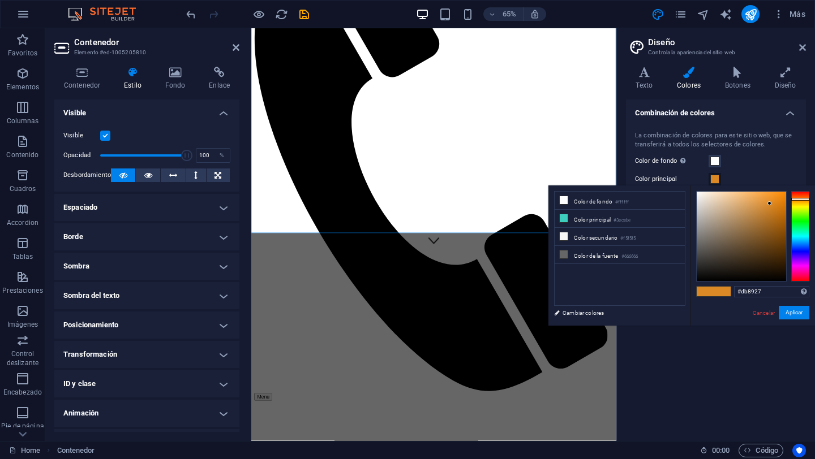
click at [773, 170] on div "La combinación de colores para este sitio web, que se transferirá a todos los s…" at bounding box center [716, 186] width 184 height 132
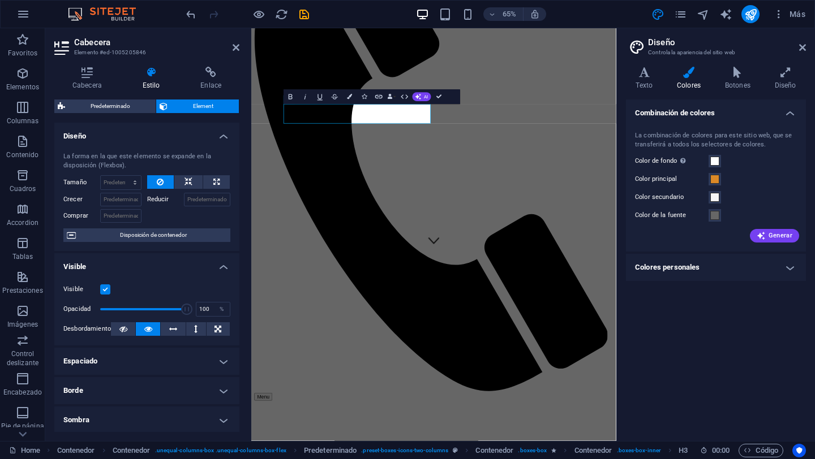
scroll to position [4, 0]
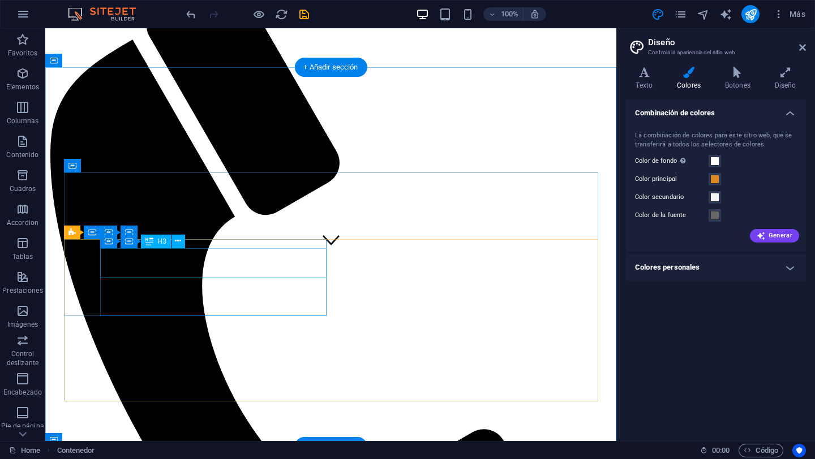
scroll to position [180, 0]
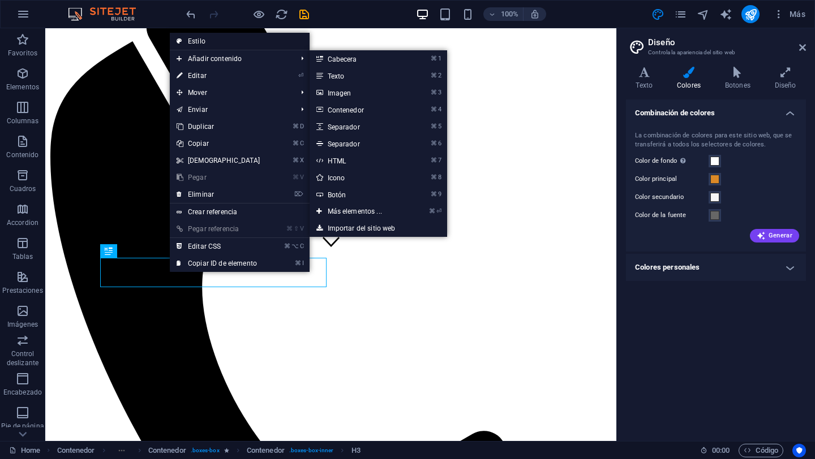
click at [210, 45] on link "Estilo" at bounding box center [240, 41] width 140 height 17
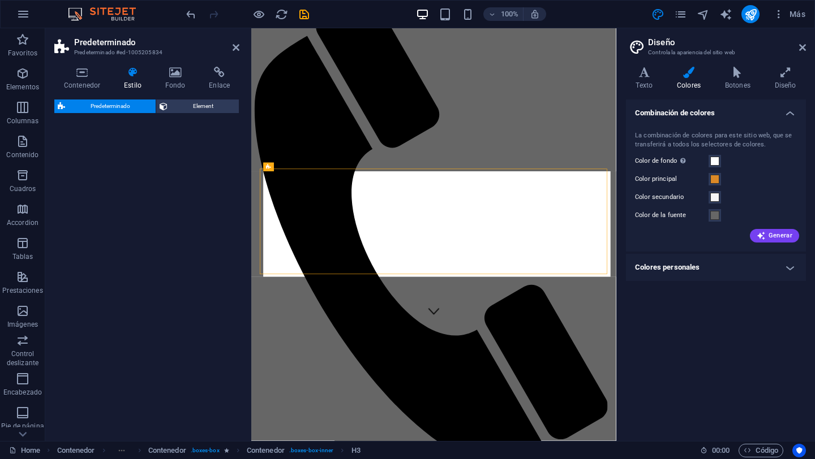
select select "px"
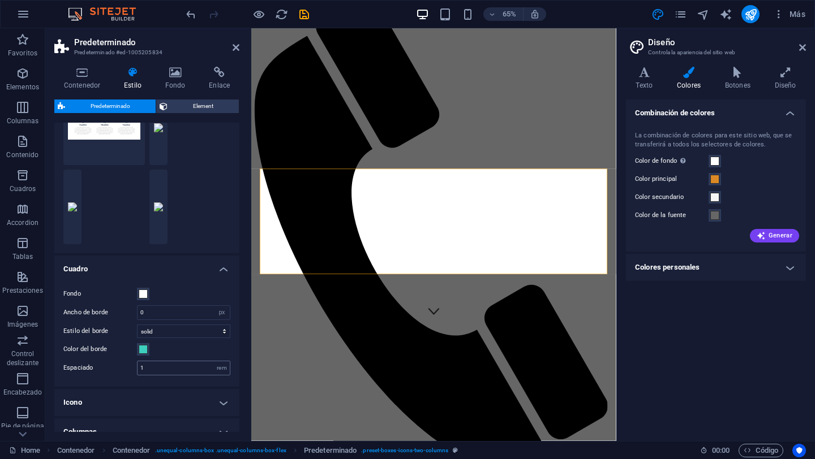
scroll to position [62, 0]
click at [144, 349] on span at bounding box center [143, 349] width 9 height 9
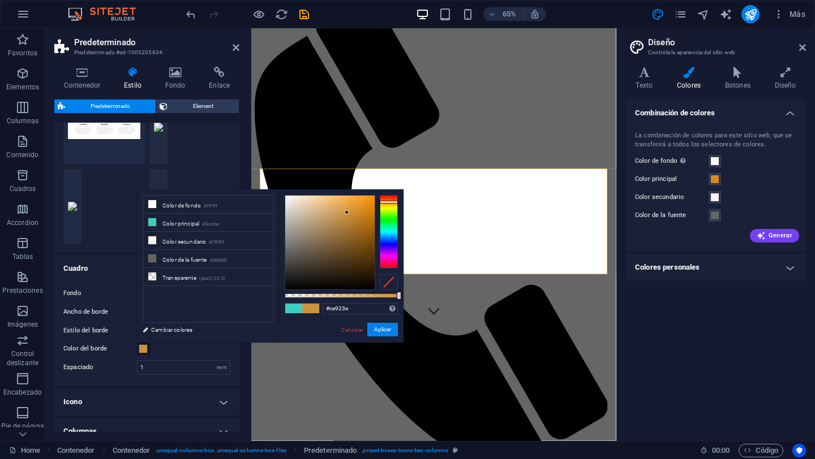
click at [388, 202] on div at bounding box center [389, 232] width 18 height 74
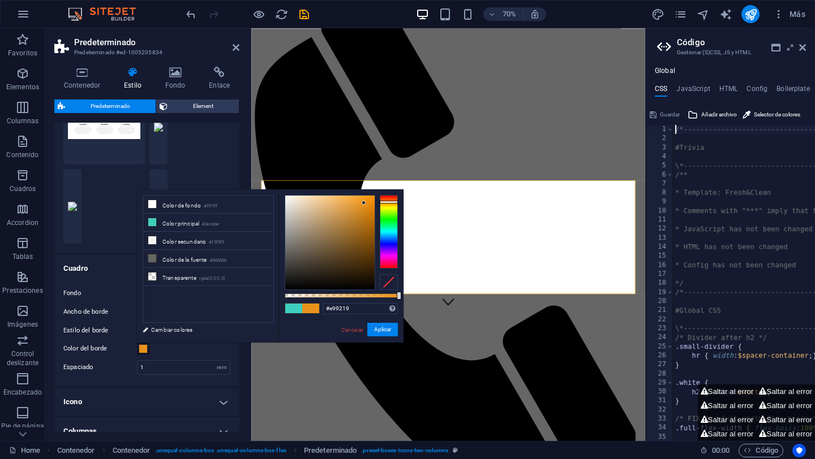
type input "#e99118"
drag, startPoint x: 347, startPoint y: 212, endPoint x: 365, endPoint y: 203, distance: 20.0
click at [365, 203] on div at bounding box center [365, 203] width 4 height 4
click at [386, 331] on button "Aplicar" at bounding box center [382, 330] width 31 height 14
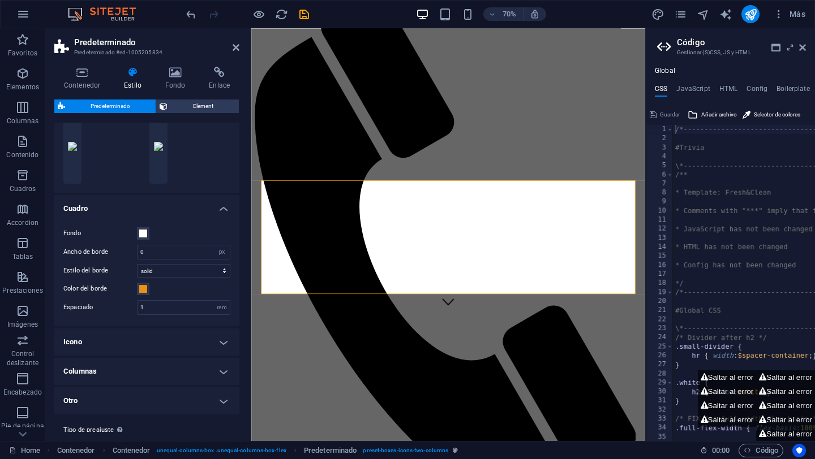
scroll to position [150, 0]
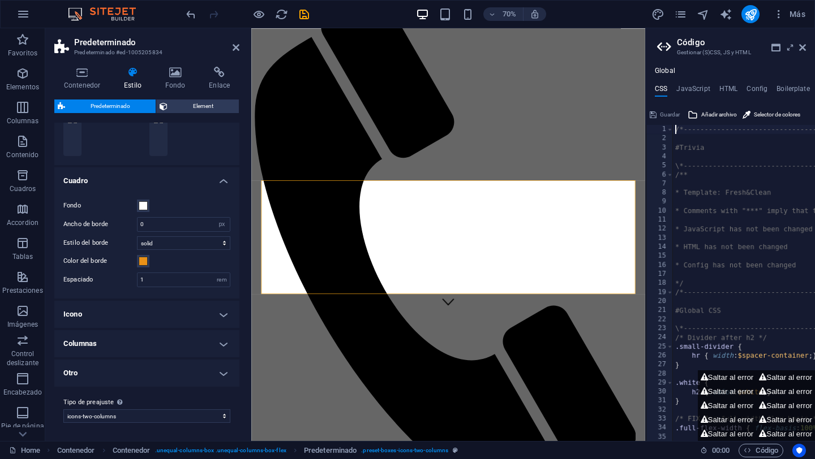
click at [123, 315] on h4 "Icono" at bounding box center [146, 314] width 185 height 27
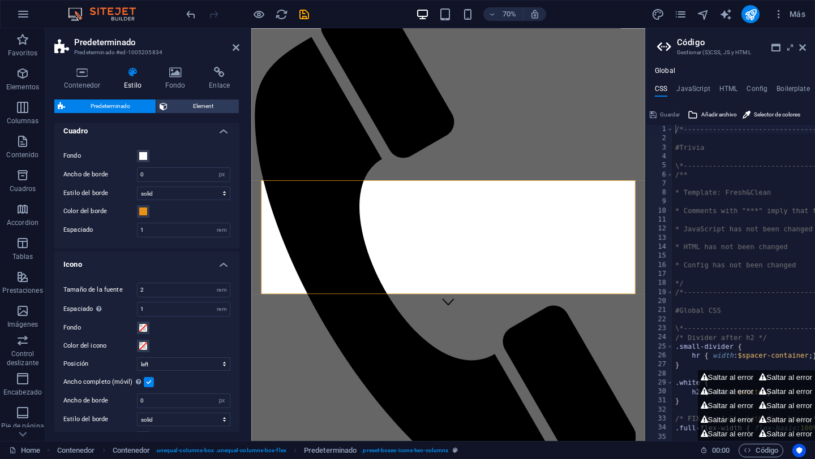
scroll to position [203, 0]
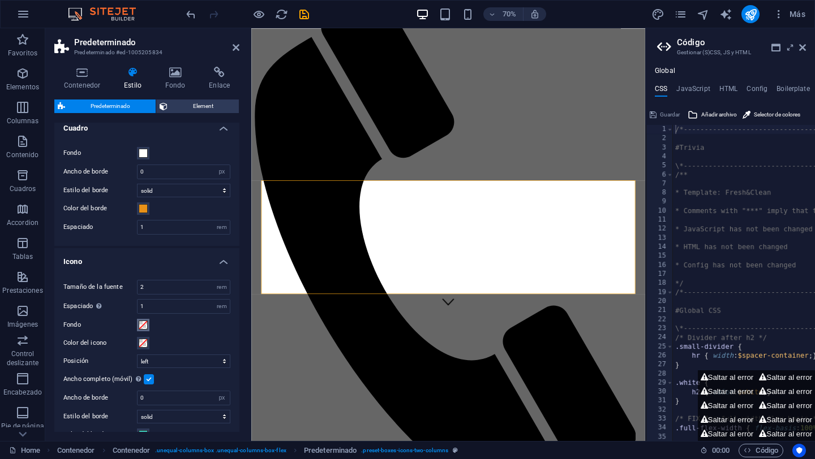
click at [145, 328] on span at bounding box center [143, 325] width 9 height 9
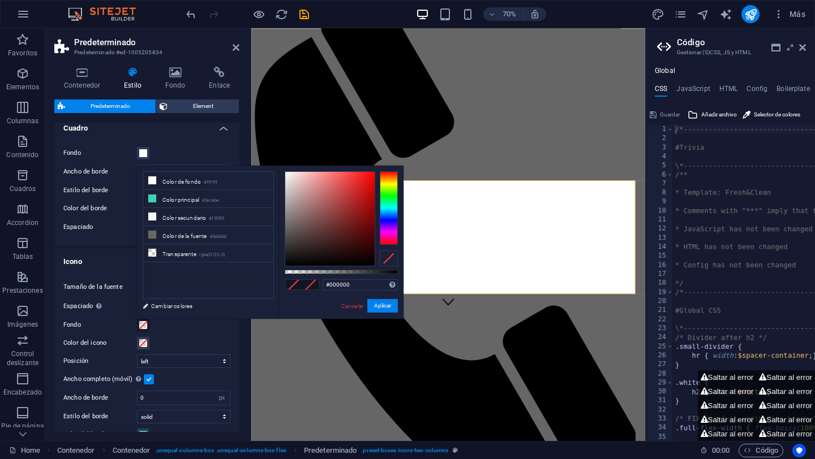
click at [390, 179] on div at bounding box center [389, 208] width 18 height 74
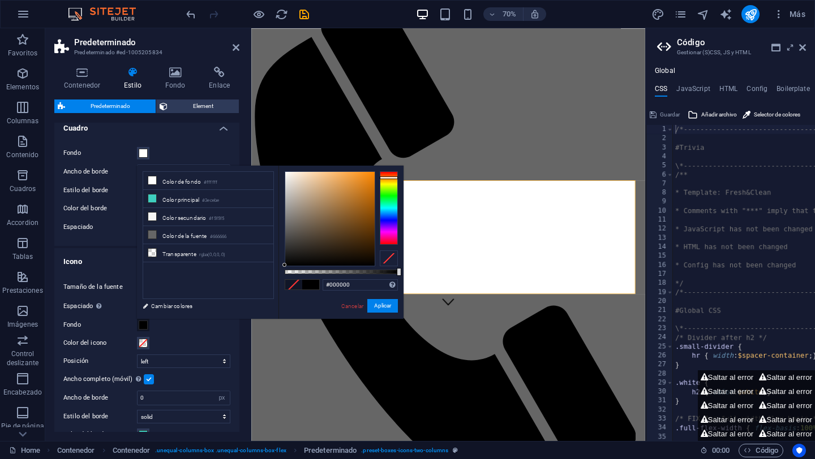
click at [391, 178] on div at bounding box center [389, 178] width 18 height 3
drag, startPoint x: 286, startPoint y: 266, endPoint x: 343, endPoint y: 201, distance: 86.2
click at [343, 201] on div "#000000 Formatos soportados #0852ed rgb(8, 82, 237) rgba(8, 82, 237, 90%) hsv(2…" at bounding box center [340, 324] width 125 height 317
type input "#e68f17"
drag, startPoint x: 284, startPoint y: 265, endPoint x: 365, endPoint y: 181, distance: 116.9
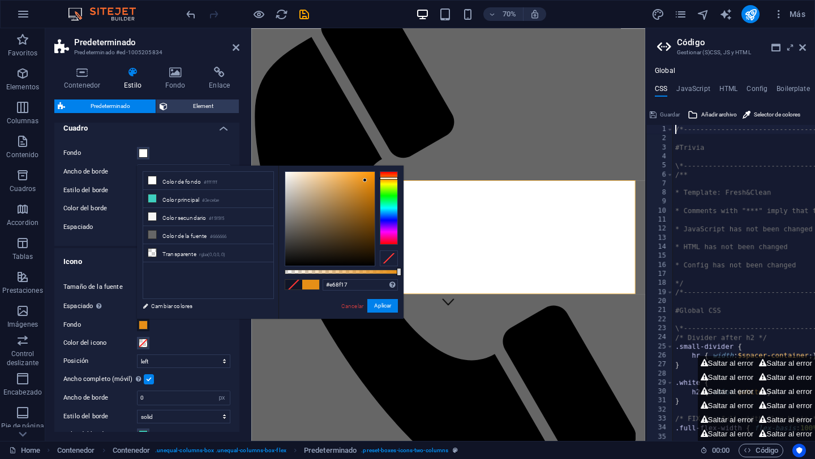
click at [365, 181] on div at bounding box center [365, 180] width 4 height 4
click at [385, 313] on div "#e68f17 Formatos soportados #0852ed rgb(8, 82, 237) rgba(8, 82, 237, 90%) hsv(2…" at bounding box center [340, 324] width 125 height 317
click at [389, 308] on button "Aplicar" at bounding box center [382, 306] width 31 height 14
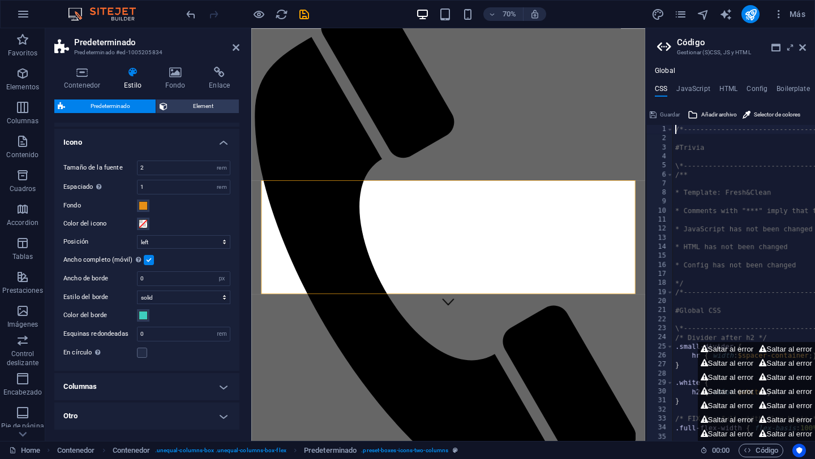
scroll to position [319, 0]
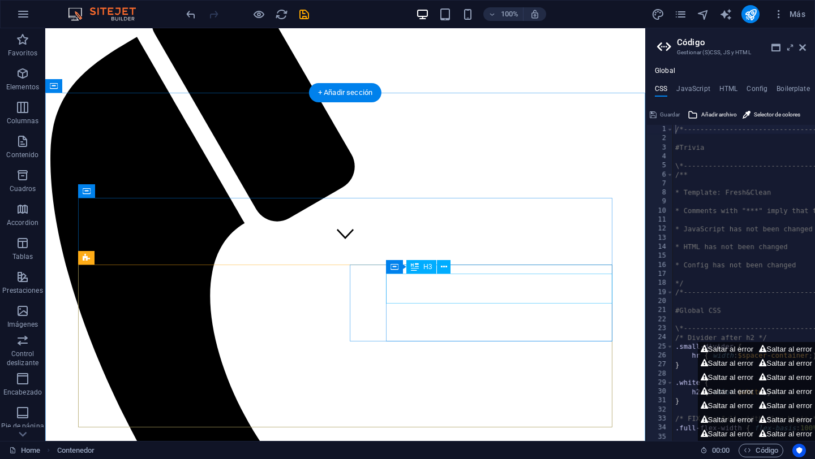
scroll to position [0, 0]
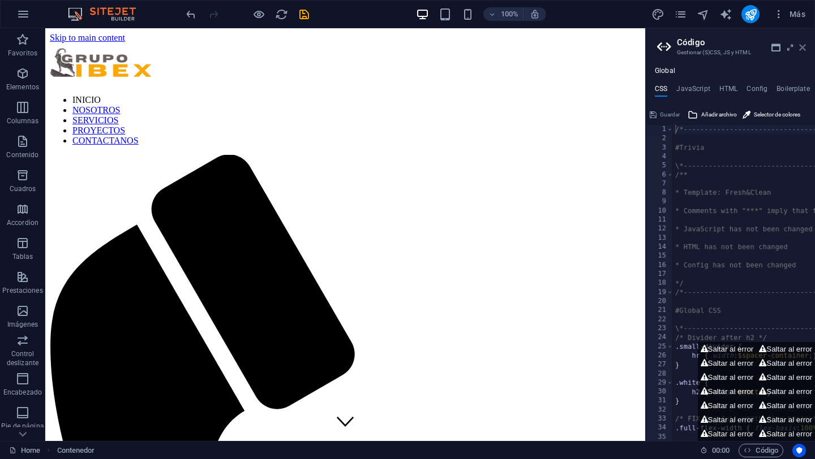
click at [803, 50] on icon at bounding box center [802, 47] width 7 height 9
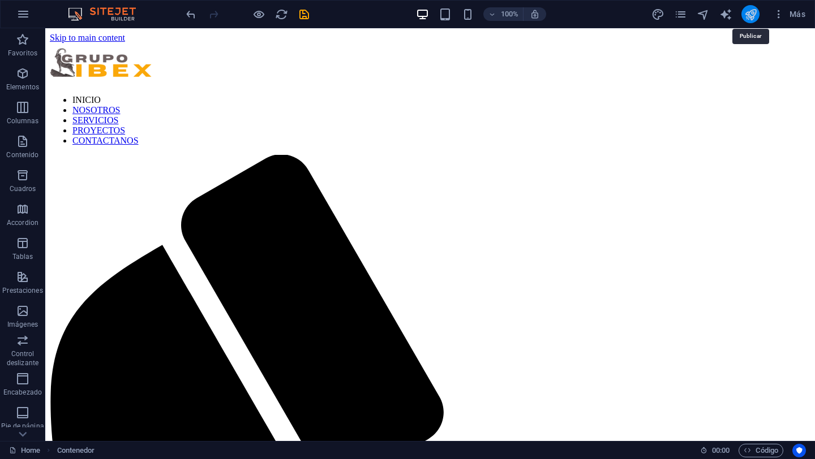
click at [751, 14] on icon "publish" at bounding box center [750, 14] width 13 height 13
select select
checkbox input "false"
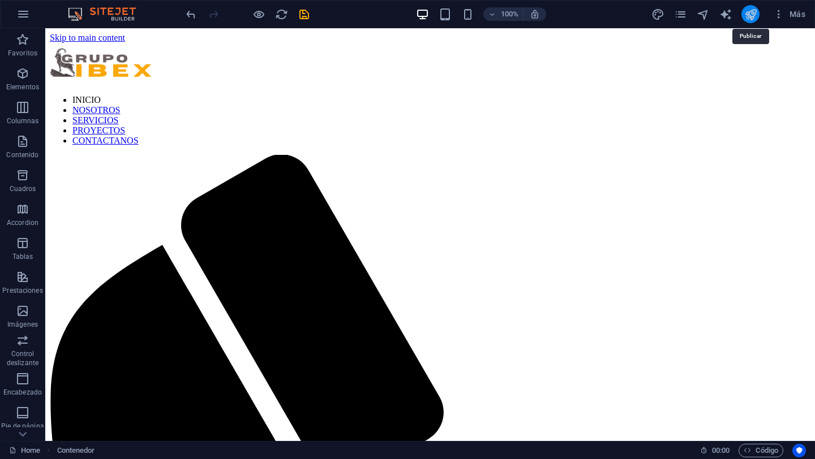
checkbox input "false"
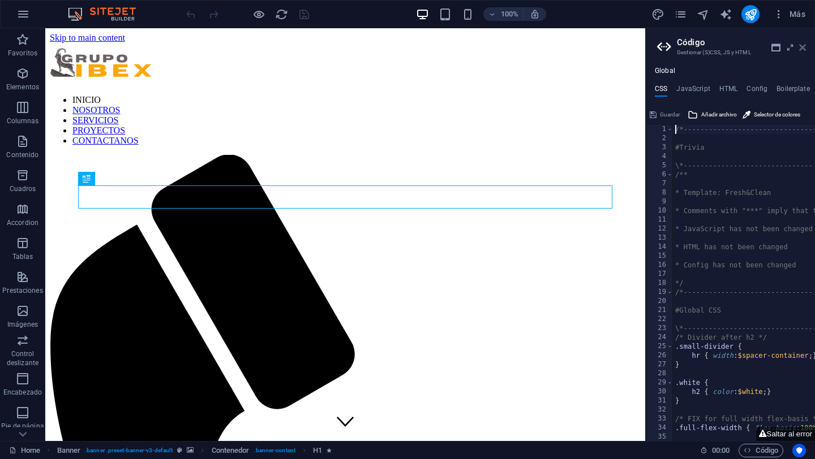
click at [804, 48] on icon at bounding box center [802, 47] width 7 height 9
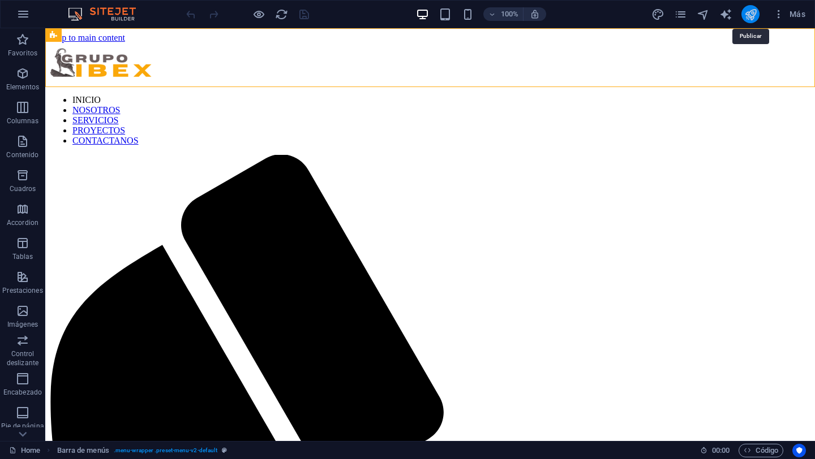
click at [749, 14] on icon "publish" at bounding box center [750, 14] width 13 height 13
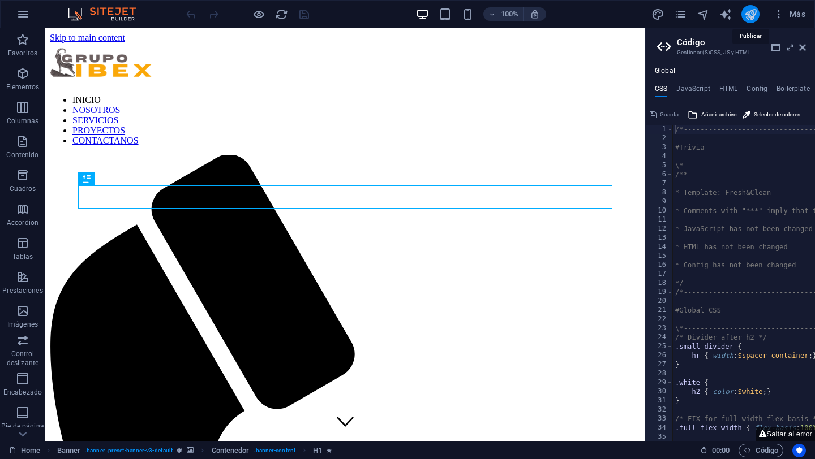
click at [751, 13] on icon "publish" at bounding box center [750, 14] width 13 height 13
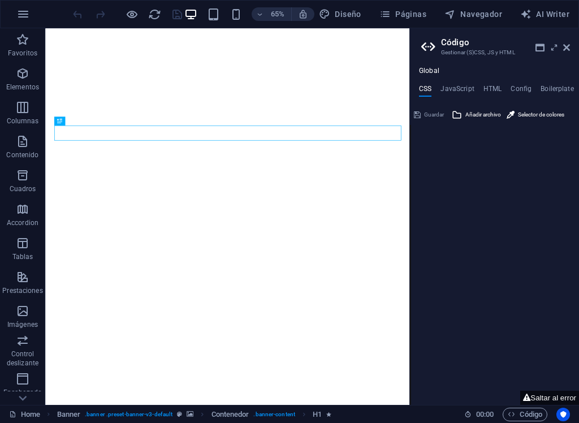
type textarea "/*------------------------------------*\"
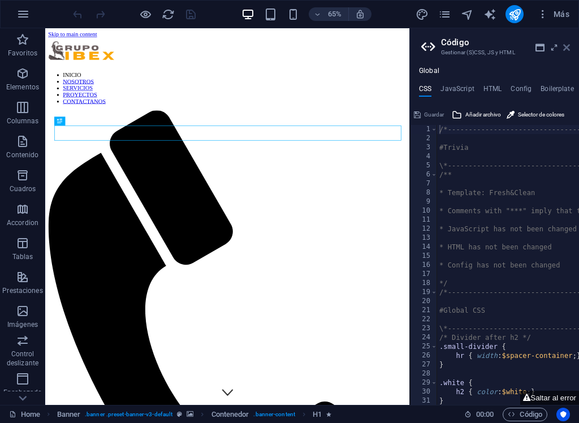
click at [569, 51] on icon at bounding box center [567, 47] width 7 height 9
